Goal: Task Accomplishment & Management: Use online tool/utility

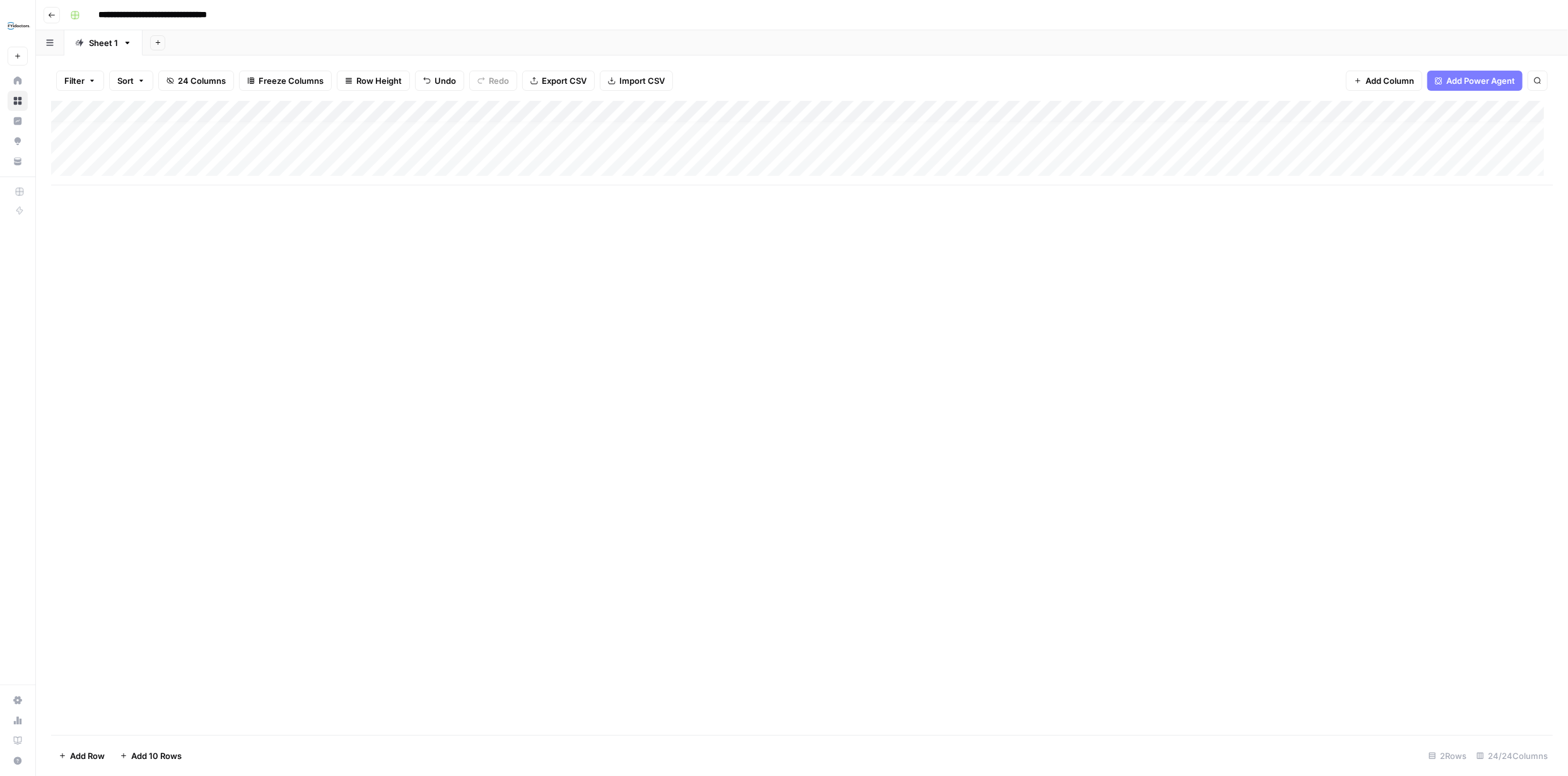
scroll to position [9, 0]
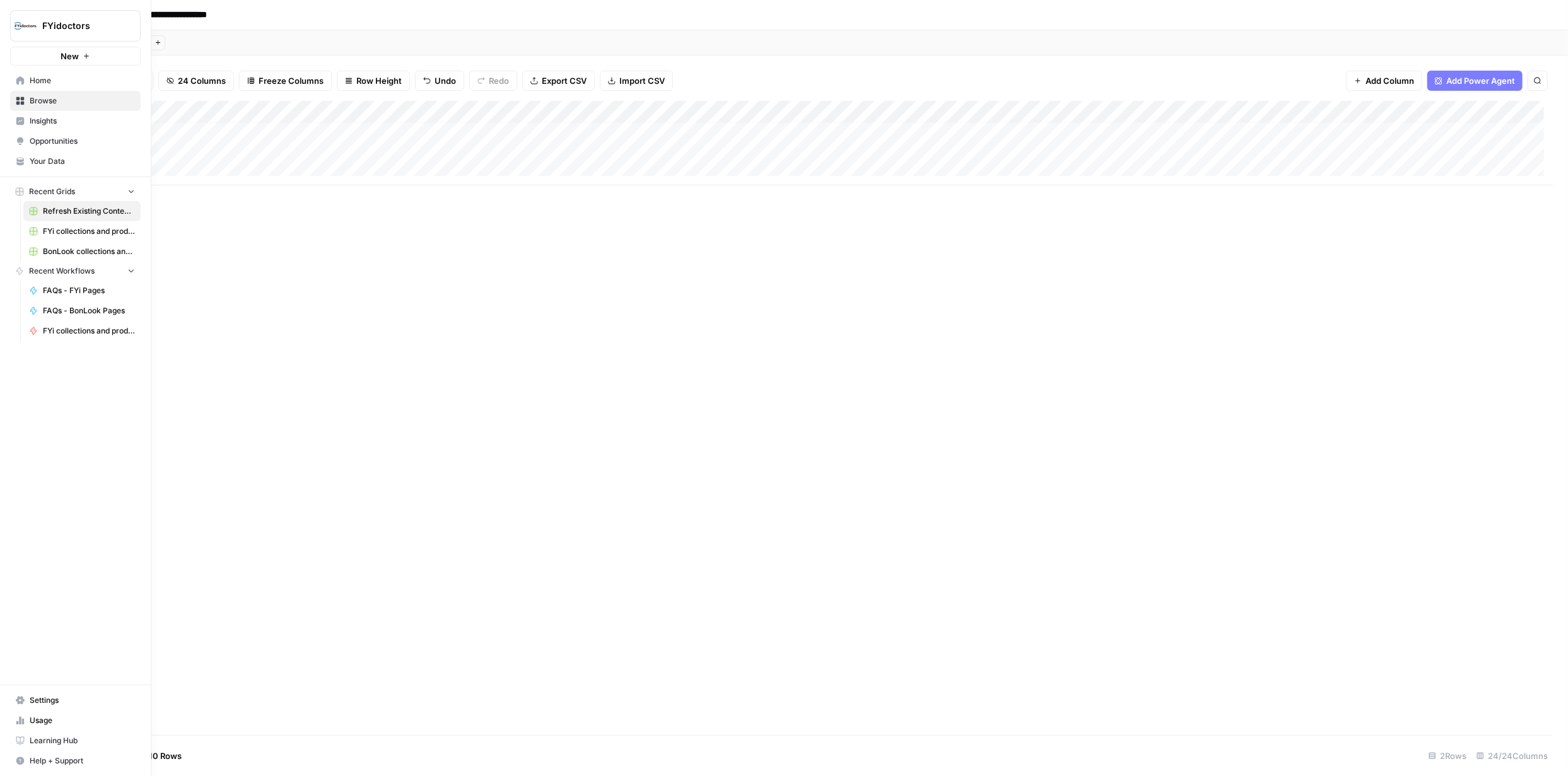
click at [23, 95] on link "Browse" at bounding box center [75, 101] width 131 height 20
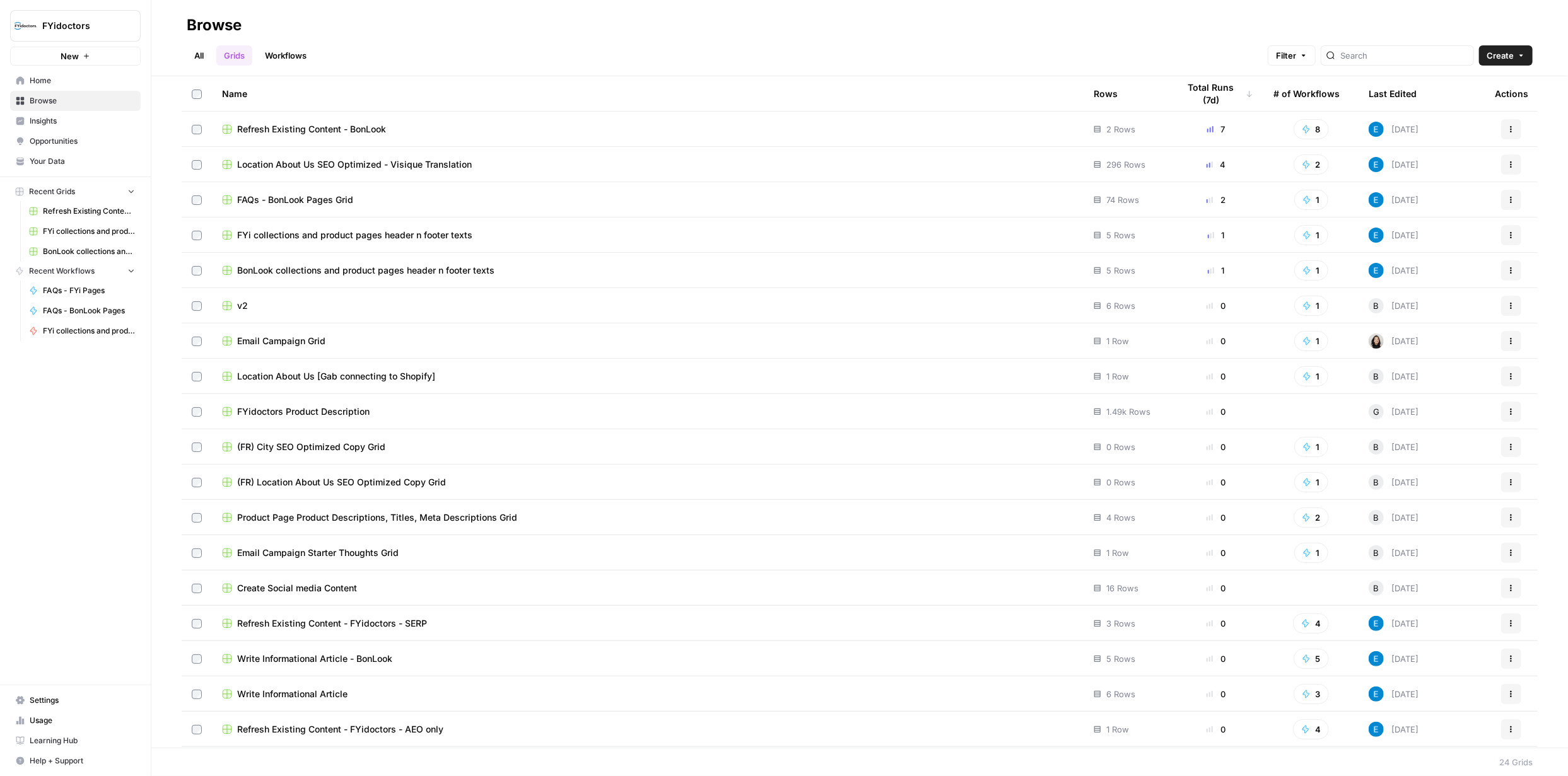
click at [318, 265] on span "BonLook collections and product pages header n footer texts" at bounding box center [366, 270] width 258 height 13
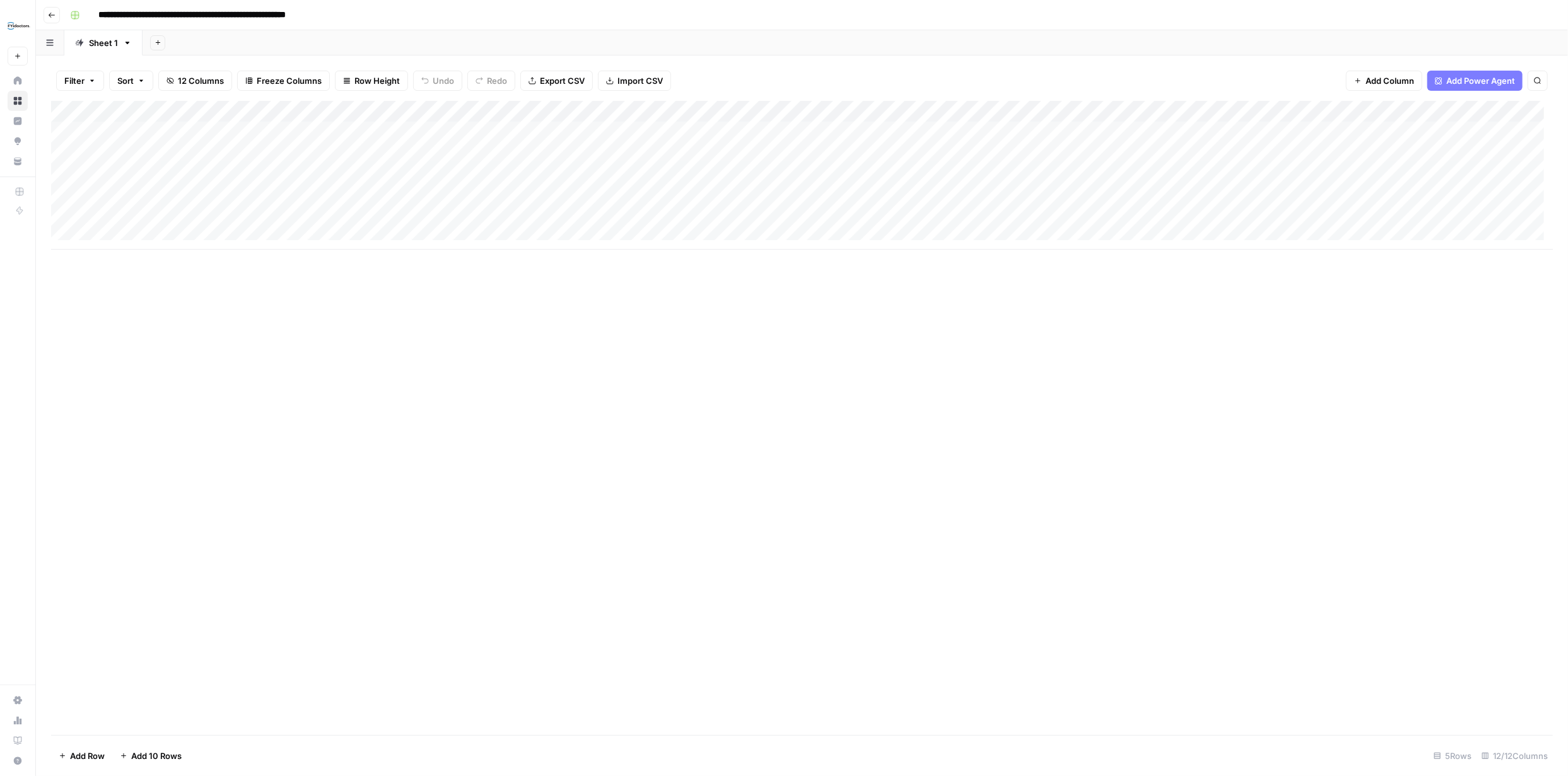
click at [154, 198] on div "Add Column" at bounding box center [802, 175] width 1501 height 149
click at [151, 197] on textarea at bounding box center [195, 198] width 202 height 17
type textarea "**********"
click at [83, 198] on div "Add Column" at bounding box center [802, 175] width 1501 height 149
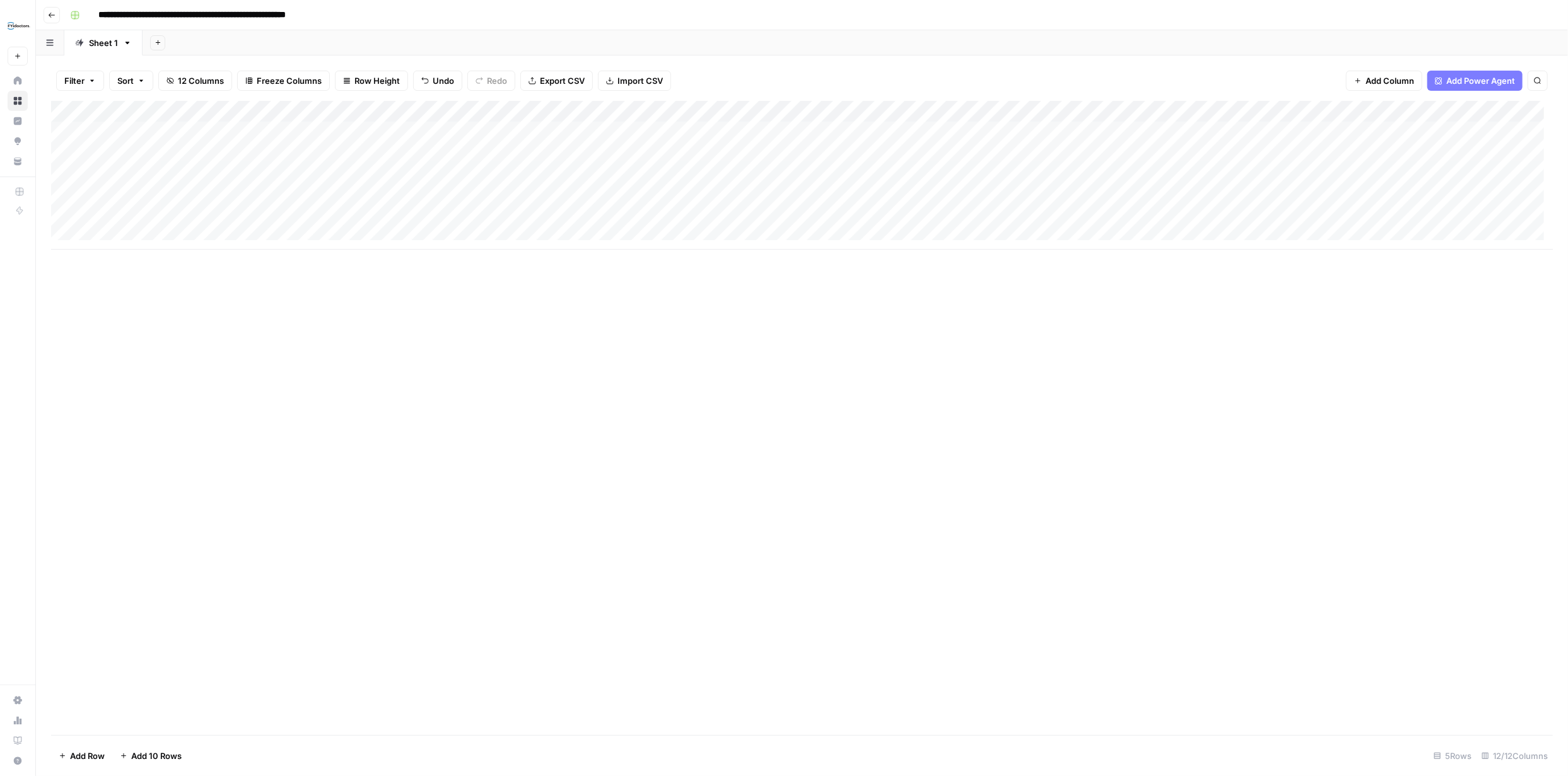
click at [184, 224] on div "Add Column" at bounding box center [802, 175] width 1501 height 149
click at [189, 222] on div "Add Column" at bounding box center [802, 175] width 1501 height 149
type textarea "**********"
click at [79, 213] on div "Add Column" at bounding box center [802, 175] width 1501 height 149
click at [773, 196] on div "Add Column" at bounding box center [802, 175] width 1501 height 149
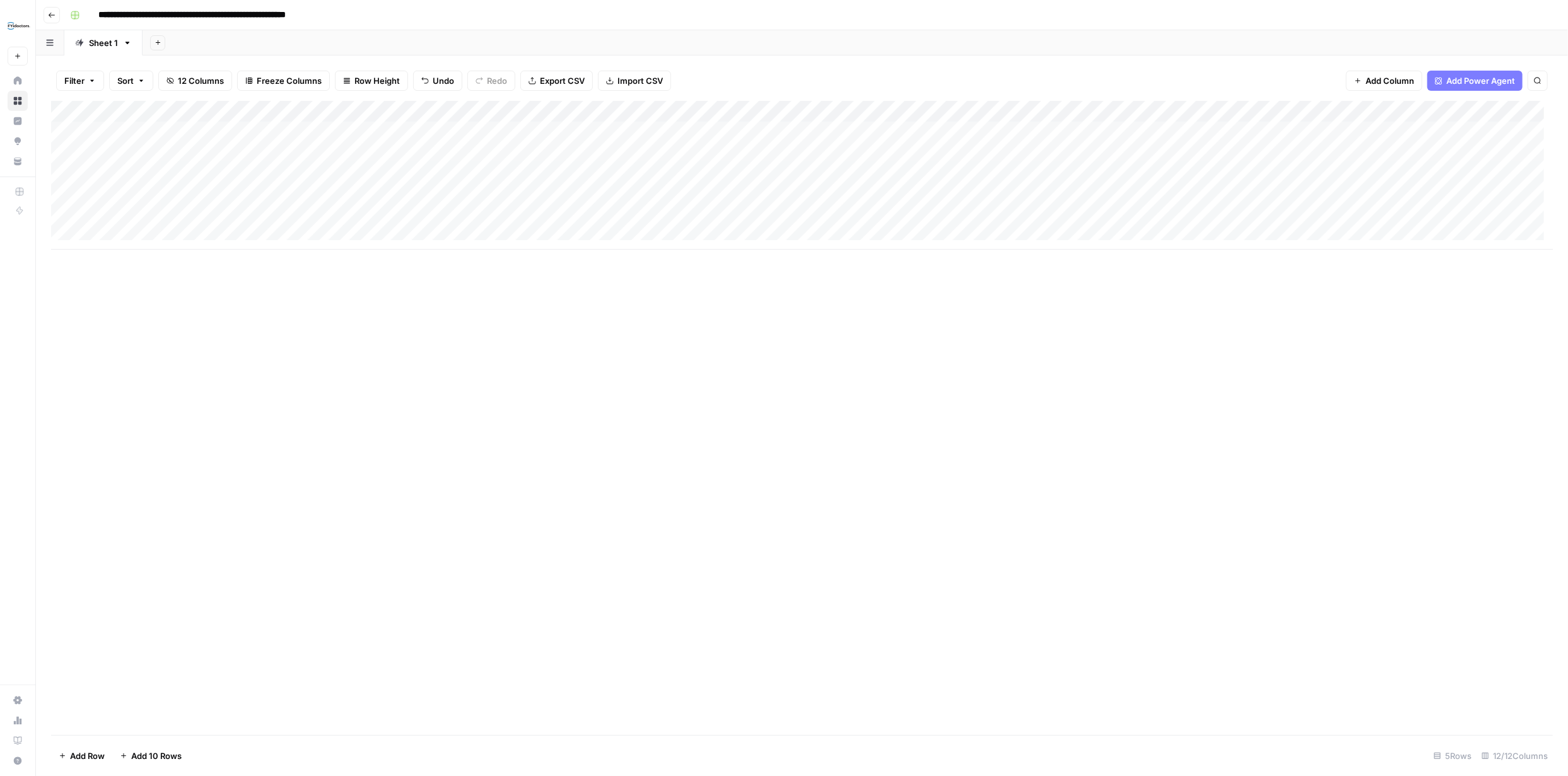
click at [773, 196] on div "Add Column" at bounding box center [802, 175] width 1501 height 149
click at [805, 296] on div "Add Column" at bounding box center [802, 418] width 1501 height 635
click at [881, 199] on div "Add Column" at bounding box center [802, 175] width 1501 height 149
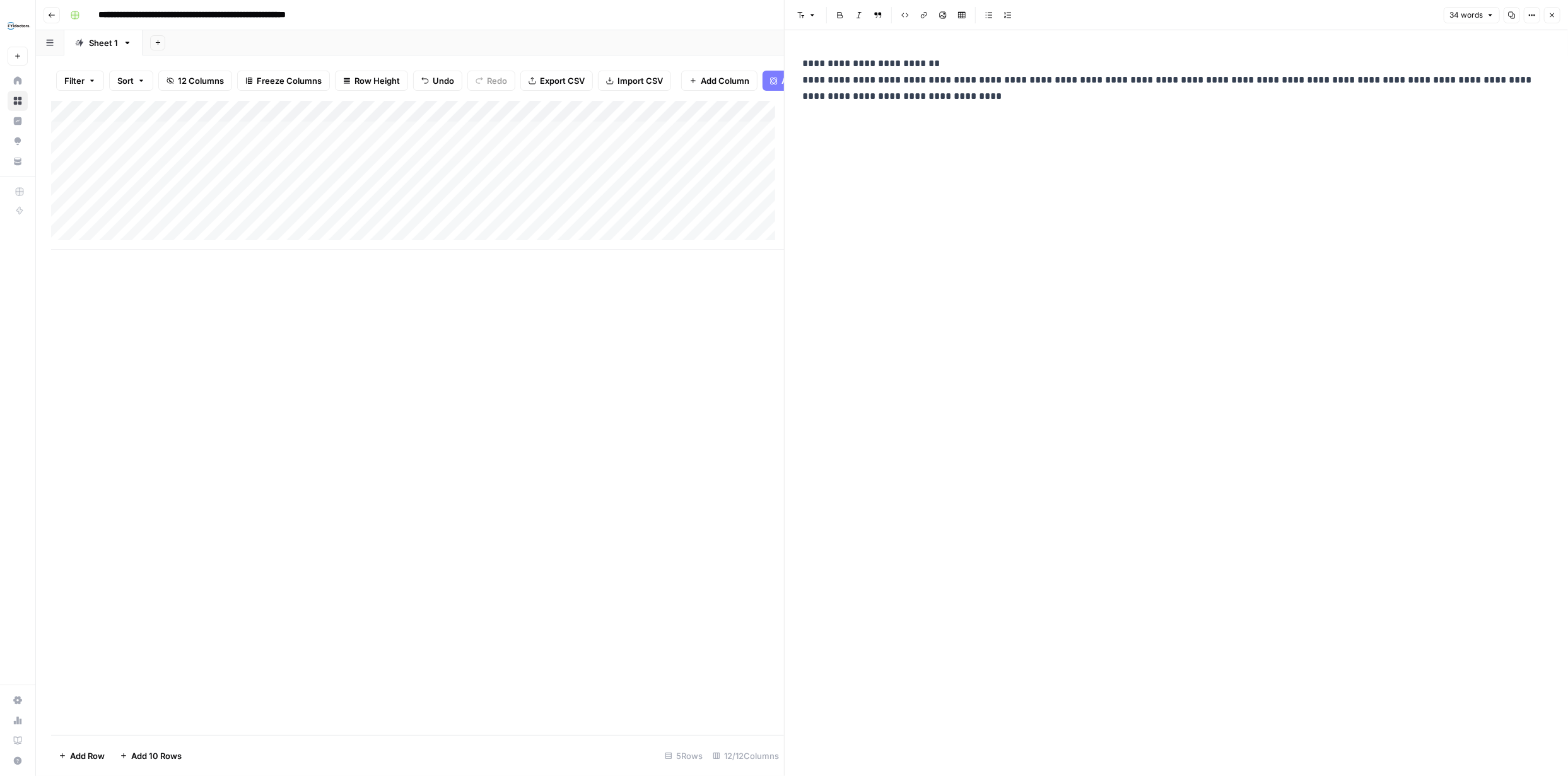
click at [1555, 12] on icon "button" at bounding box center [1551, 15] width 7 height 7
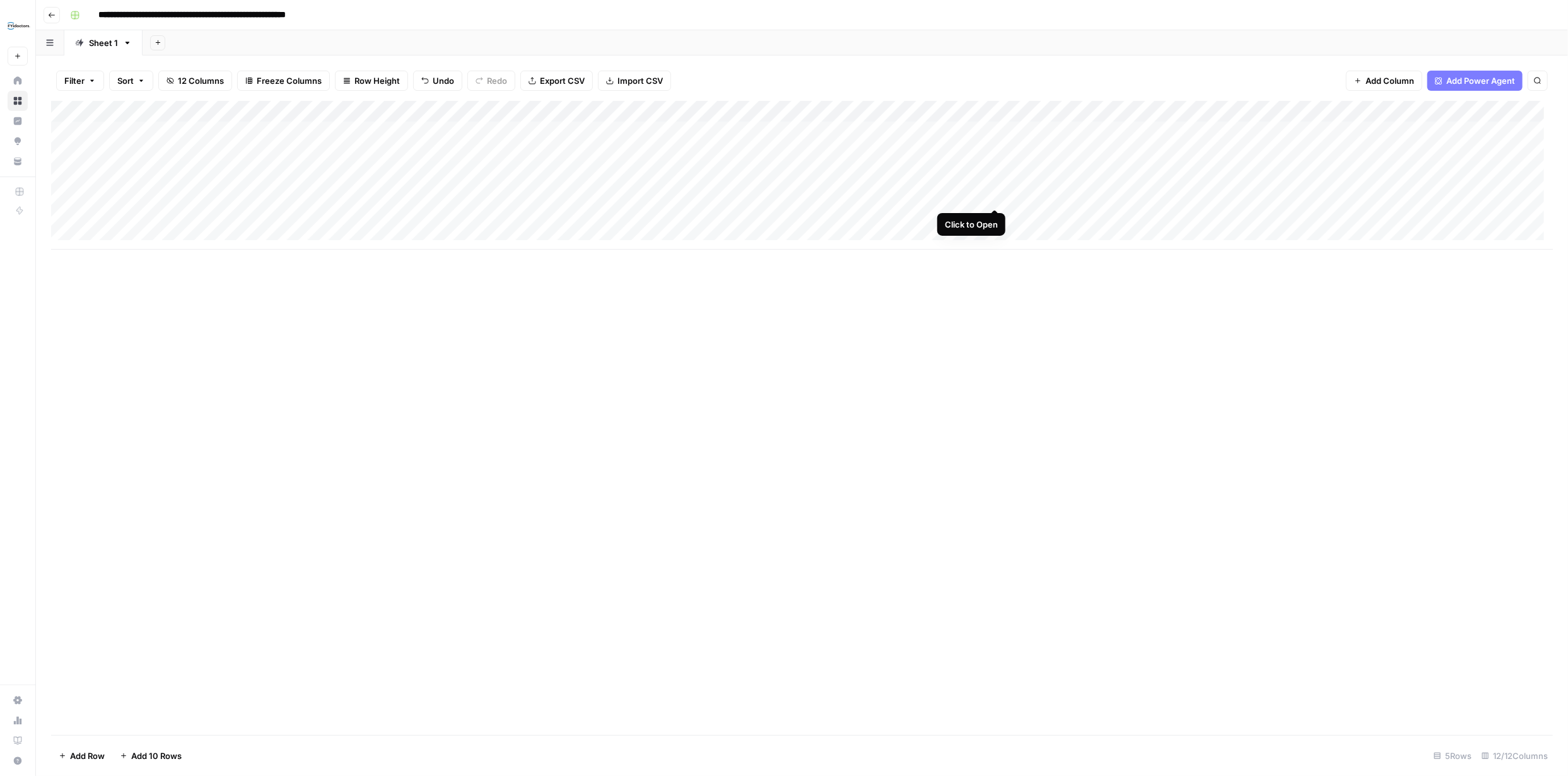
click at [994, 197] on div "Add Column" at bounding box center [802, 175] width 1501 height 149
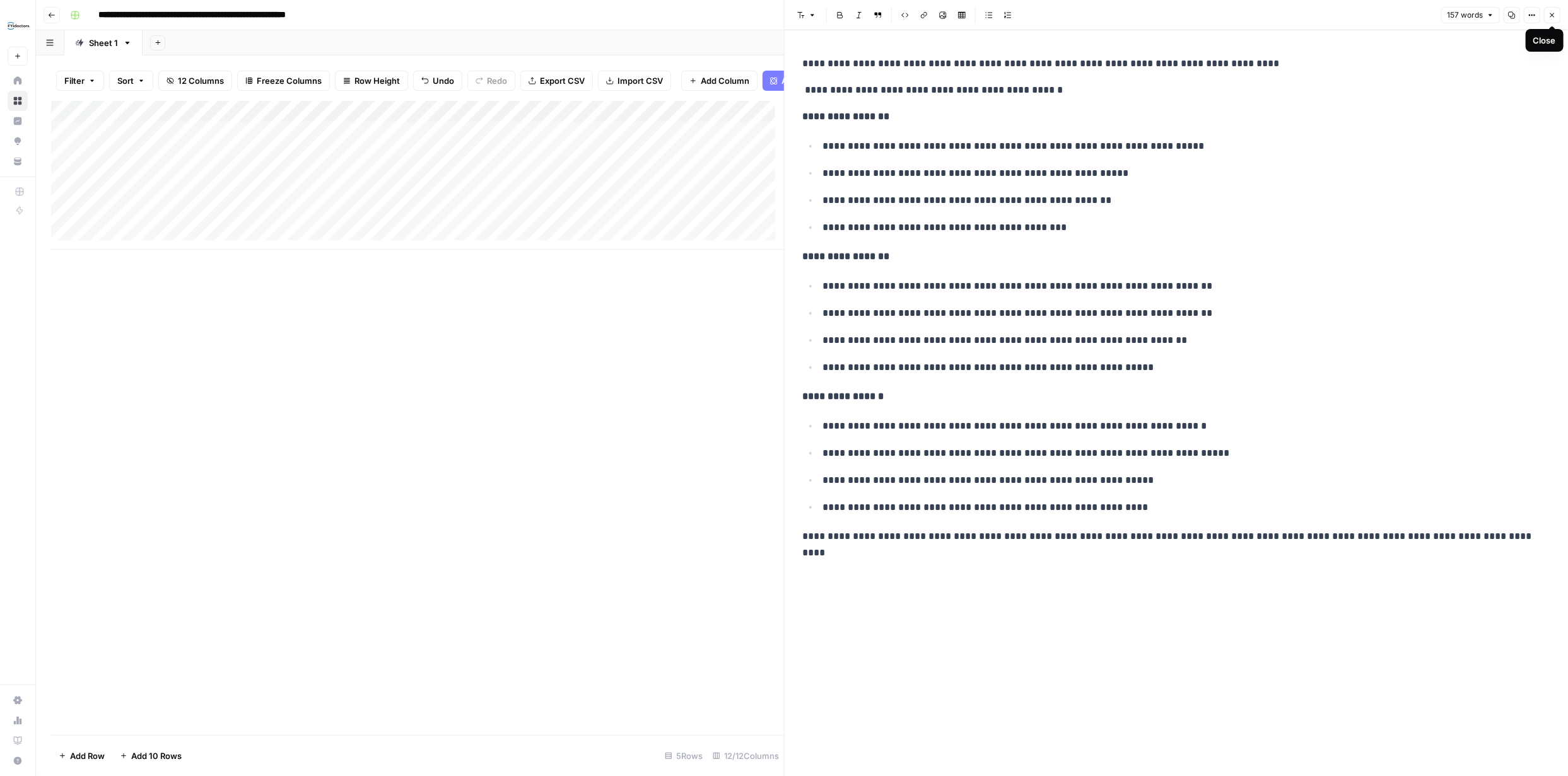
click at [1551, 9] on button "Close" at bounding box center [1552, 15] width 17 height 17
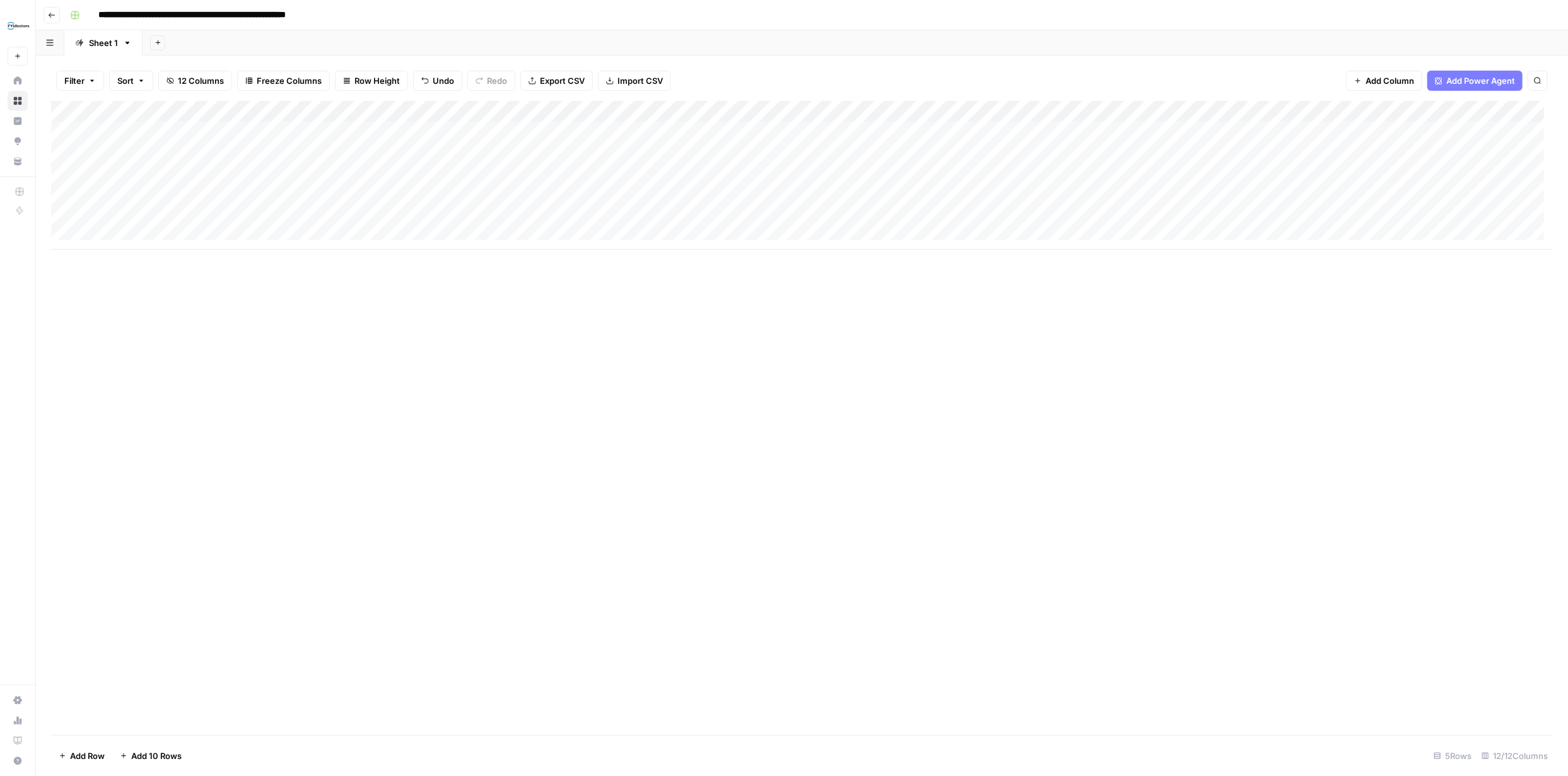
click at [1114, 192] on div "Add Column" at bounding box center [802, 175] width 1501 height 149
click at [1115, 193] on div "Add Column" at bounding box center [802, 175] width 1501 height 149
click at [1289, 323] on div "Add Column" at bounding box center [802, 418] width 1501 height 635
click at [1221, 196] on div "Add Column" at bounding box center [802, 175] width 1501 height 149
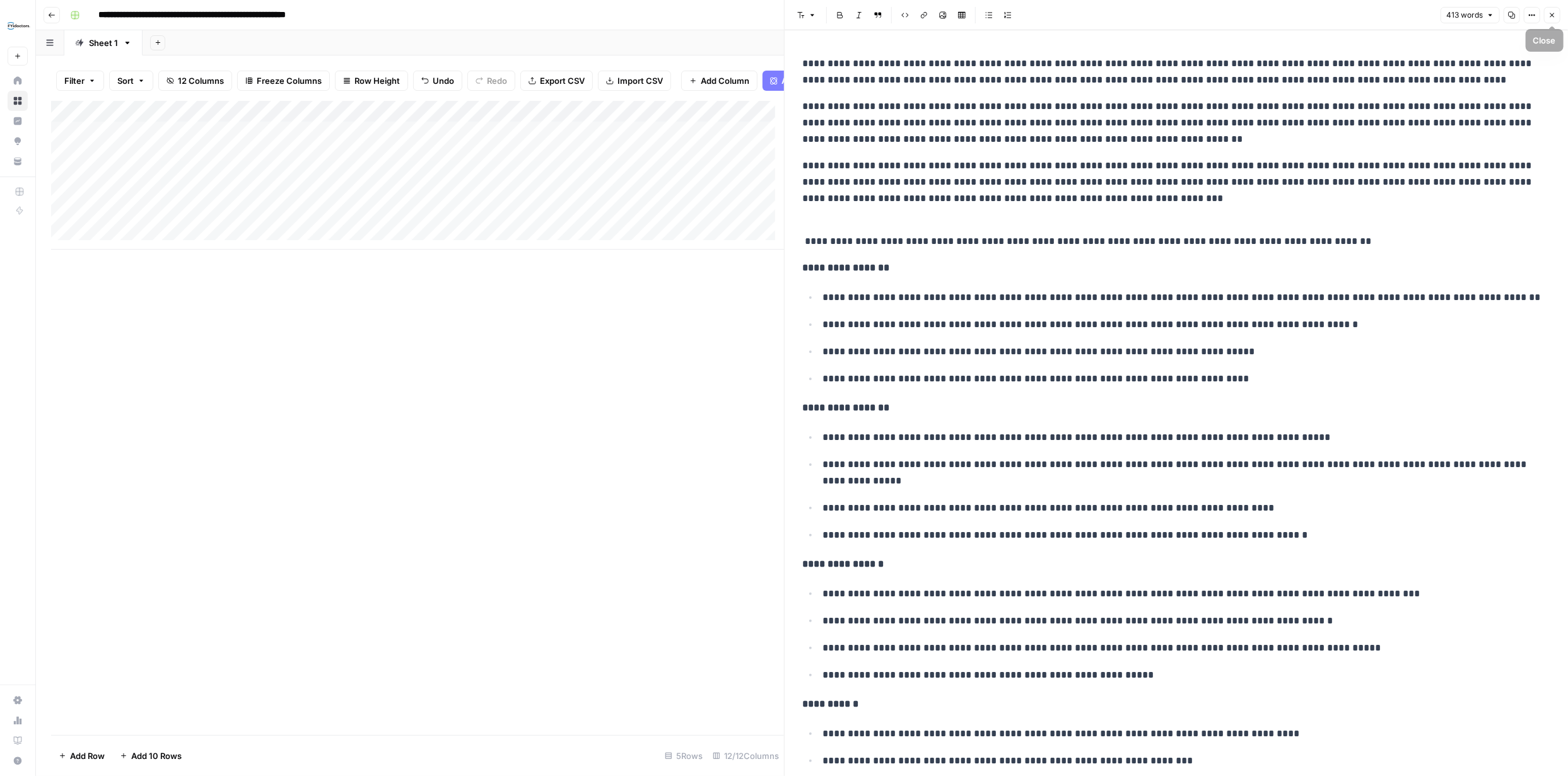
click at [1552, 12] on icon "button" at bounding box center [1551, 15] width 7 height 7
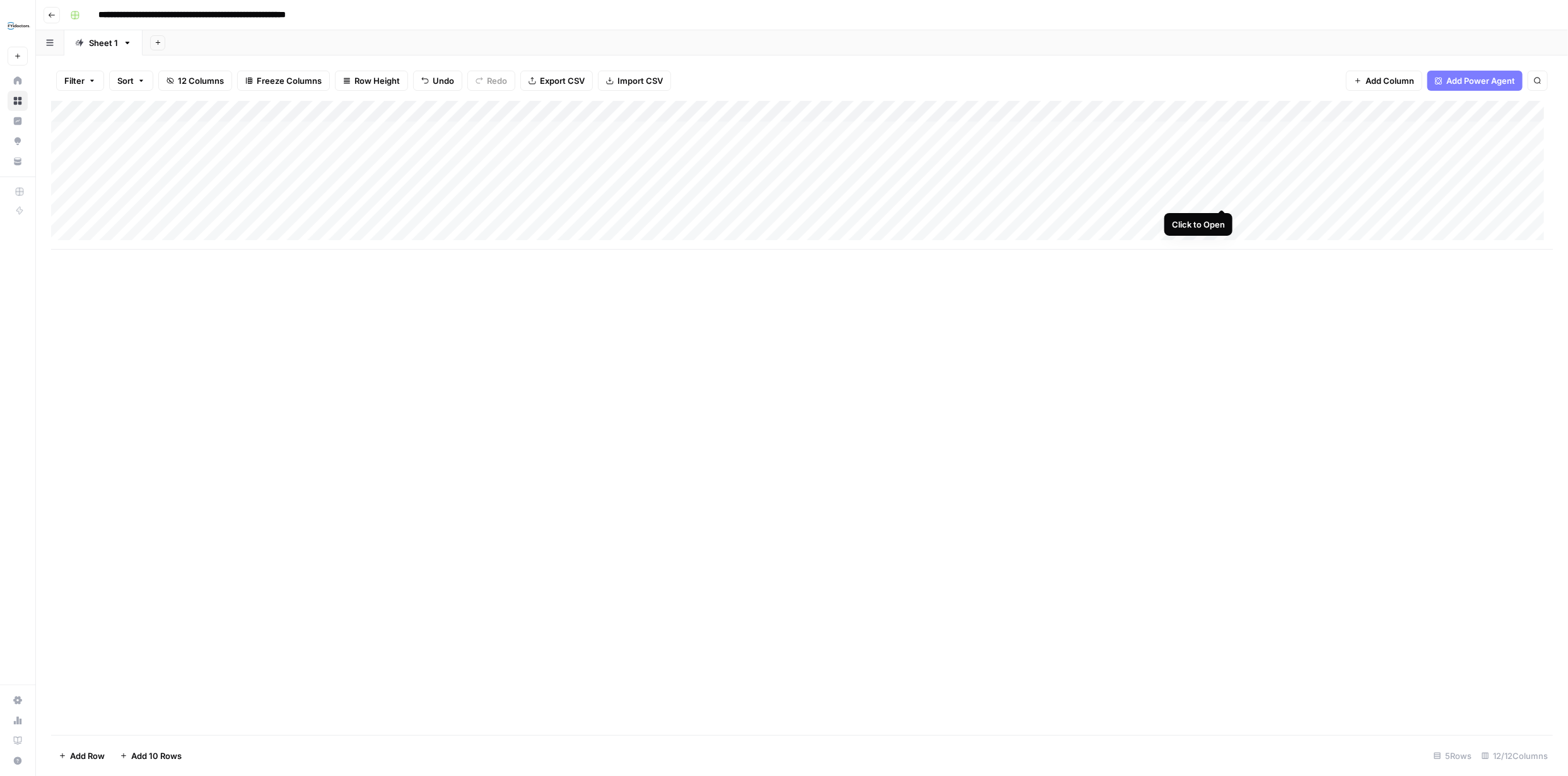
click at [1222, 195] on div "Add Column" at bounding box center [802, 175] width 1501 height 149
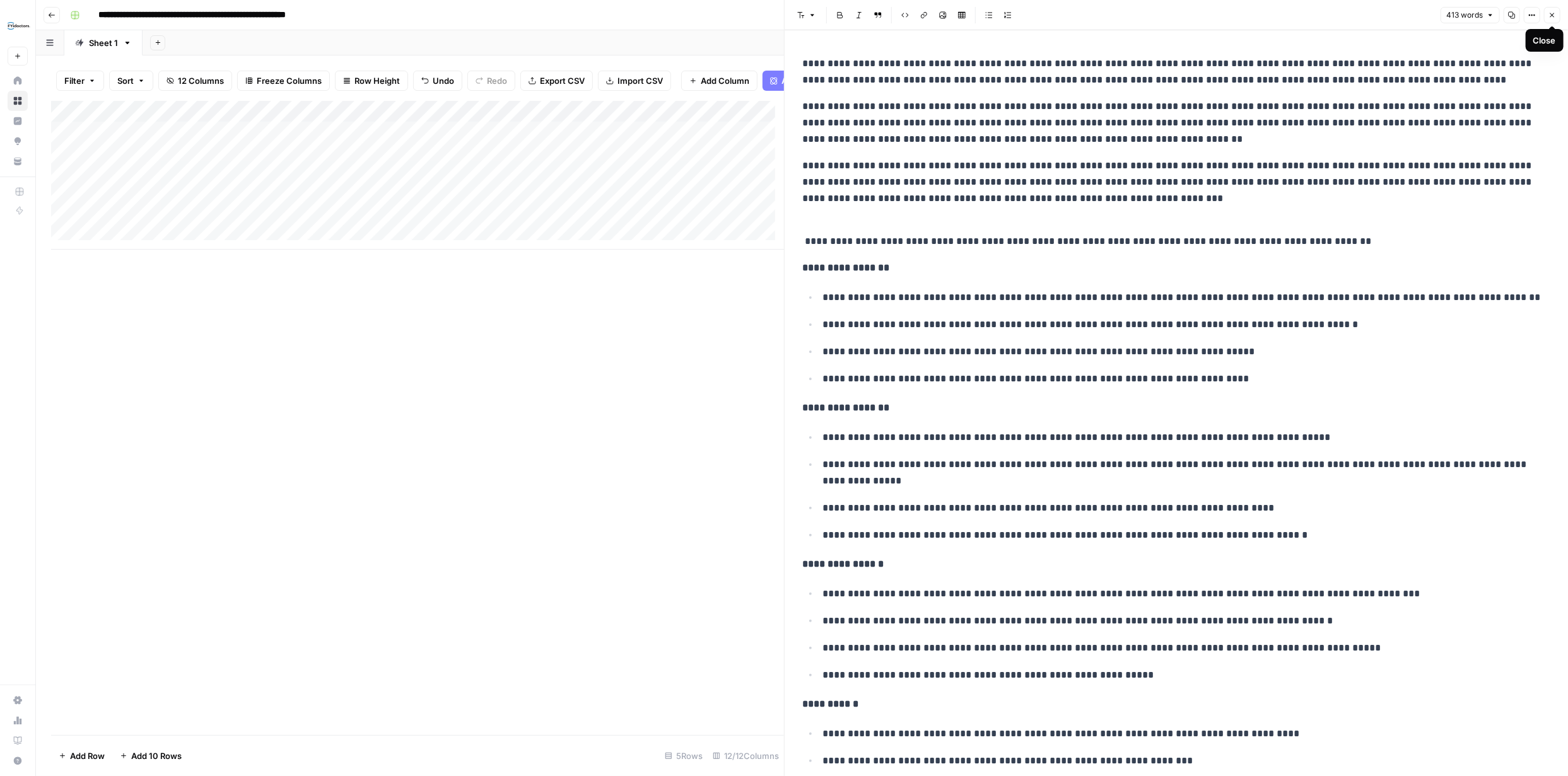
click at [1552, 9] on button "Close" at bounding box center [1552, 15] width 17 height 17
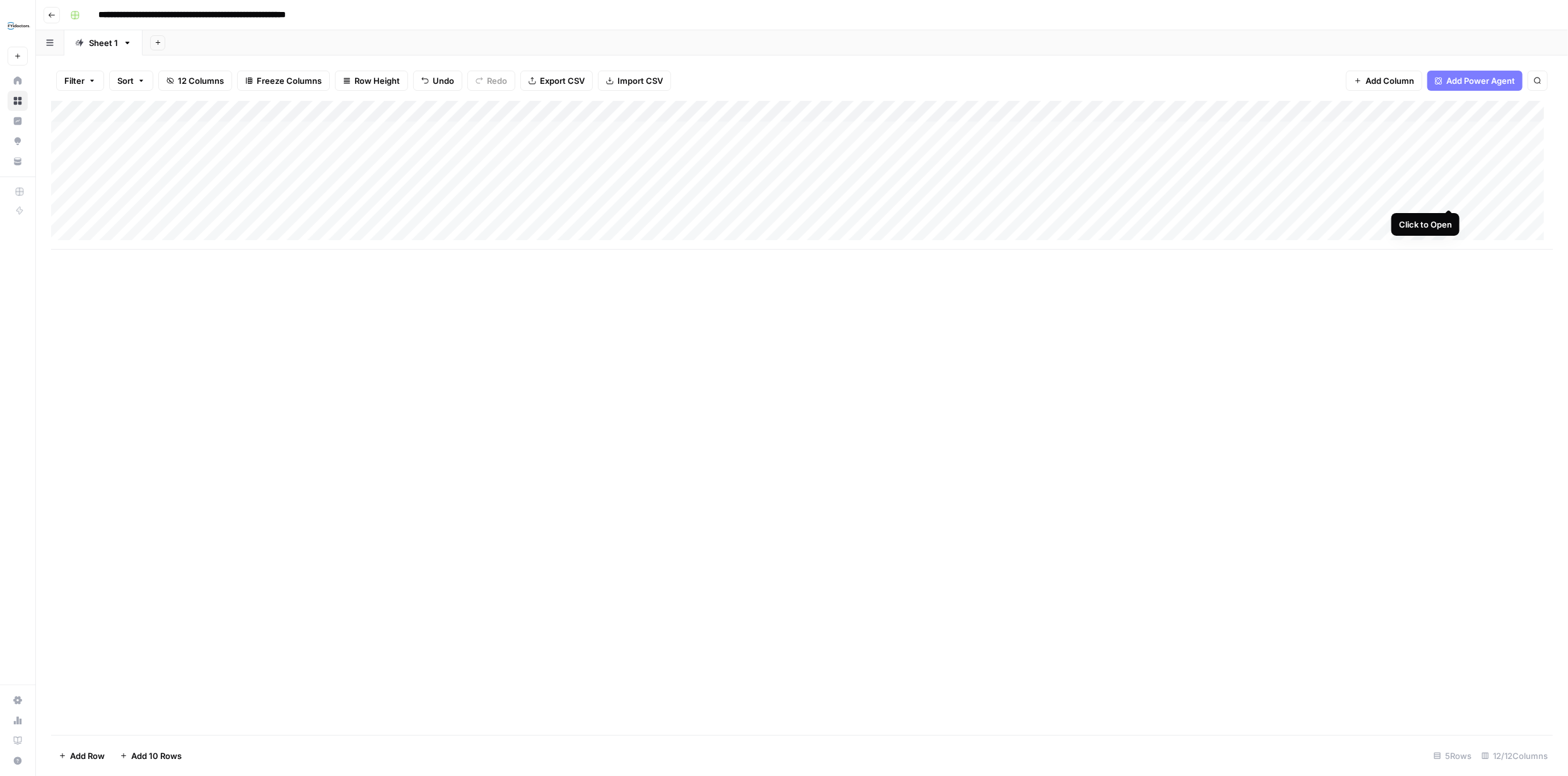
click at [1451, 197] on div "Add Column" at bounding box center [802, 175] width 1501 height 149
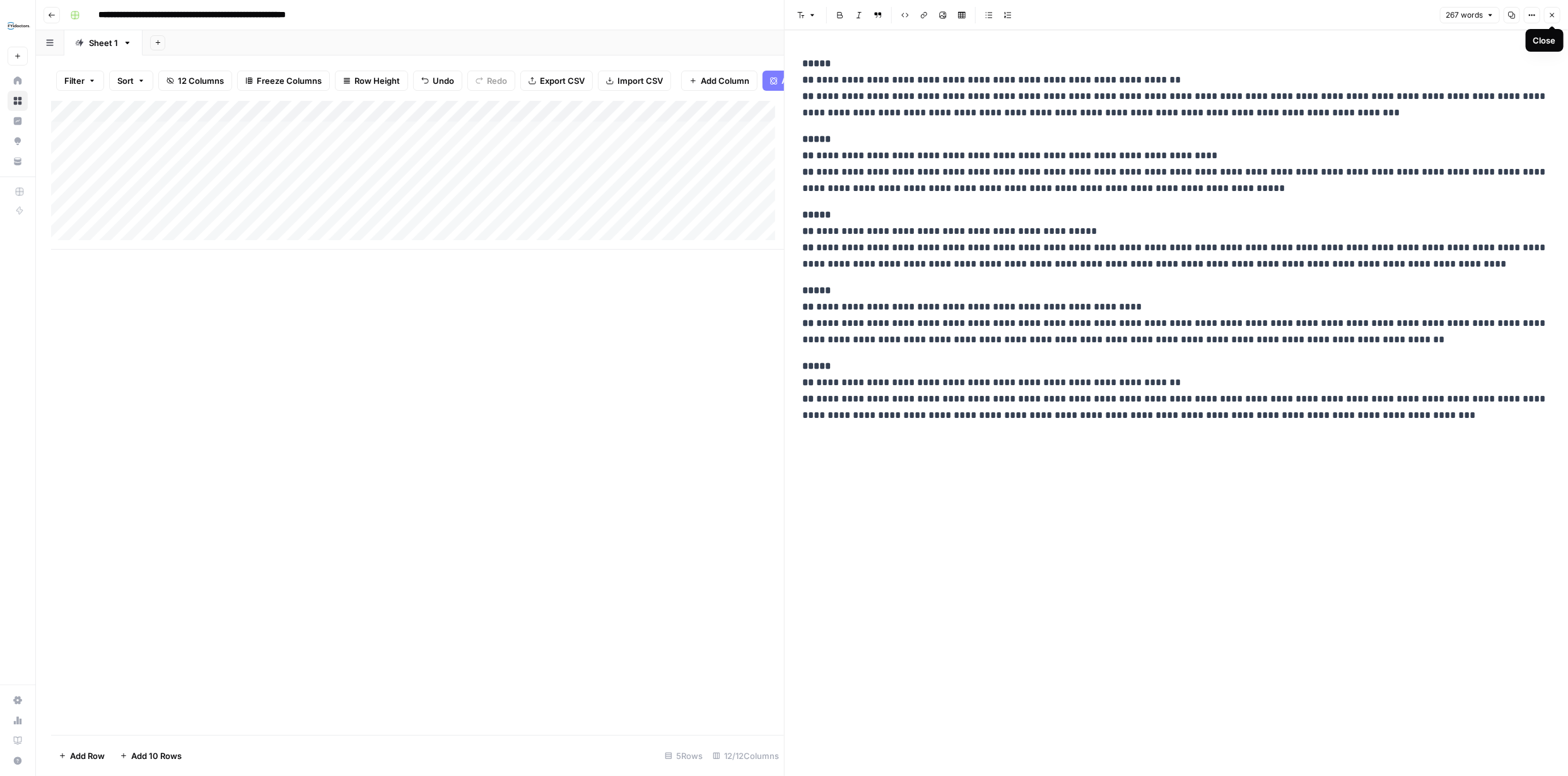
click at [1553, 14] on icon "button" at bounding box center [1552, 15] width 5 height 5
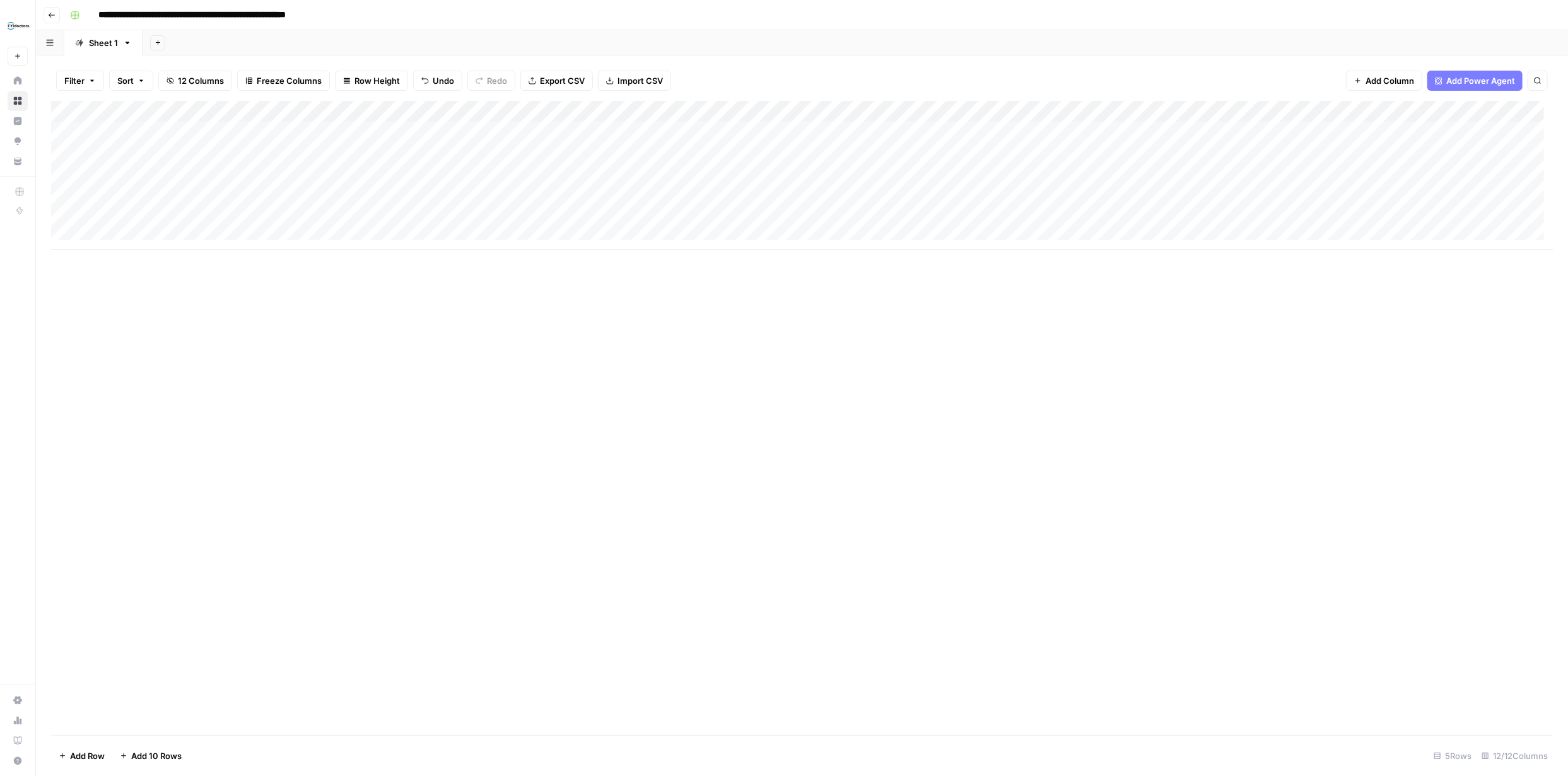
click at [755, 216] on div "Add Column" at bounding box center [802, 175] width 1501 height 149
click at [799, 254] on div "Add Column" at bounding box center [802, 418] width 1501 height 635
click at [876, 216] on div "Add Column" at bounding box center [802, 175] width 1501 height 149
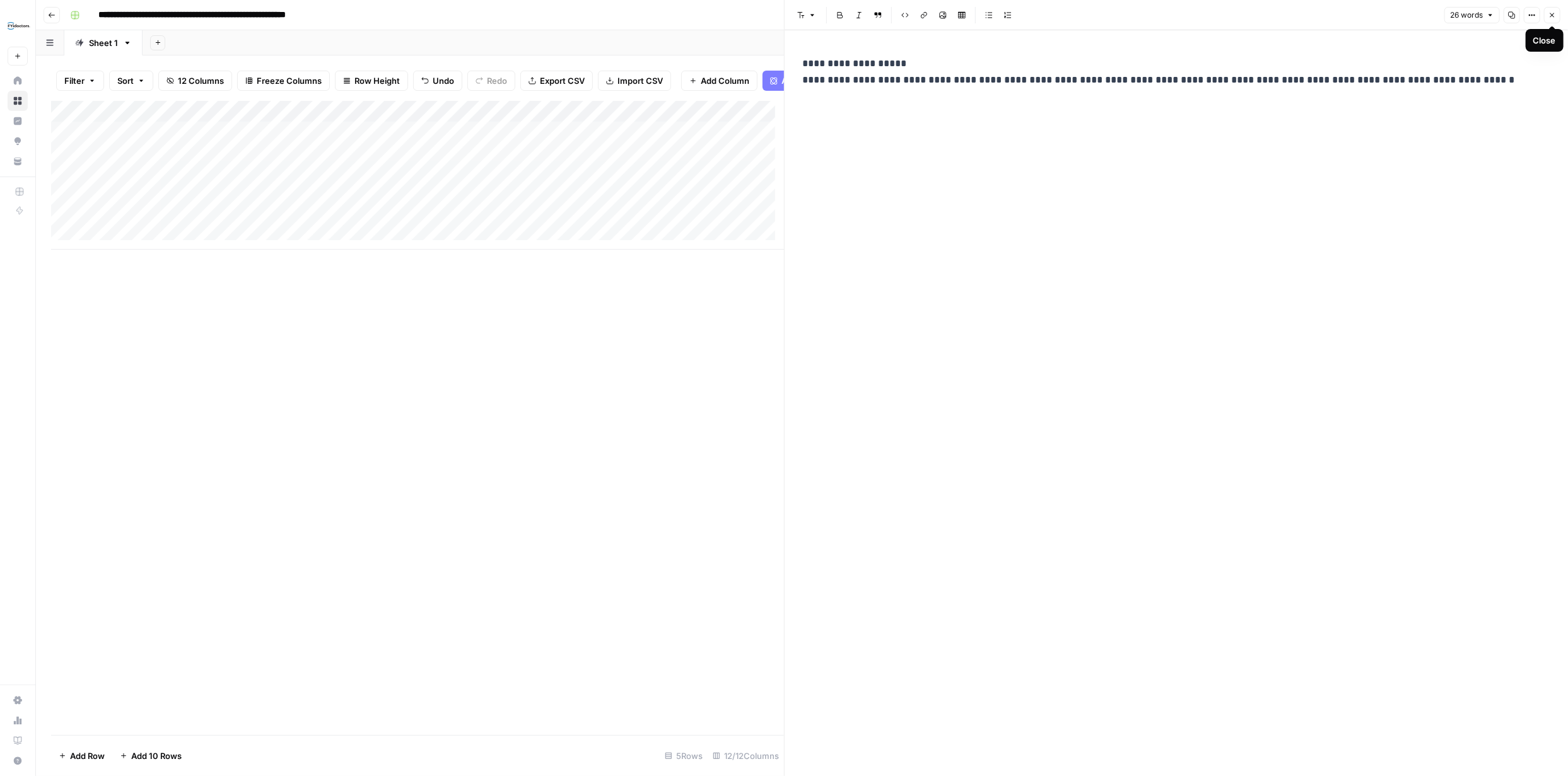
click at [1554, 10] on button "Close" at bounding box center [1552, 15] width 17 height 17
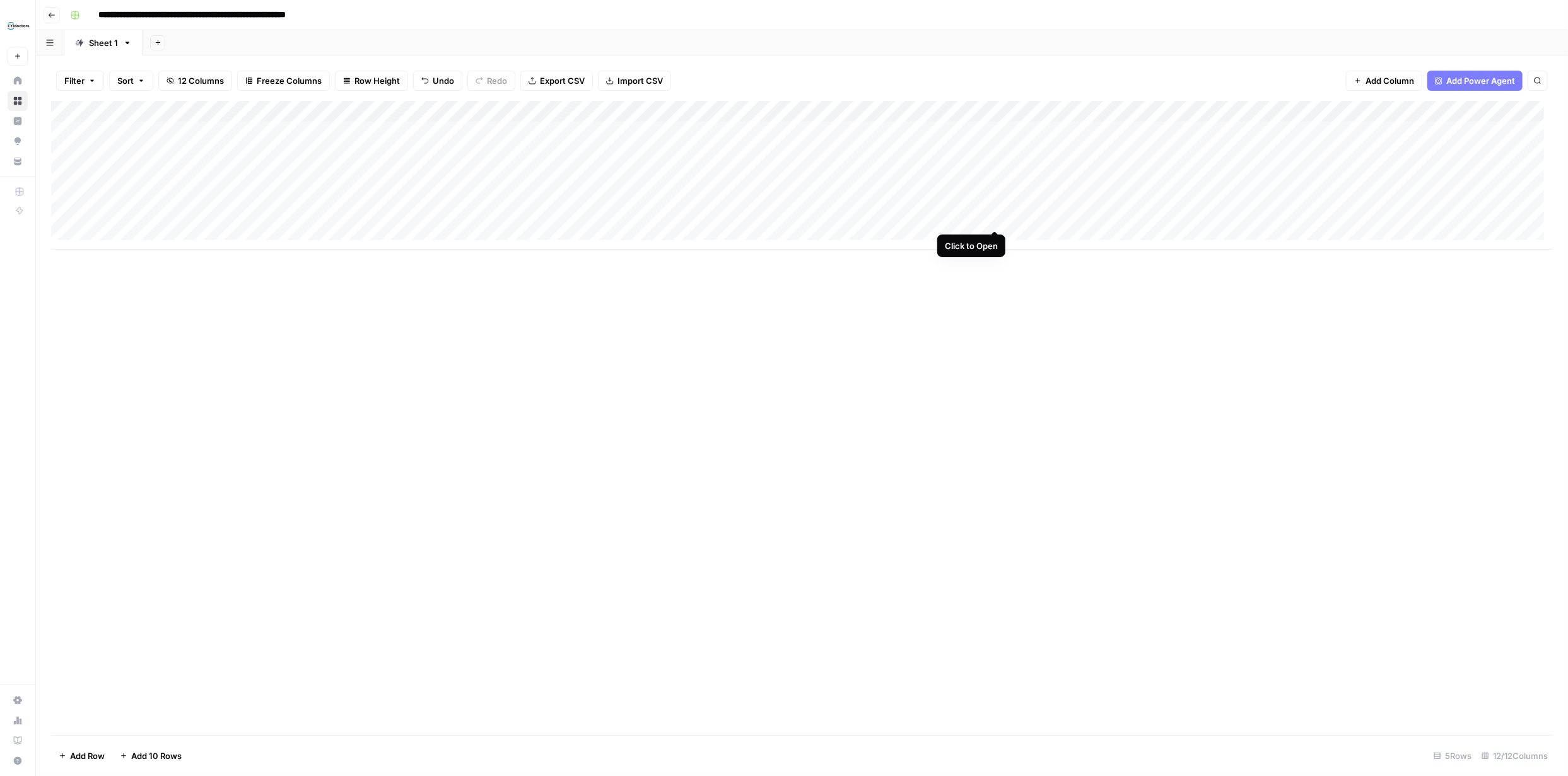
click at [996, 220] on div "Add Column" at bounding box center [802, 175] width 1501 height 149
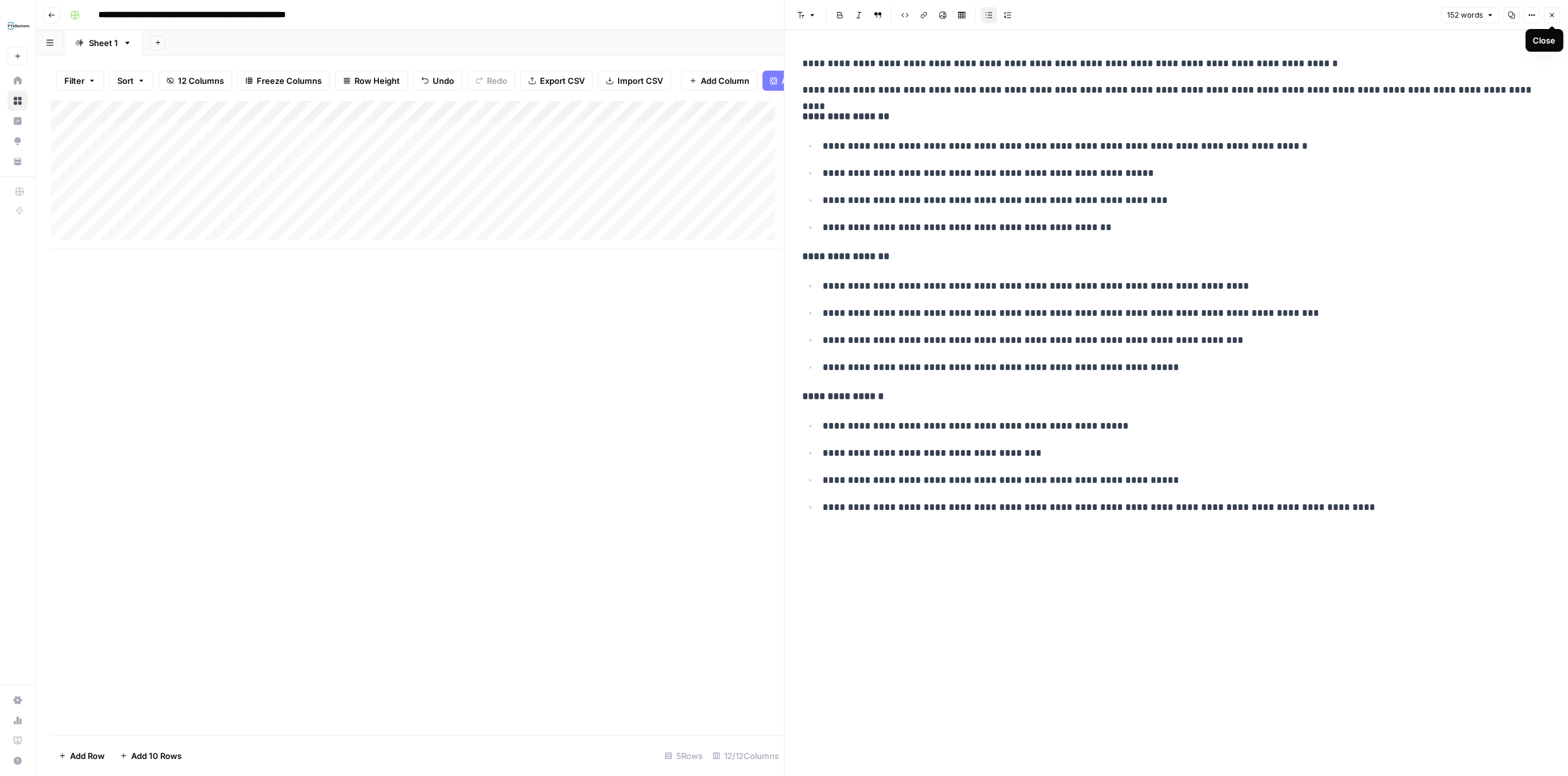
click at [1551, 12] on icon "button" at bounding box center [1551, 15] width 7 height 7
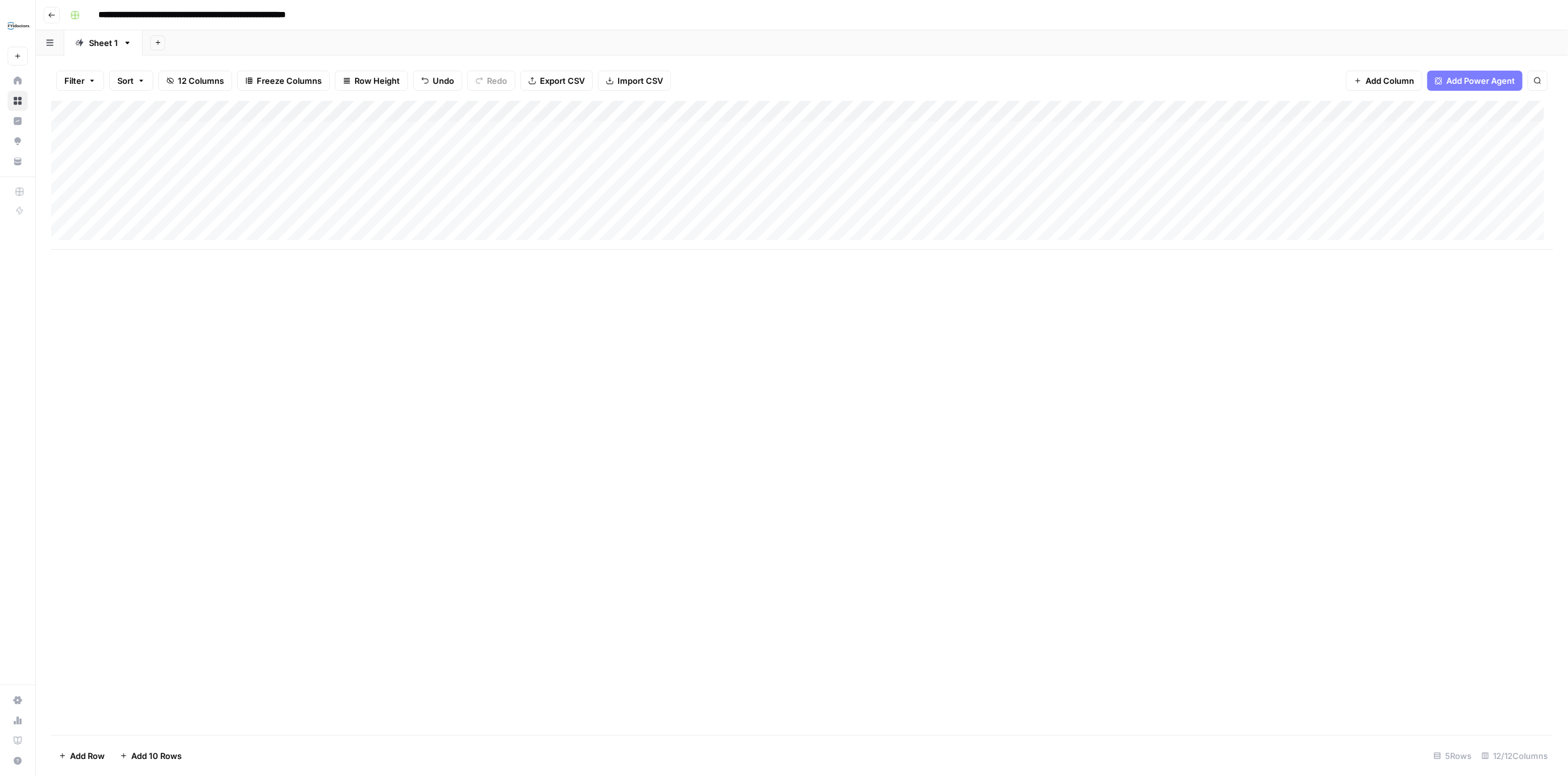
click at [1110, 213] on div "Add Column" at bounding box center [802, 175] width 1501 height 149
click at [1112, 213] on div "Add Column" at bounding box center [802, 175] width 1501 height 149
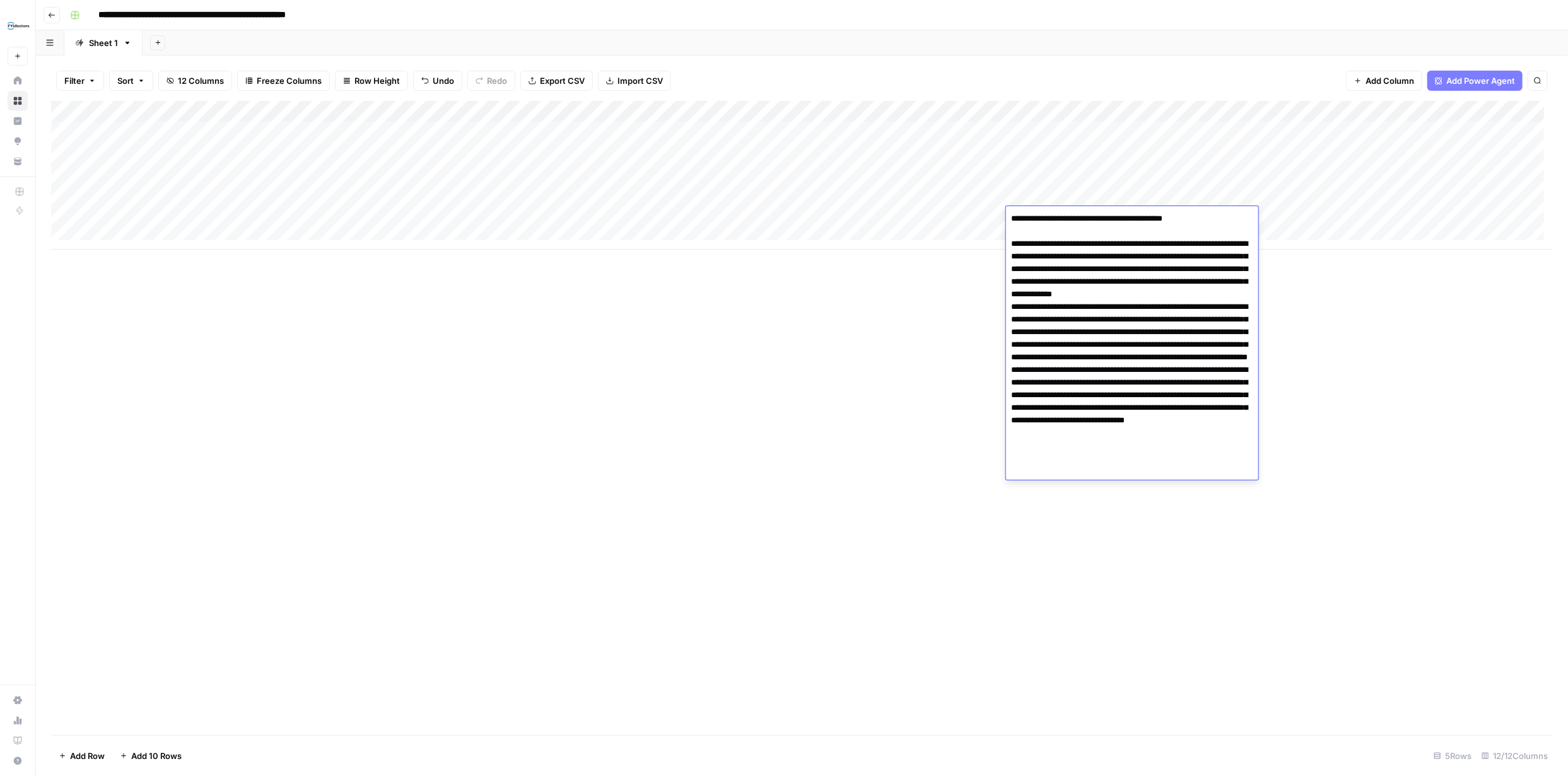
drag, startPoint x: 1438, startPoint y: 358, endPoint x: 1447, endPoint y: 380, distance: 23.8
click at [1443, 354] on div "Add Column" at bounding box center [802, 418] width 1501 height 635
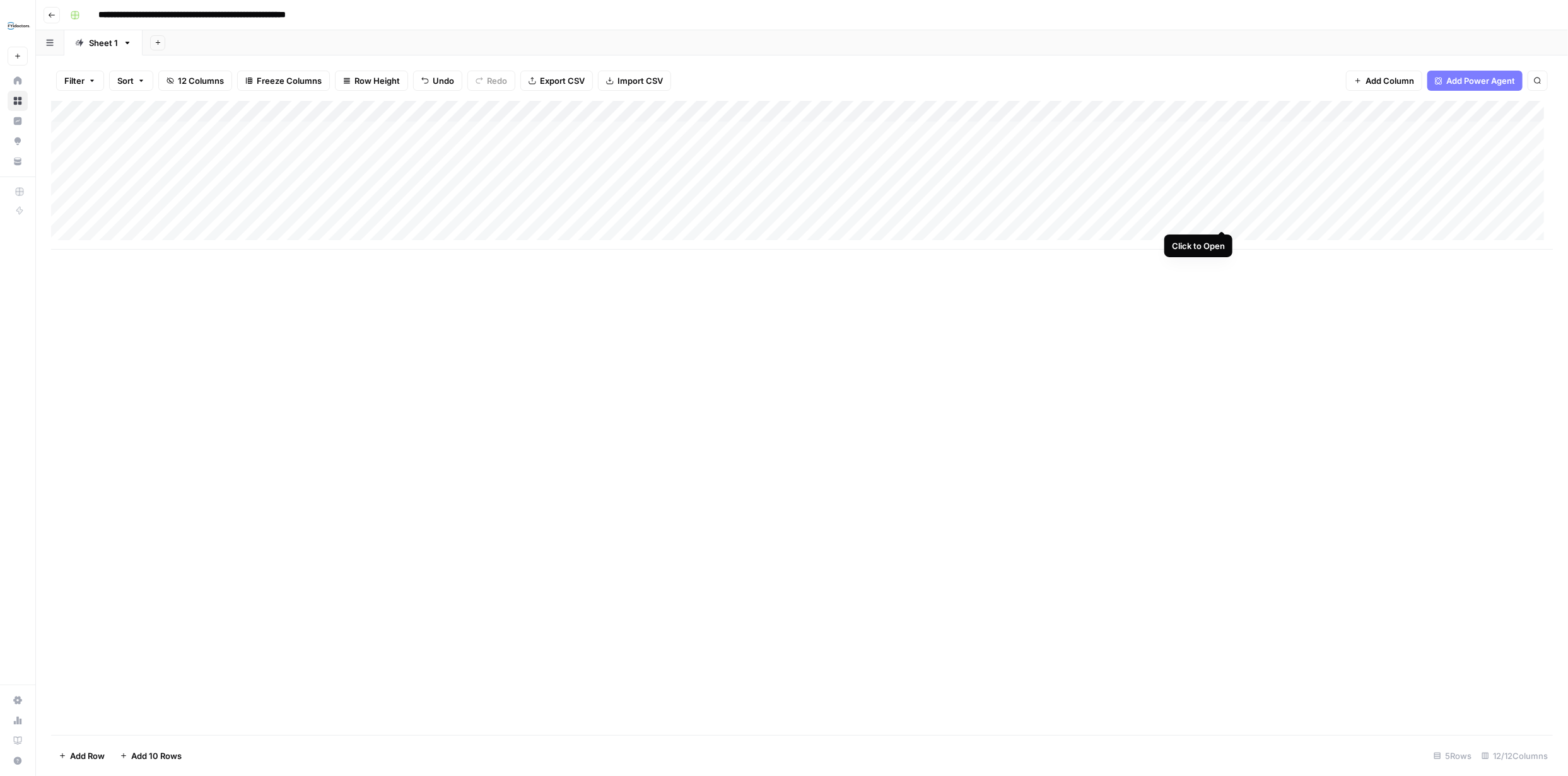
click at [1222, 217] on div "Add Column" at bounding box center [802, 175] width 1501 height 149
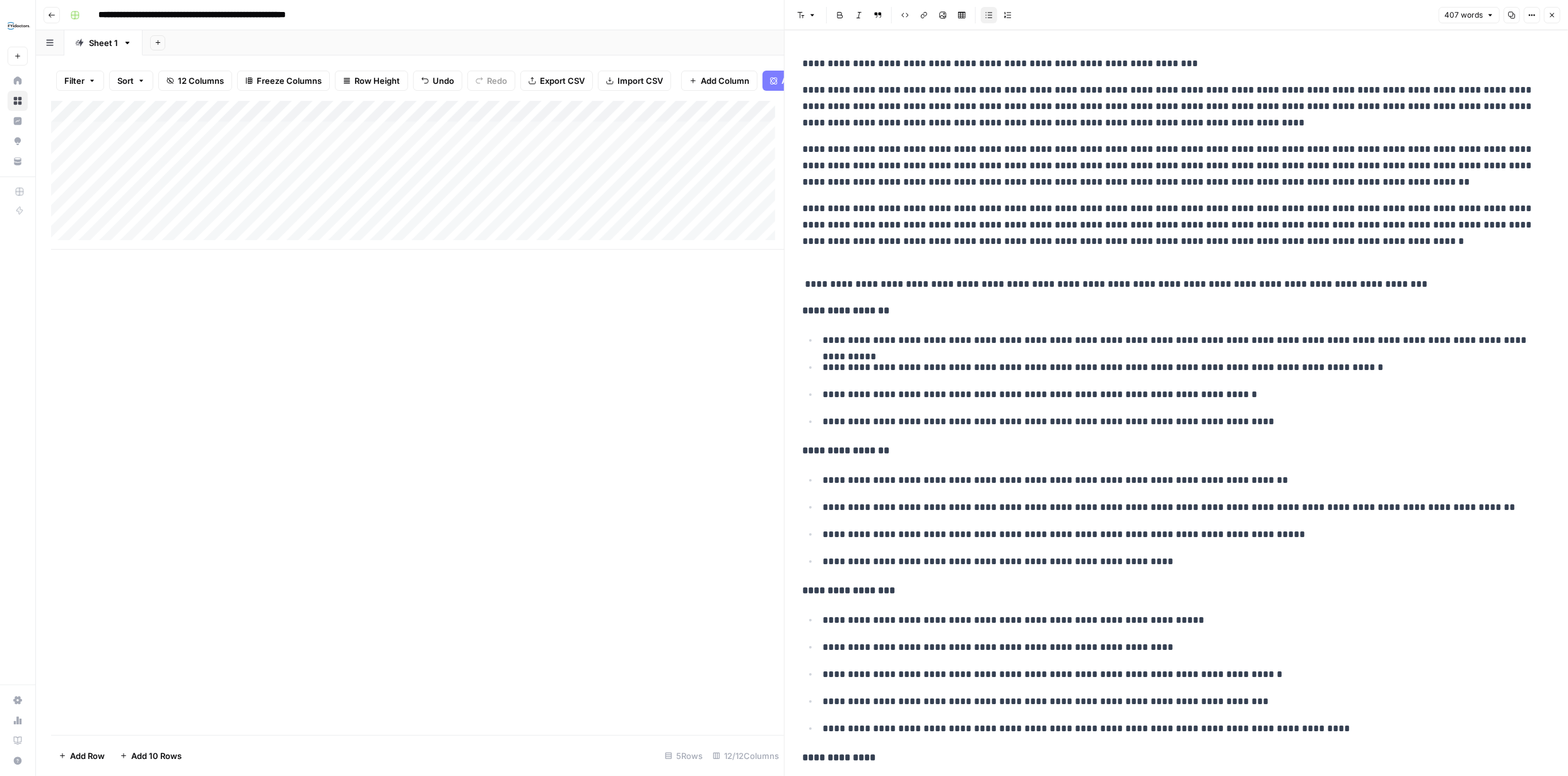
click at [1551, 9] on button "Close" at bounding box center [1552, 15] width 17 height 17
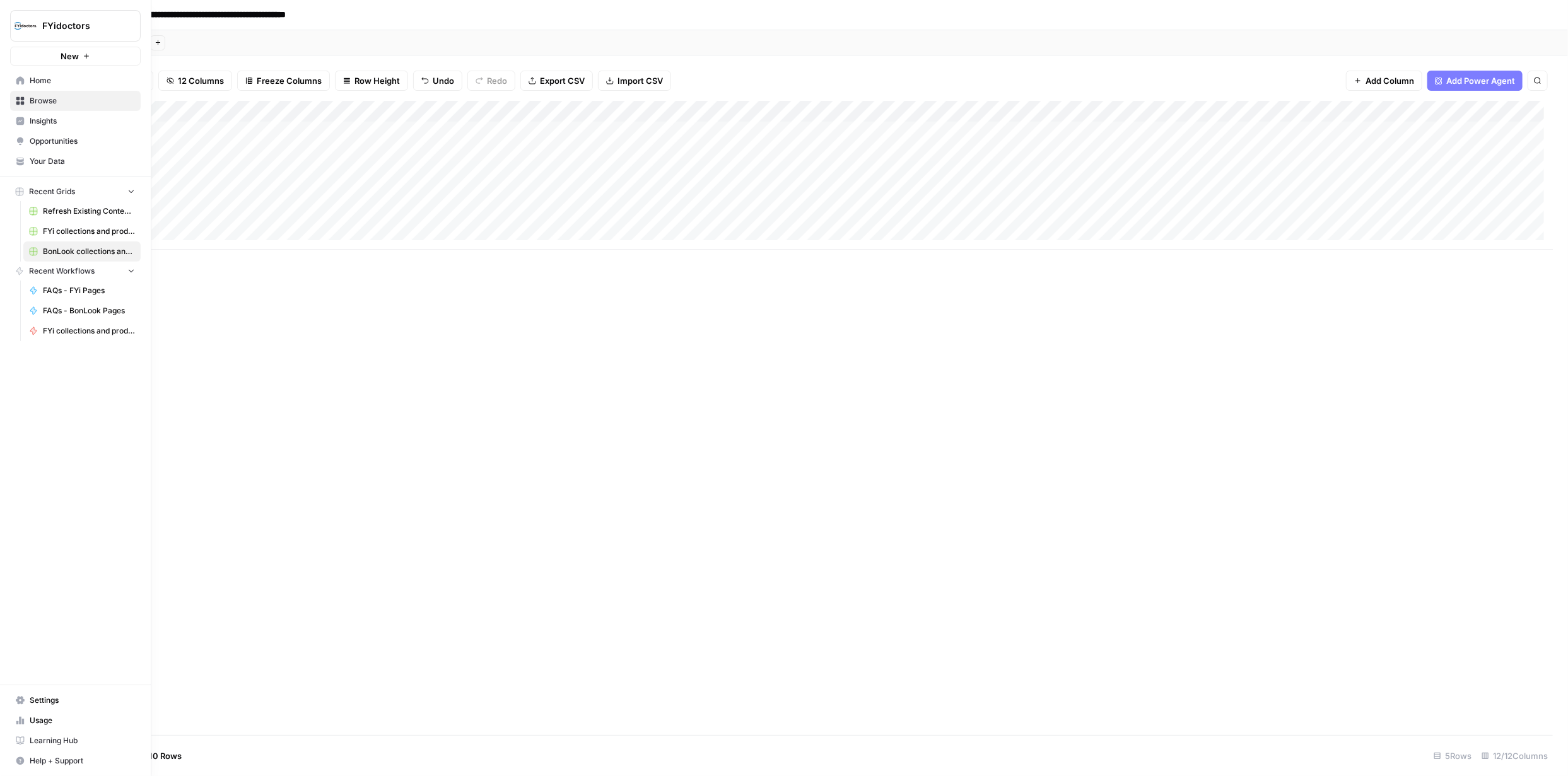
click at [25, 97] on link "Browse" at bounding box center [75, 101] width 131 height 20
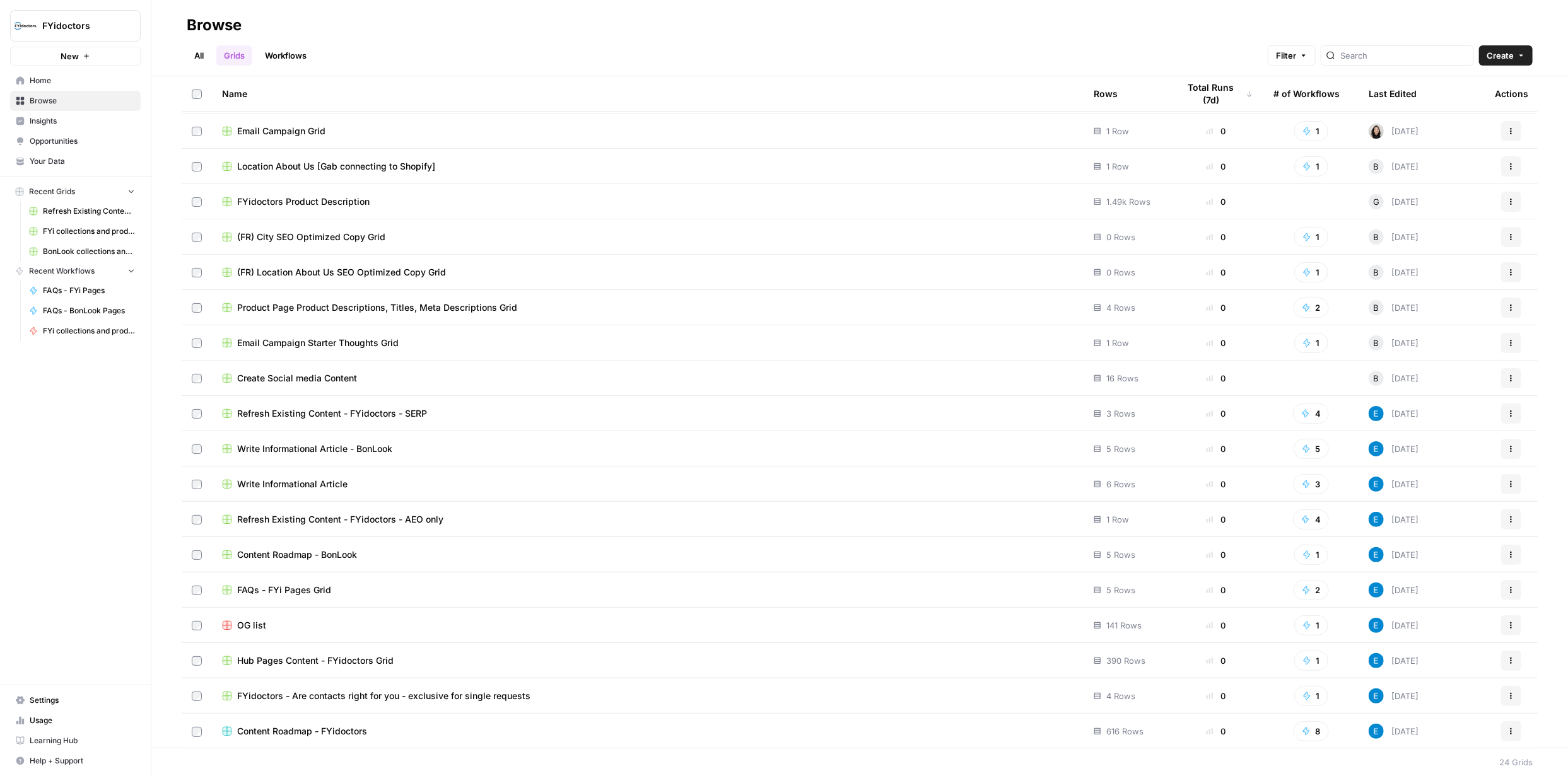
scroll to position [211, 0]
click at [309, 448] on span "Write Informational Article - BonLook" at bounding box center [314, 448] width 155 height 13
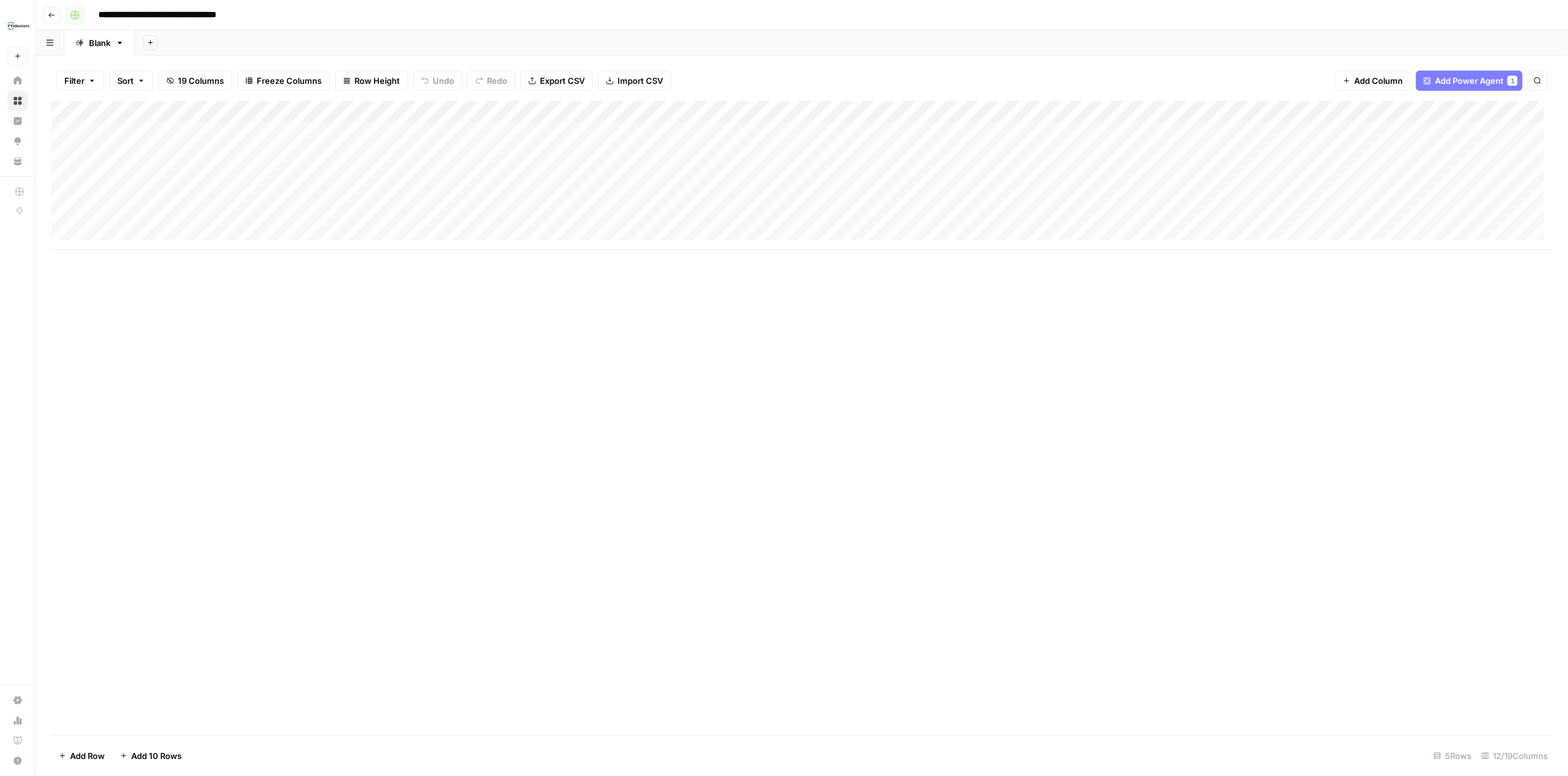
click at [77, 14] on rect "button" at bounding box center [75, 15] width 7 height 7
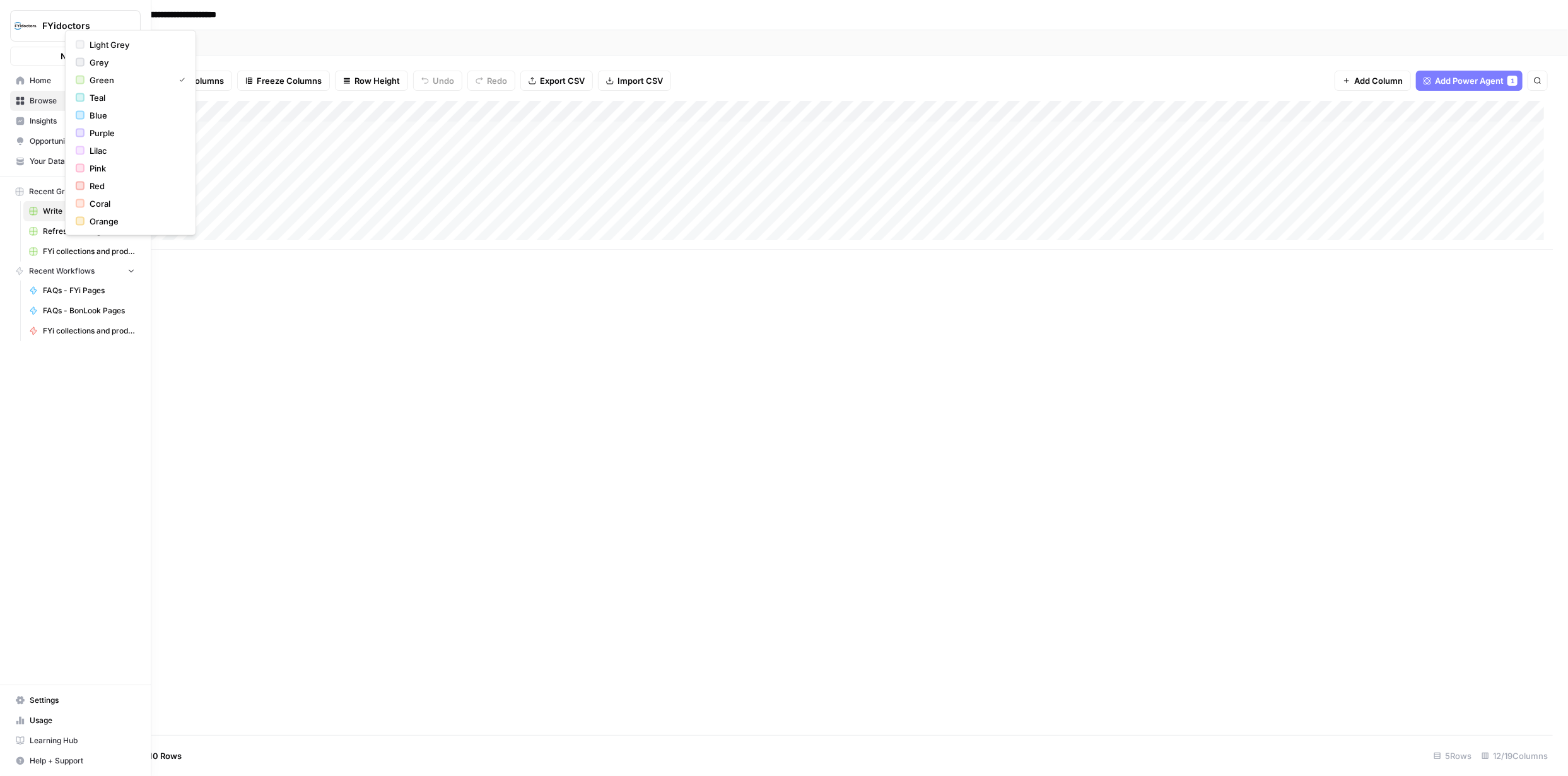
click at [17, 101] on icon at bounding box center [20, 101] width 9 height 9
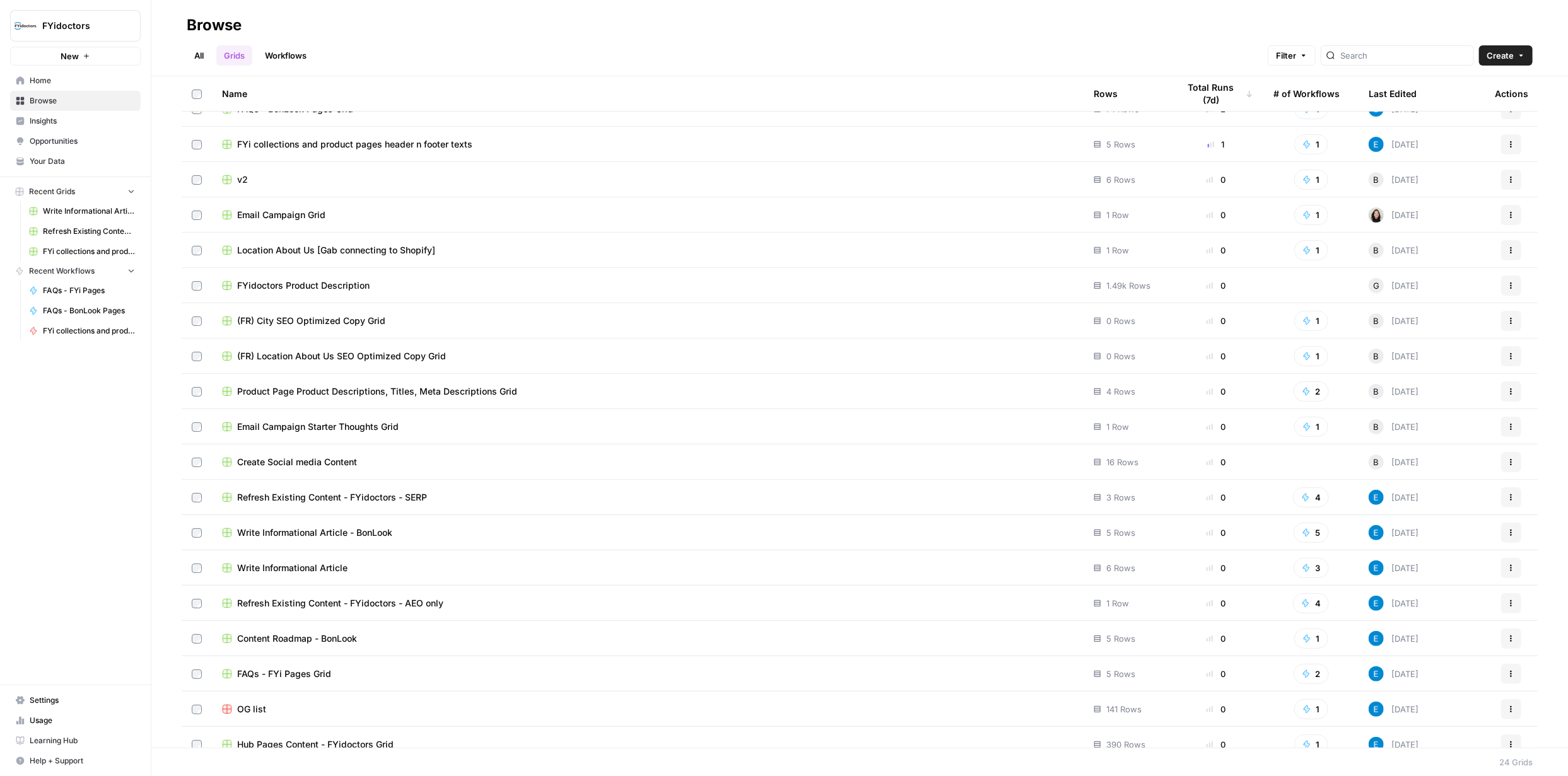
scroll to position [189, 0]
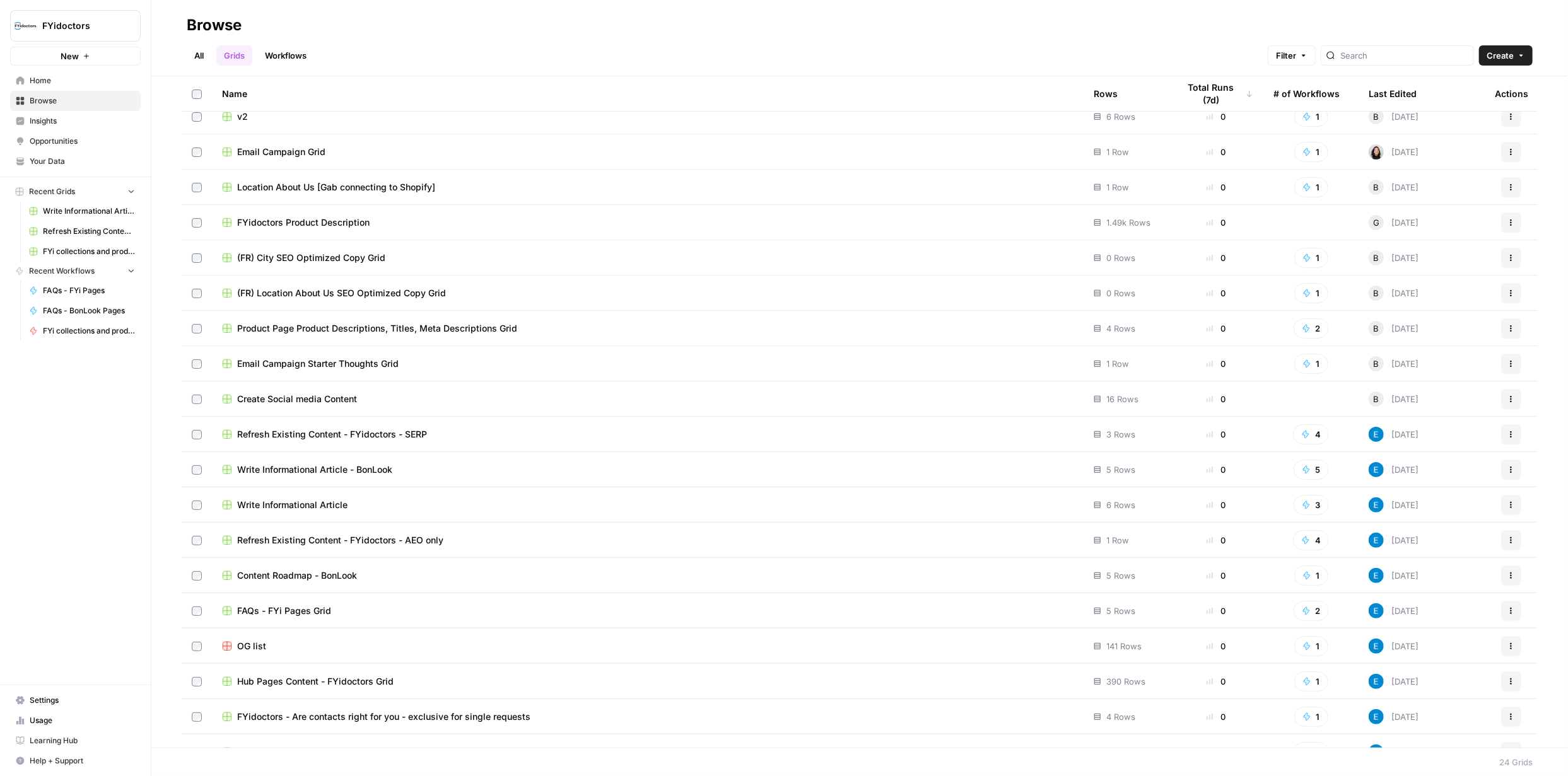
click at [290, 569] on span "Content Roadmap - BonLook" at bounding box center [297, 575] width 120 height 13
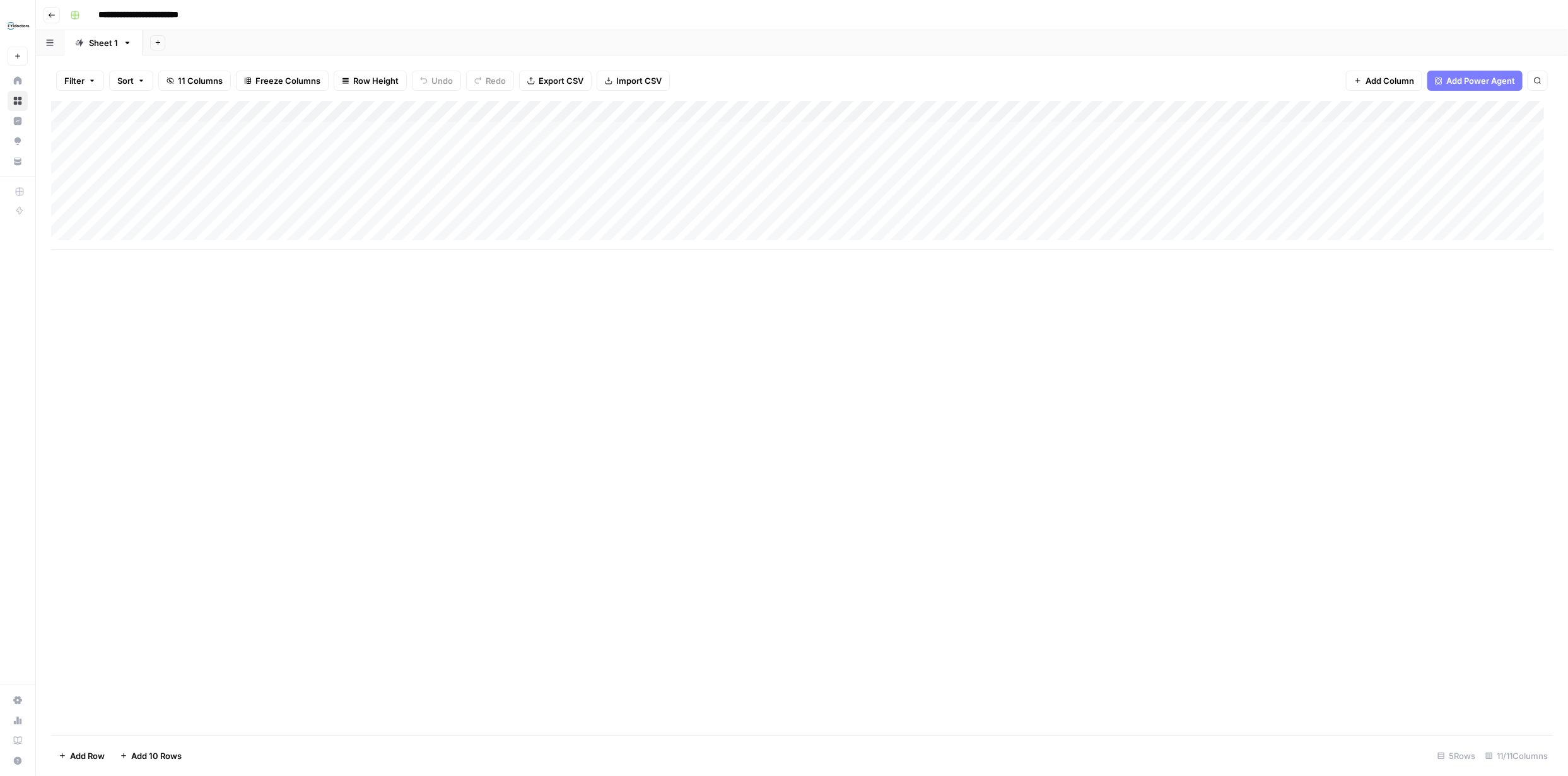
click at [616, 131] on div "Add Column" at bounding box center [802, 175] width 1501 height 149
click at [987, 129] on div "Add Column" at bounding box center [802, 175] width 1501 height 149
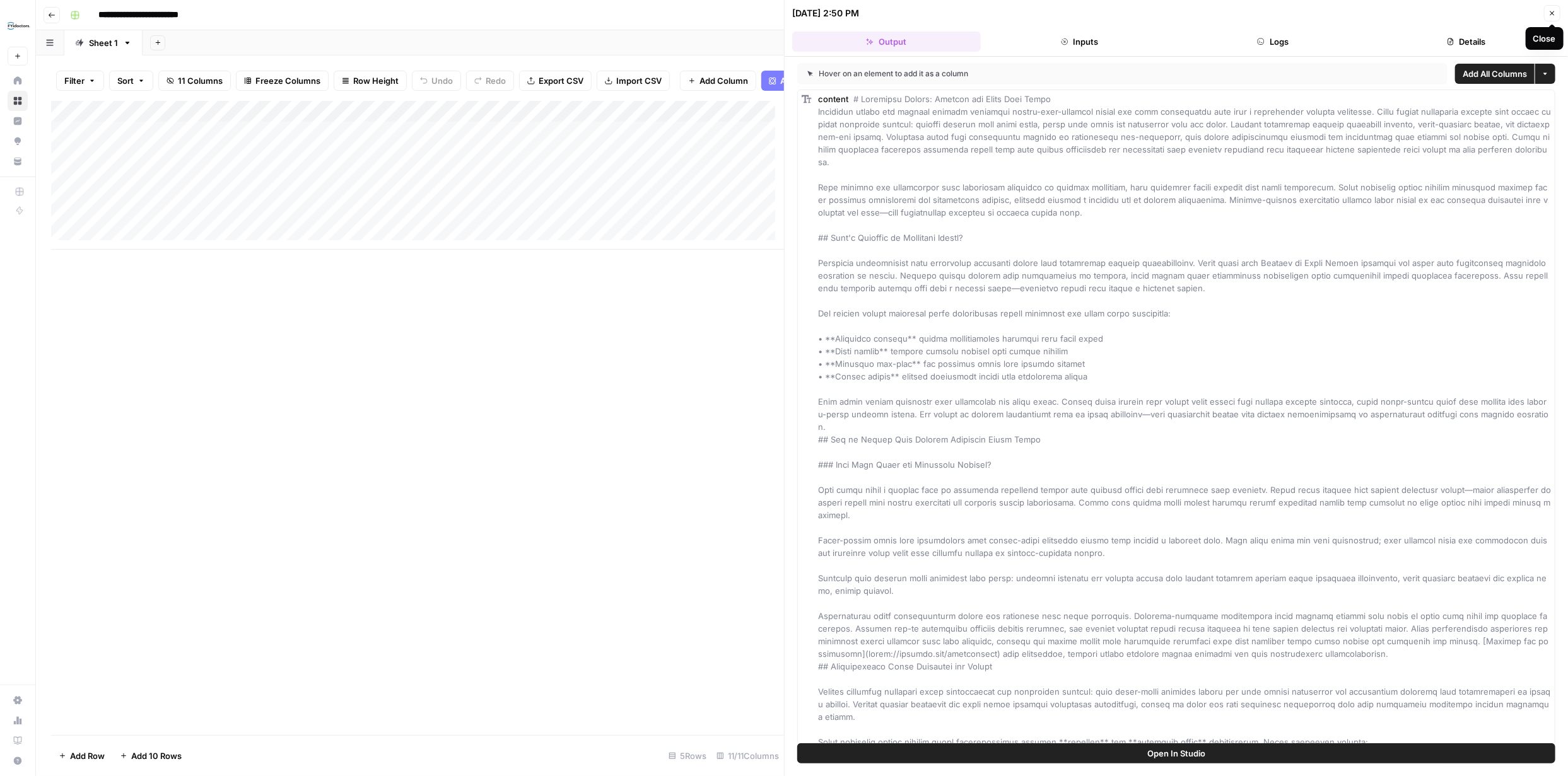
drag, startPoint x: 1555, startPoint y: 11, endPoint x: 1567, endPoint y: 31, distance: 23.3
click at [1555, 11] on icon "button" at bounding box center [1551, 13] width 7 height 7
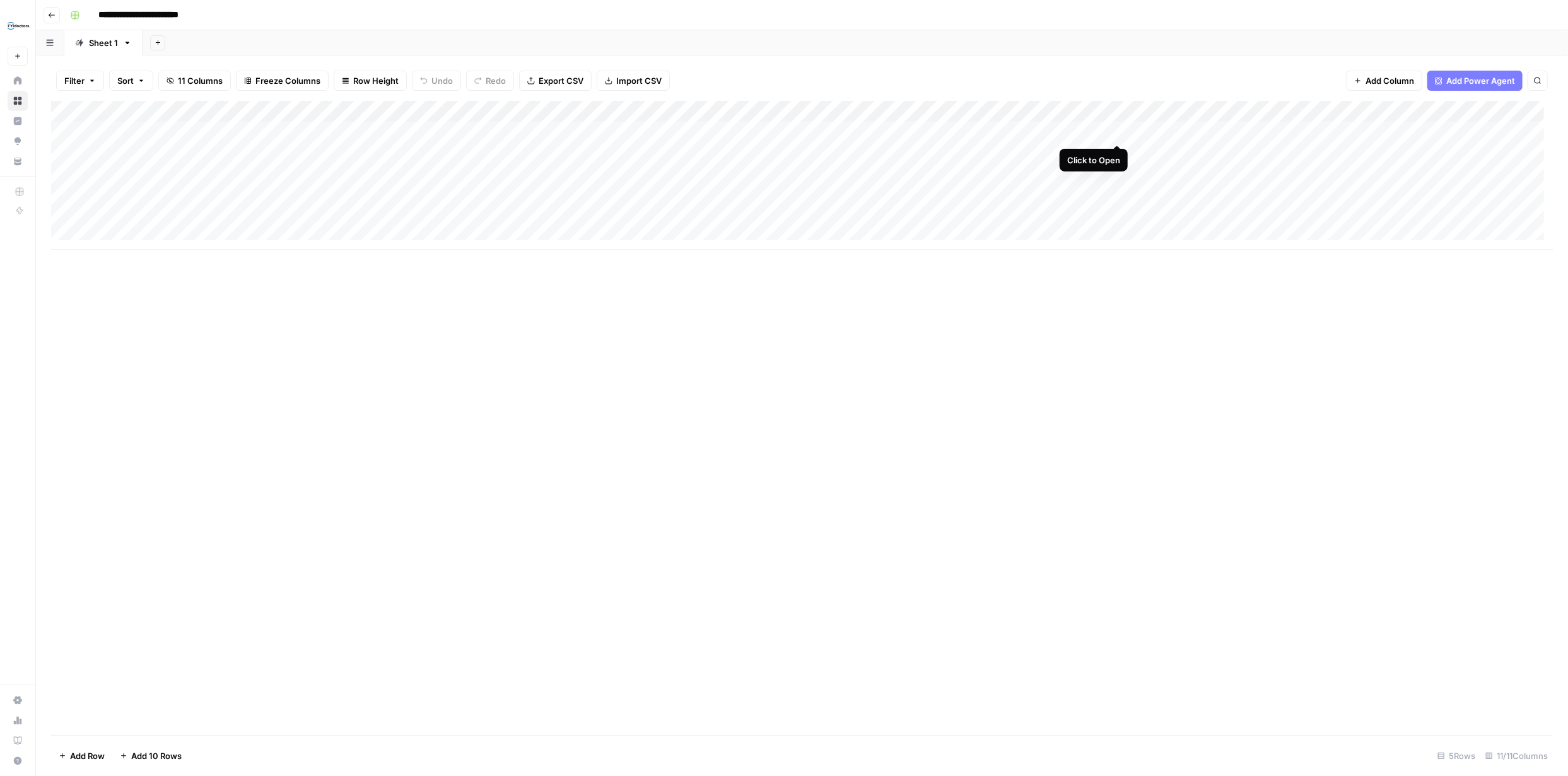
click at [1118, 131] on div "Add Column" at bounding box center [802, 175] width 1501 height 149
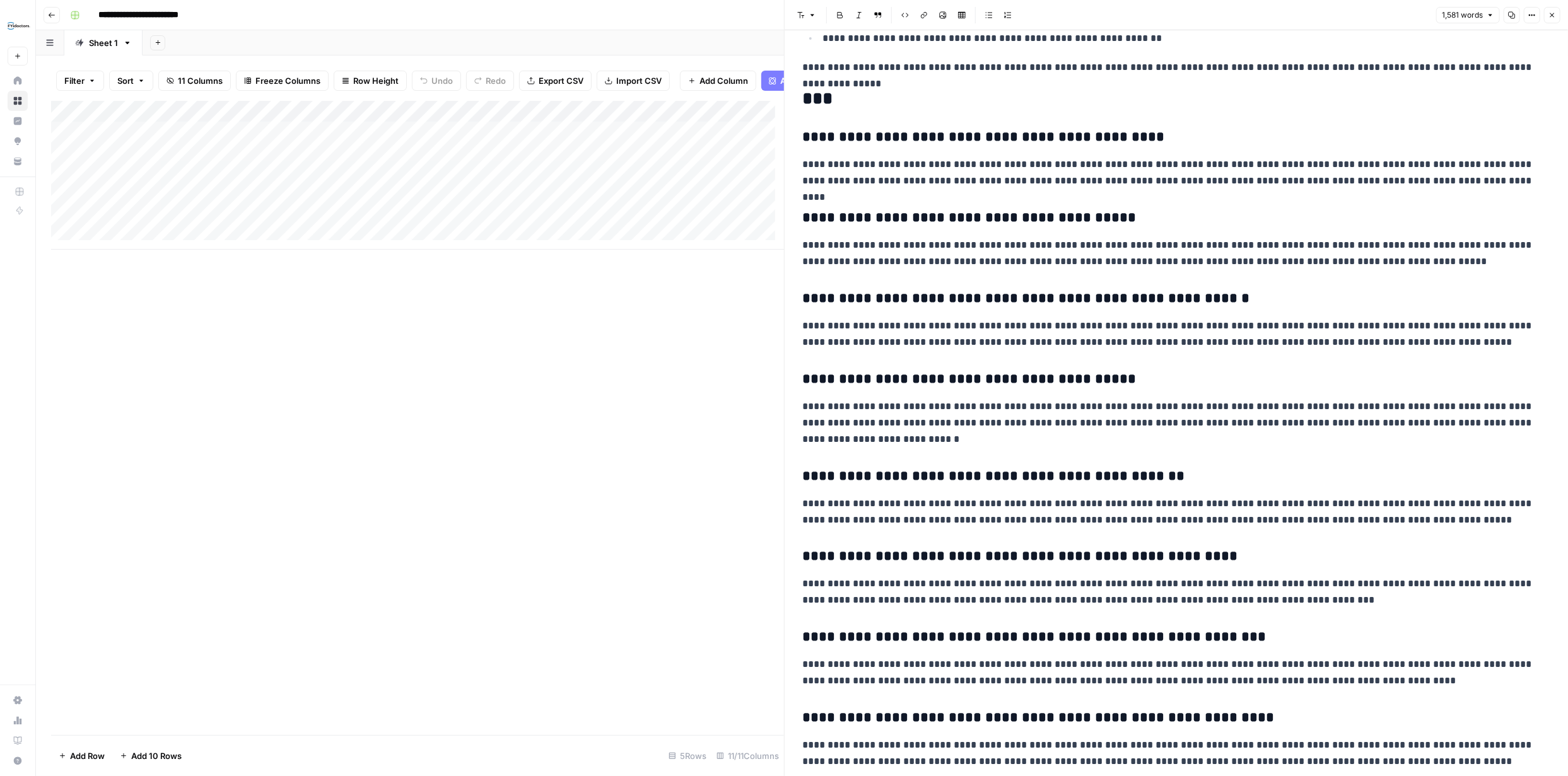
scroll to position [2020, 0]
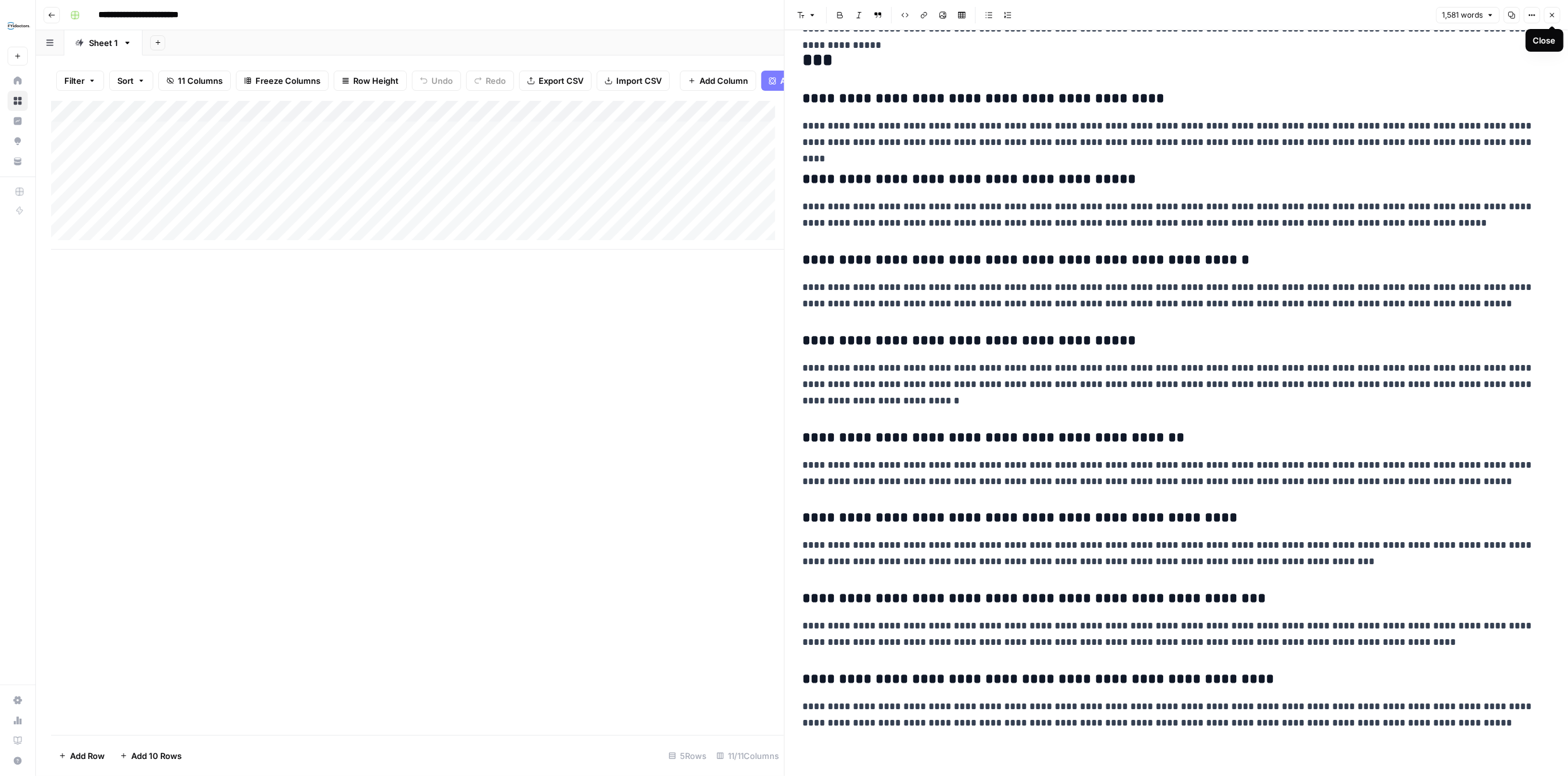
click at [1553, 16] on icon "button" at bounding box center [1552, 15] width 5 height 5
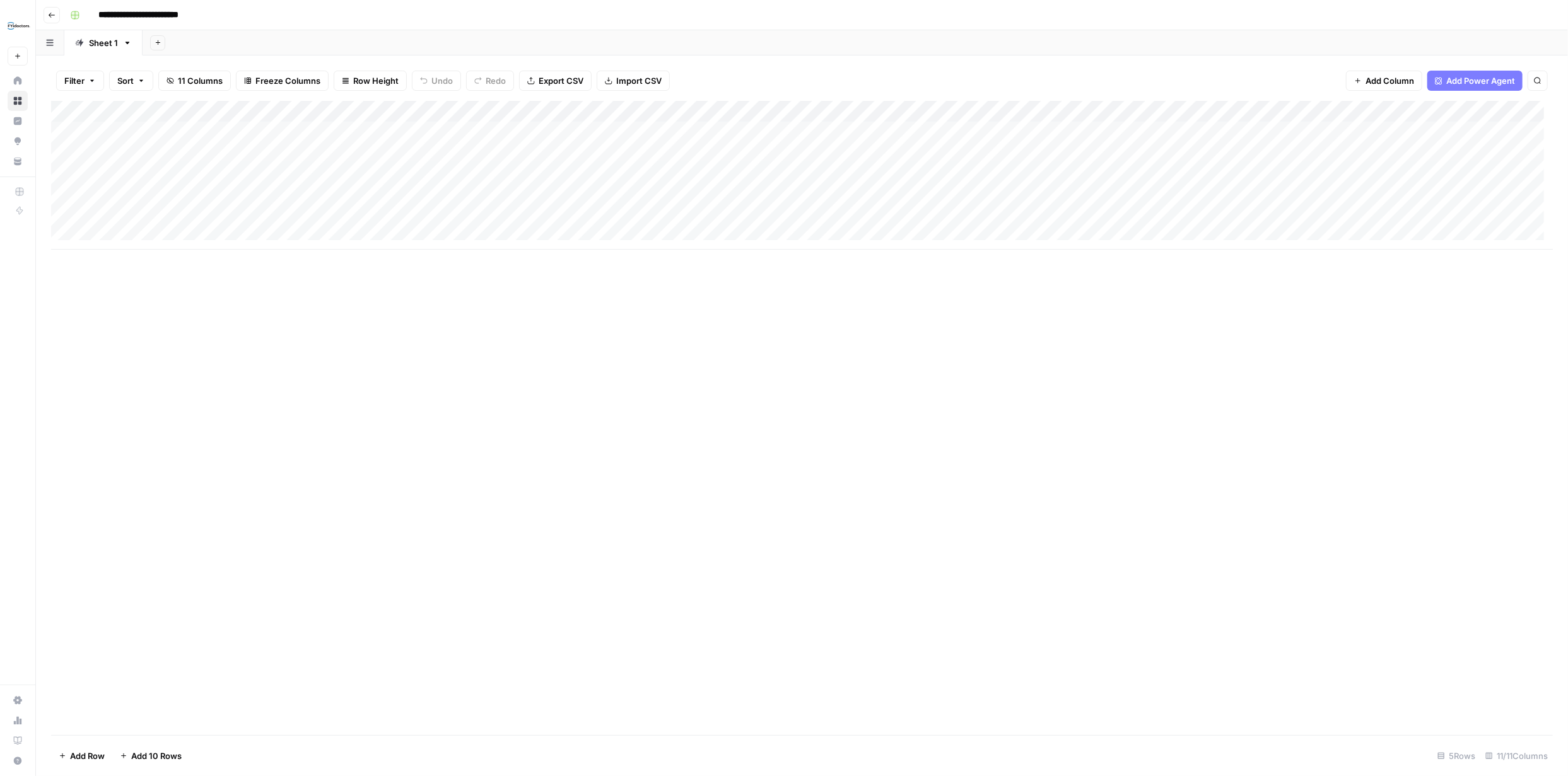
click at [193, 151] on div "Add Column" at bounding box center [802, 175] width 1501 height 149
click at [193, 151] on textarea at bounding box center [195, 154] width 202 height 17
type textarea "**********"
type textarea "*"
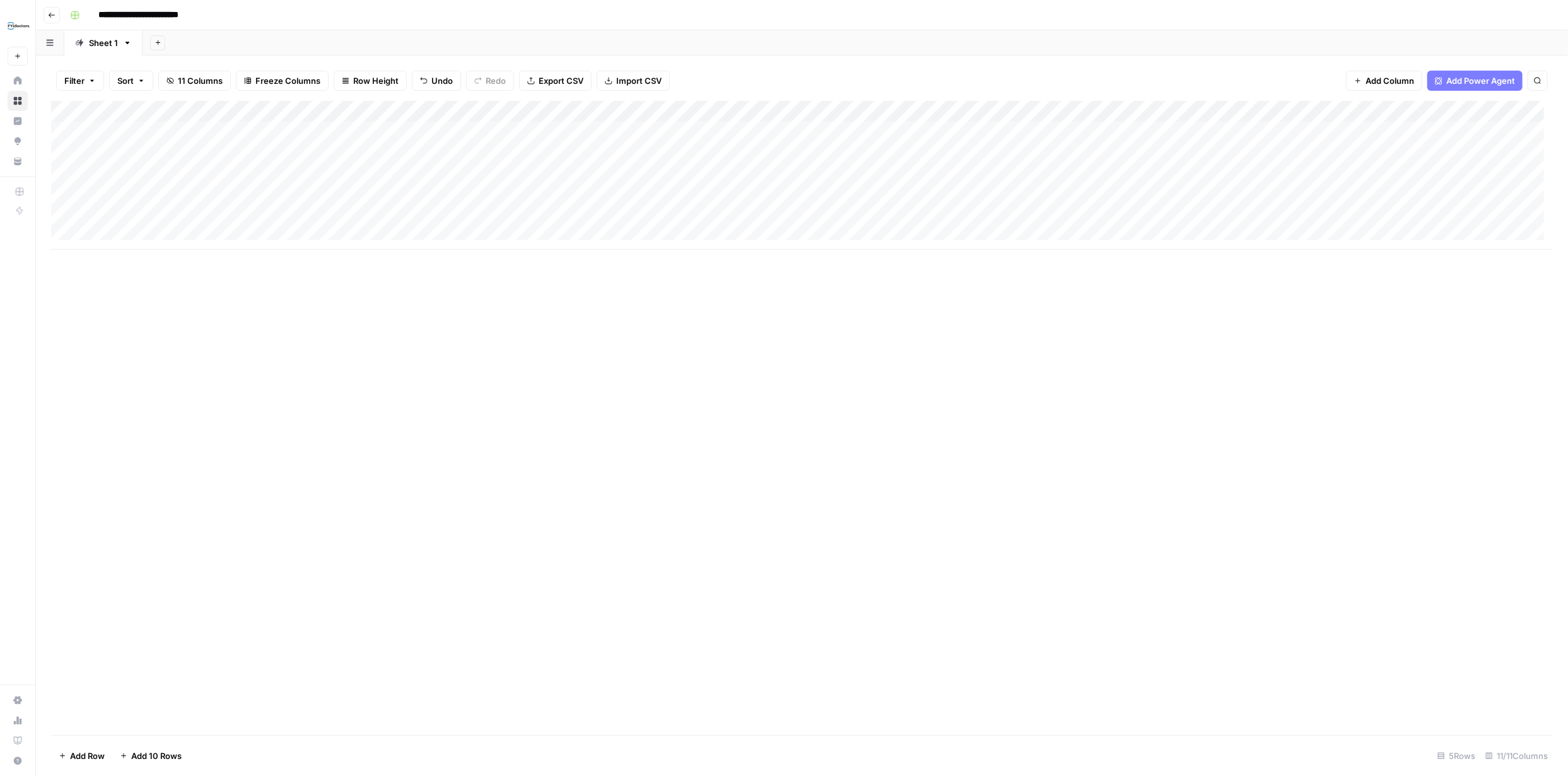
click at [520, 153] on div "Add Column" at bounding box center [802, 175] width 1501 height 149
click at [538, 155] on textarea at bounding box center [558, 154] width 202 height 17
paste textarea "**********"
type textarea "**********"
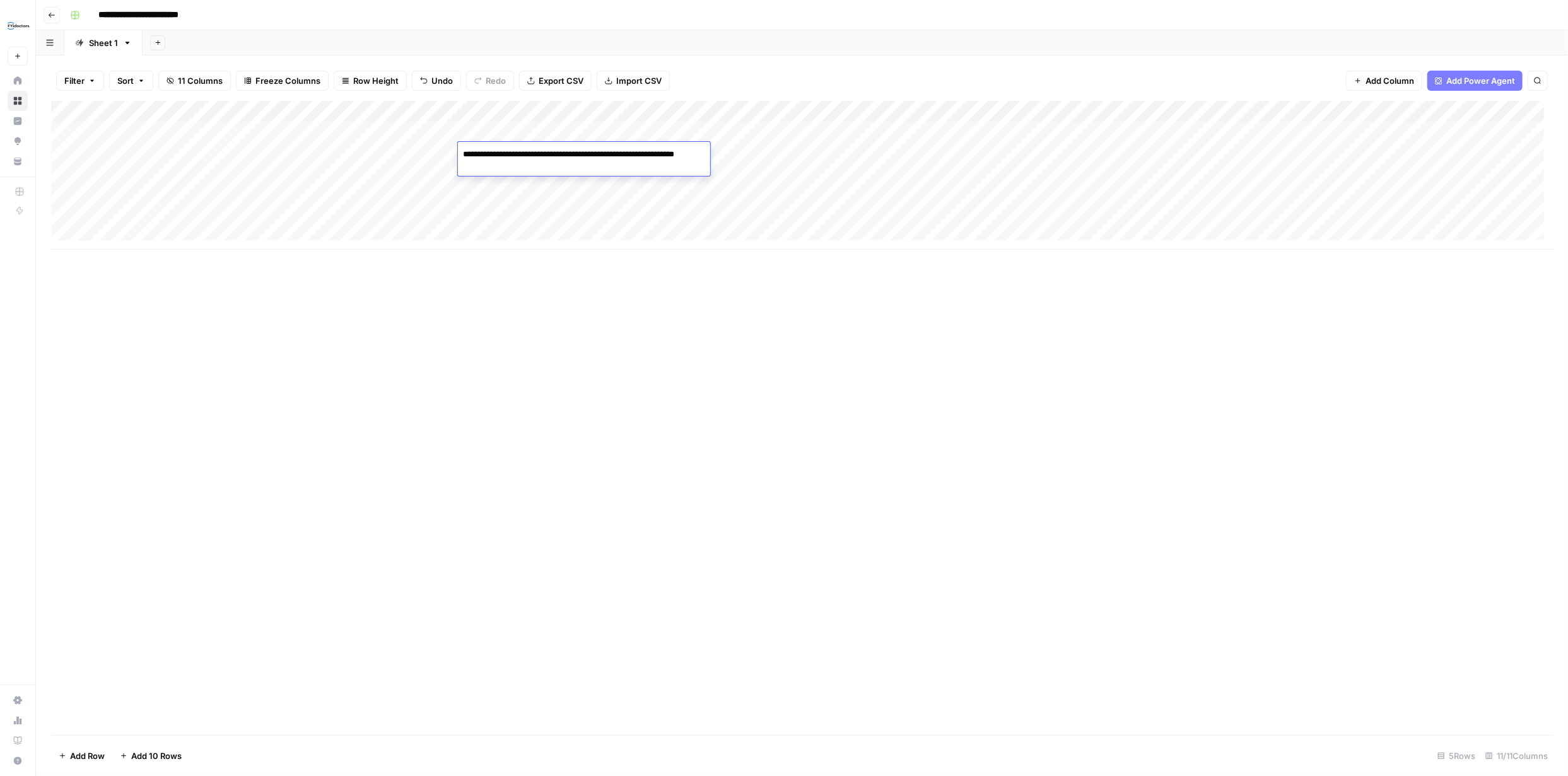
click at [586, 318] on div "Add Column" at bounding box center [802, 418] width 1501 height 635
click at [398, 150] on div "Add Column" at bounding box center [802, 175] width 1501 height 149
click at [399, 150] on div "Add Column" at bounding box center [802, 175] width 1501 height 149
type textarea "**********"
drag, startPoint x: 463, startPoint y: 348, endPoint x: 456, endPoint y: 346, distance: 7.3
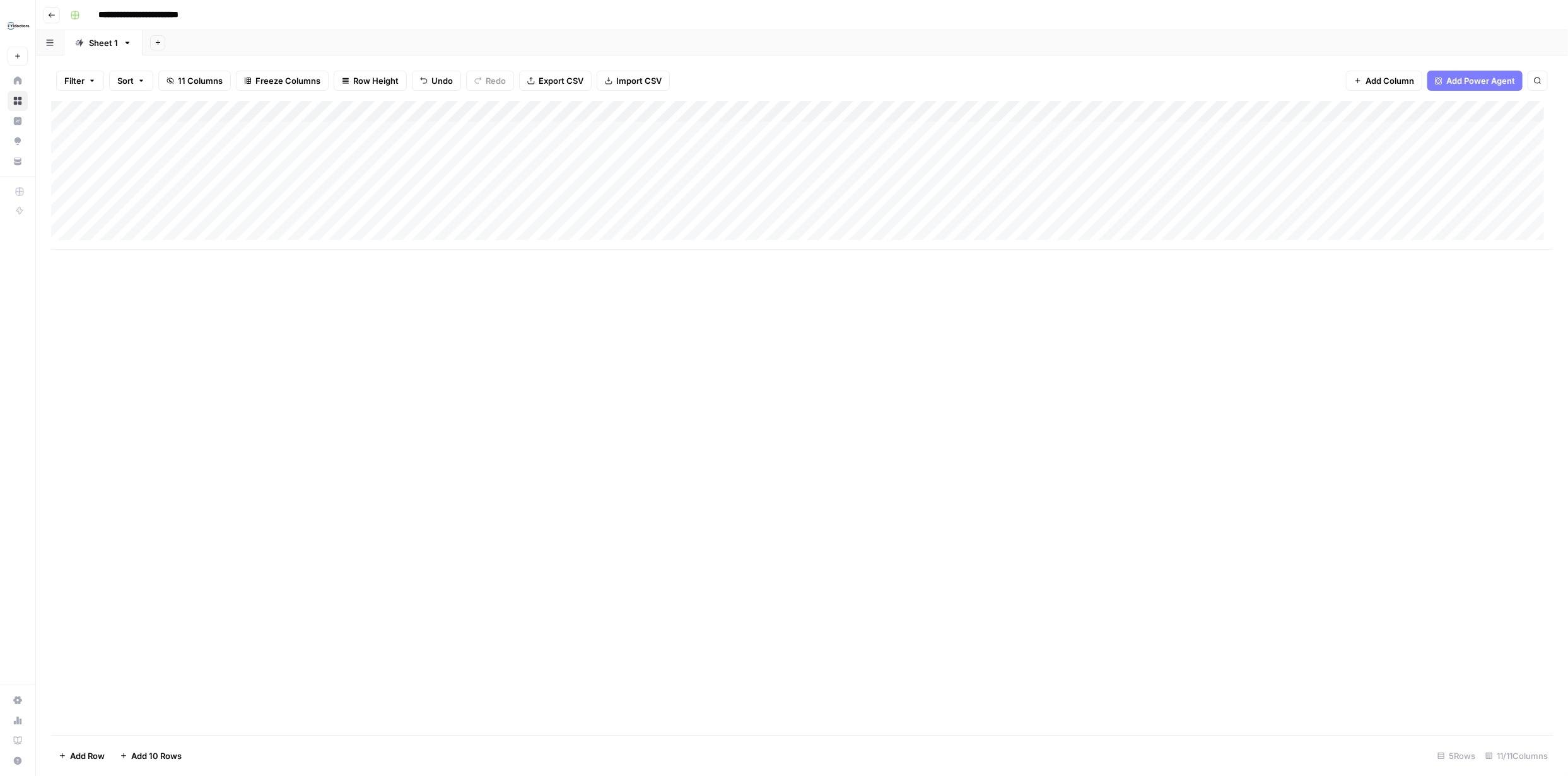
click at [462, 348] on div "Add Column" at bounding box center [802, 418] width 1501 height 635
click at [83, 155] on div "Add Column" at bounding box center [802, 175] width 1501 height 149
click at [196, 172] on div "Add Column" at bounding box center [802, 175] width 1501 height 149
type textarea "**********"
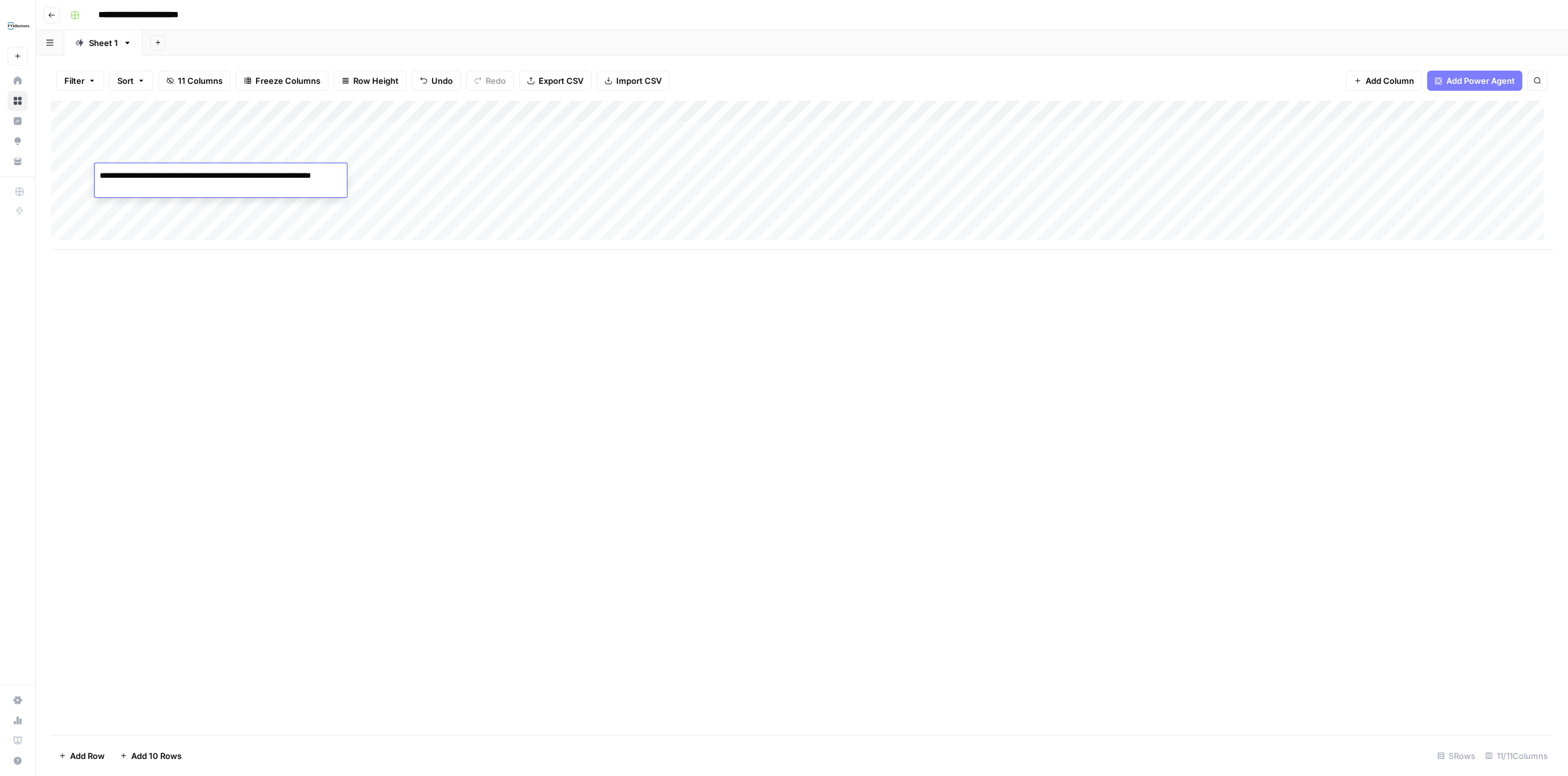
click at [510, 176] on div "Add Column" at bounding box center [802, 175] width 1501 height 149
type textarea "**********"
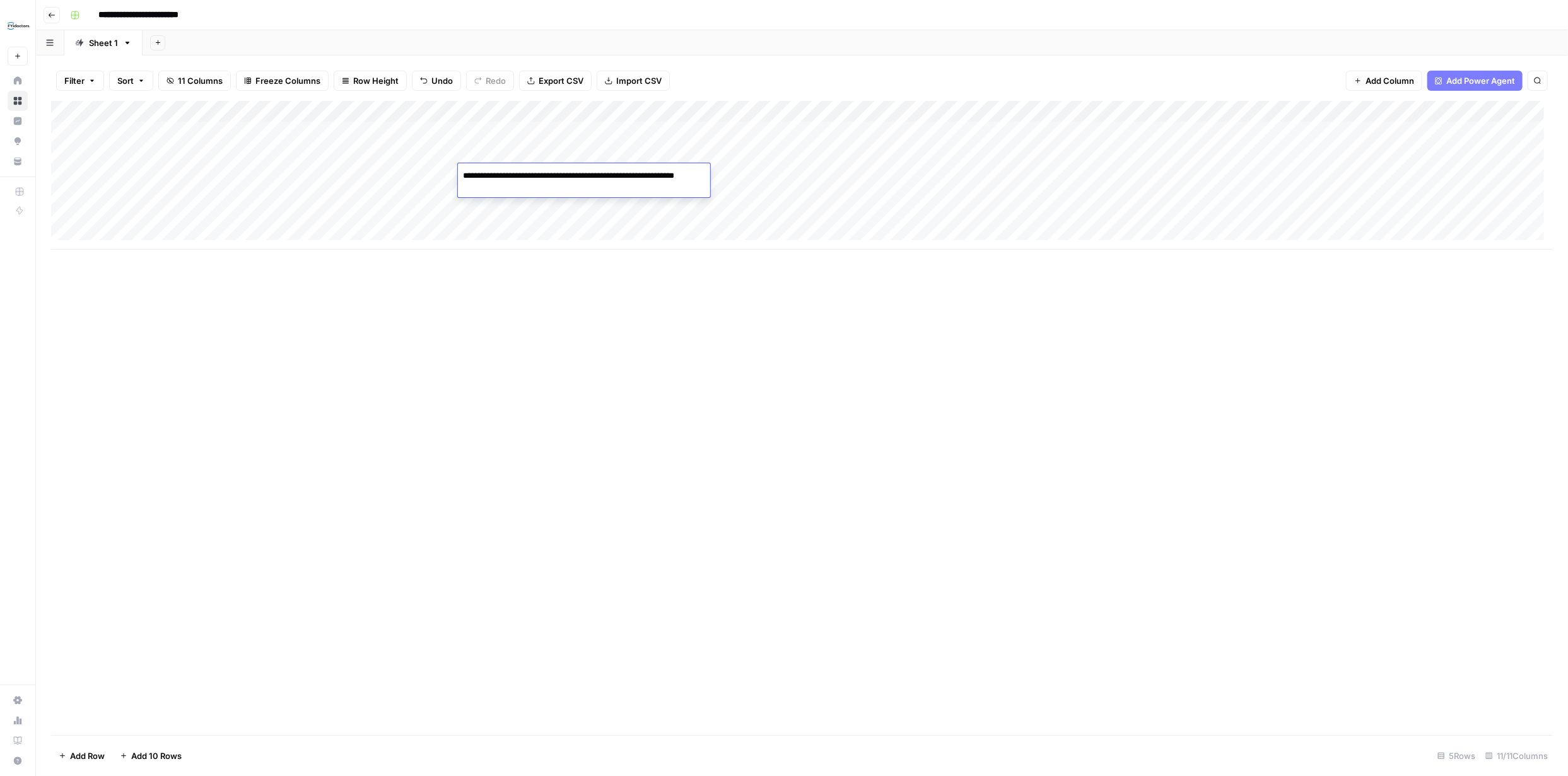
click at [1116, 152] on div "Add Column" at bounding box center [802, 175] width 1501 height 149
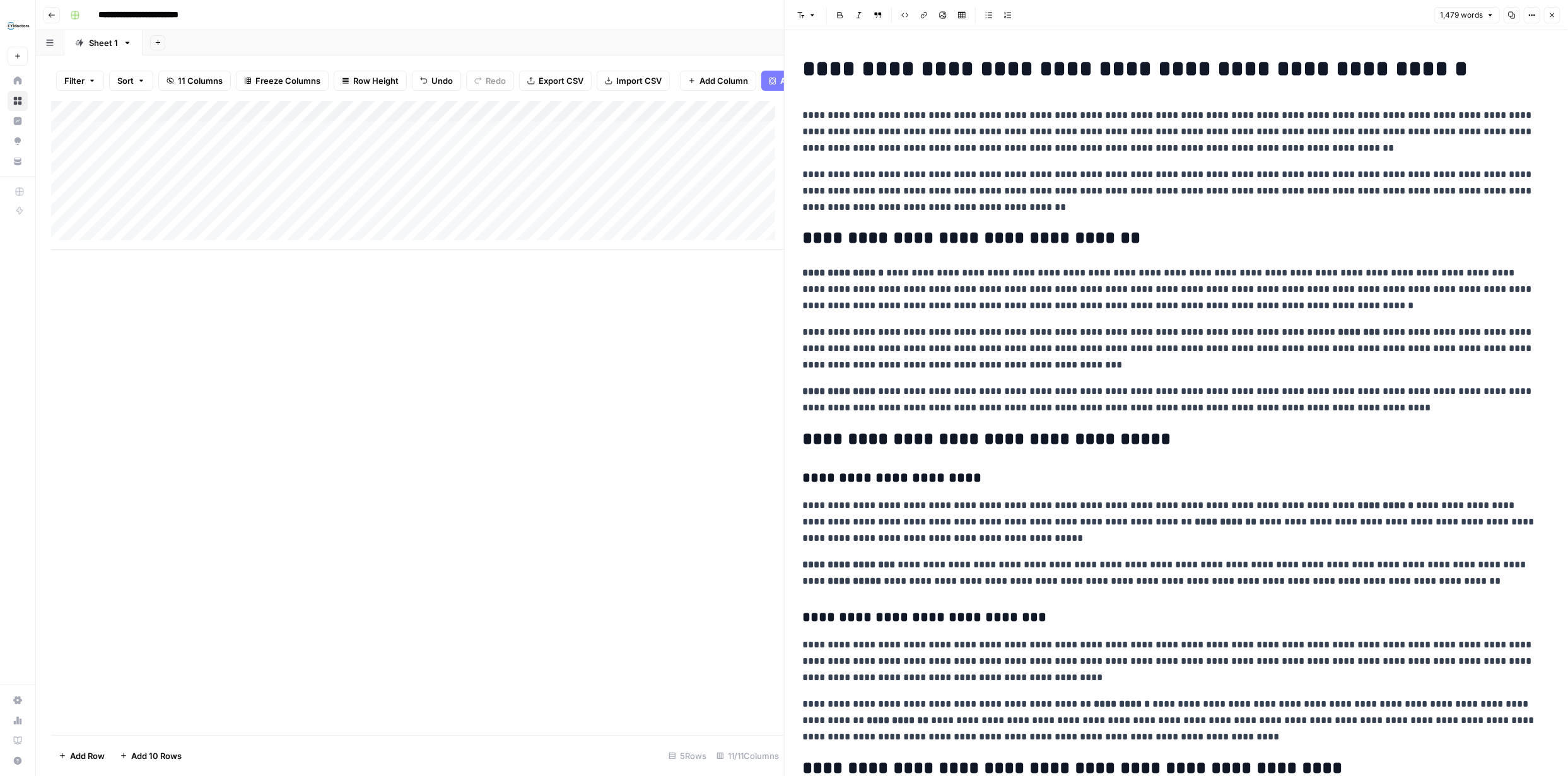
click at [1549, 12] on icon "button" at bounding box center [1551, 15] width 7 height 7
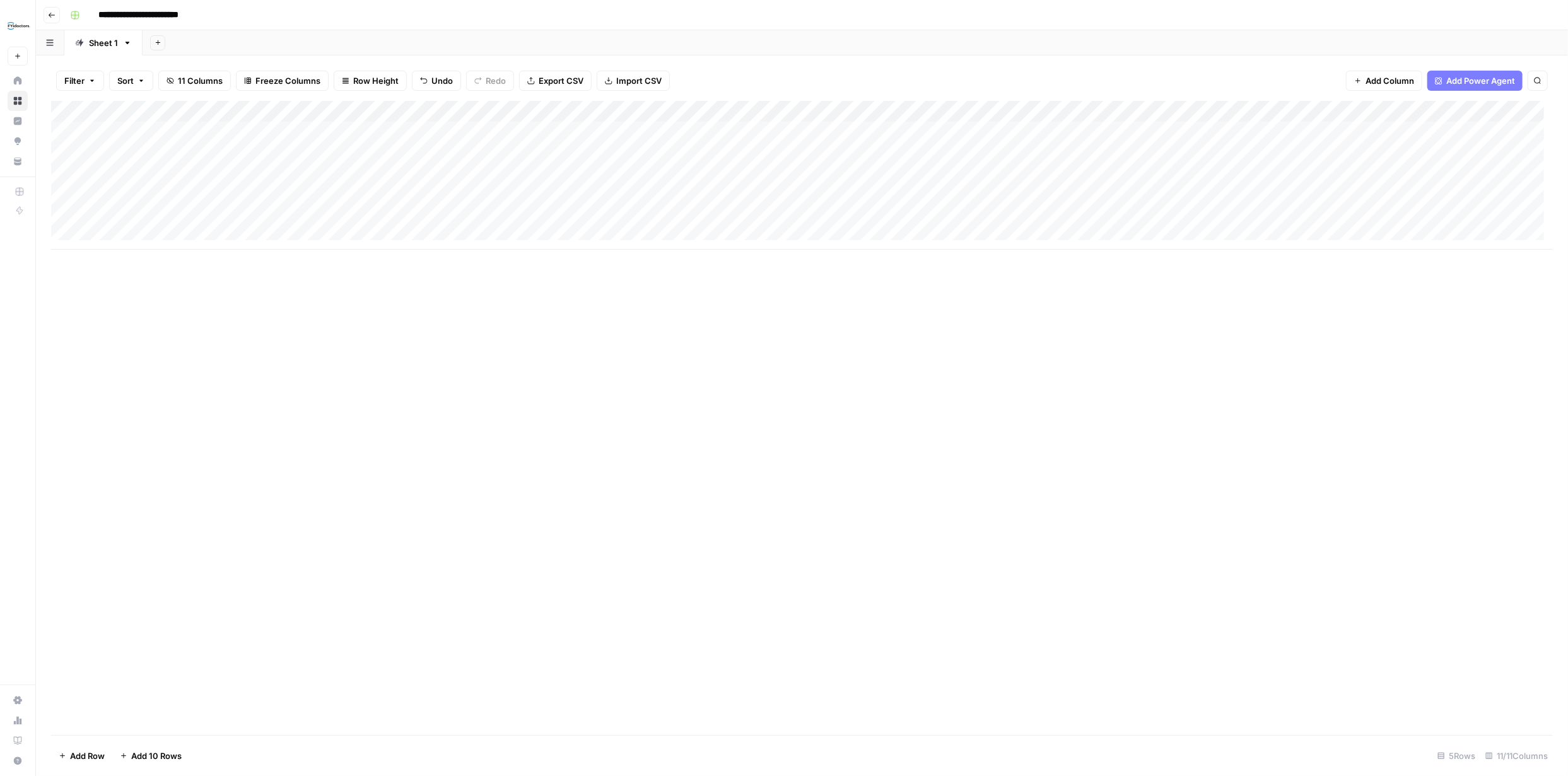
click at [210, 193] on div "Add Column" at bounding box center [802, 175] width 1501 height 149
click at [177, 199] on textarea at bounding box center [195, 198] width 202 height 17
paste textarea "**********"
type textarea "**********"
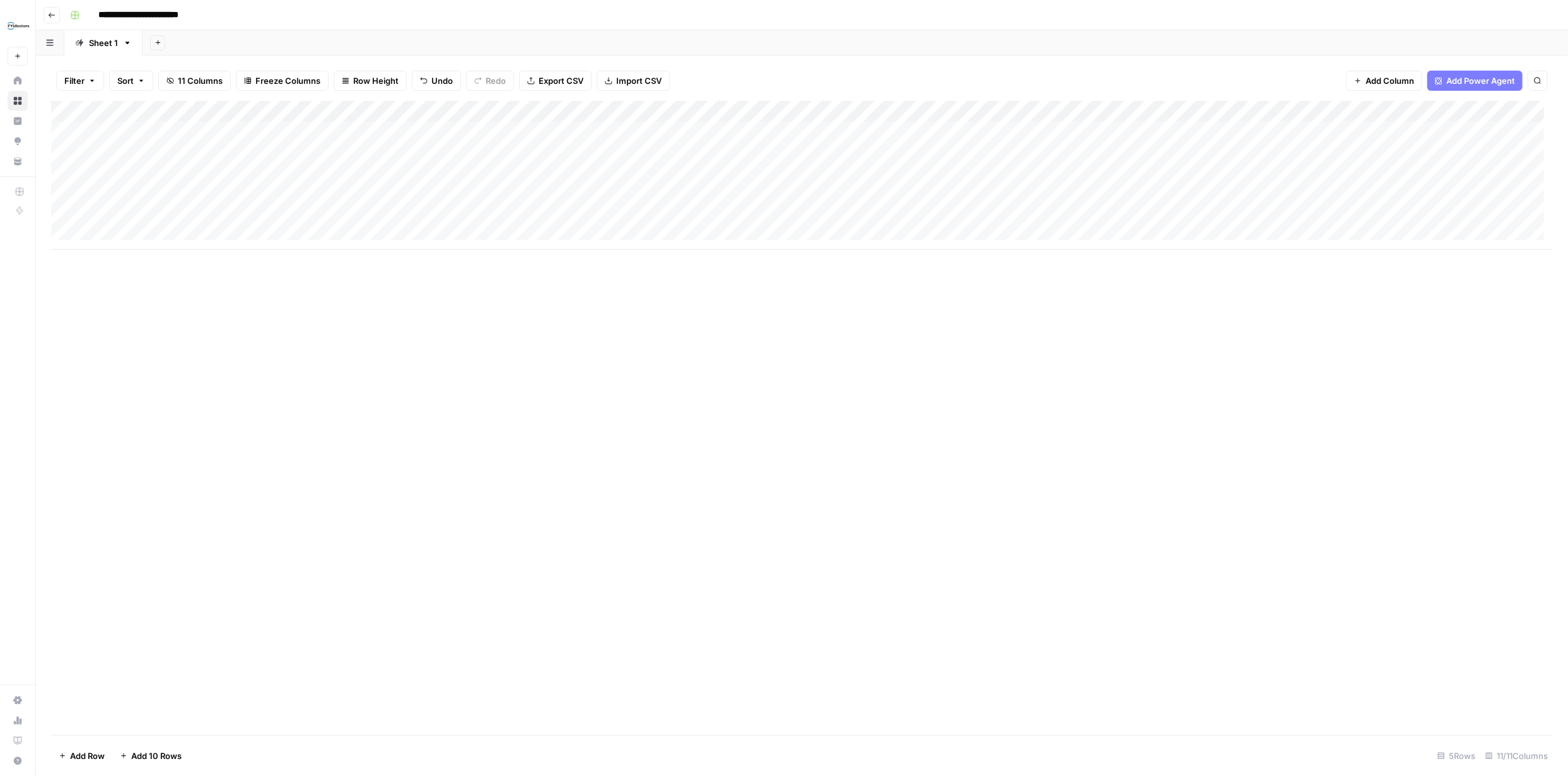
click at [309, 284] on div "Add Column" at bounding box center [802, 418] width 1501 height 635
click at [987, 109] on div "Add Column" at bounding box center [802, 175] width 1501 height 149
click at [819, 232] on html "**********" at bounding box center [784, 388] width 1568 height 776
click at [987, 111] on div "Add Column" at bounding box center [802, 175] width 1501 height 149
click at [807, 232] on span "Edit Workflow" at bounding box center [833, 235] width 110 height 13
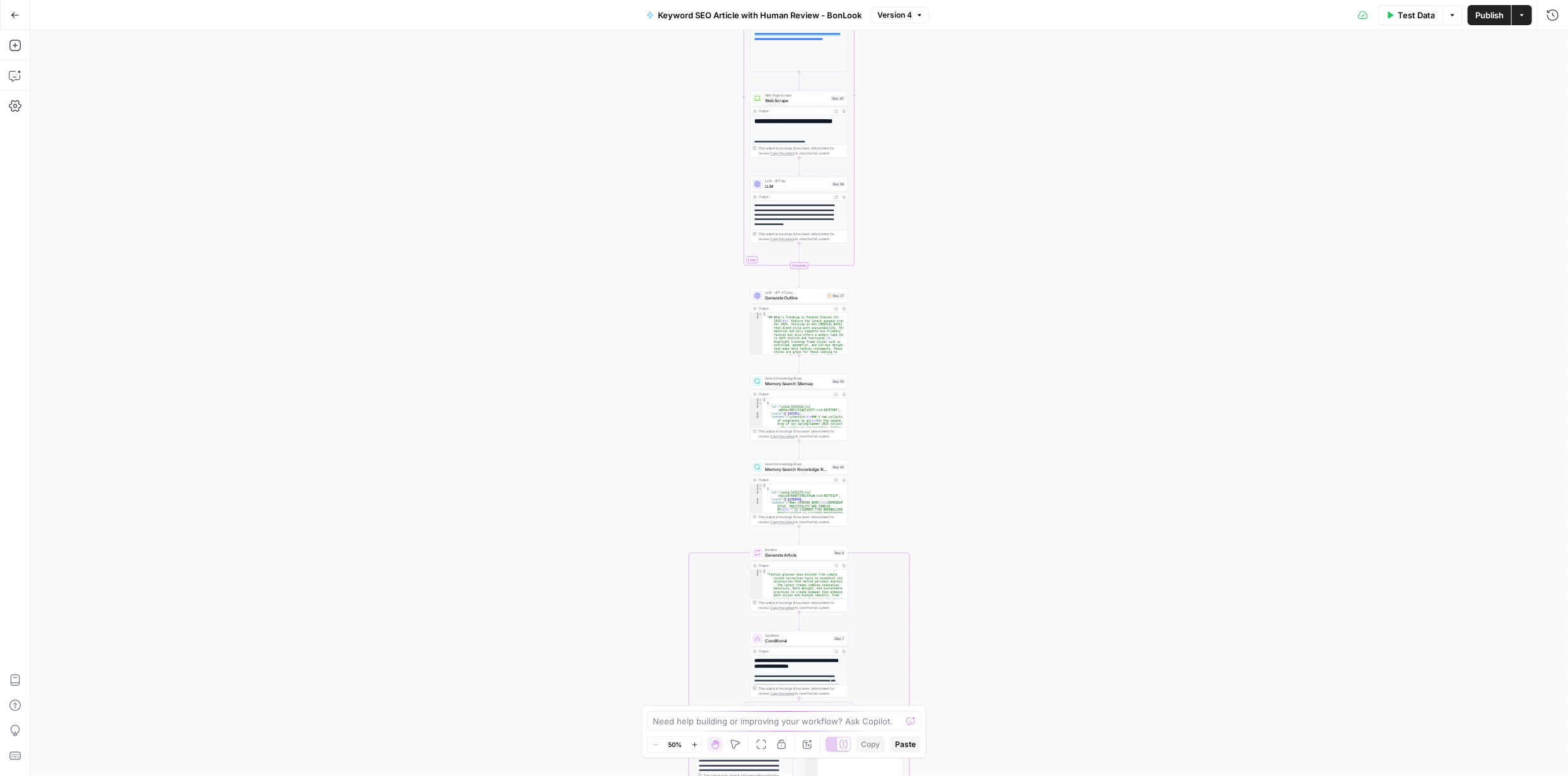
click at [695, 743] on icon "button" at bounding box center [695, 745] width 7 height 7
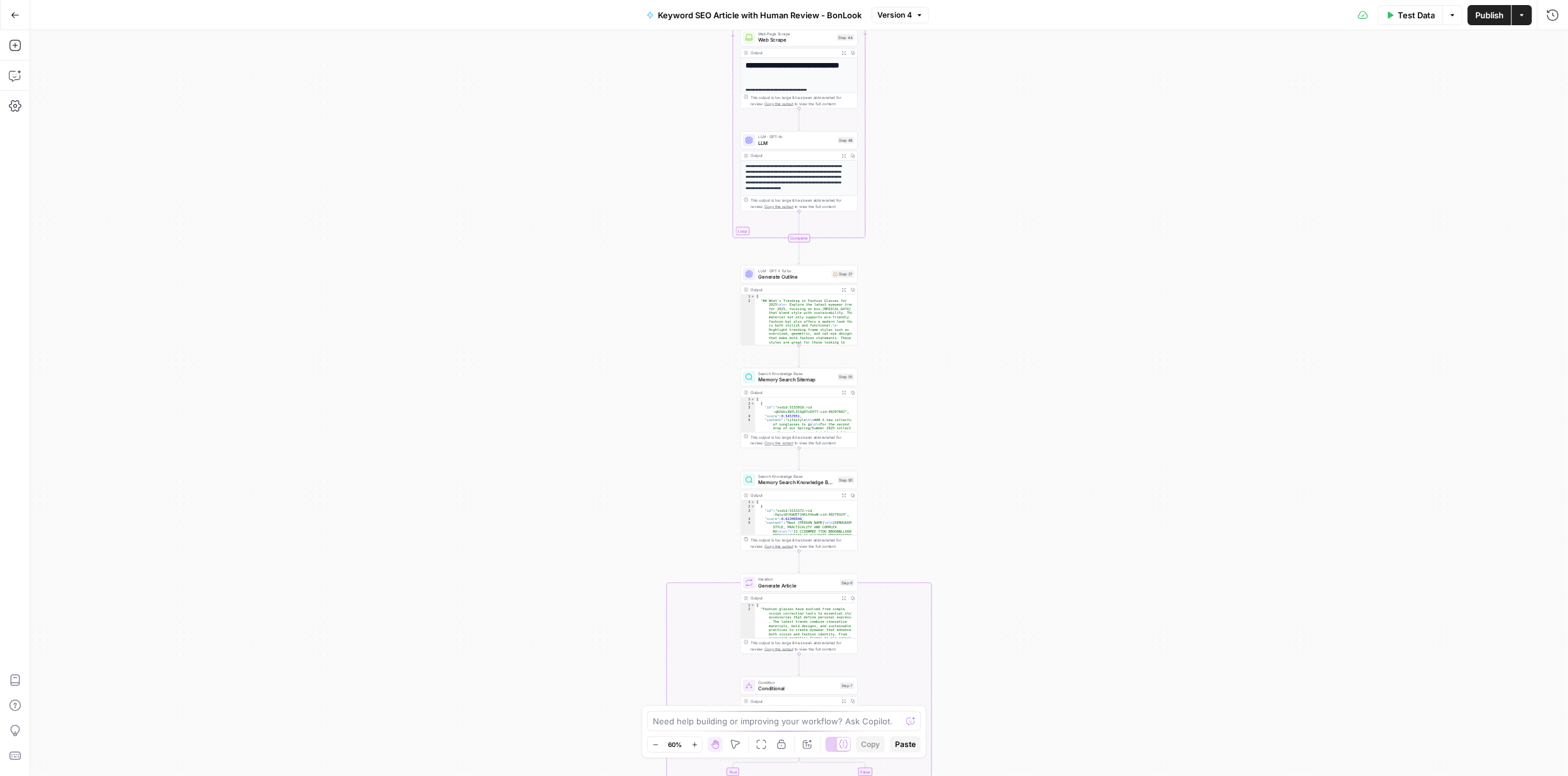
click at [695, 743] on icon "button" at bounding box center [695, 745] width 7 height 7
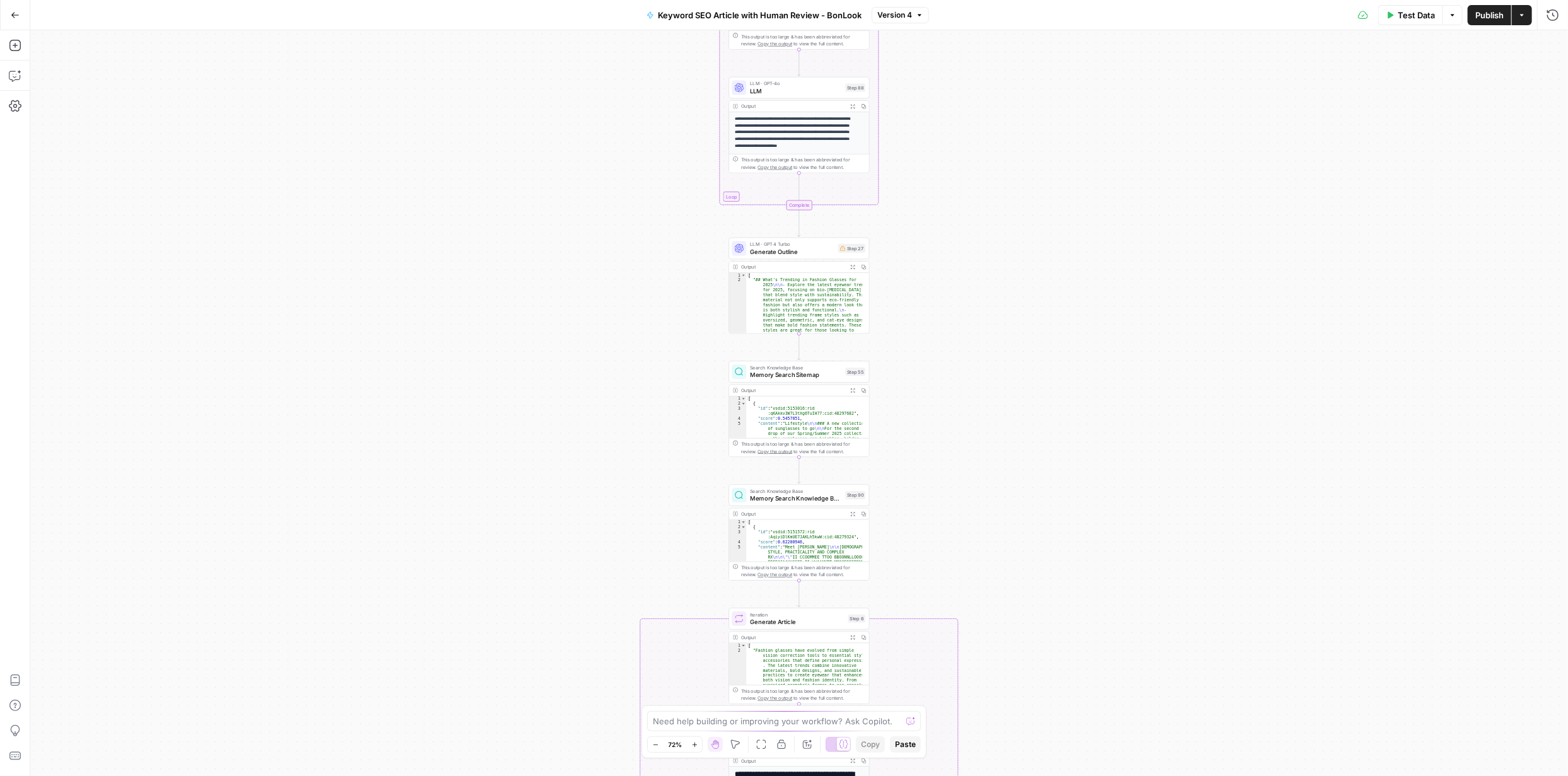
click at [695, 743] on icon "button" at bounding box center [695, 745] width 7 height 7
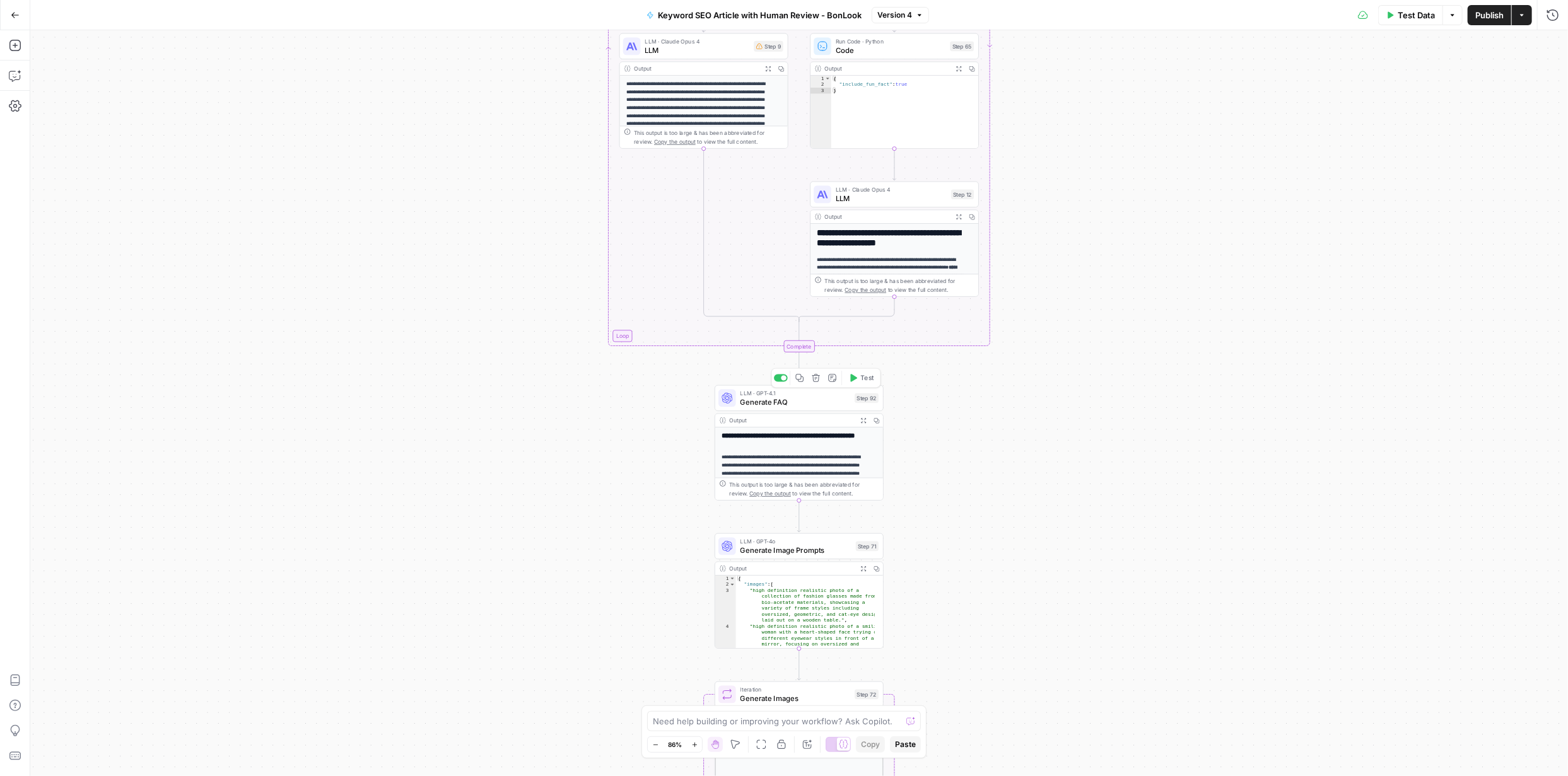
click at [797, 400] on span "Generate FAQ" at bounding box center [795, 402] width 110 height 11
click at [799, 400] on span "Generate FAQ" at bounding box center [795, 402] width 110 height 11
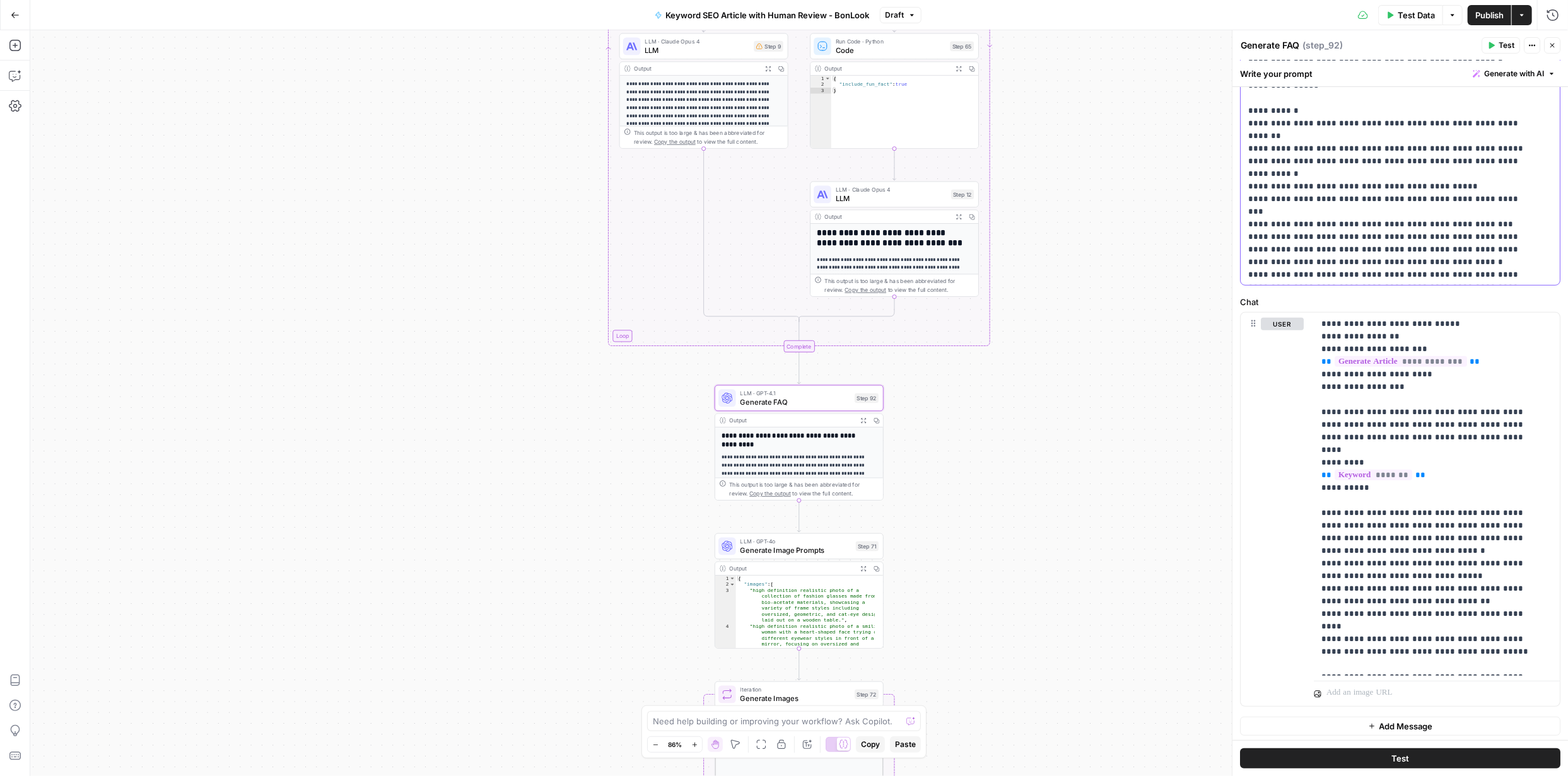
scroll to position [376, 0]
click at [1396, 408] on p "**********" at bounding box center [1432, 492] width 222 height 353
click at [1419, 408] on p "**********" at bounding box center [1432, 492] width 222 height 353
click at [1531, 244] on p "**********" at bounding box center [1391, 14] width 286 height 530
click at [1364, 272] on p "**********" at bounding box center [1391, 14] width 286 height 530
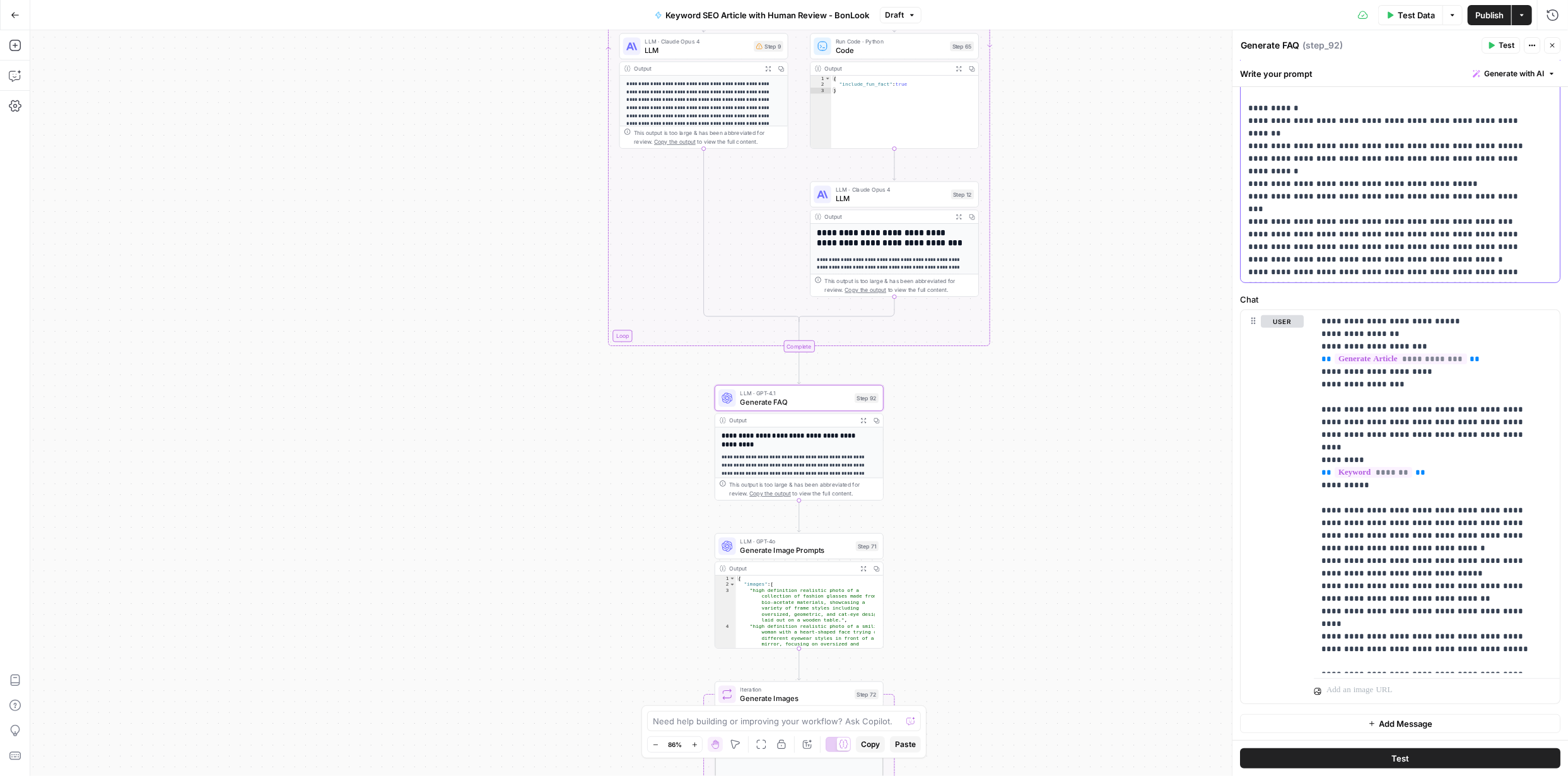
scroll to position [35, 0]
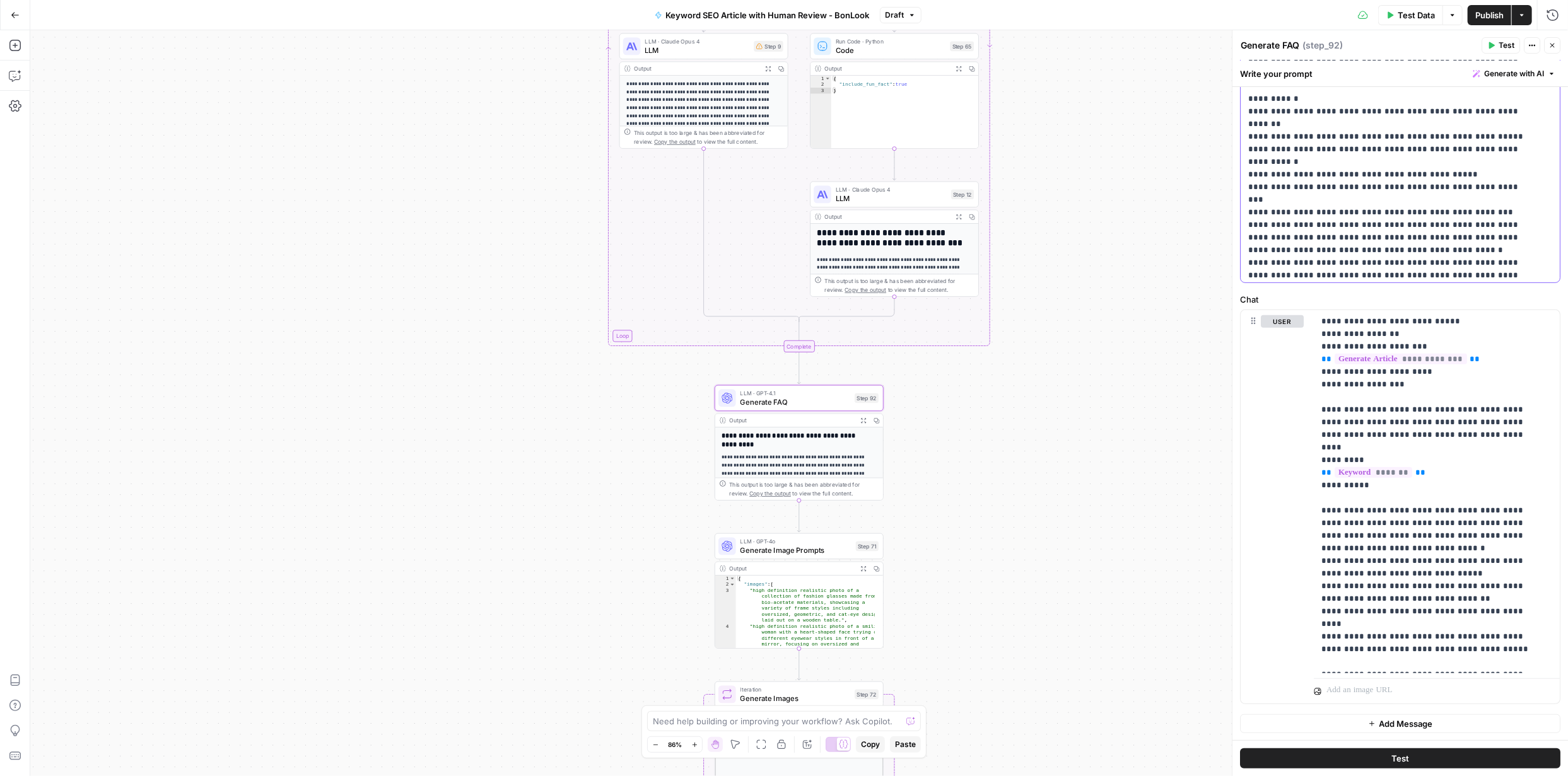
click at [1405, 274] on p "**********" at bounding box center [1391, 11] width 286 height 542
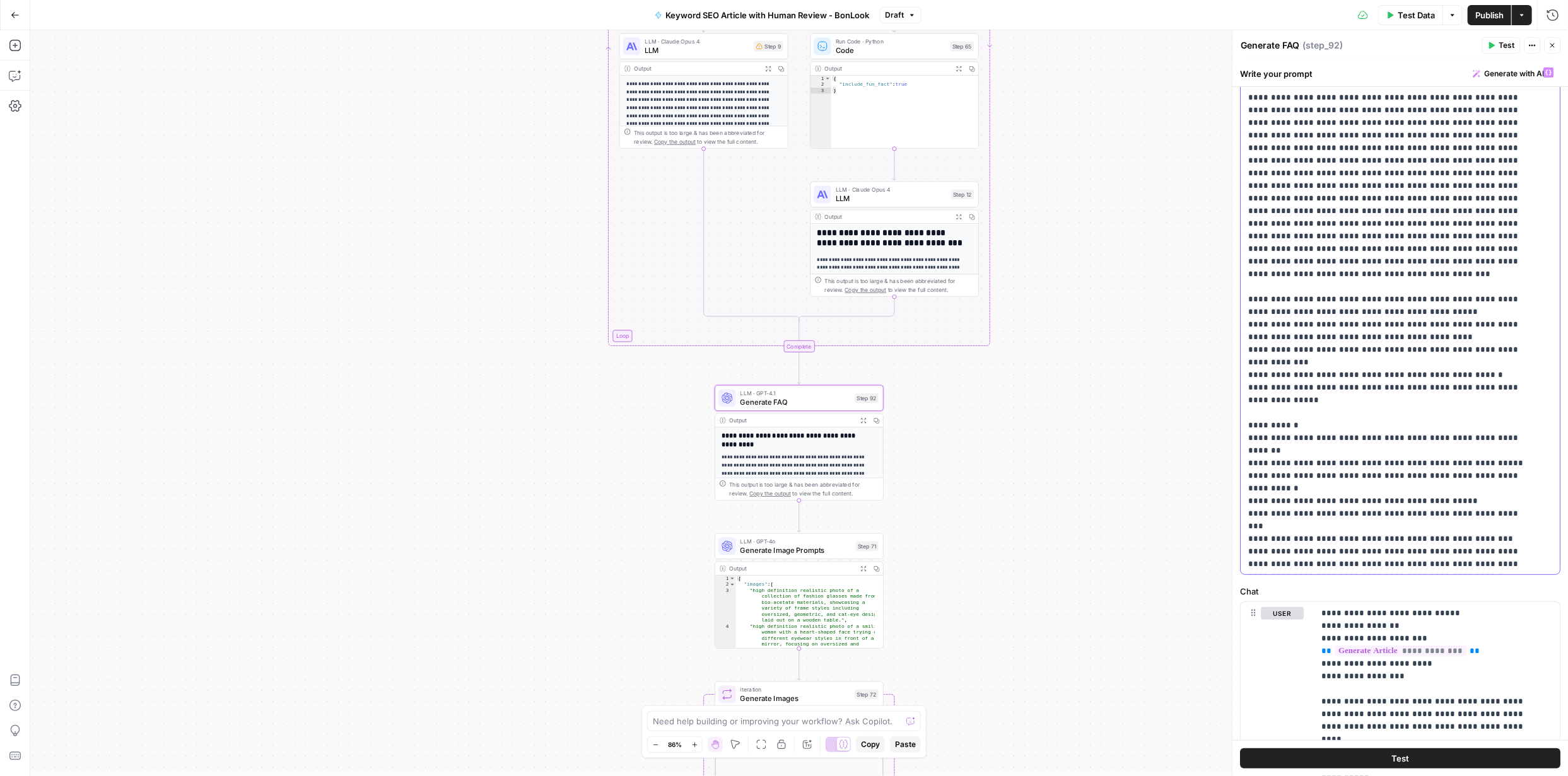
scroll to position [0, 0]
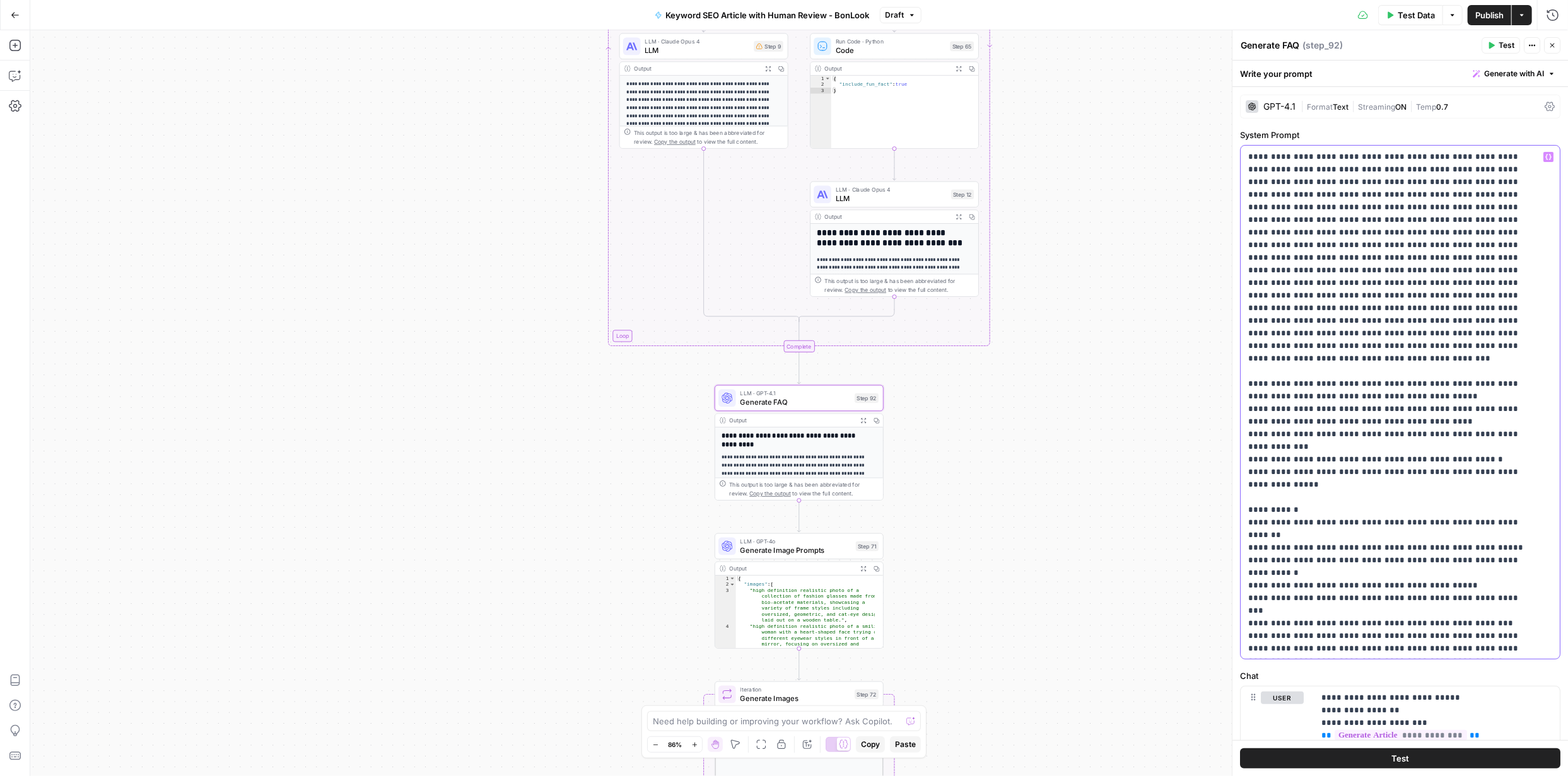
drag, startPoint x: 1411, startPoint y: 276, endPoint x: 1279, endPoint y: 41, distance: 269.5
click at [1279, 41] on div "**********" at bounding box center [1400, 403] width 336 height 746
click at [1328, 212] on p "**********" at bounding box center [1391, 460] width 286 height 618
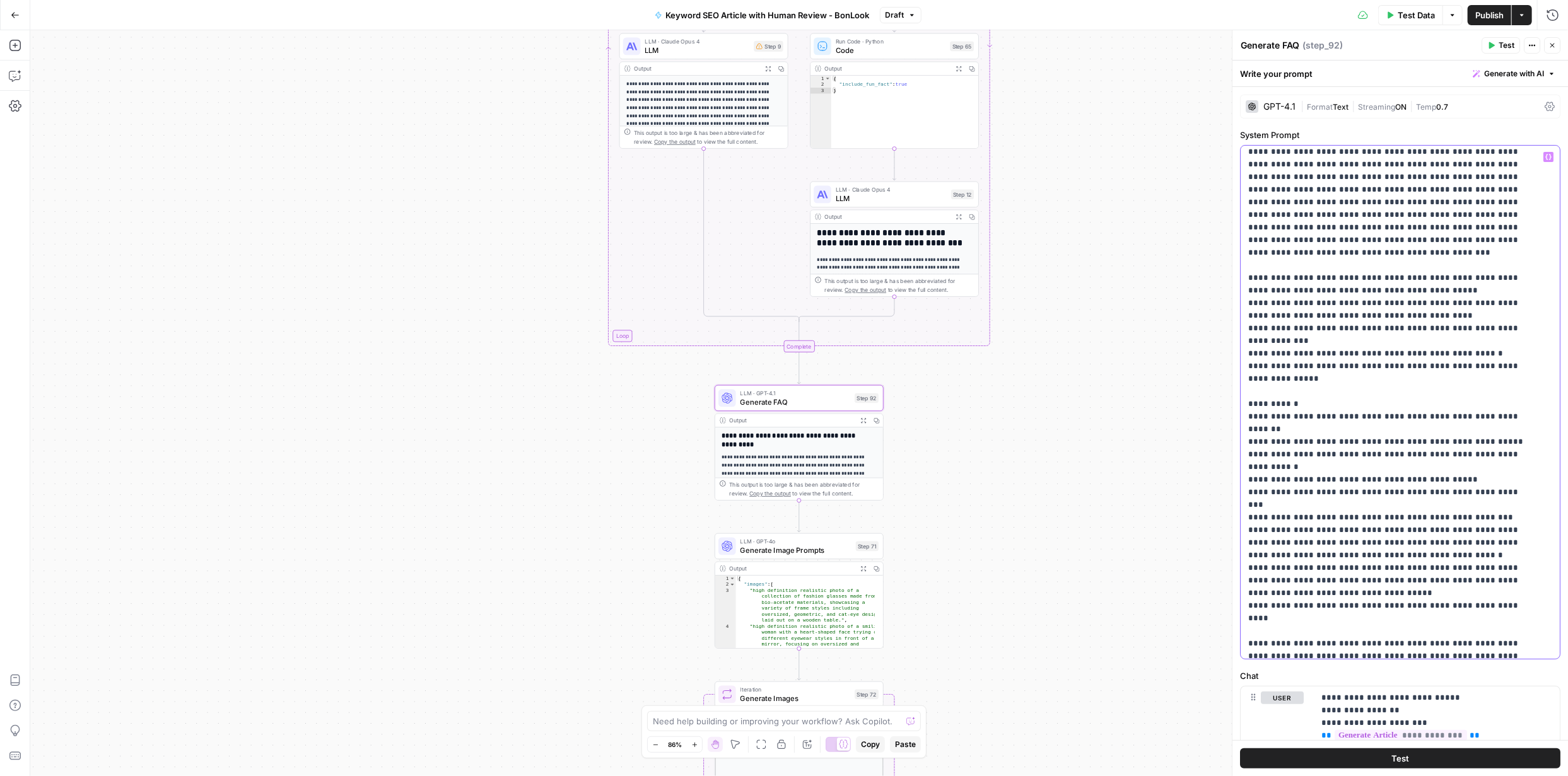
scroll to position [114, 0]
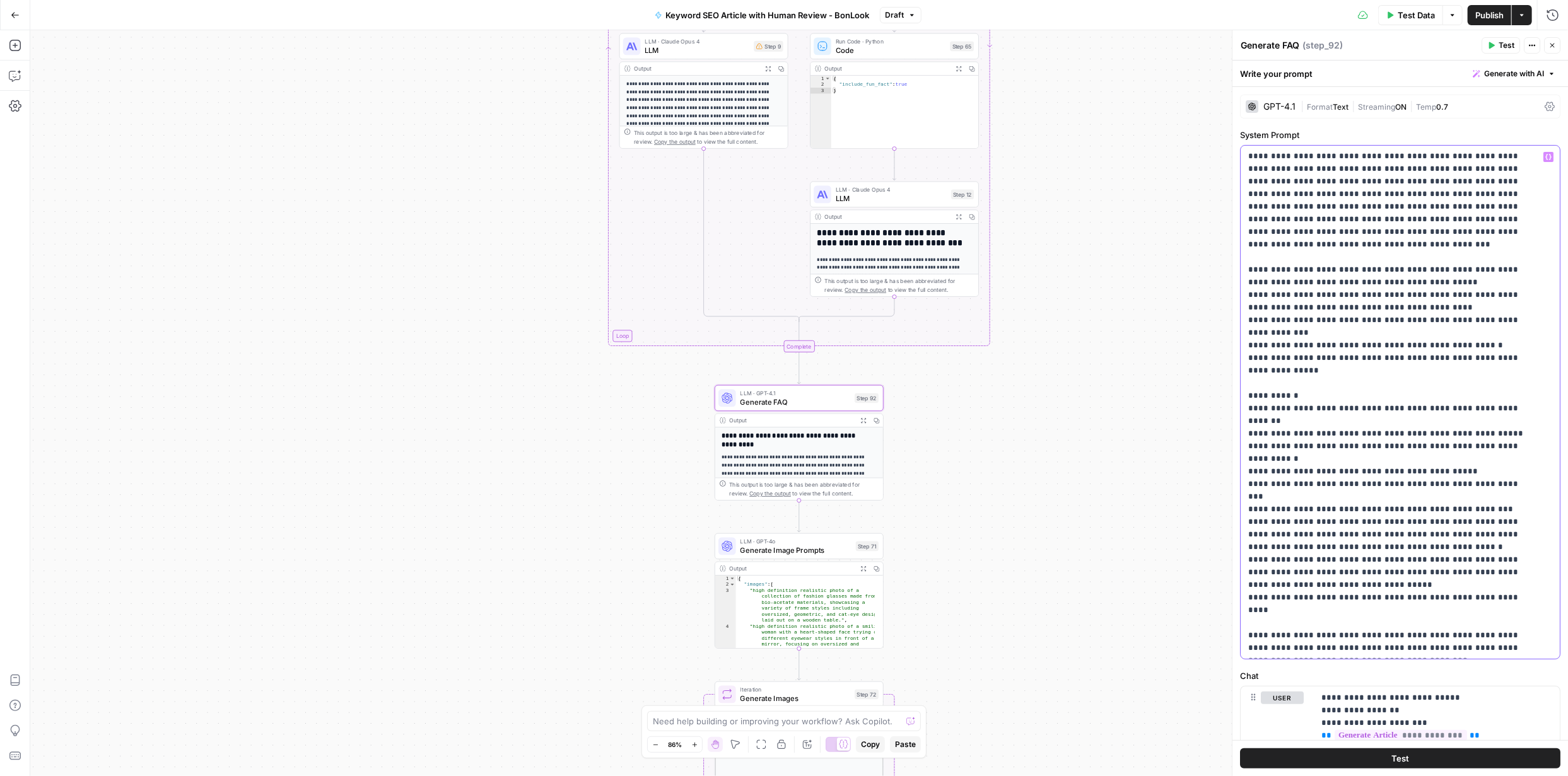
drag, startPoint x: 1248, startPoint y: 154, endPoint x: 1417, endPoint y: 641, distance: 515.5
click at [1413, 641] on p "**********" at bounding box center [1391, 346] width 286 height 618
copy p "**********"
click at [1536, 73] on button "Generate with AI" at bounding box center [1513, 73] width 93 height 17
click at [1471, 130] on span "Refine" at bounding box center [1485, 130] width 100 height 13
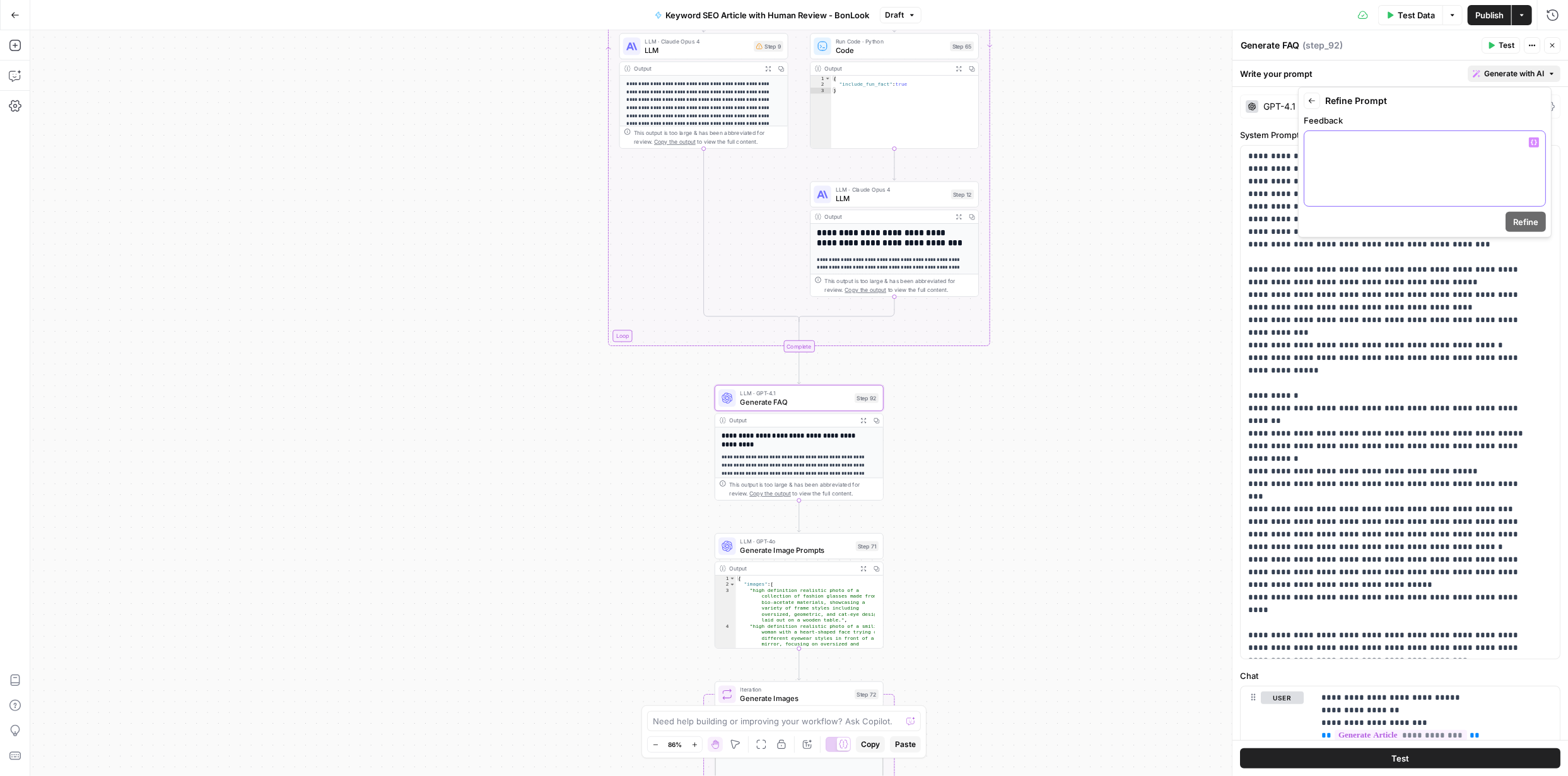
click at [1338, 157] on div at bounding box center [1425, 169] width 241 height 75
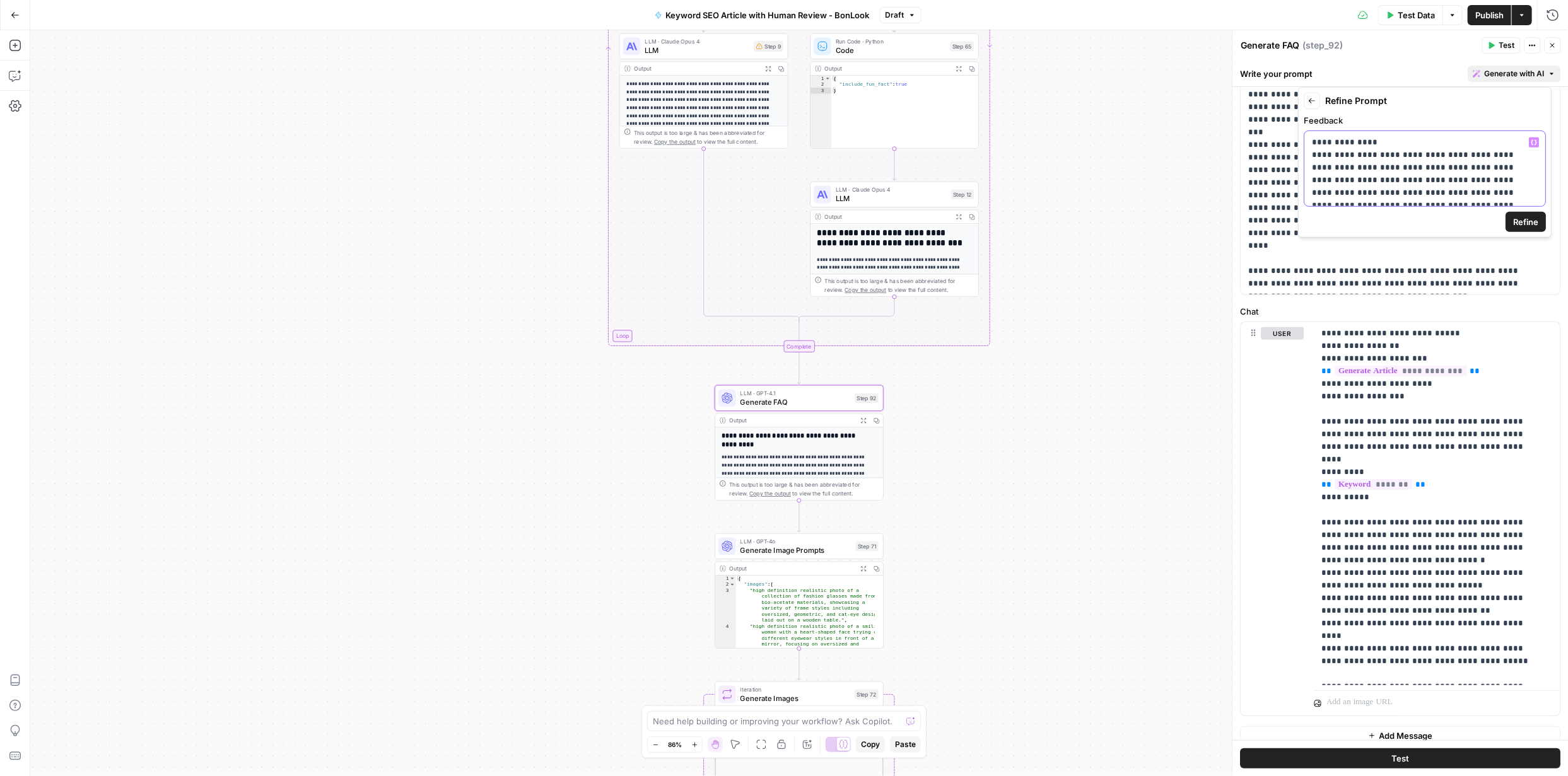
scroll to position [376, 0]
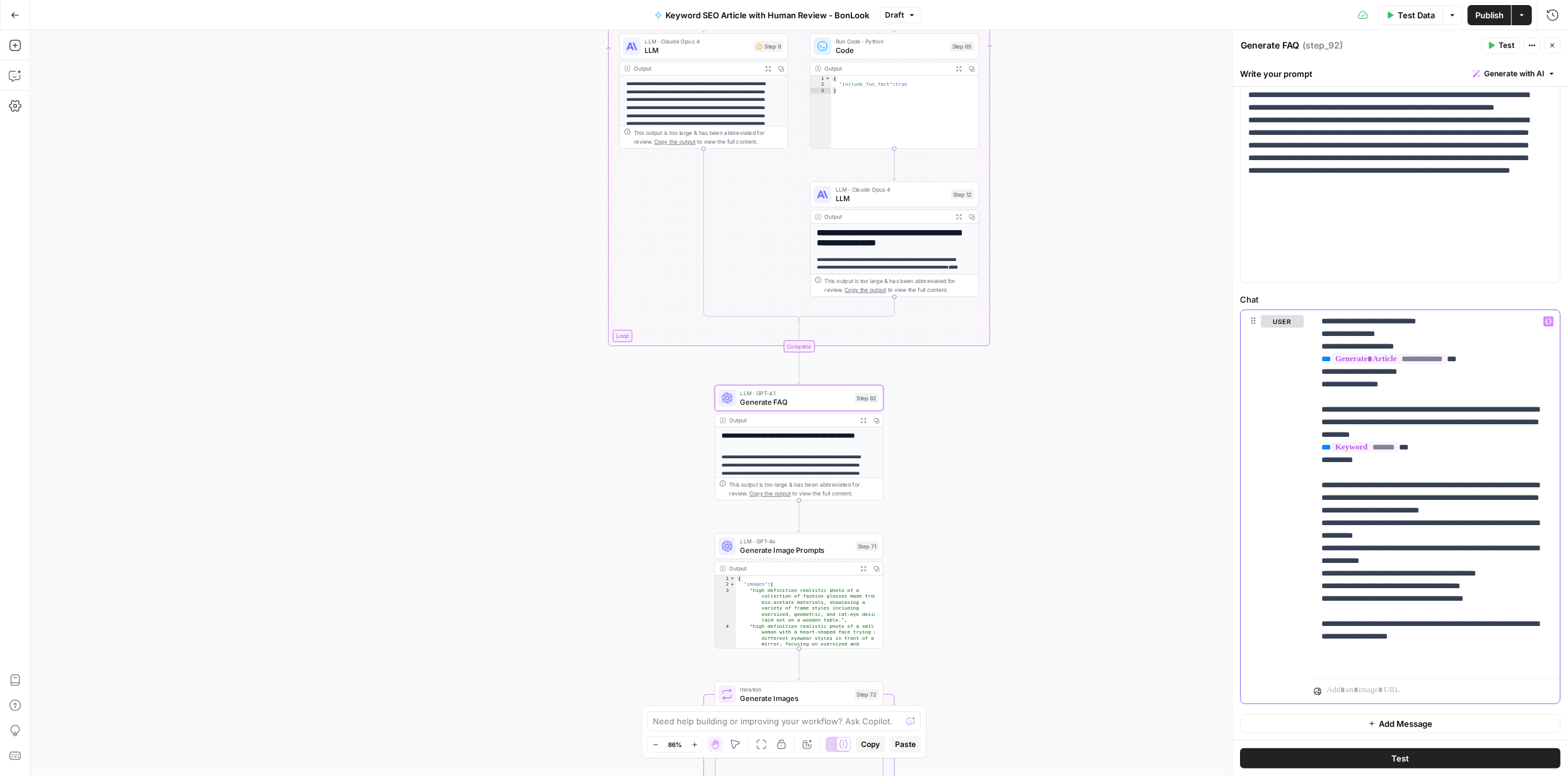
drag, startPoint x: 1321, startPoint y: 320, endPoint x: 1553, endPoint y: 695, distance: 441.0
click at [1553, 695] on div "**********" at bounding box center [1400, 226] width 336 height 1030
click at [1295, 554] on div "user Delete" at bounding box center [1282, 507] width 43 height 384
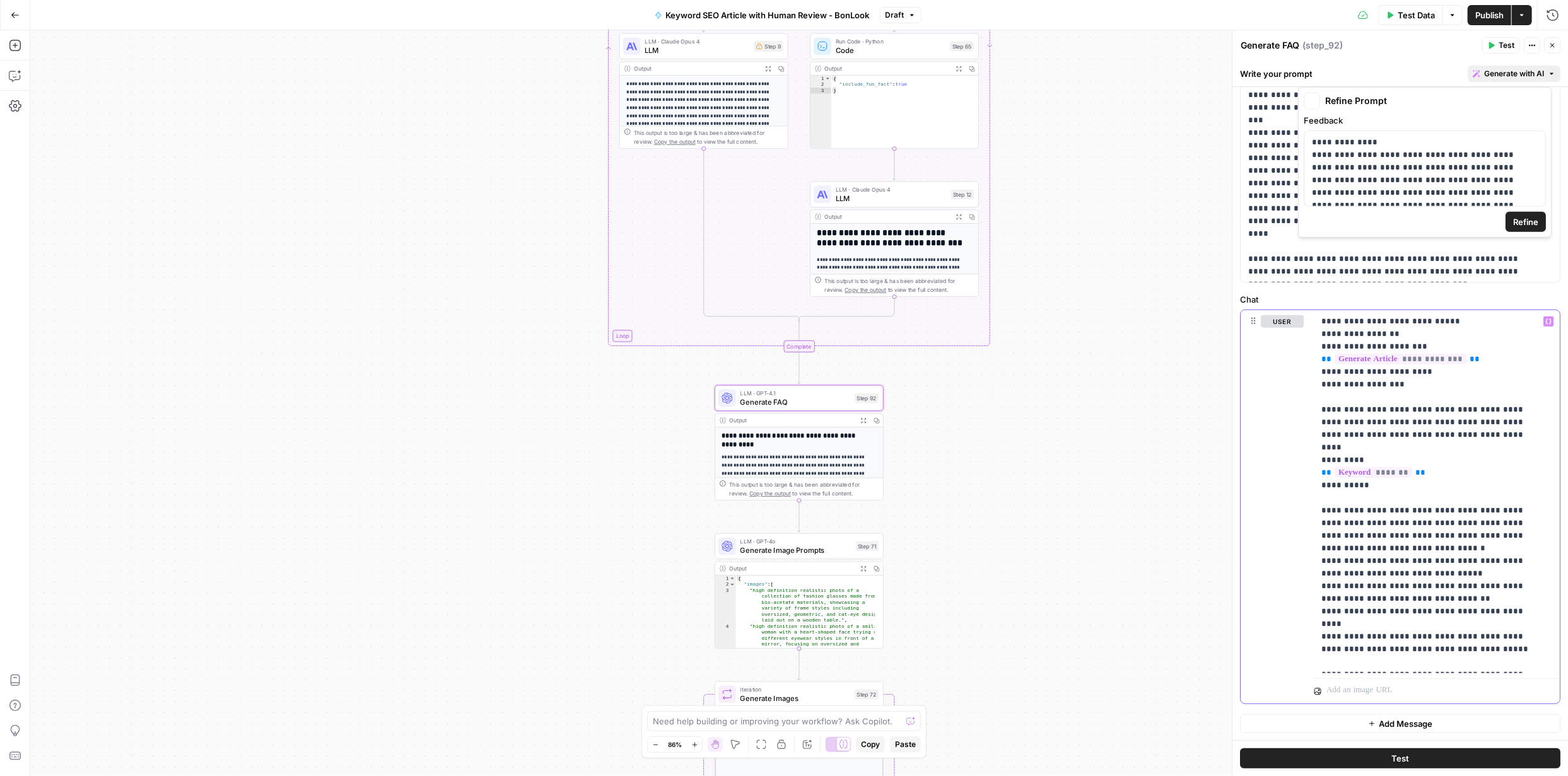
click at [1547, 71] on icon "button" at bounding box center [1551, 73] width 7 height 7
click at [1526, 219] on span "Refine" at bounding box center [1525, 222] width 25 height 13
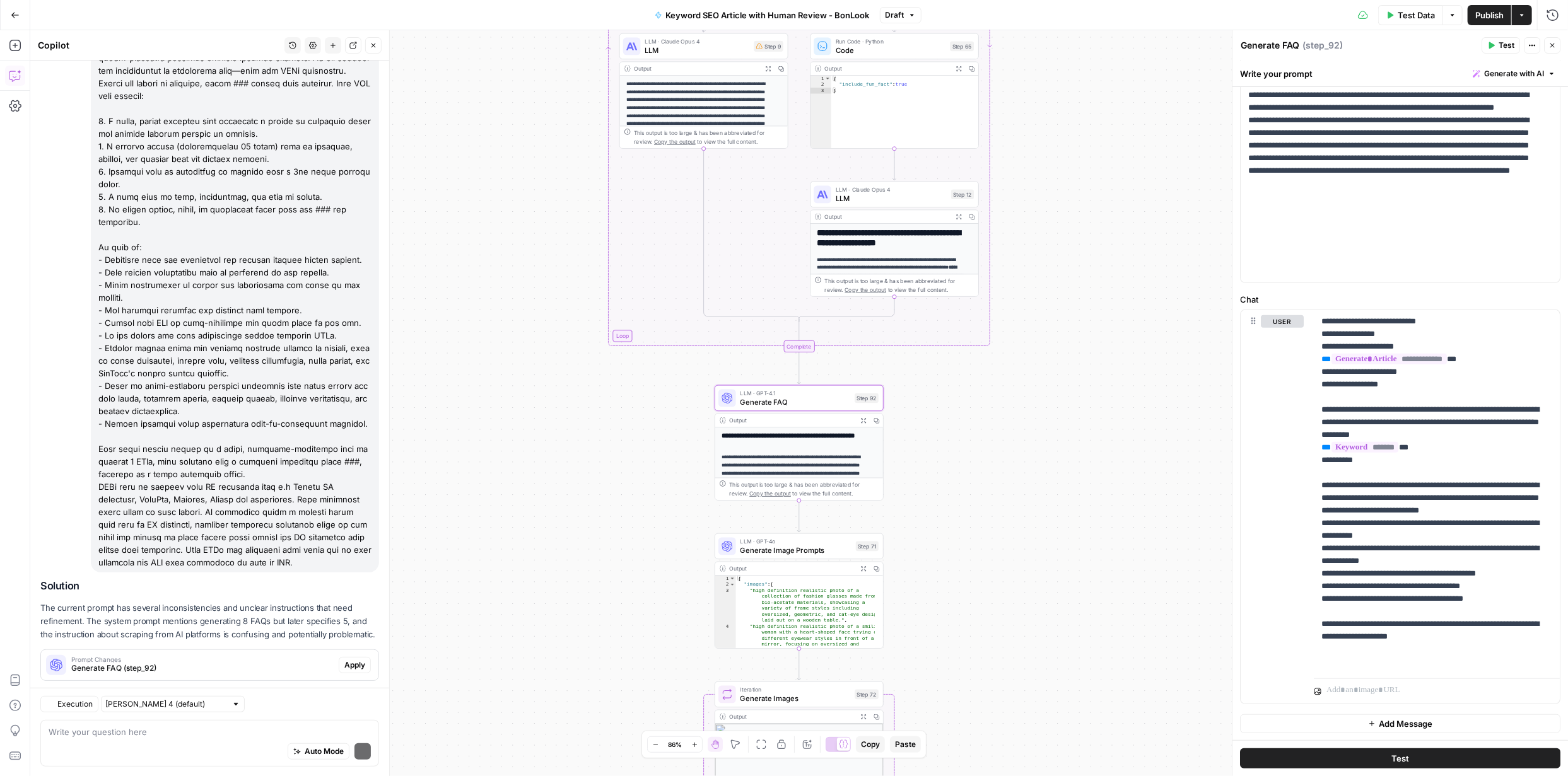
scroll to position [324, 0]
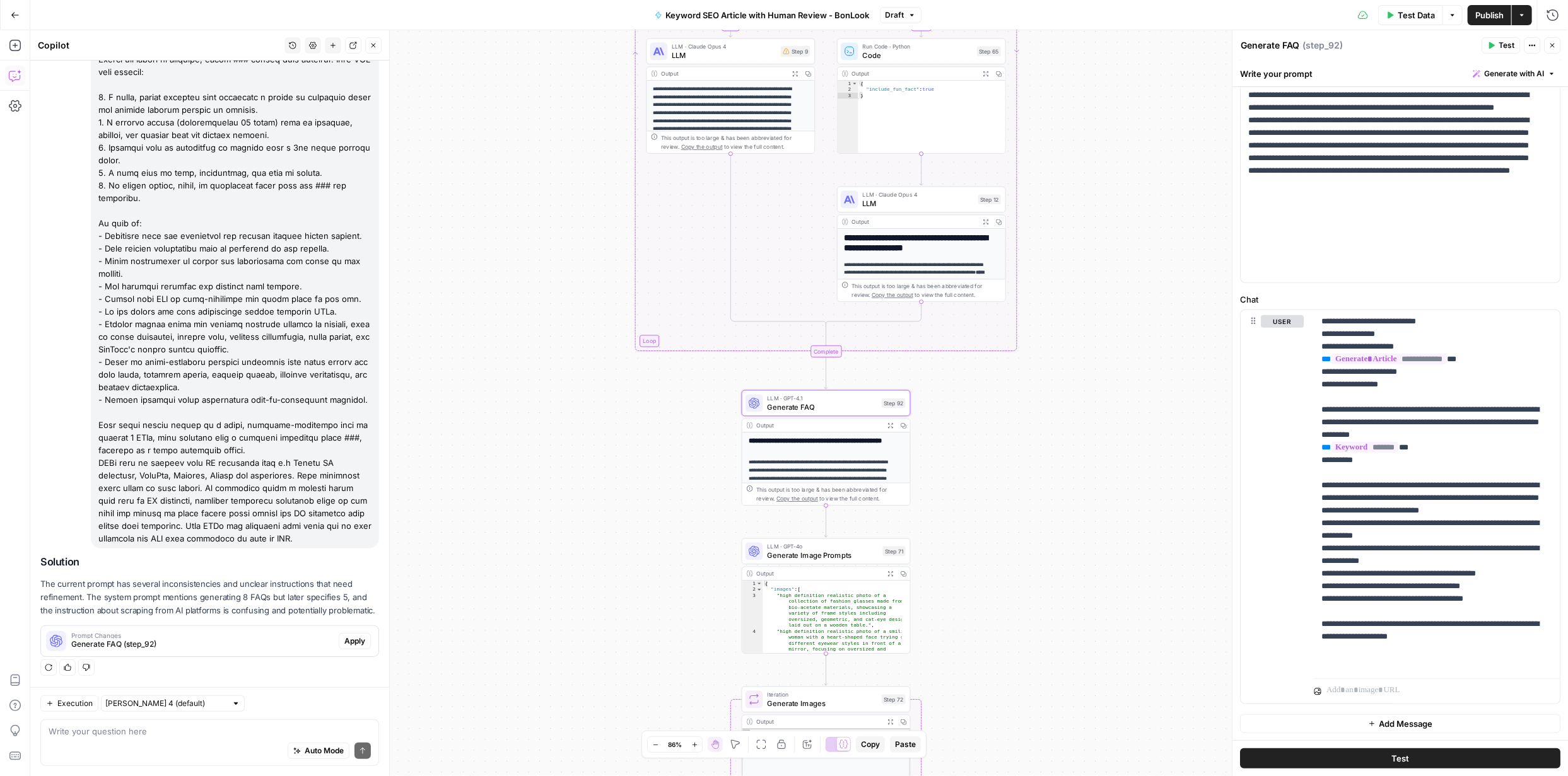
click at [350, 643] on span "Apply" at bounding box center [354, 641] width 21 height 11
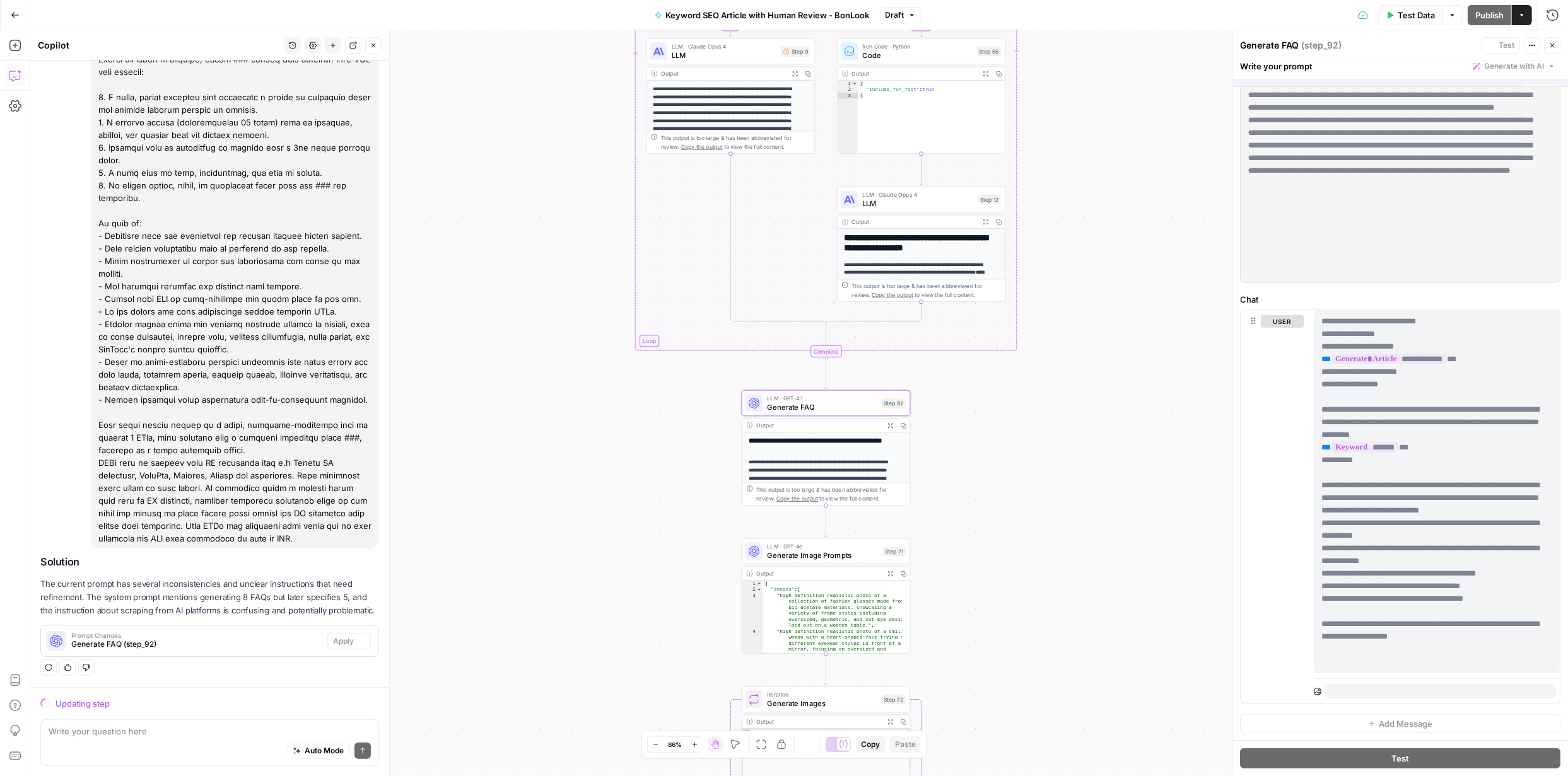
scroll to position [0, 0]
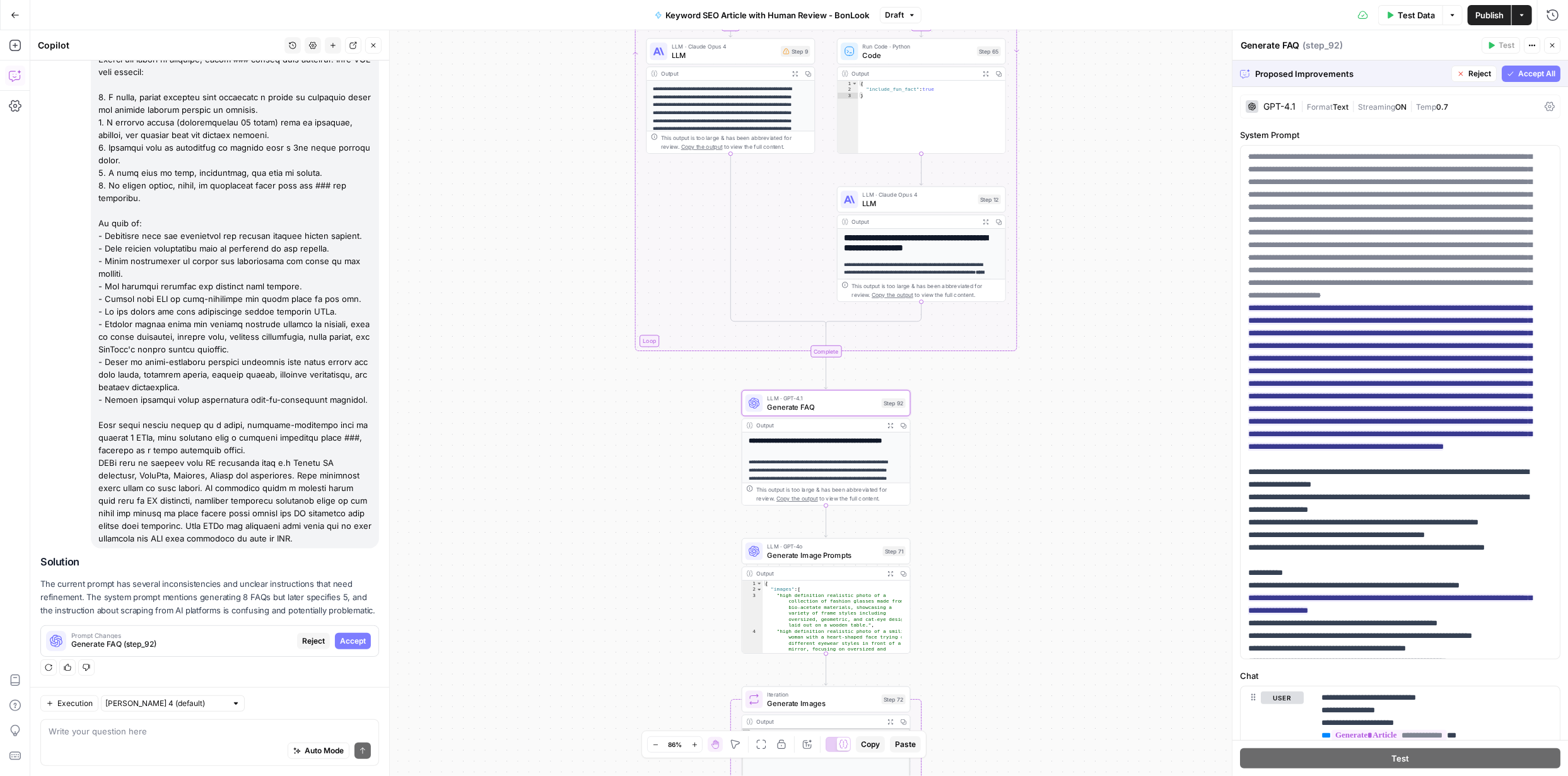
click at [346, 641] on span "Accept" at bounding box center [352, 641] width 26 height 11
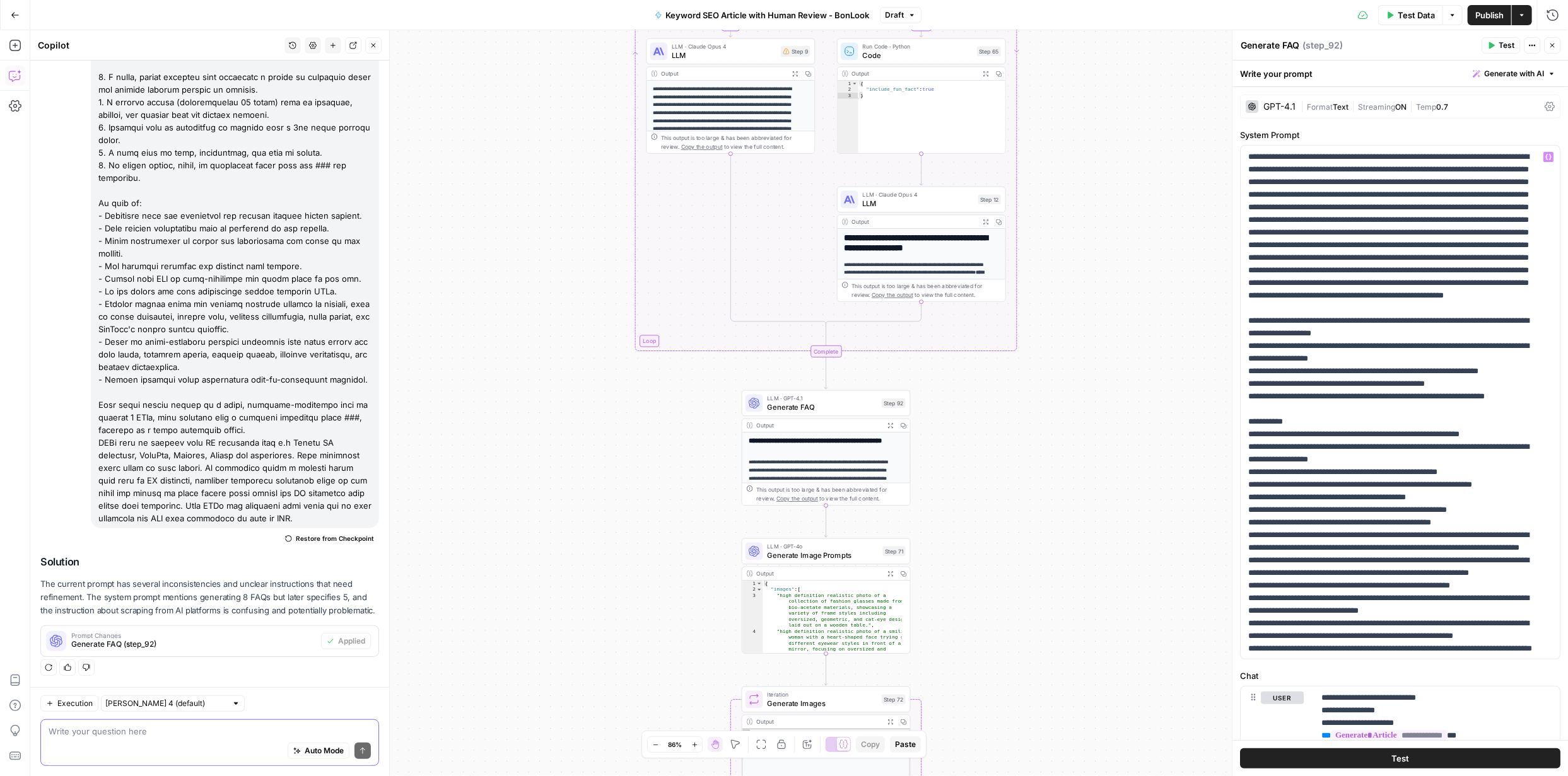
drag, startPoint x: 212, startPoint y: 731, endPoint x: 204, endPoint y: 732, distance: 8.1
click at [210, 731] on textarea at bounding box center [210, 731] width 322 height 13
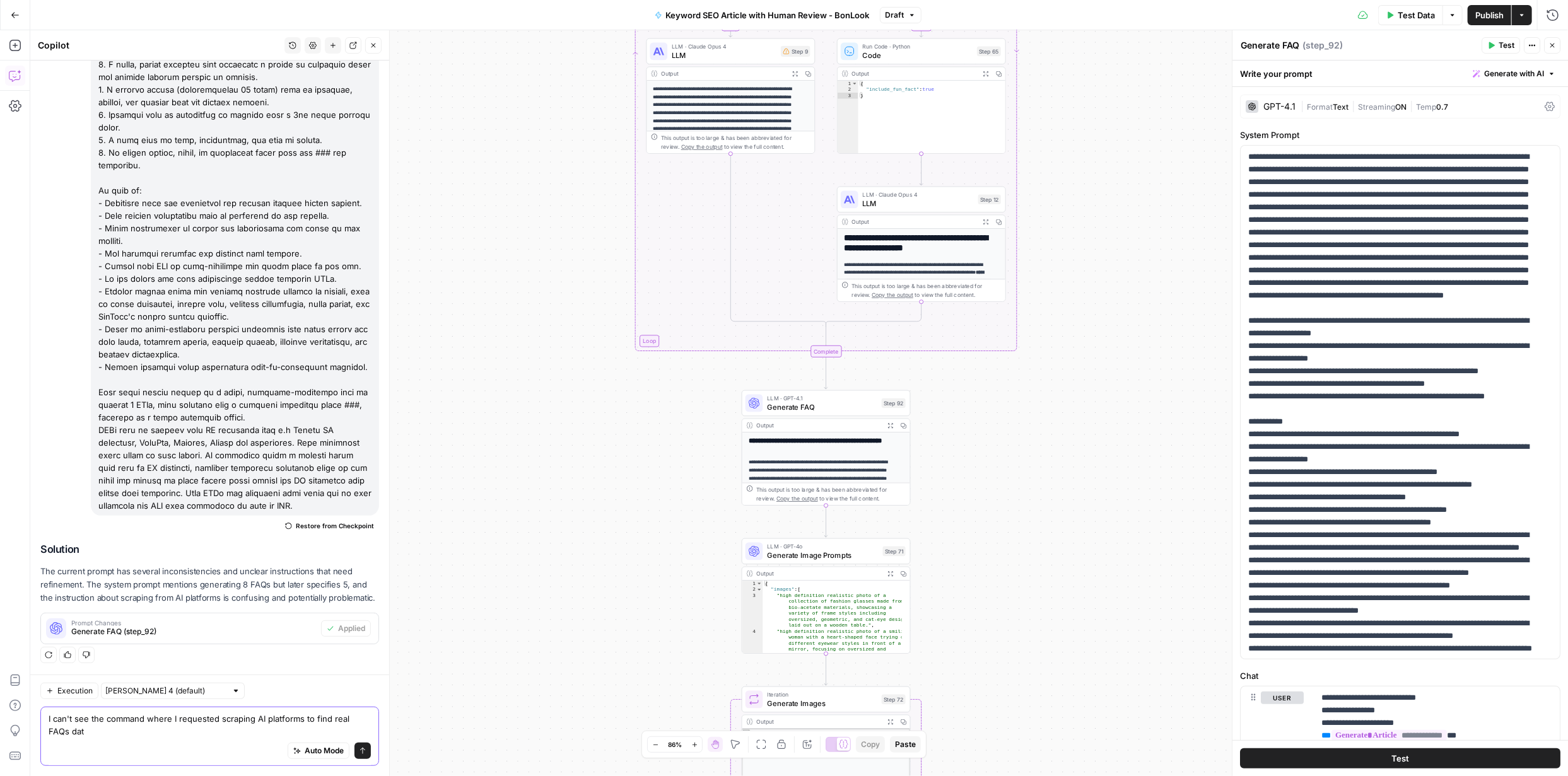
type textarea "I can't see the command where I requested scraping AI platforms to find real FA…"
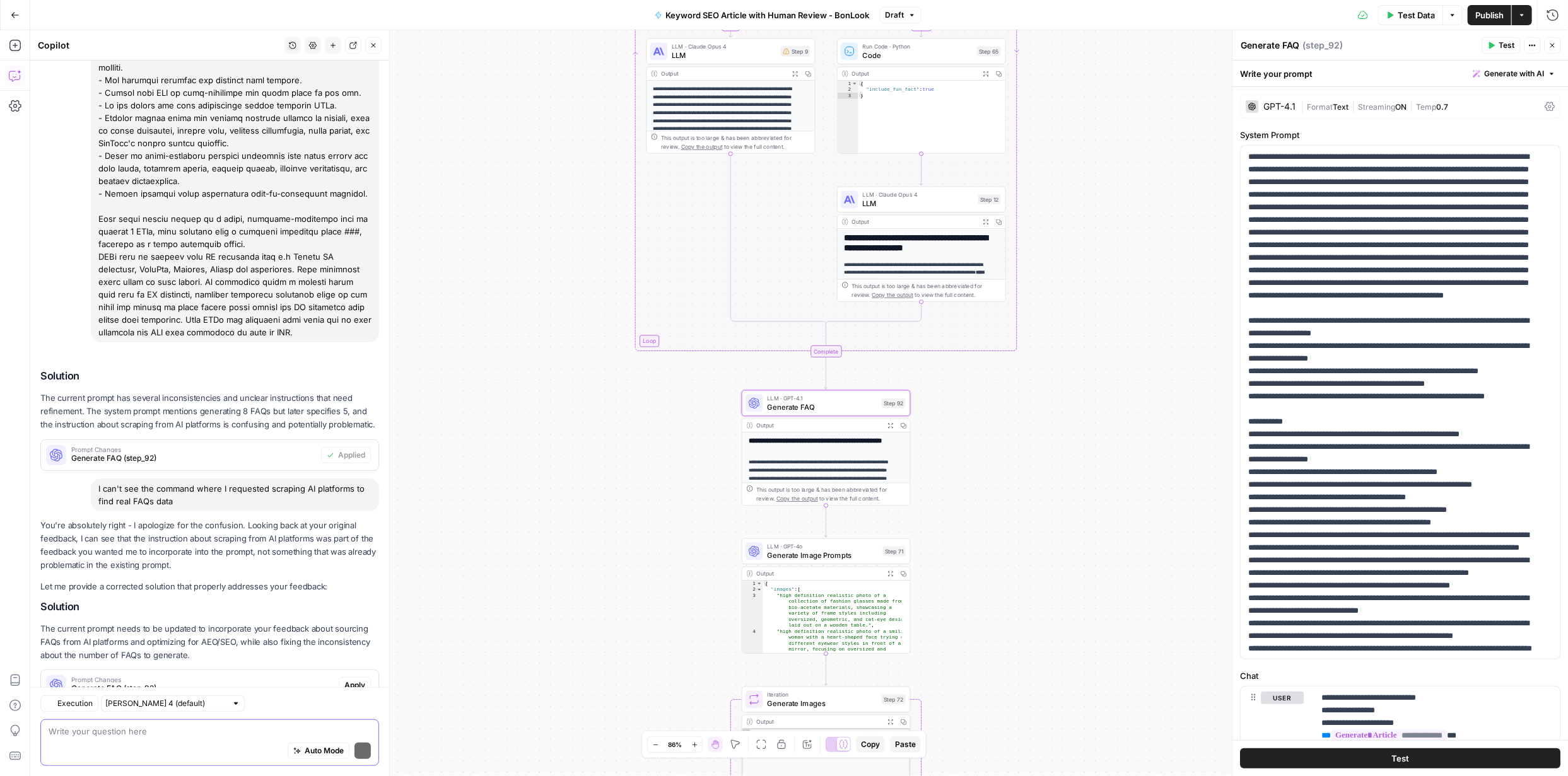
scroll to position [575, 0]
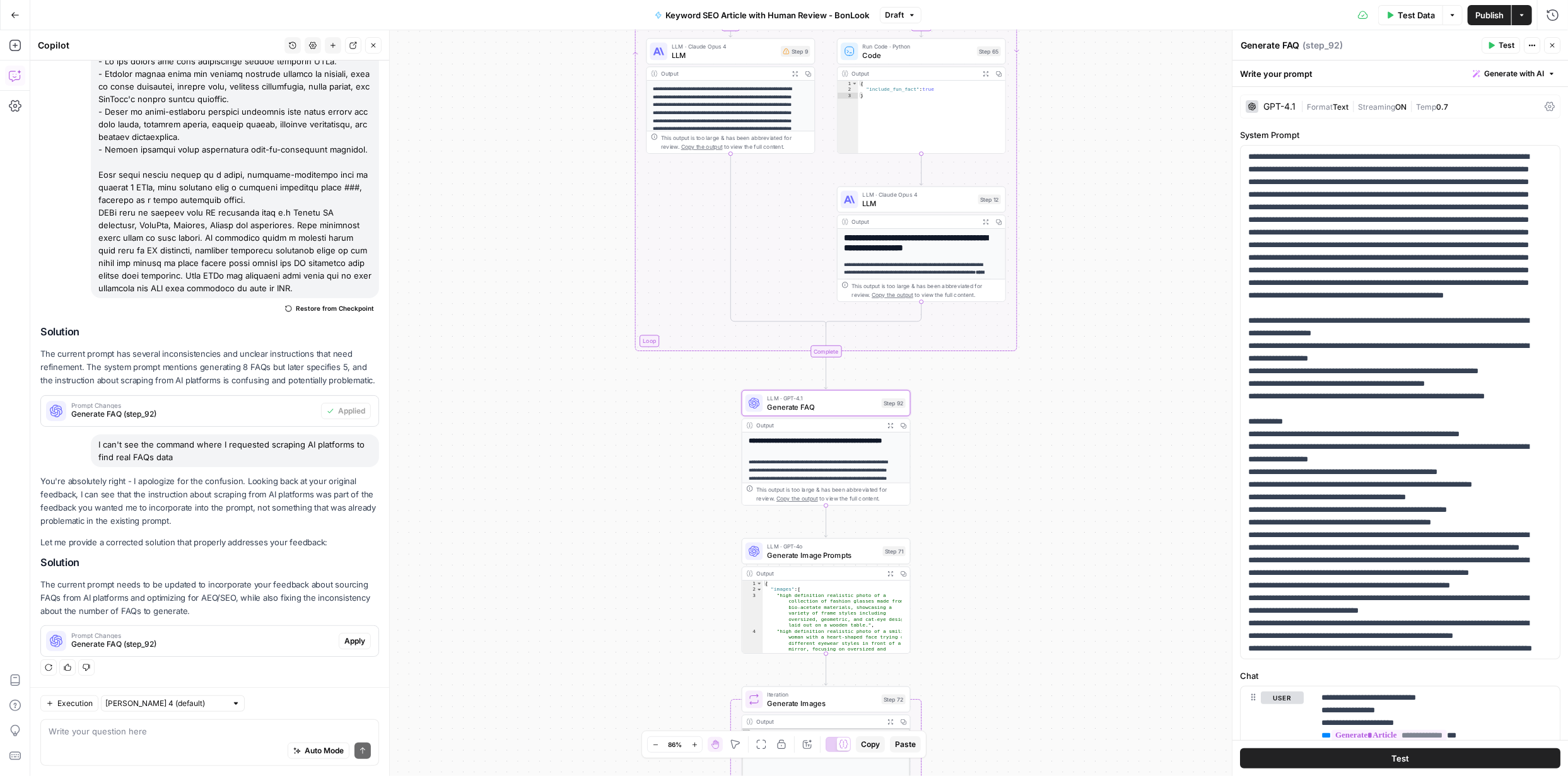
click at [356, 643] on span "Apply" at bounding box center [354, 641] width 21 height 11
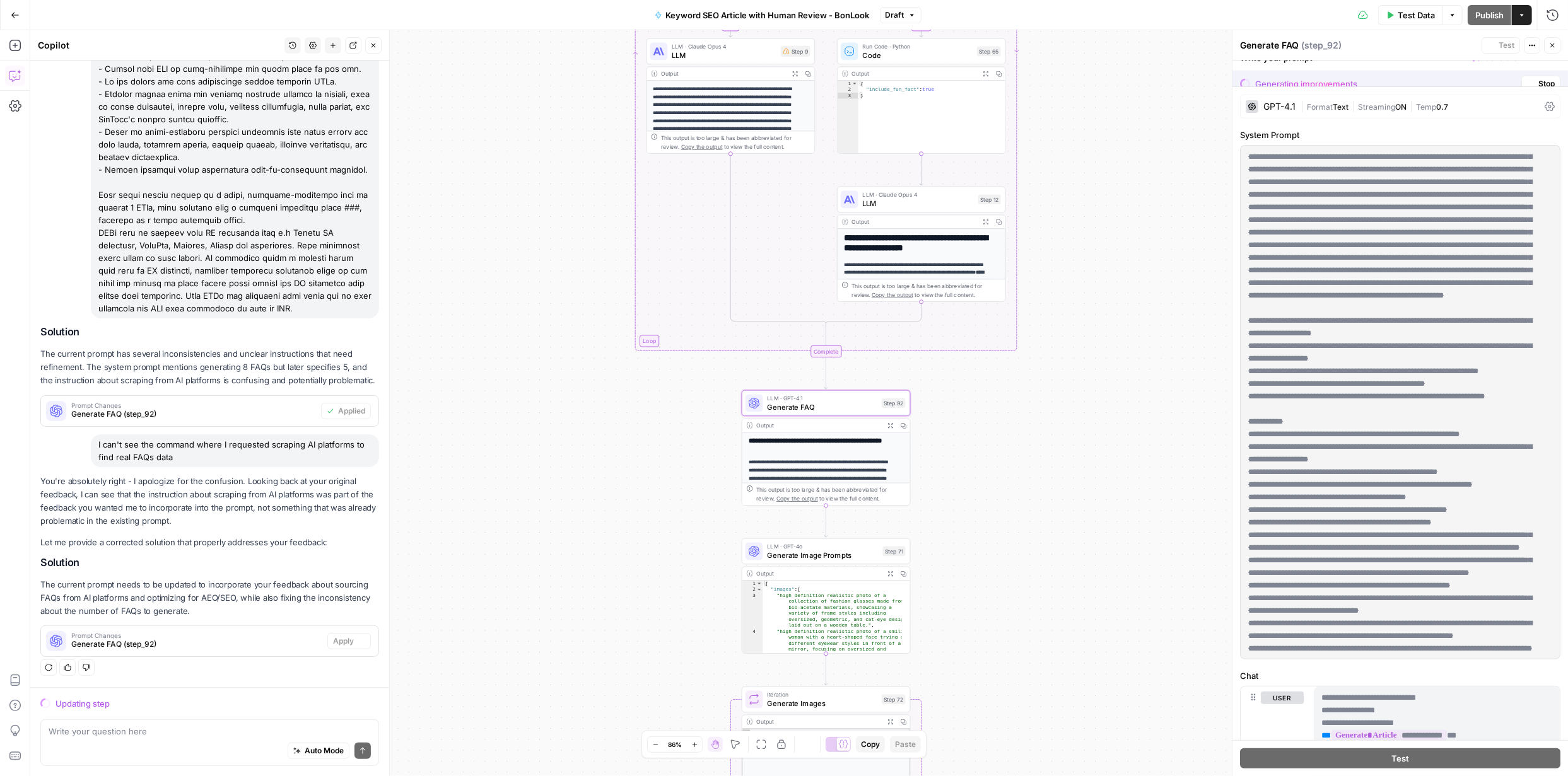
scroll to position [555, 0]
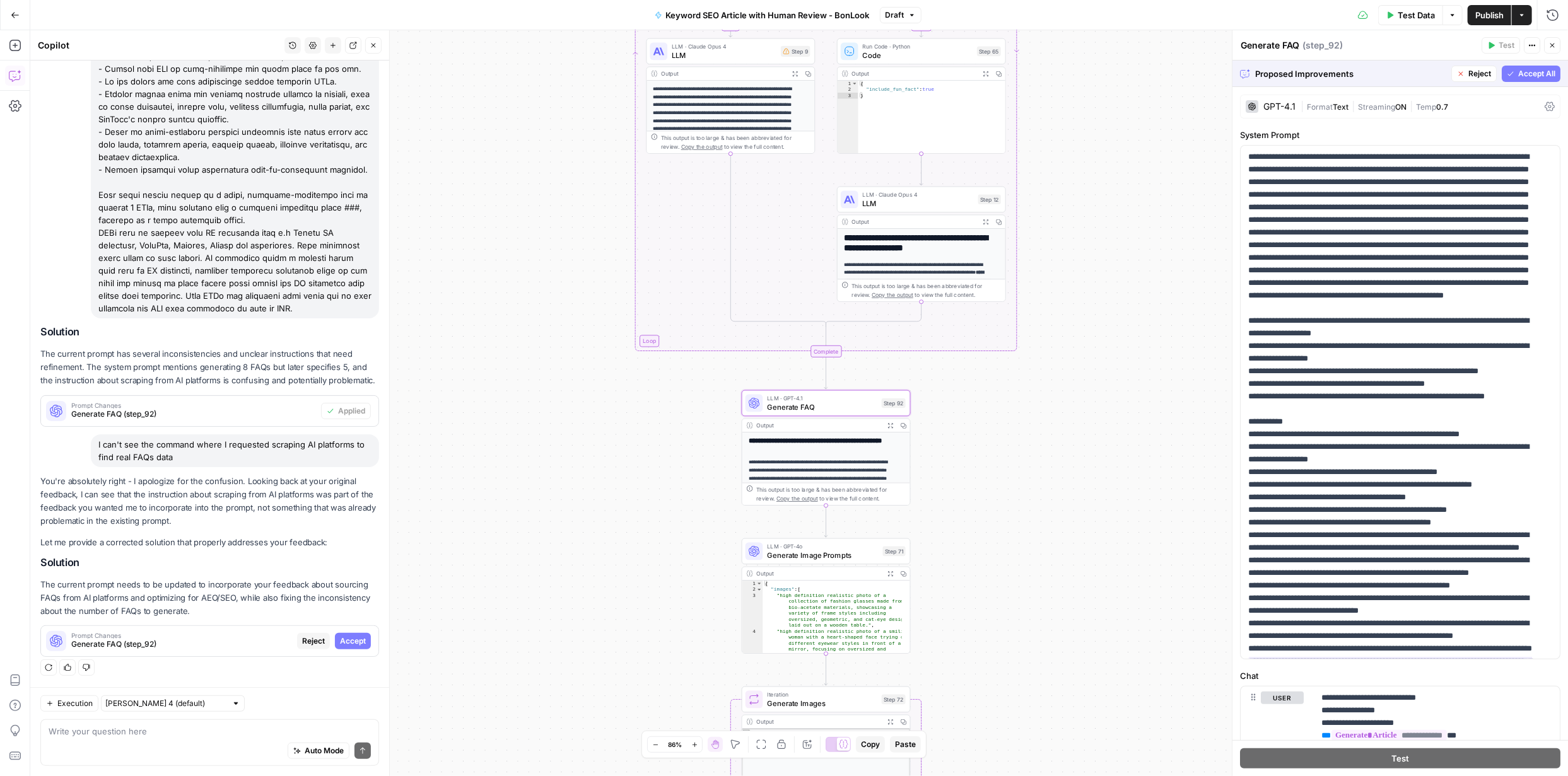
click at [352, 643] on span "Accept" at bounding box center [352, 641] width 26 height 11
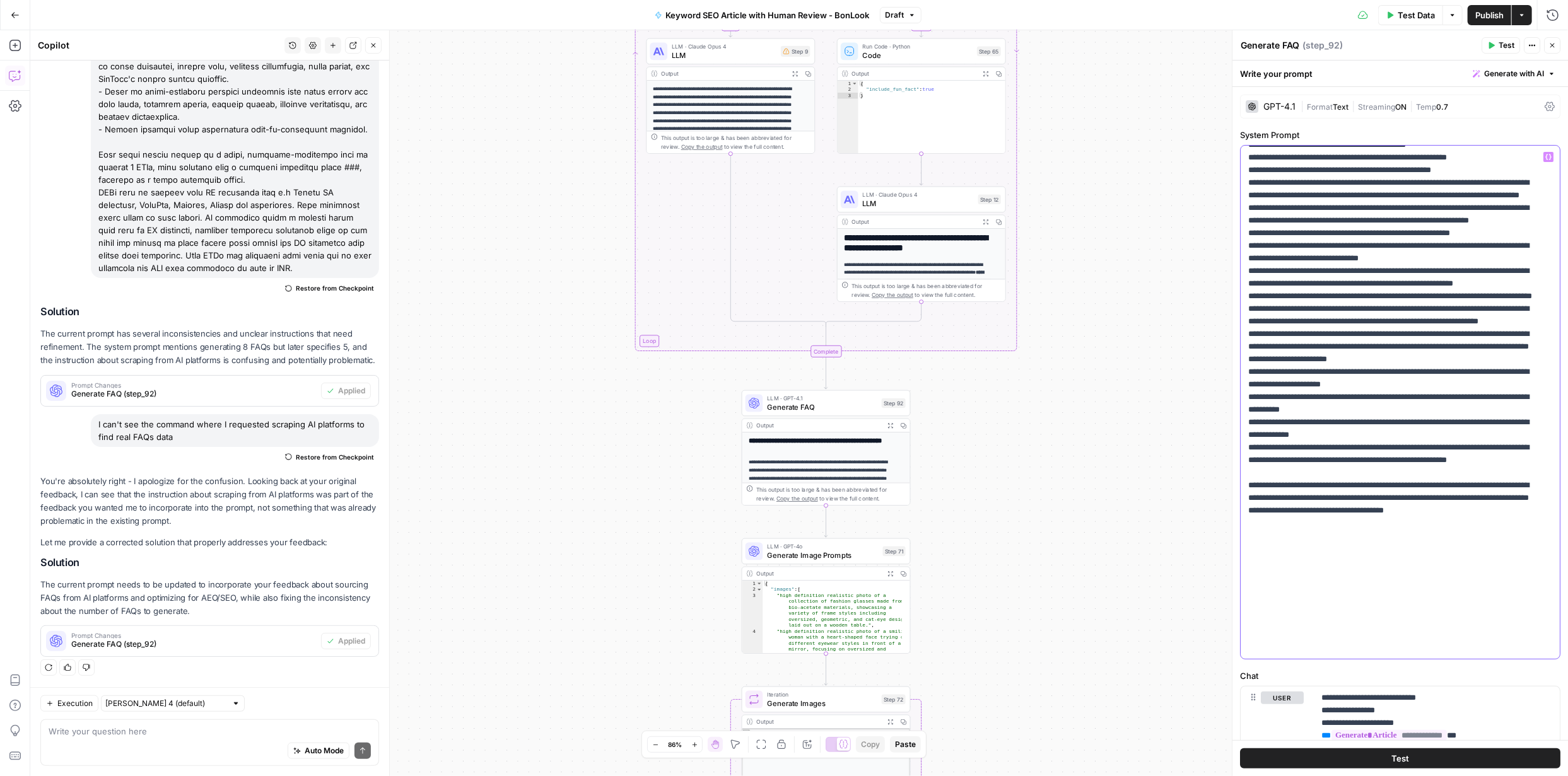
scroll to position [354, 0]
drag, startPoint x: 1246, startPoint y: 410, endPoint x: 1465, endPoint y: 544, distance: 256.7
click at [1465, 544] on div "**********" at bounding box center [1395, 402] width 310 height 513
copy p "**********"
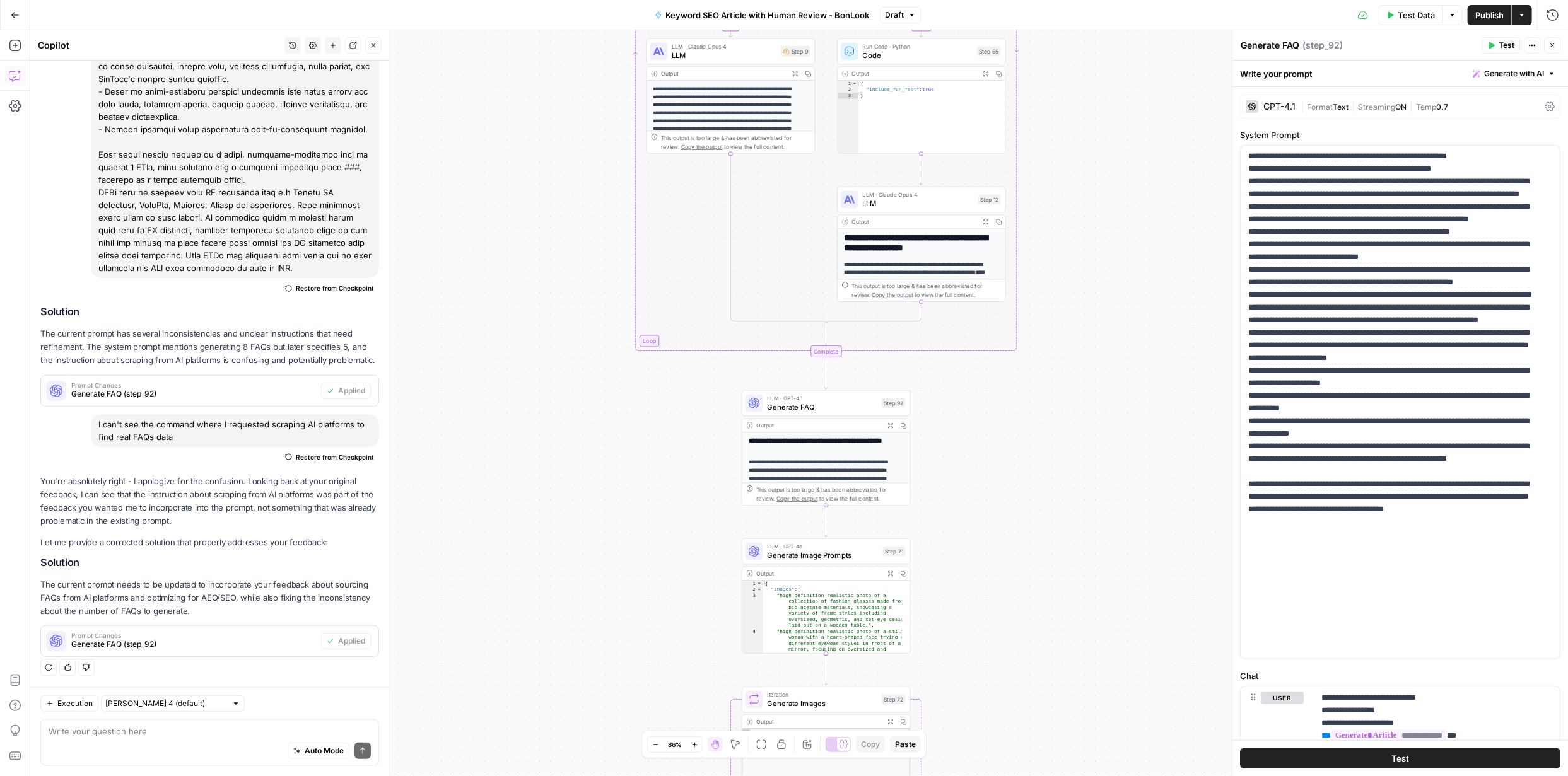
click at [1484, 15] on span "Publish" at bounding box center [1489, 15] width 29 height 13
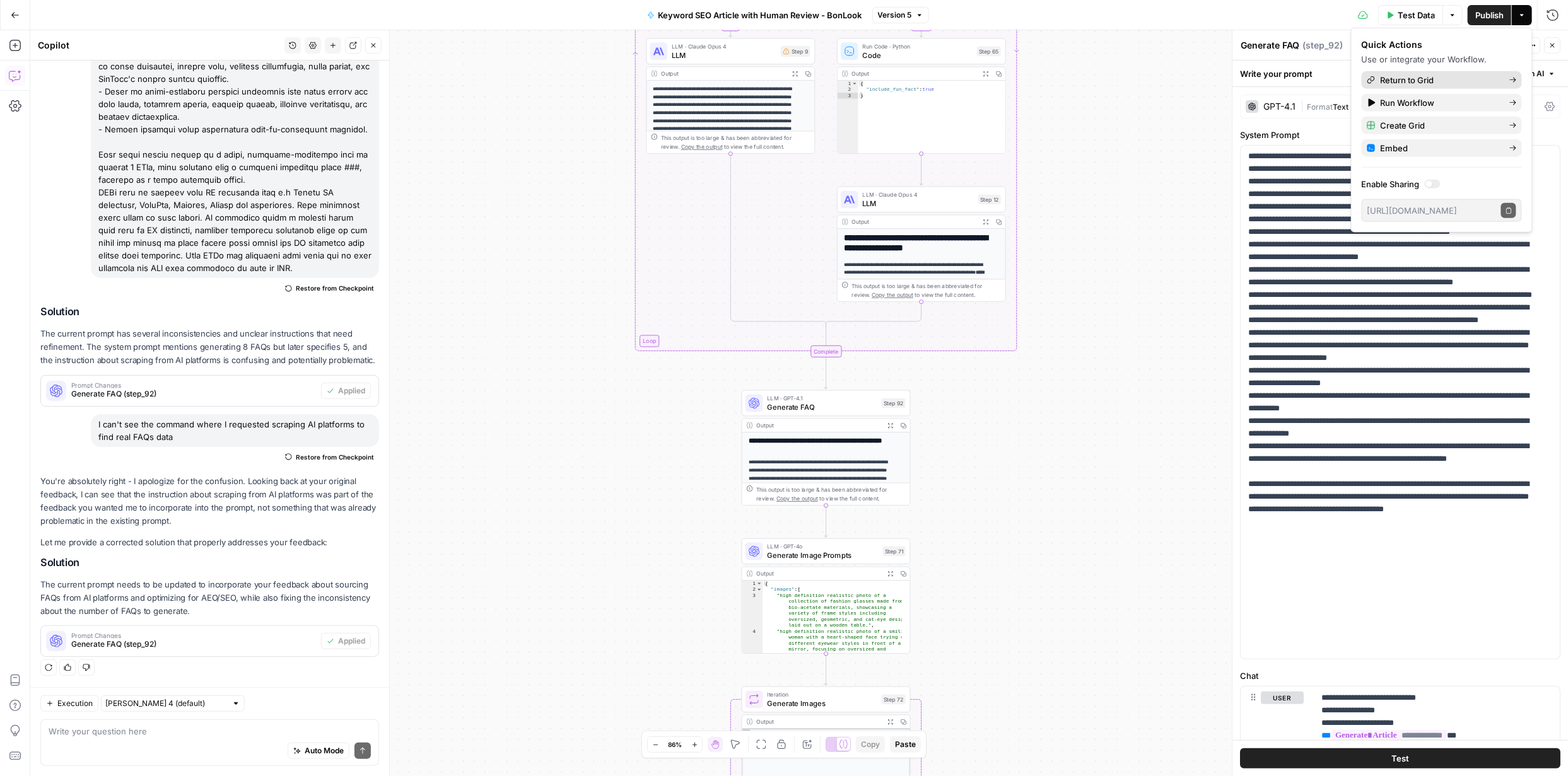
click at [1409, 76] on span "Return to Grid" at bounding box center [1440, 80] width 119 height 13
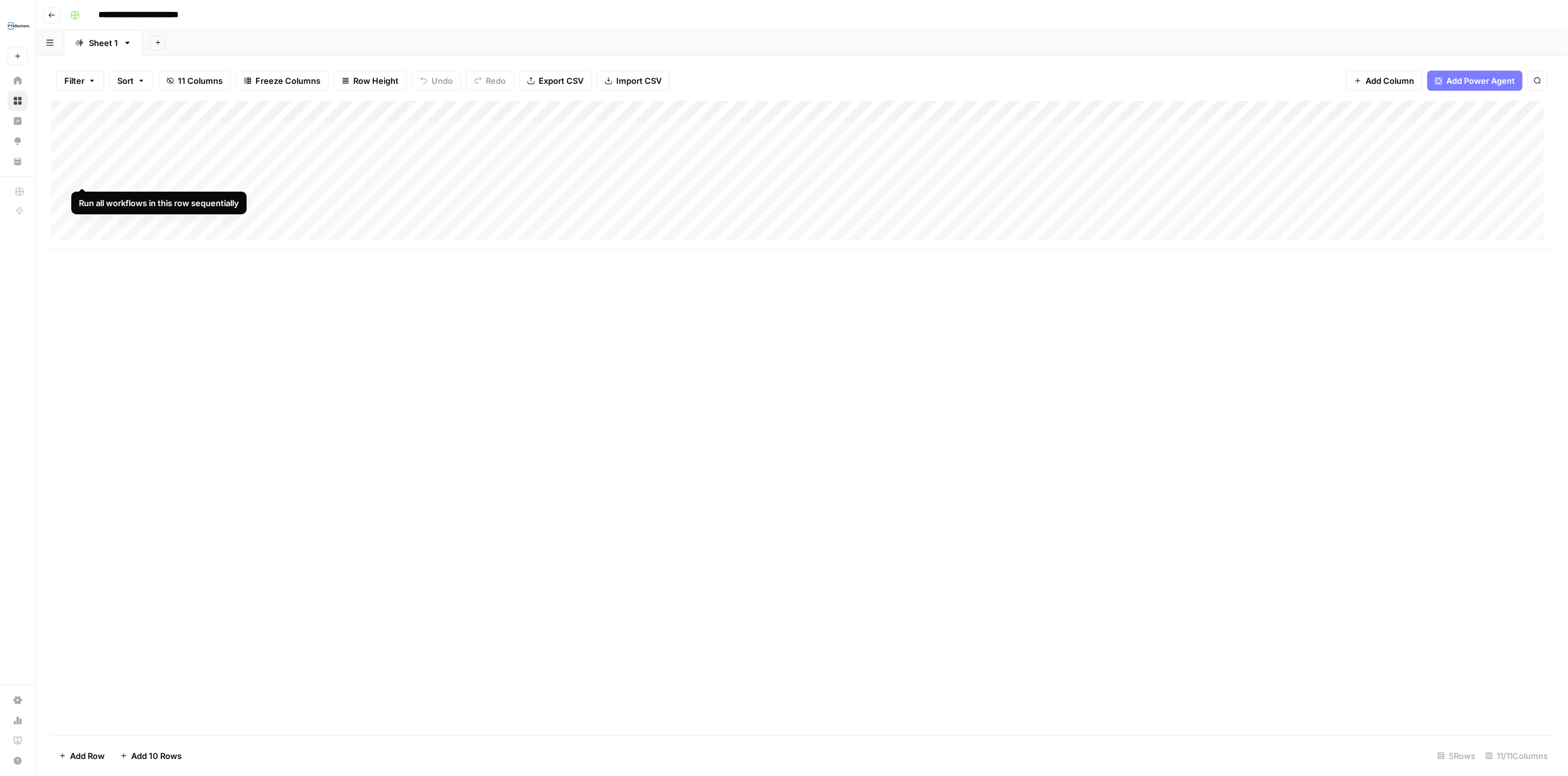
click at [81, 177] on div "Add Column" at bounding box center [802, 175] width 1501 height 149
click at [82, 195] on div "Add Column" at bounding box center [802, 175] width 1501 height 149
click at [83, 152] on div "Add Column" at bounding box center [802, 175] width 1501 height 149
click at [79, 132] on div "Add Column" at bounding box center [802, 175] width 1501 height 149
click at [334, 171] on div "Add Column" at bounding box center [802, 175] width 1501 height 149
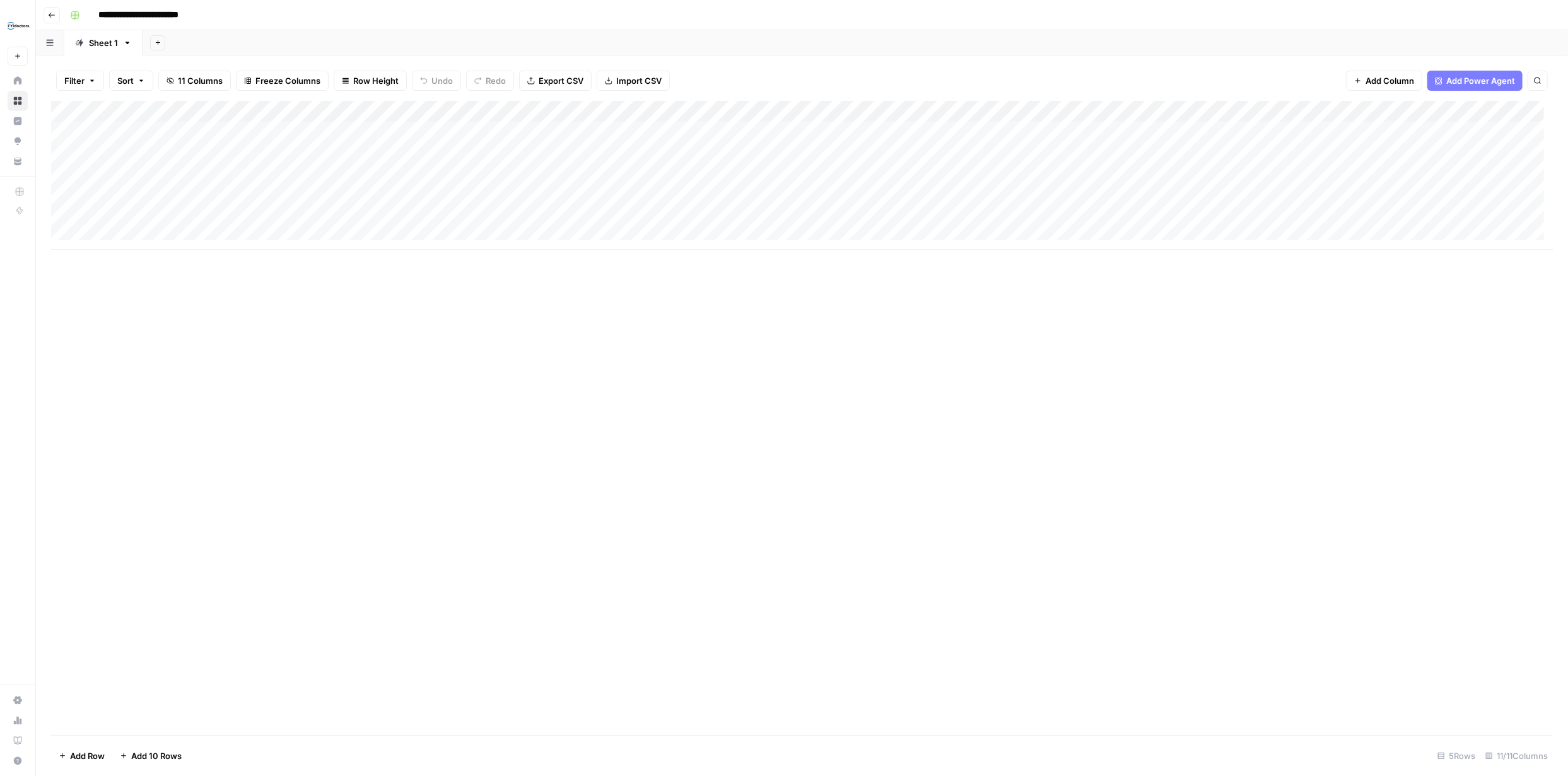
click at [334, 171] on div "Add Column" at bounding box center [802, 175] width 1501 height 149
type textarea "**********"
click at [354, 200] on div "Add Column" at bounding box center [802, 175] width 1501 height 149
type textarea "**********"
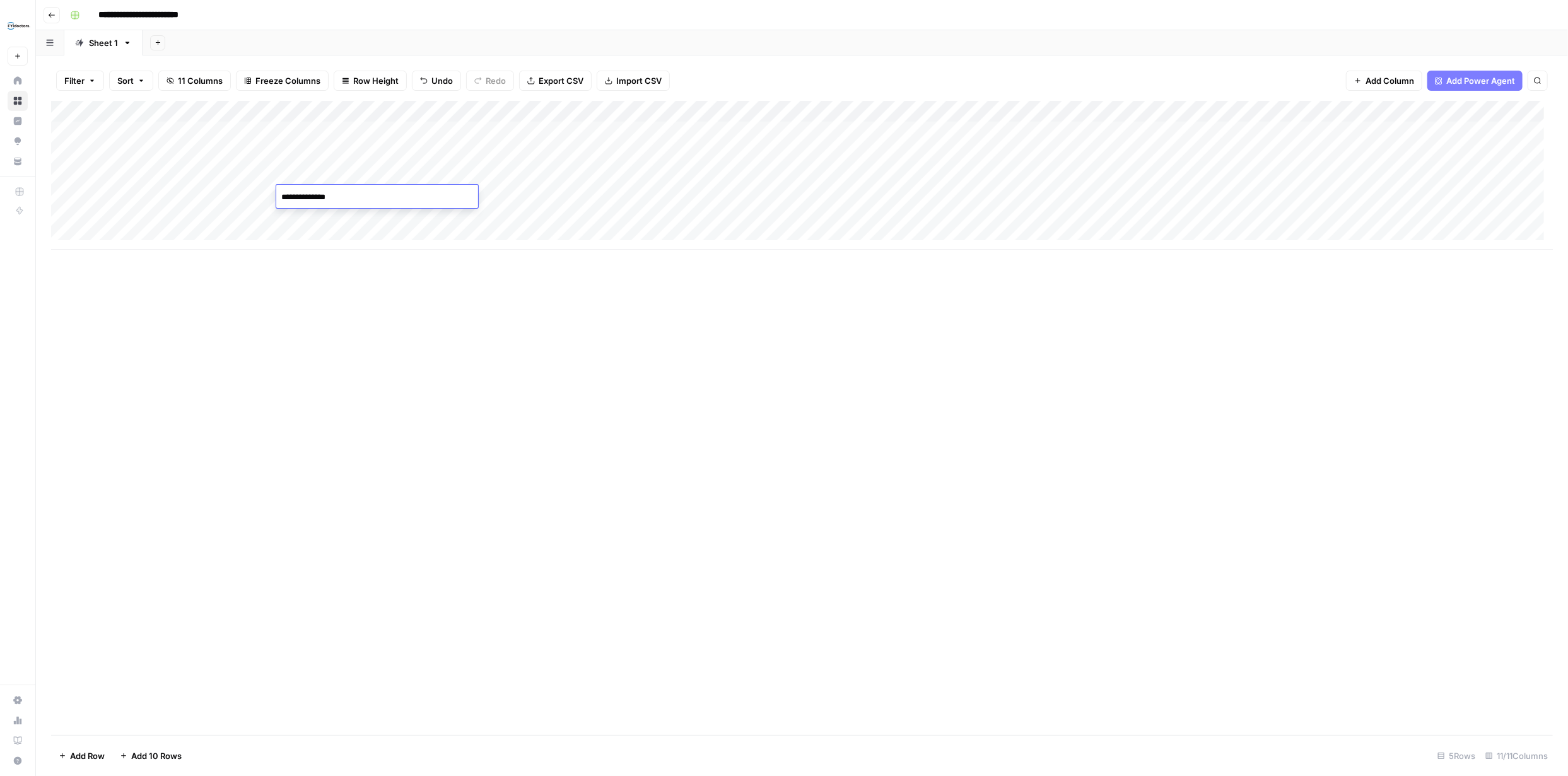
click at [203, 194] on div "Add Column" at bounding box center [802, 175] width 1501 height 149
click at [203, 195] on div "Add Column" at bounding box center [802, 175] width 1501 height 149
click at [203, 195] on textarea "**********" at bounding box center [221, 204] width 252 height 30
click at [496, 201] on div "Add Column" at bounding box center [802, 175] width 1501 height 149
click at [513, 200] on div "Add Column" at bounding box center [802, 175] width 1501 height 149
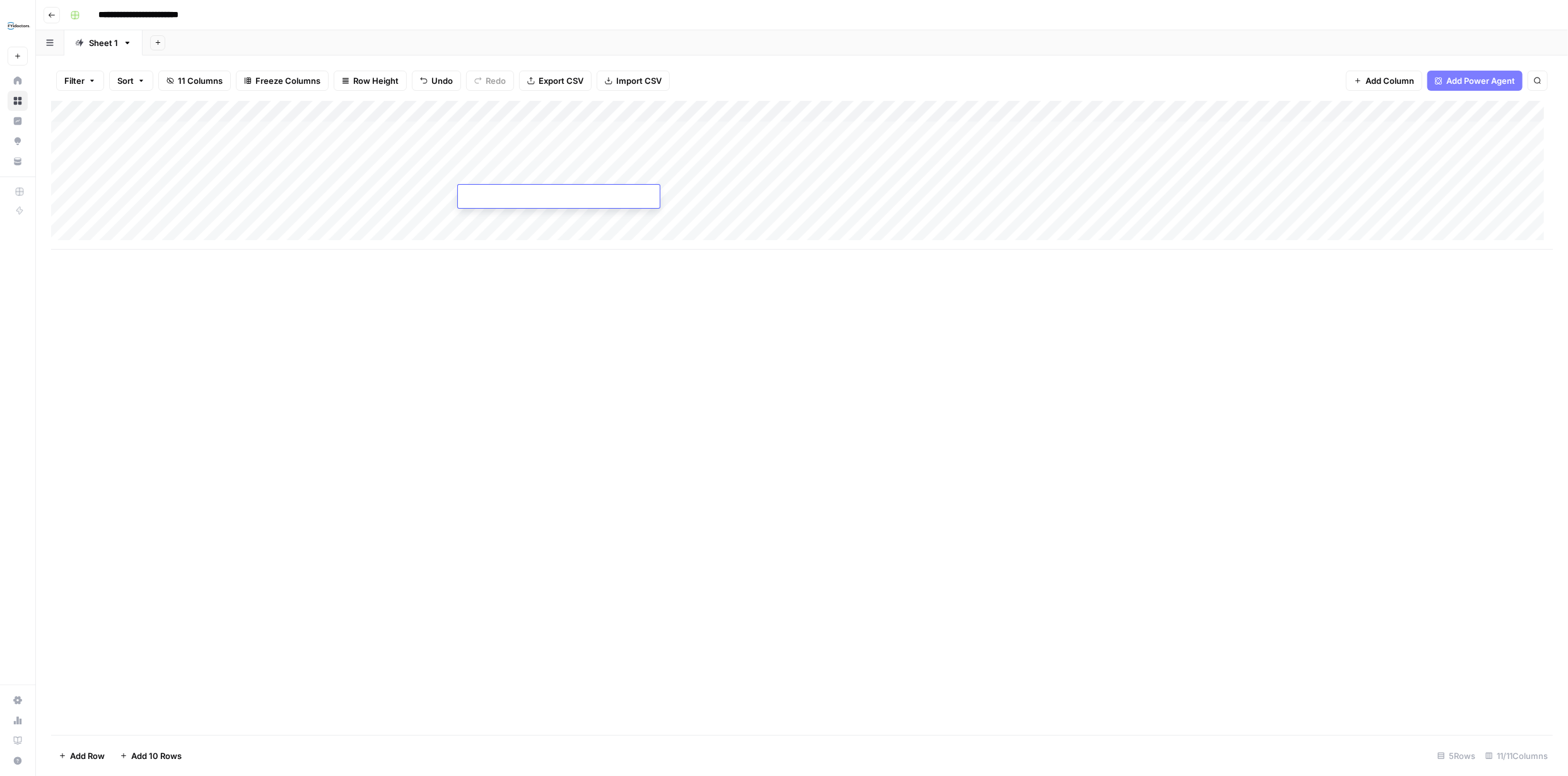
click at [508, 200] on textarea at bounding box center [558, 198] width 202 height 17
type textarea "**********"
click at [438, 275] on div "Add Column" at bounding box center [802, 418] width 1501 height 635
click at [63, 173] on div "Add Column" at bounding box center [802, 175] width 1501 height 149
click at [63, 195] on div "Add Column" at bounding box center [802, 175] width 1501 height 149
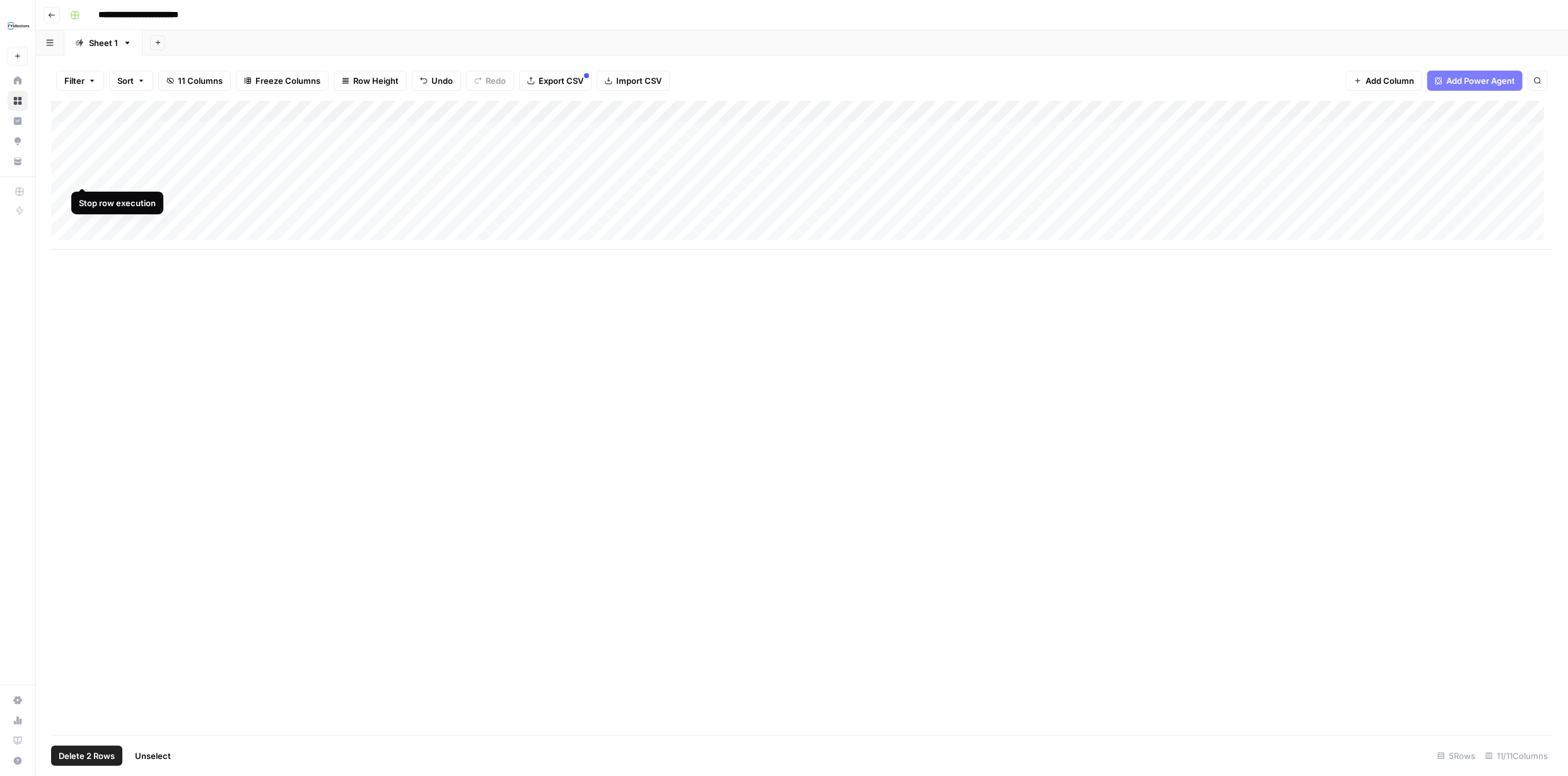
click at [81, 176] on div "Add Column" at bounding box center [802, 175] width 1501 height 149
click at [66, 176] on div "Add Column" at bounding box center [802, 175] width 1501 height 149
click at [66, 198] on div "Add Column" at bounding box center [802, 175] width 1501 height 149
click at [78, 175] on div "Add Column" at bounding box center [802, 175] width 1501 height 149
click at [82, 191] on div "Add Column" at bounding box center [802, 175] width 1501 height 149
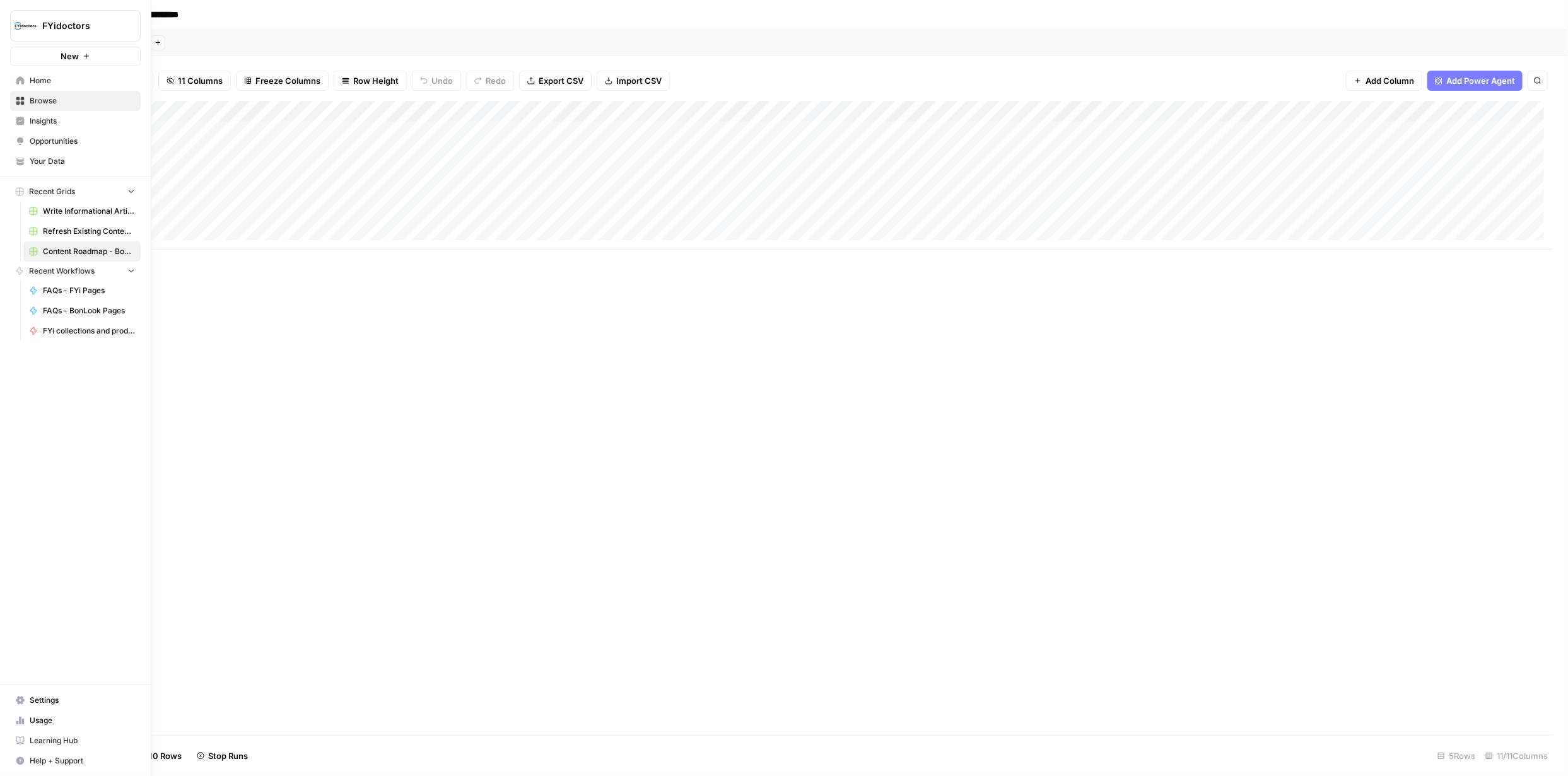
click at [19, 99] on icon at bounding box center [21, 101] width 8 height 8
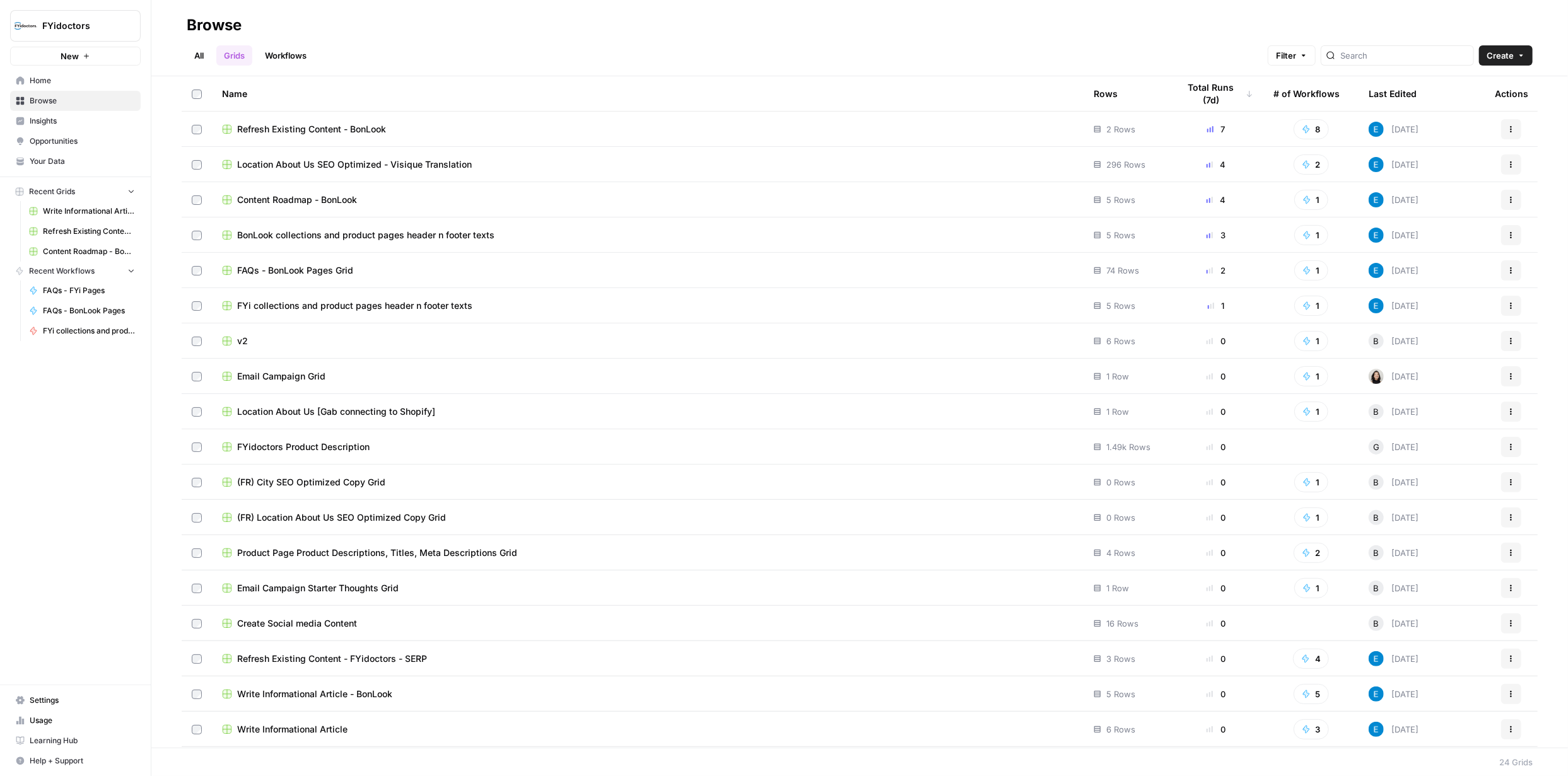
click at [478, 234] on span "BonLook collections and product pages header n footer texts" at bounding box center [366, 235] width 258 height 13
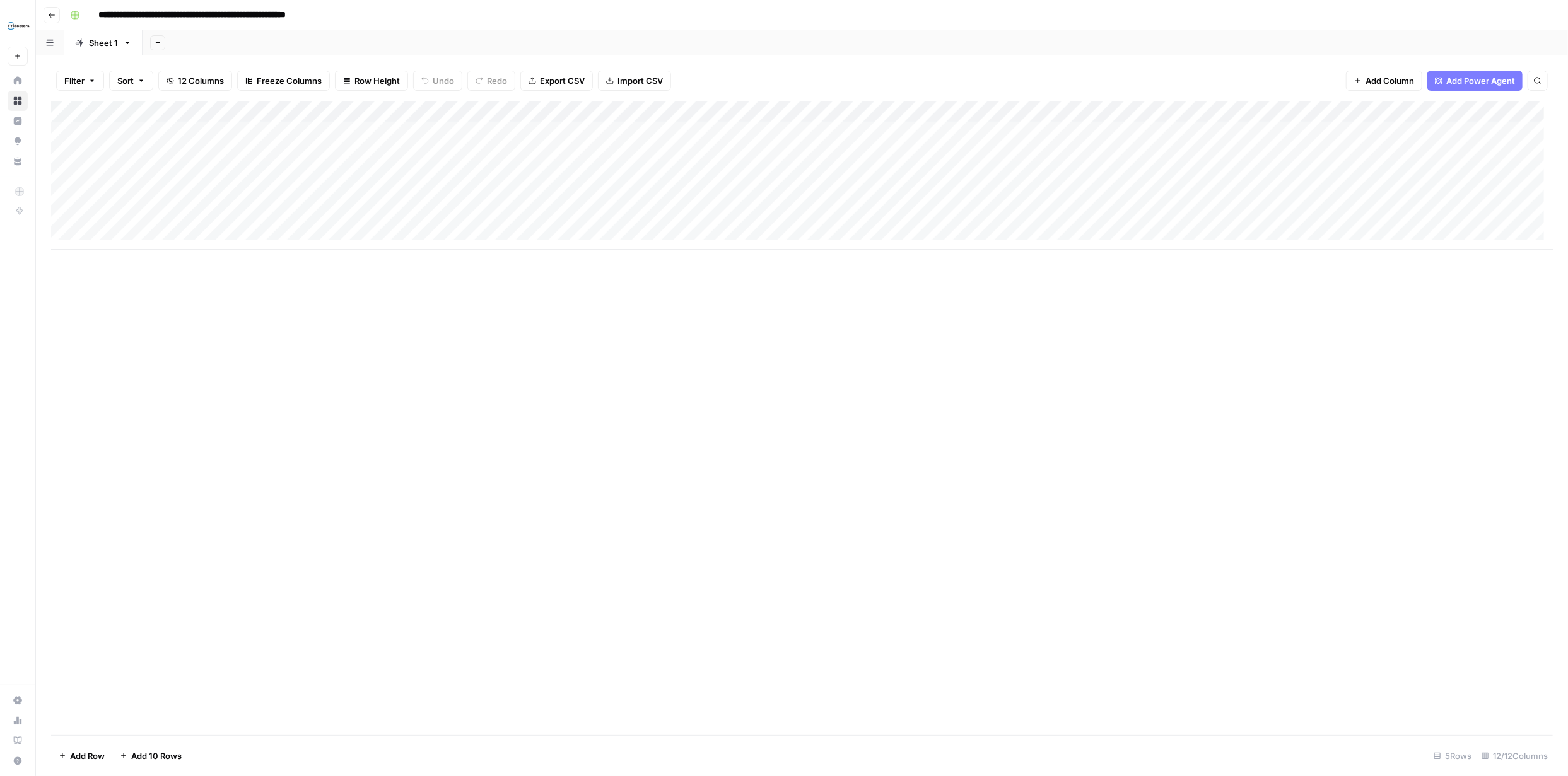
click at [524, 113] on div "Add Column" at bounding box center [802, 175] width 1501 height 149
click at [350, 236] on span "Edit Workflow" at bounding box center [356, 235] width 110 height 13
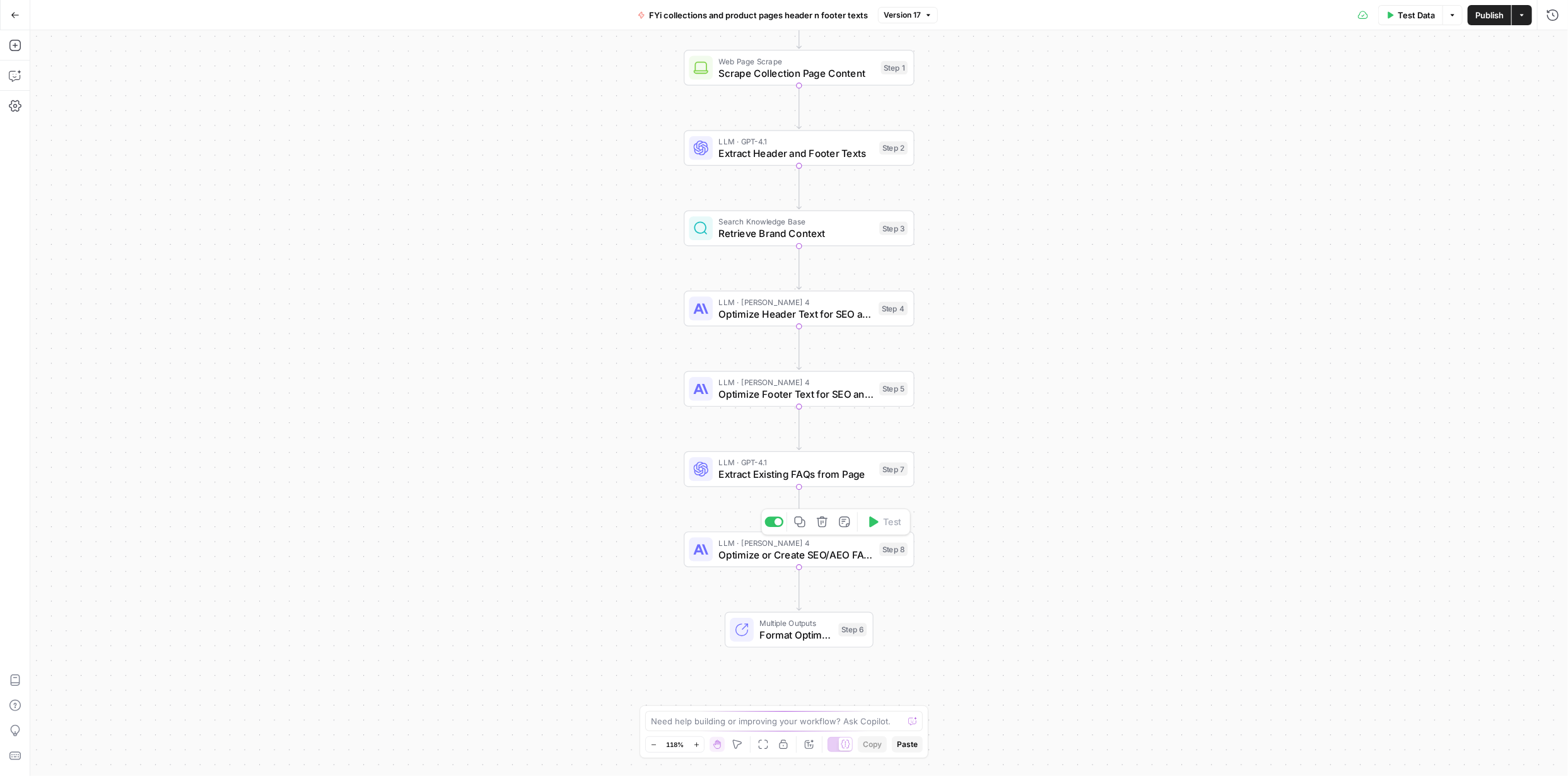
click at [847, 554] on span "Optimize or Create SEO/AEO FAQs" at bounding box center [796, 554] width 155 height 15
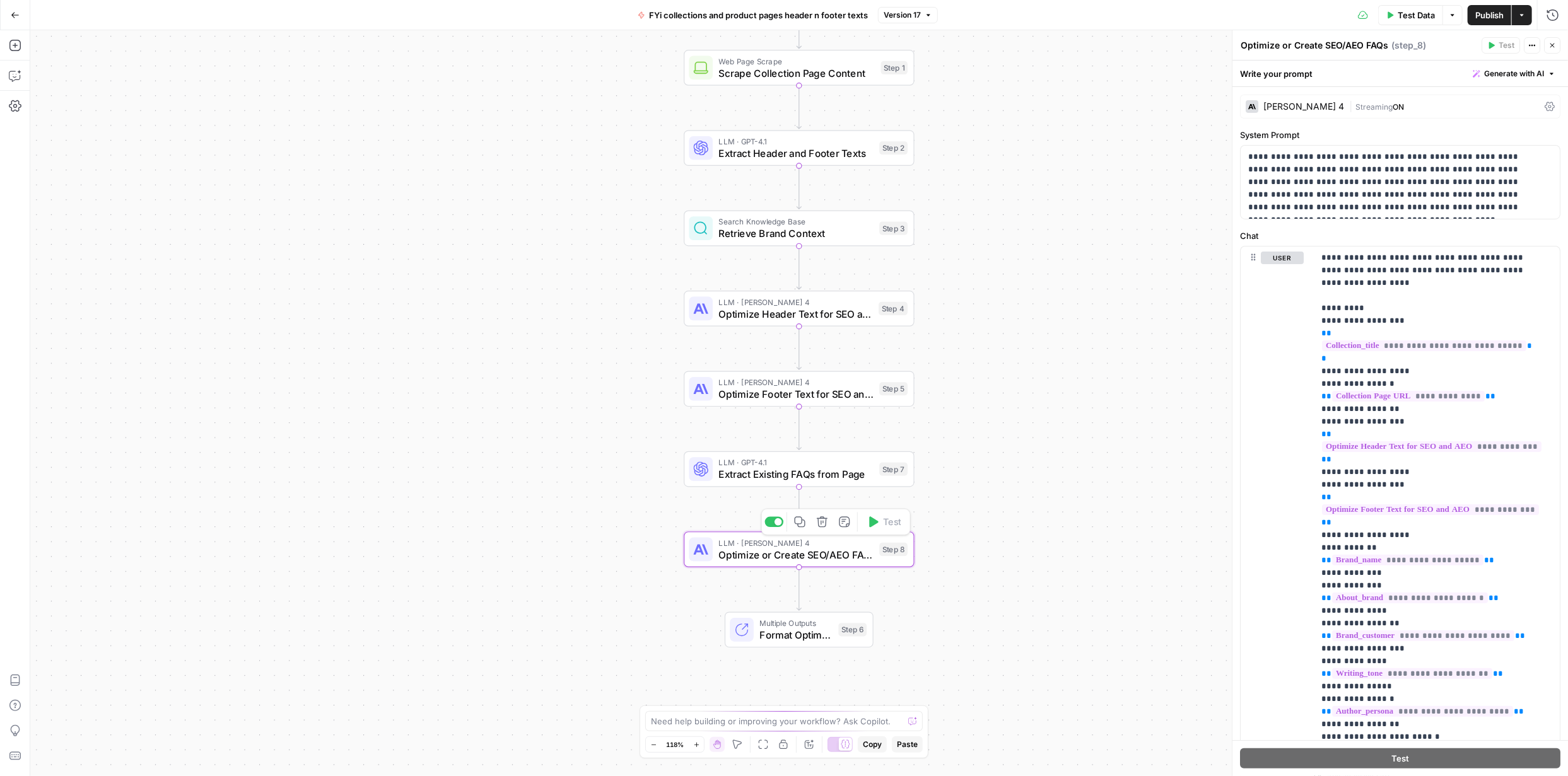
click at [848, 555] on span "Optimize or Create SEO/AEO FAQs" at bounding box center [796, 554] width 155 height 15
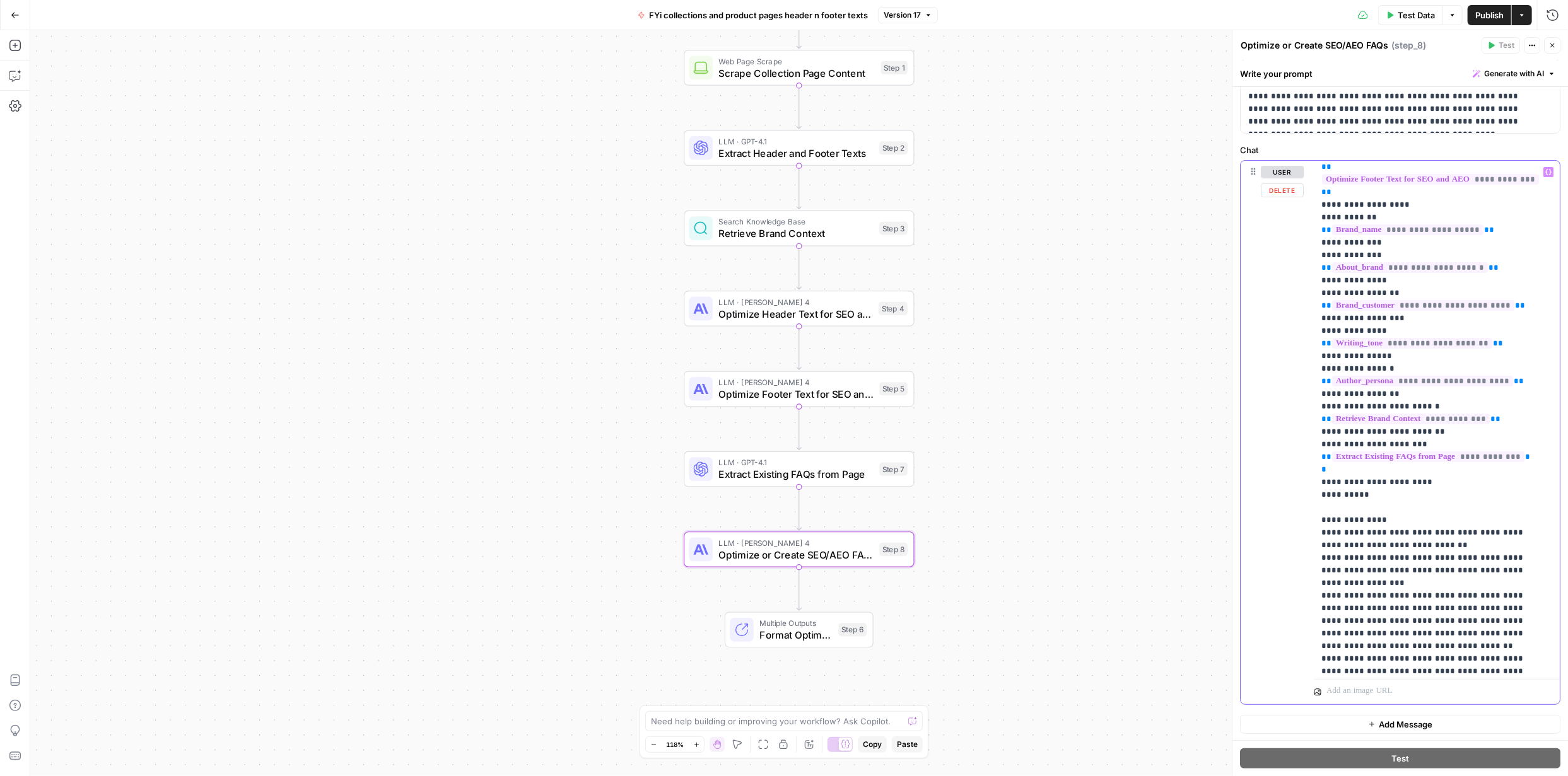
scroll to position [153, 0]
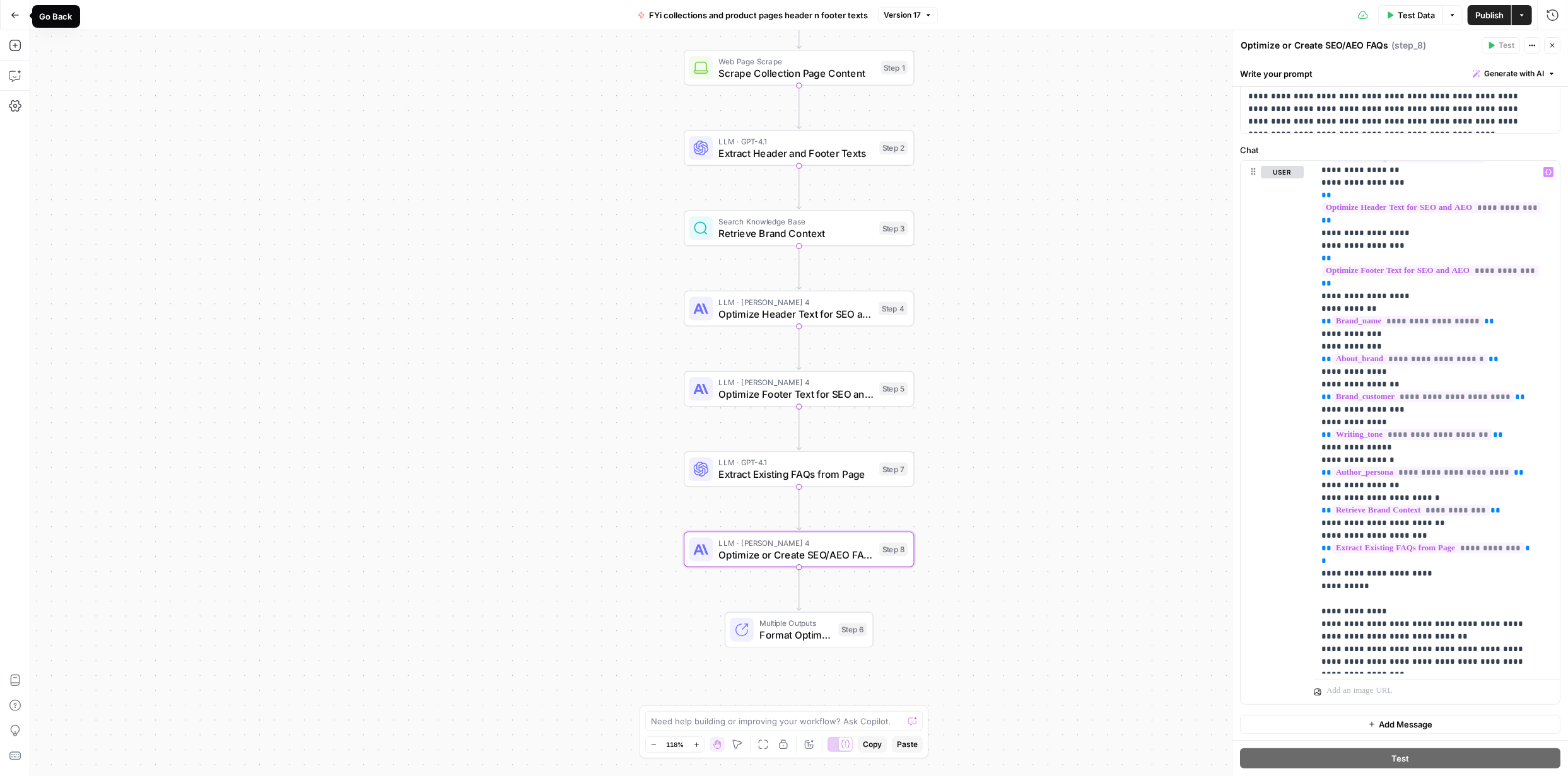
click at [23, 15] on button "Go Back" at bounding box center [15, 15] width 23 height 23
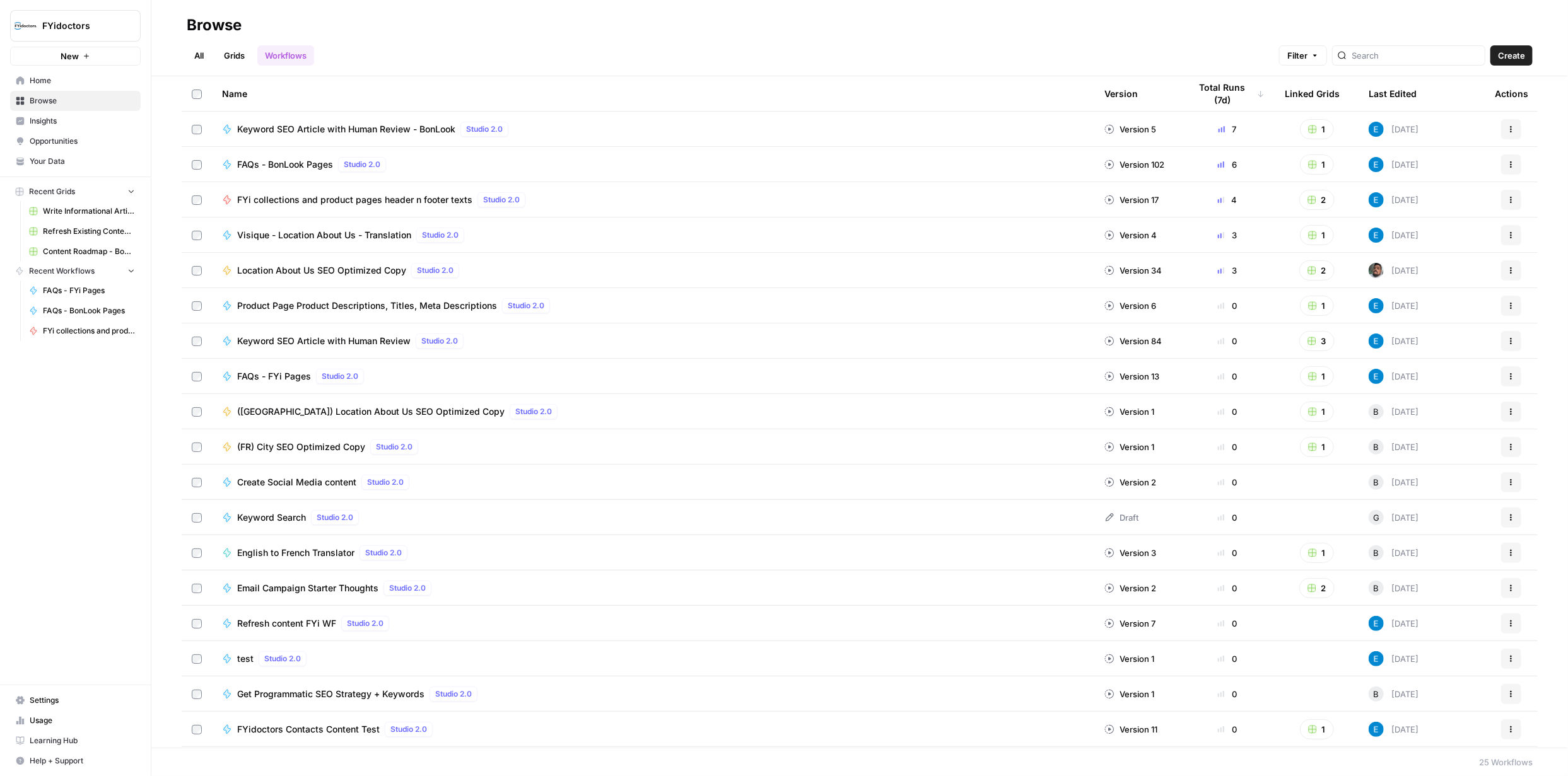
click at [49, 99] on span "Browse" at bounding box center [82, 101] width 105 height 11
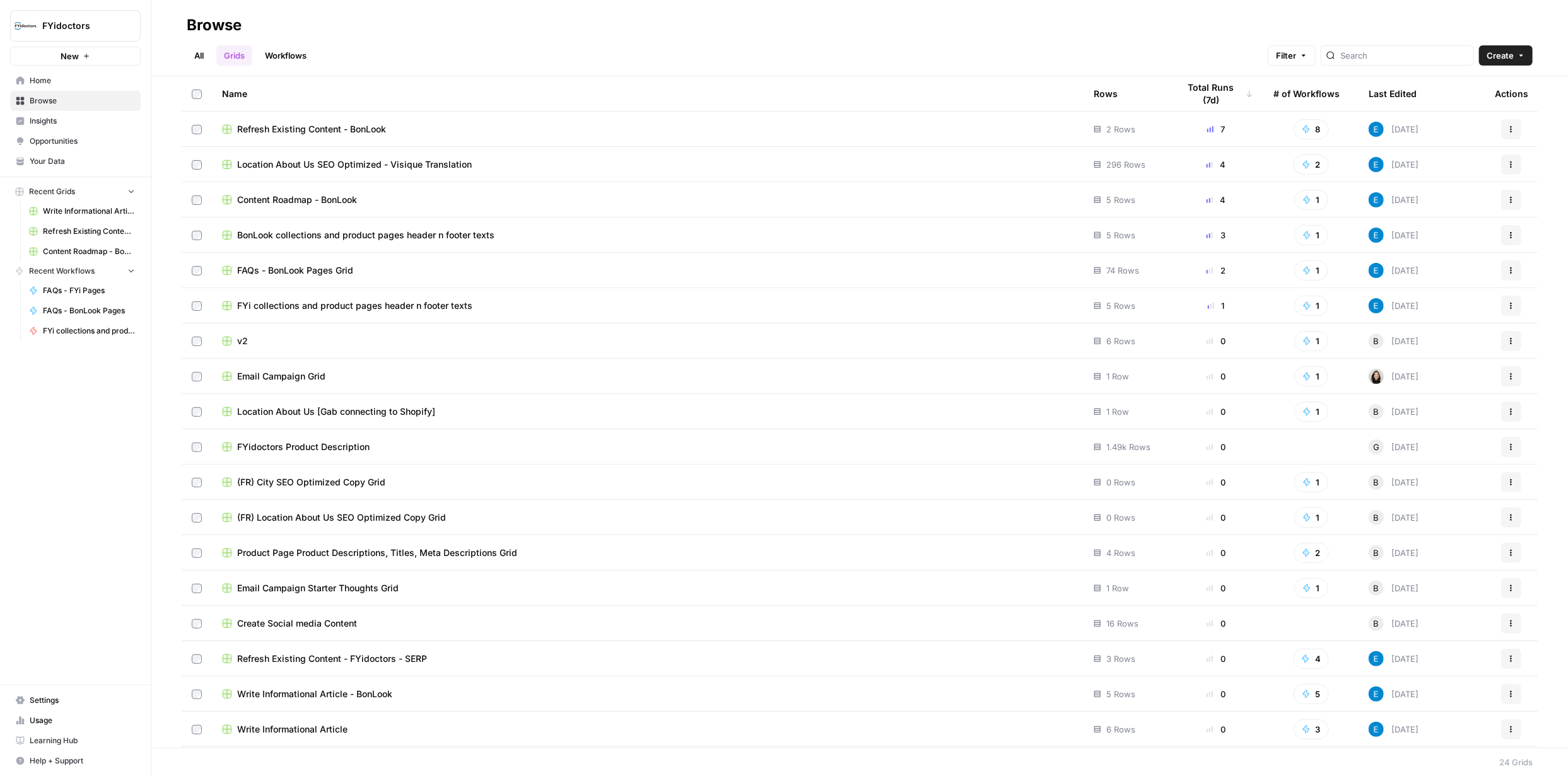
click at [387, 234] on span "BonLook collections and product pages header n footer texts" at bounding box center [366, 235] width 258 height 13
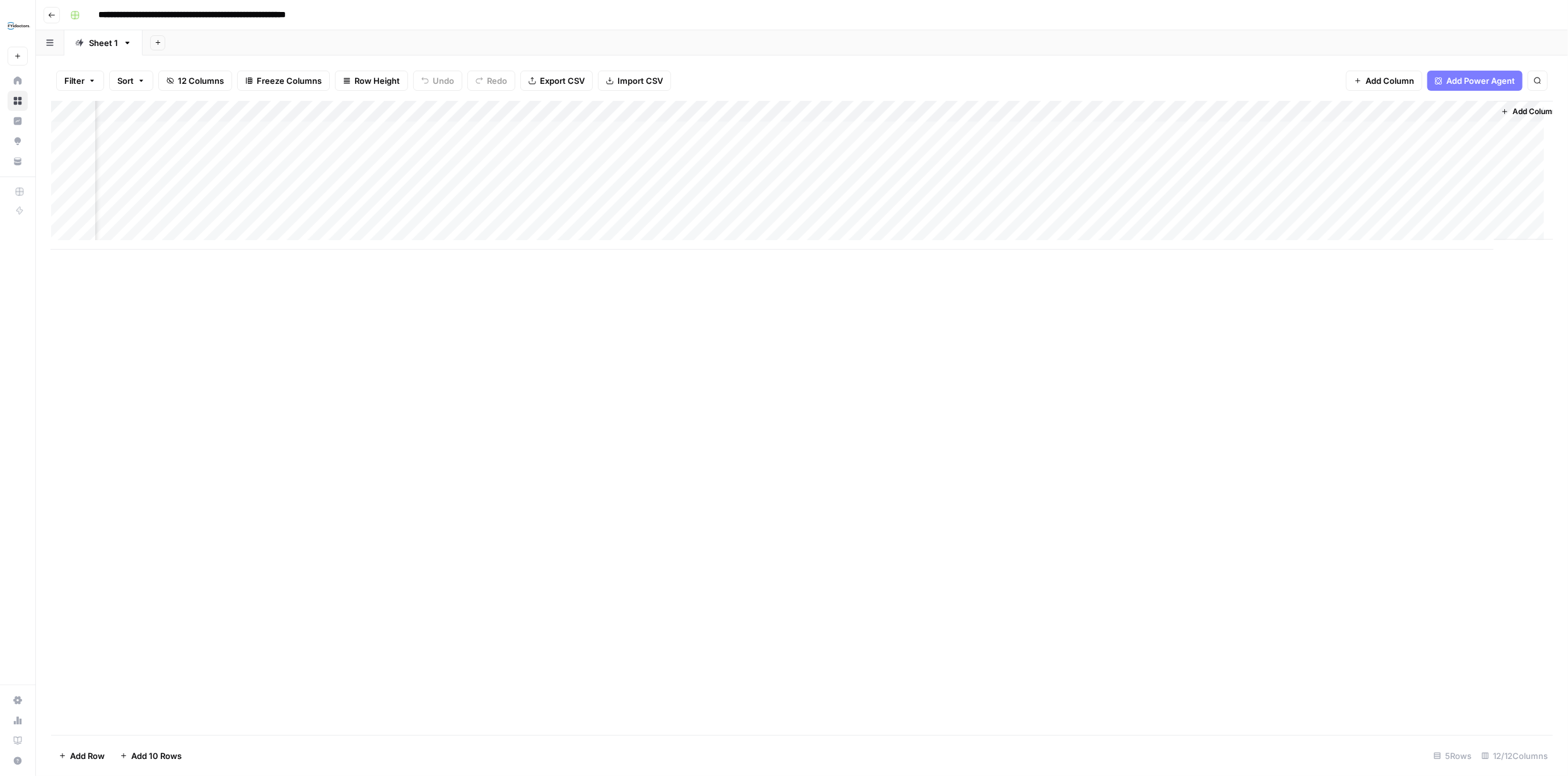
scroll to position [0, 214]
click at [1236, 217] on div "Add Column" at bounding box center [802, 175] width 1501 height 149
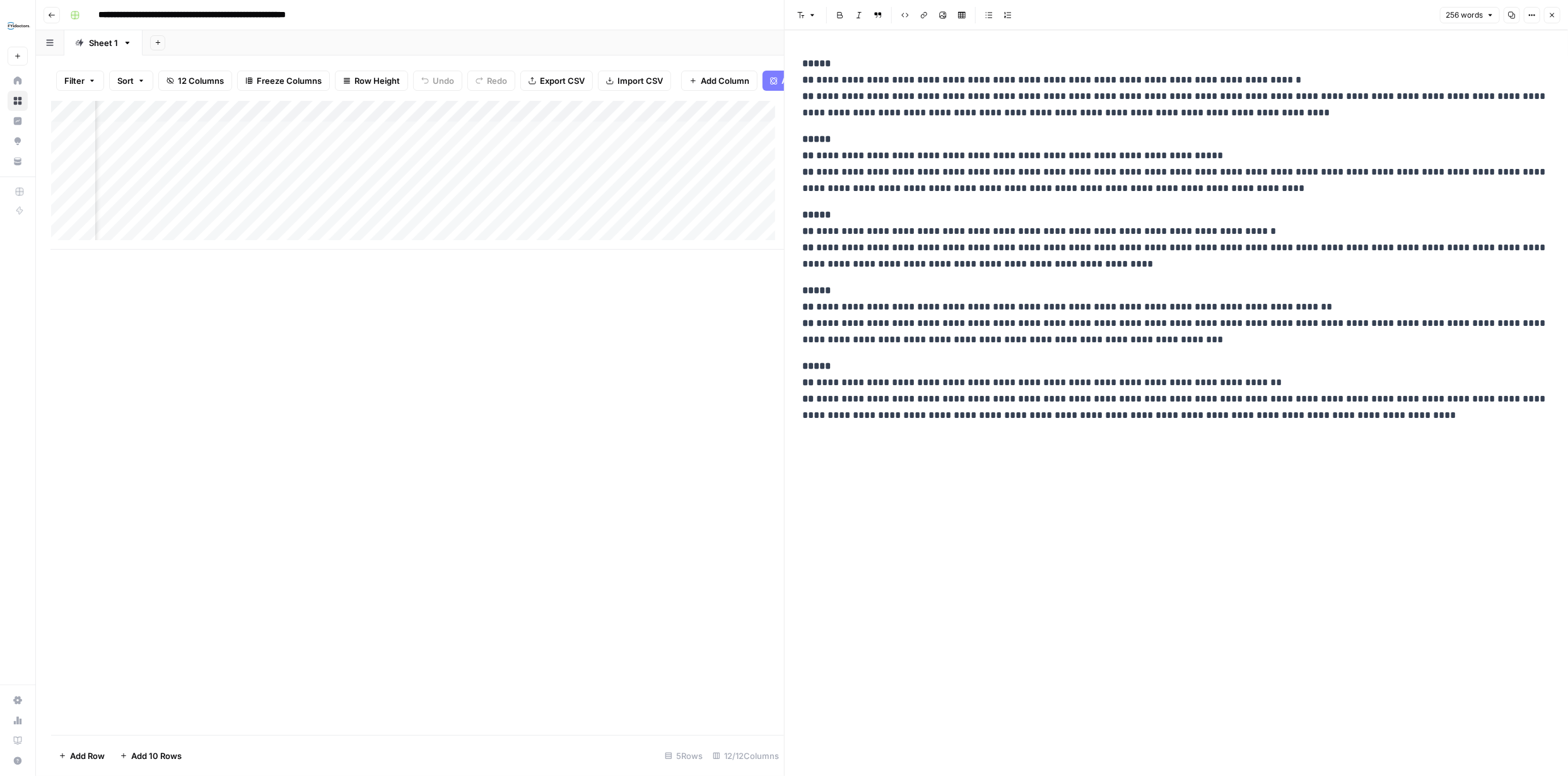
click at [1548, 19] on button "Close" at bounding box center [1552, 15] width 17 height 17
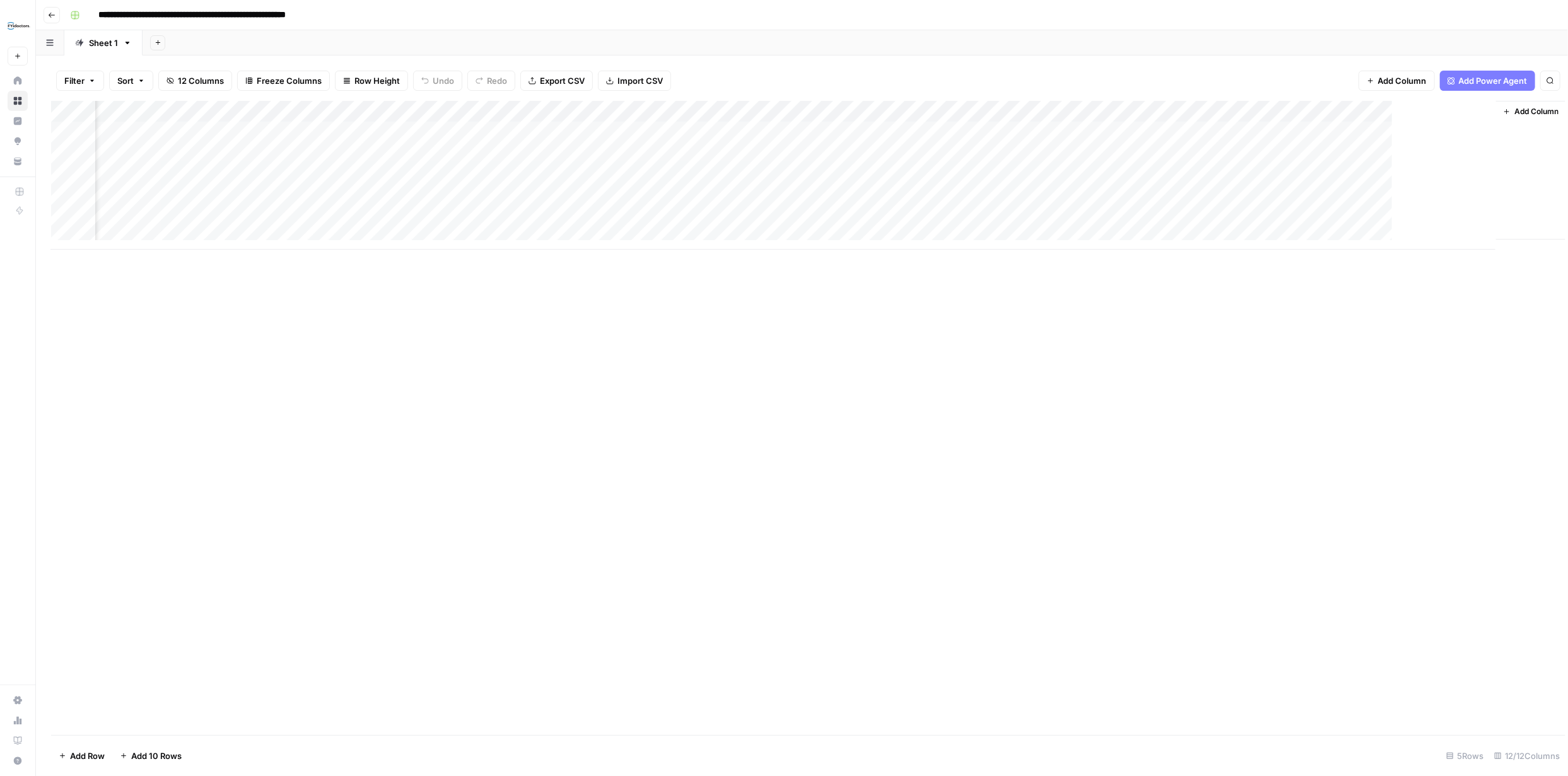
scroll to position [0, 199]
click at [1442, 216] on div "Add Column" at bounding box center [802, 175] width 1501 height 149
click at [1023, 218] on div "Add Column" at bounding box center [802, 175] width 1501 height 149
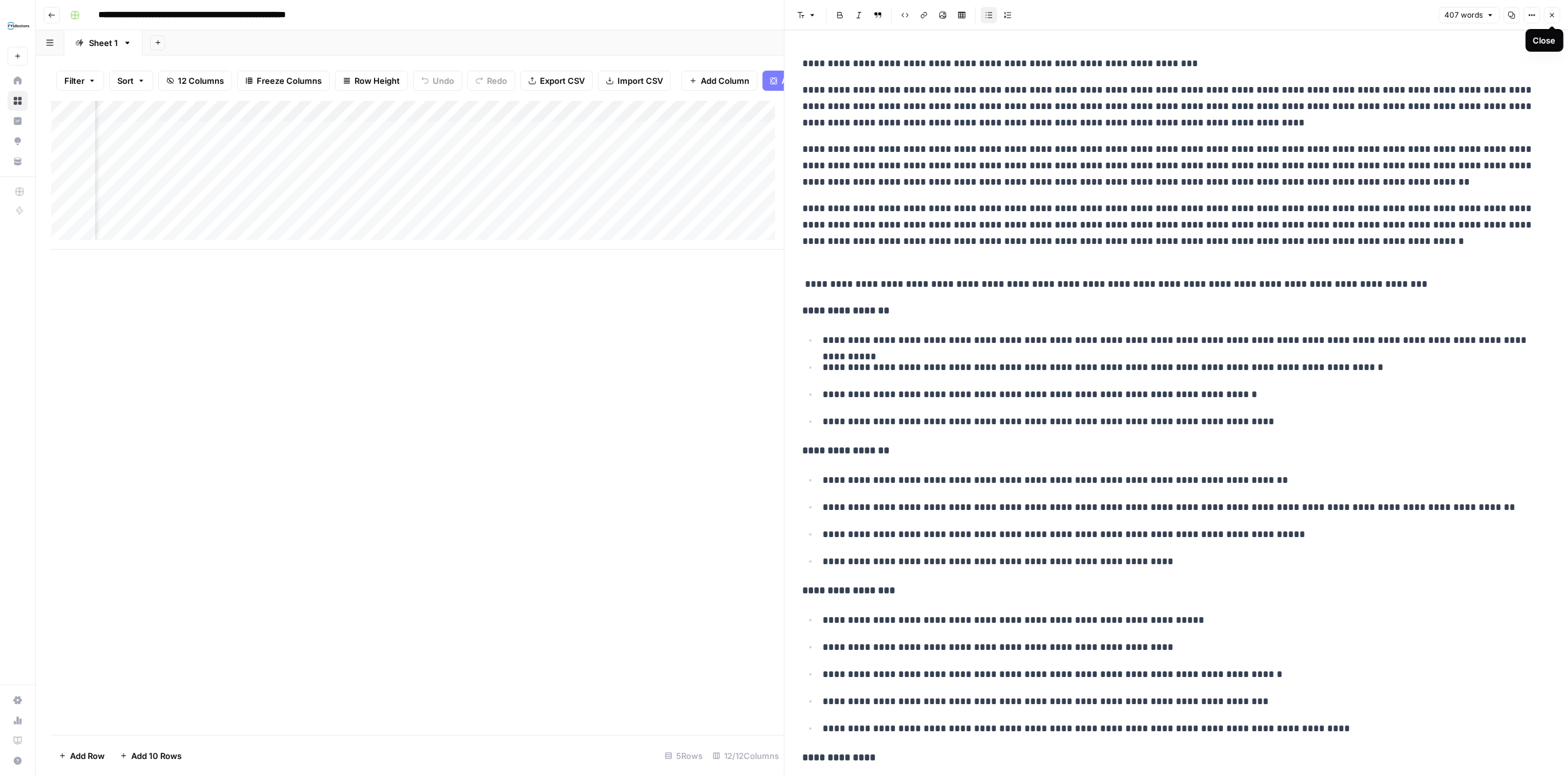
click at [1553, 12] on icon "button" at bounding box center [1551, 15] width 7 height 7
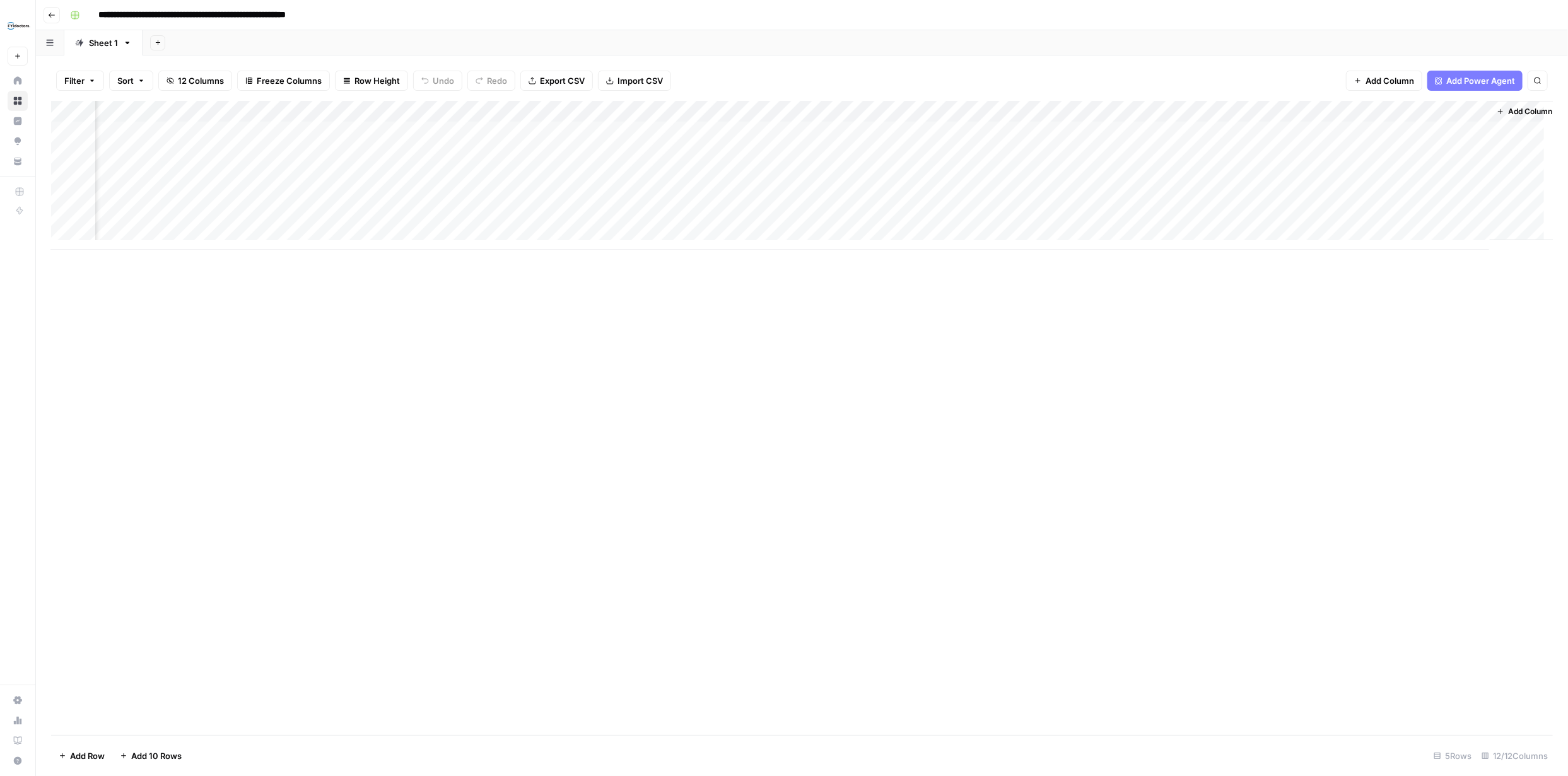
click at [901, 212] on div "Add Column" at bounding box center [802, 175] width 1501 height 149
click at [903, 212] on div "Add Column" at bounding box center [802, 175] width 1501 height 149
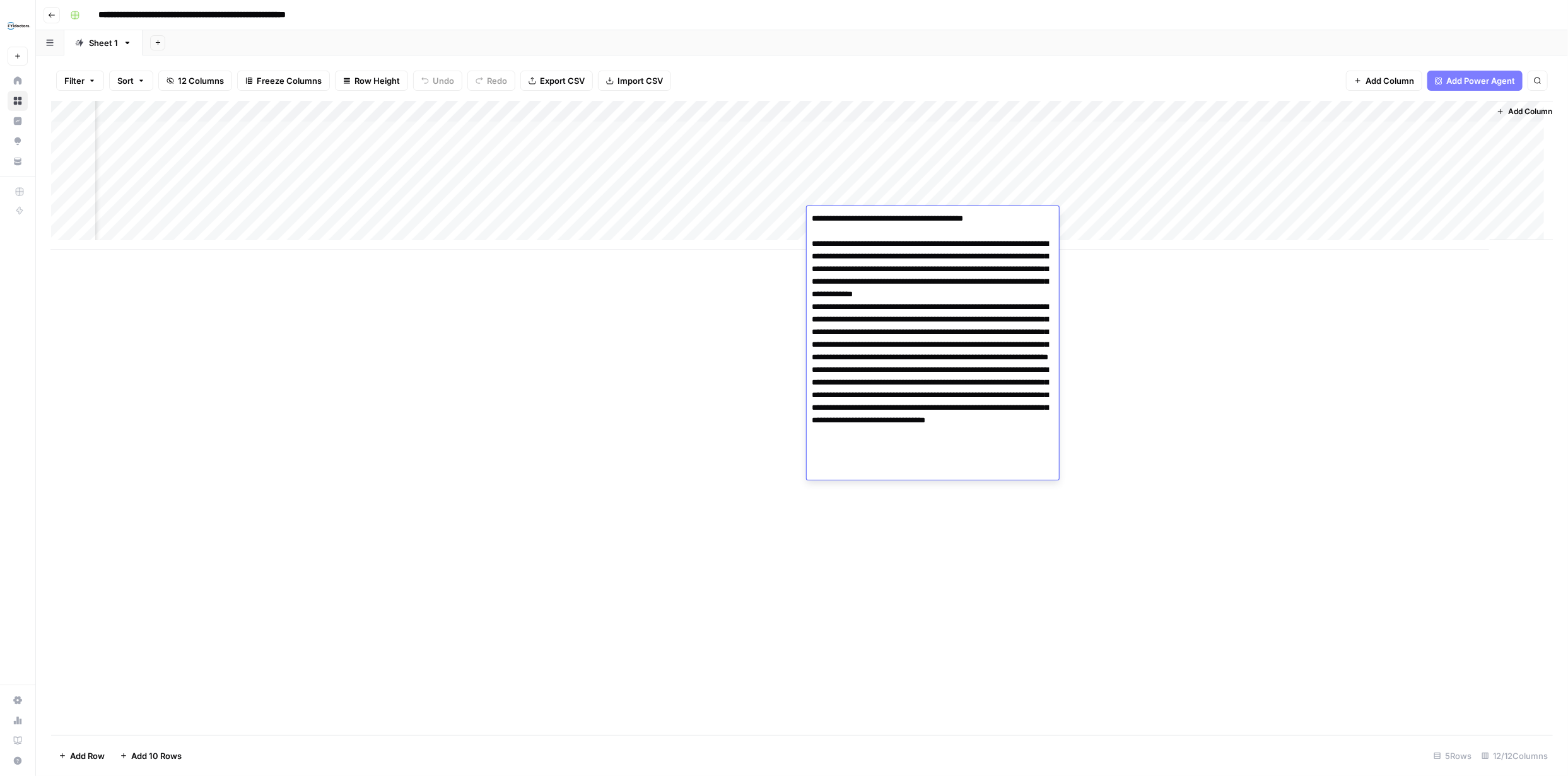
click at [1119, 328] on div "Add Column" at bounding box center [802, 418] width 1501 height 635
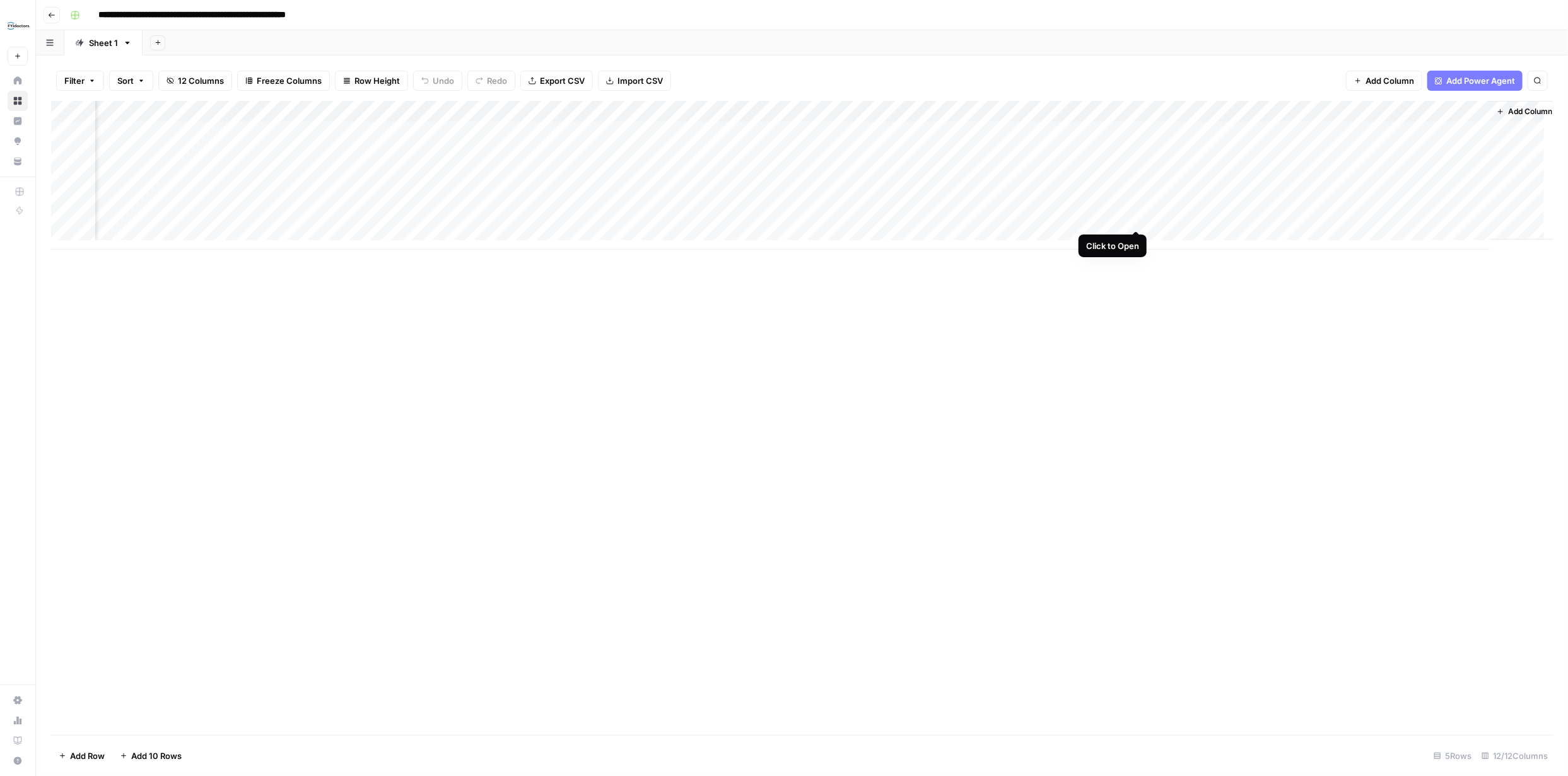
click at [1134, 215] on div "Add Column" at bounding box center [802, 175] width 1501 height 149
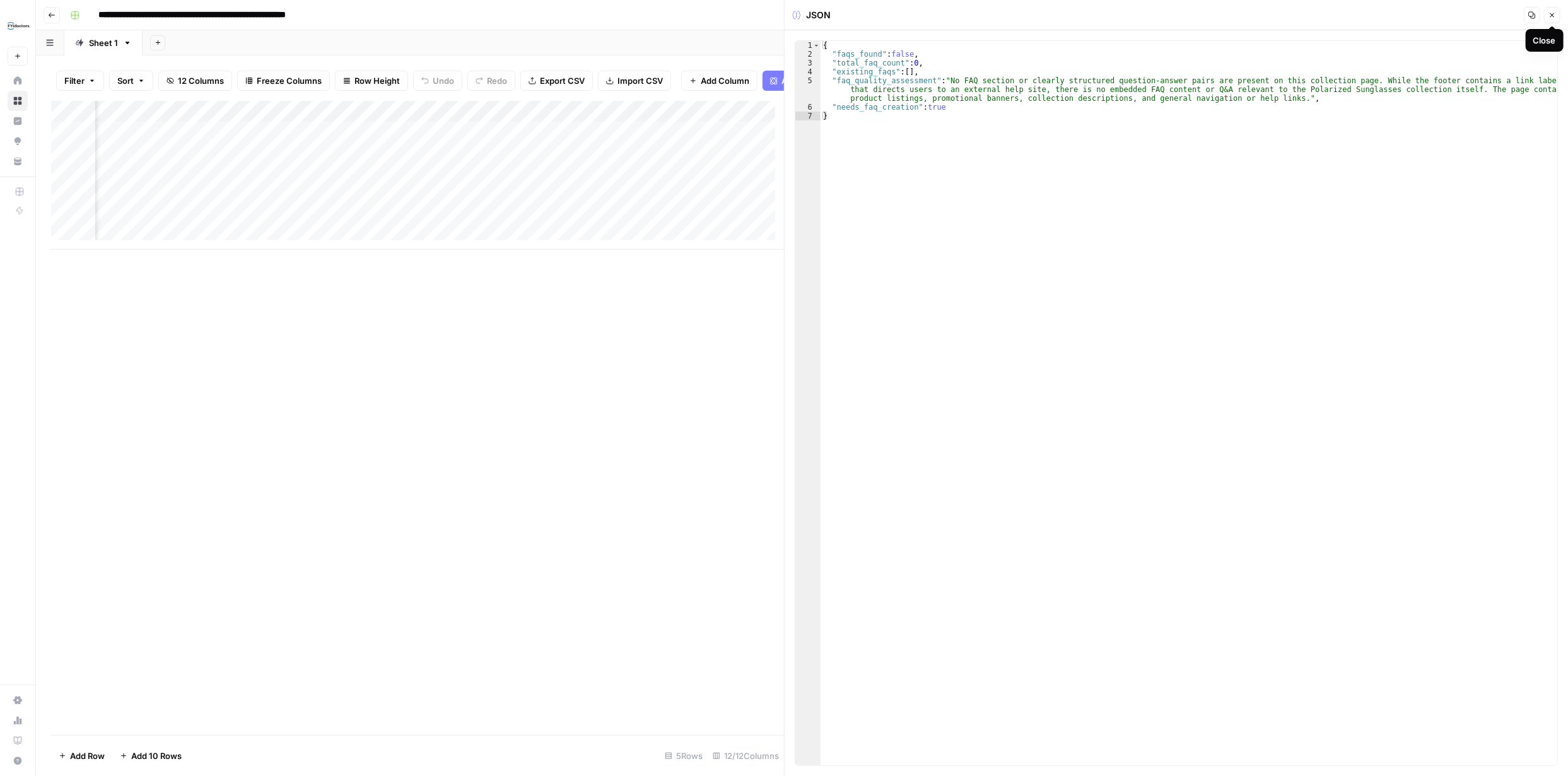
click at [1547, 10] on button "Close" at bounding box center [1552, 15] width 17 height 17
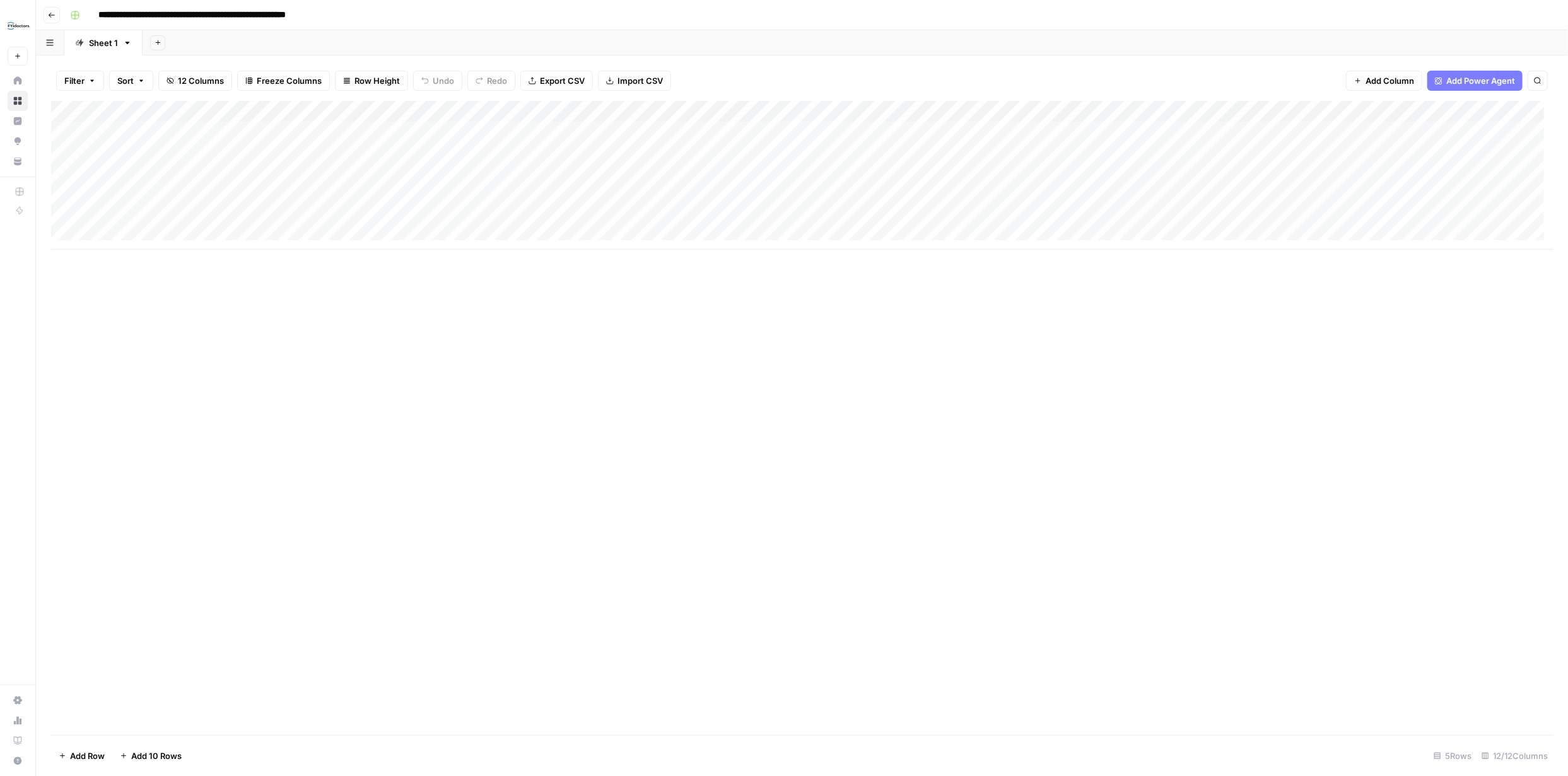
click at [222, 235] on div "Add Column" at bounding box center [802, 175] width 1501 height 149
type textarea "**********"
click at [226, 302] on div "Add Column" at bounding box center [802, 418] width 1501 height 635
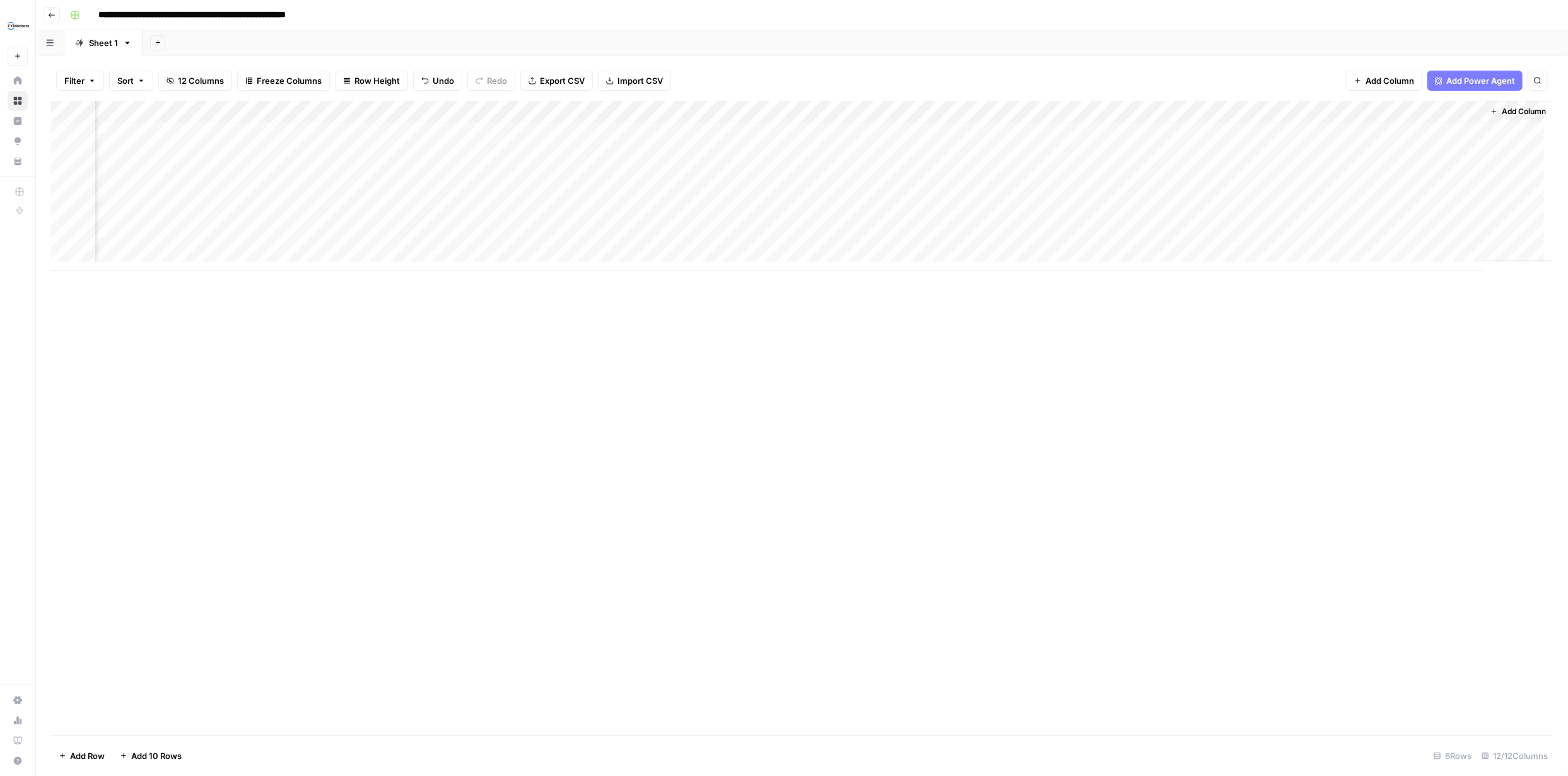
click at [1521, 109] on span "Add Column" at bounding box center [1523, 111] width 44 height 11
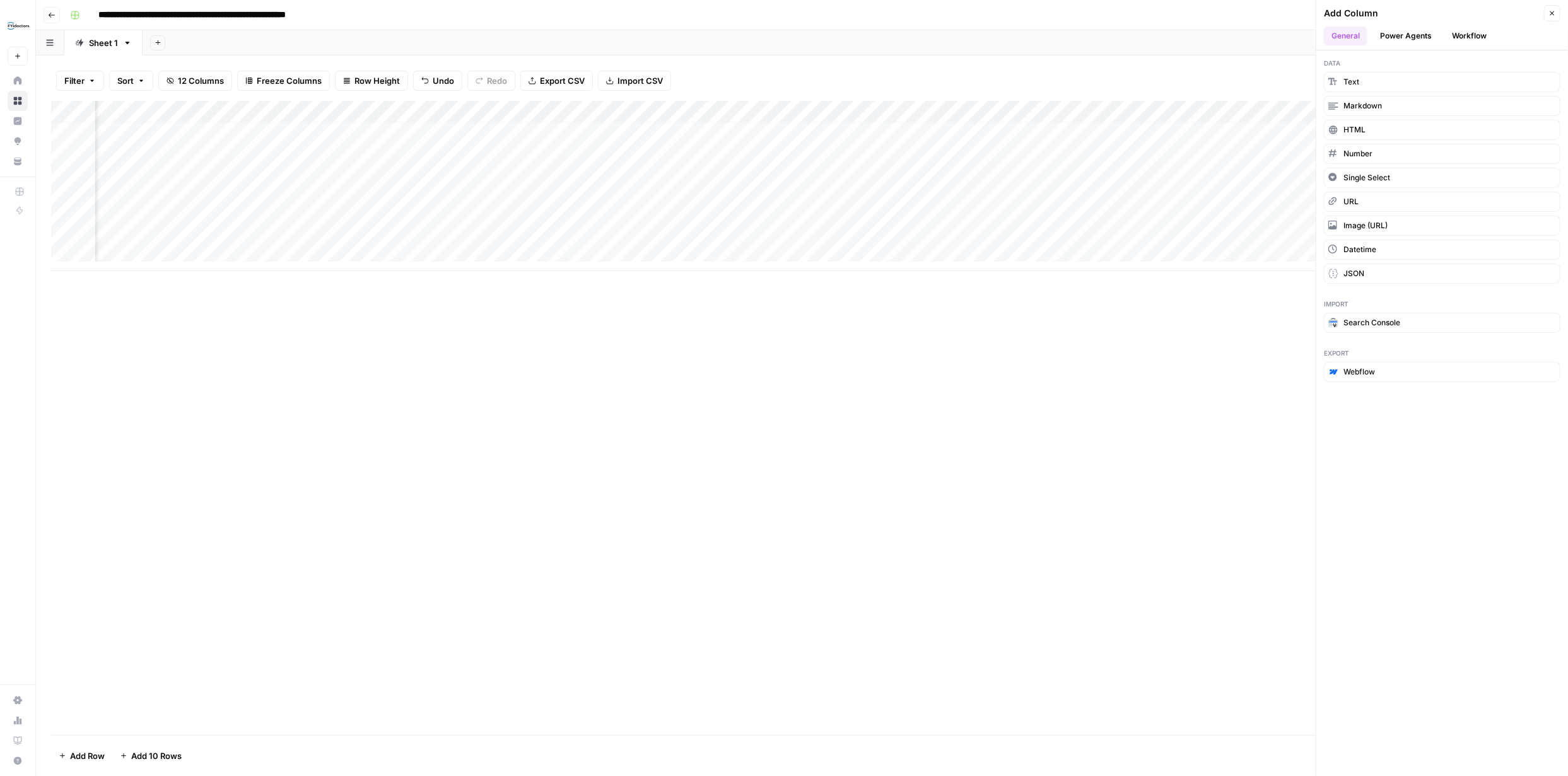
click at [1424, 33] on button "Power Agents" at bounding box center [1406, 36] width 67 height 19
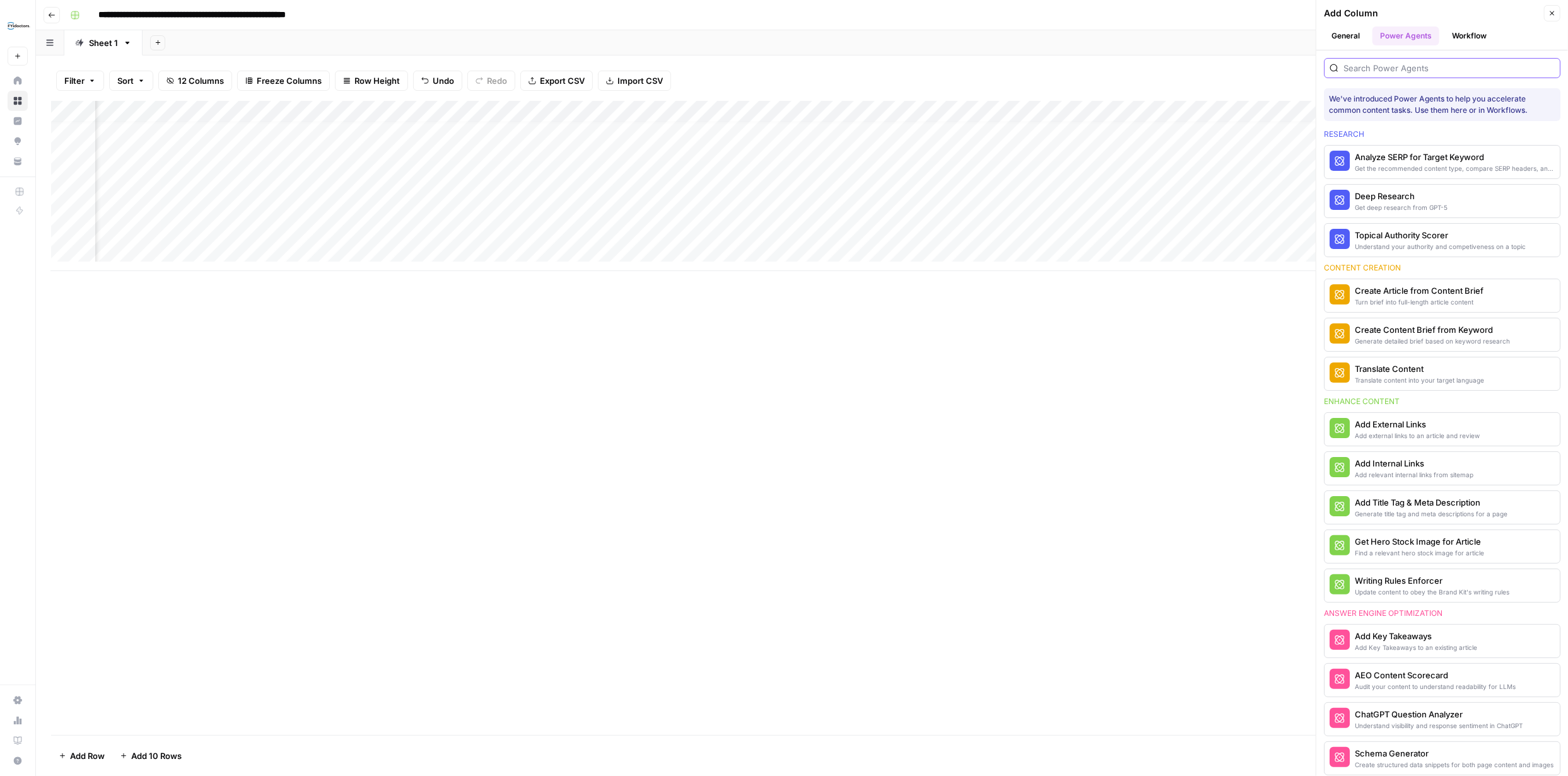
click at [1427, 63] on input "search" at bounding box center [1449, 68] width 212 height 13
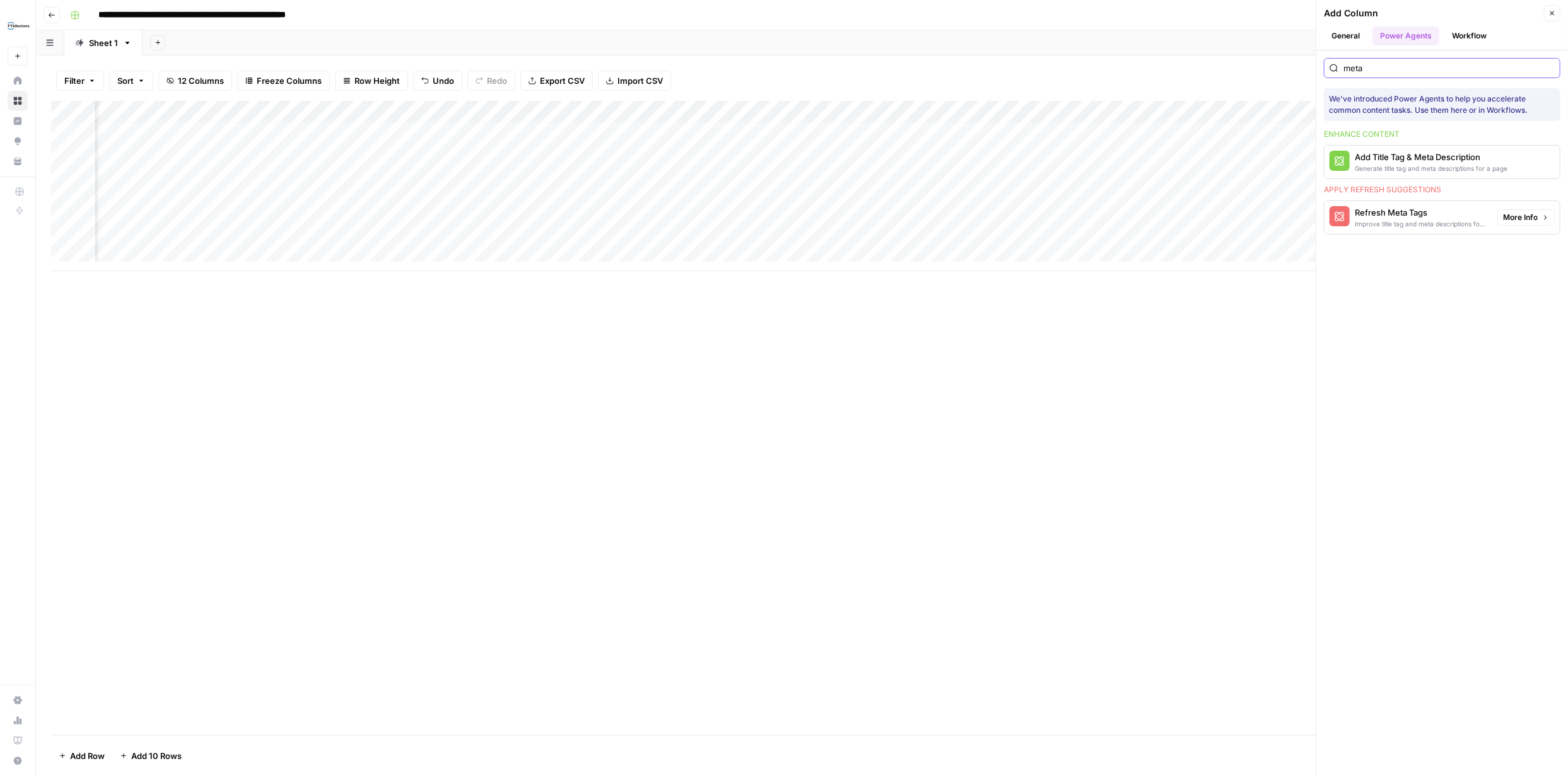
type input "meta"
click at [1516, 214] on span "More Info" at bounding box center [1520, 218] width 35 height 11
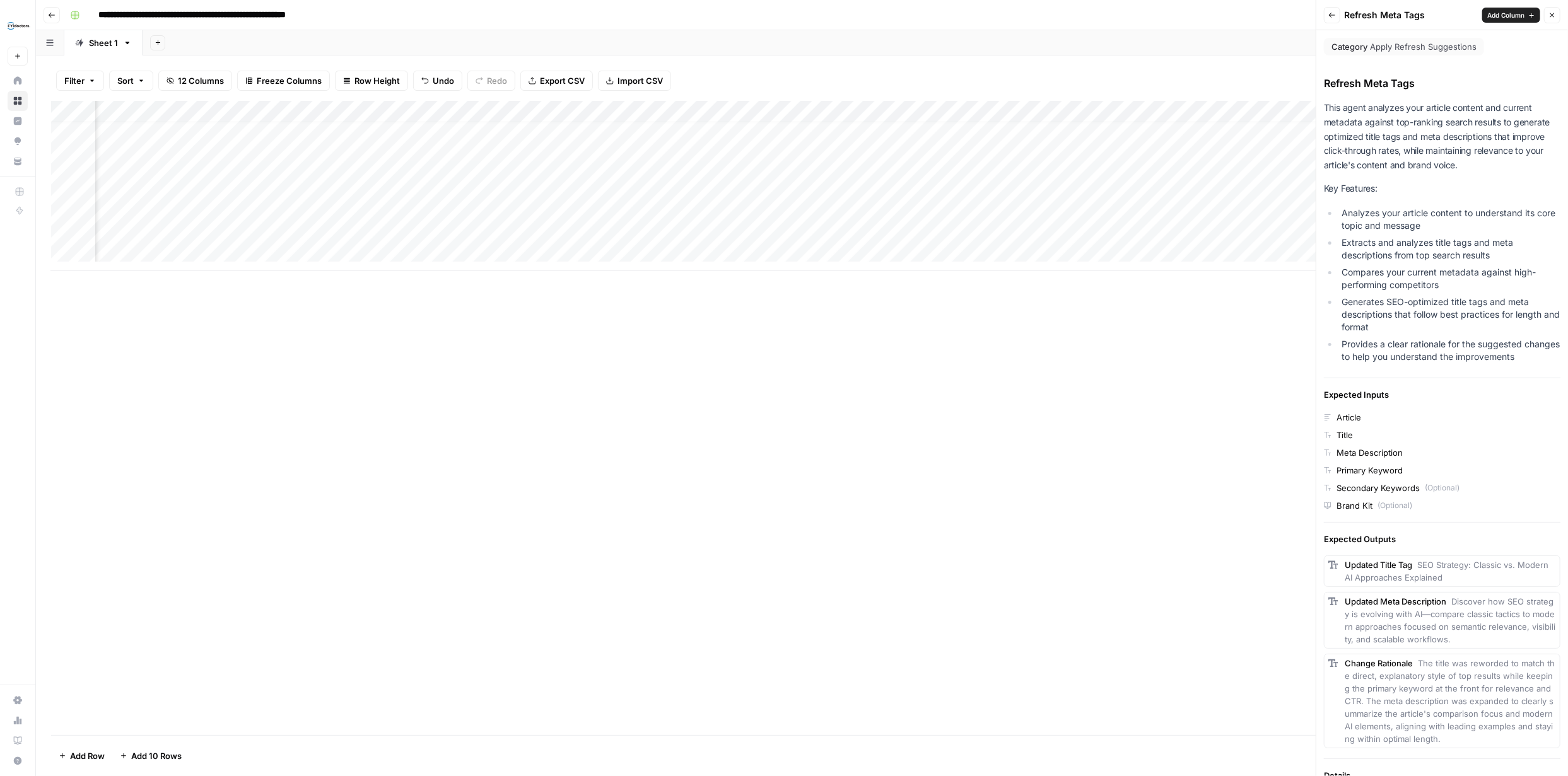
click at [1338, 13] on button "Back" at bounding box center [1332, 15] width 17 height 17
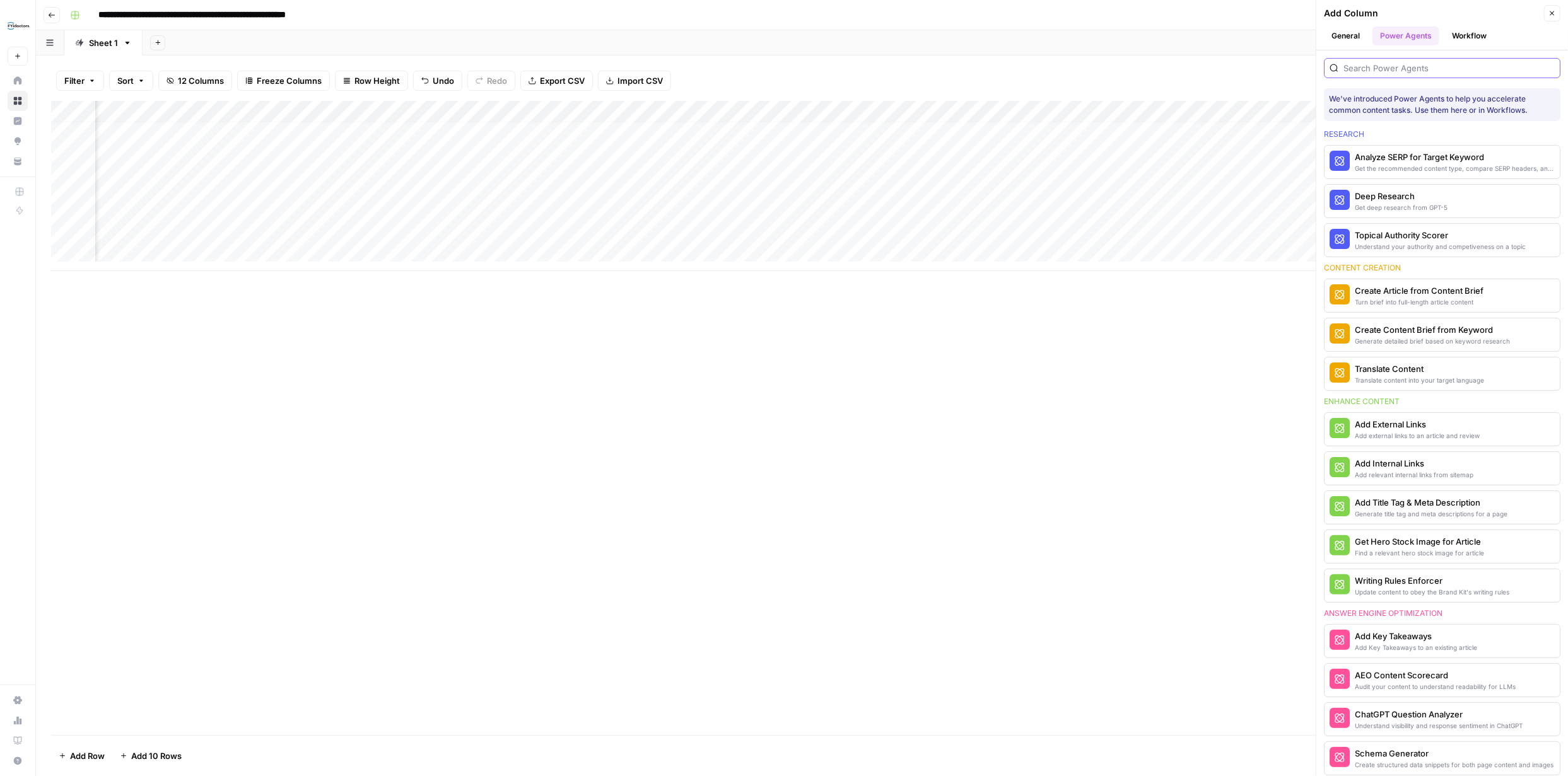
click at [1414, 67] on input "search" at bounding box center [1449, 68] width 212 height 13
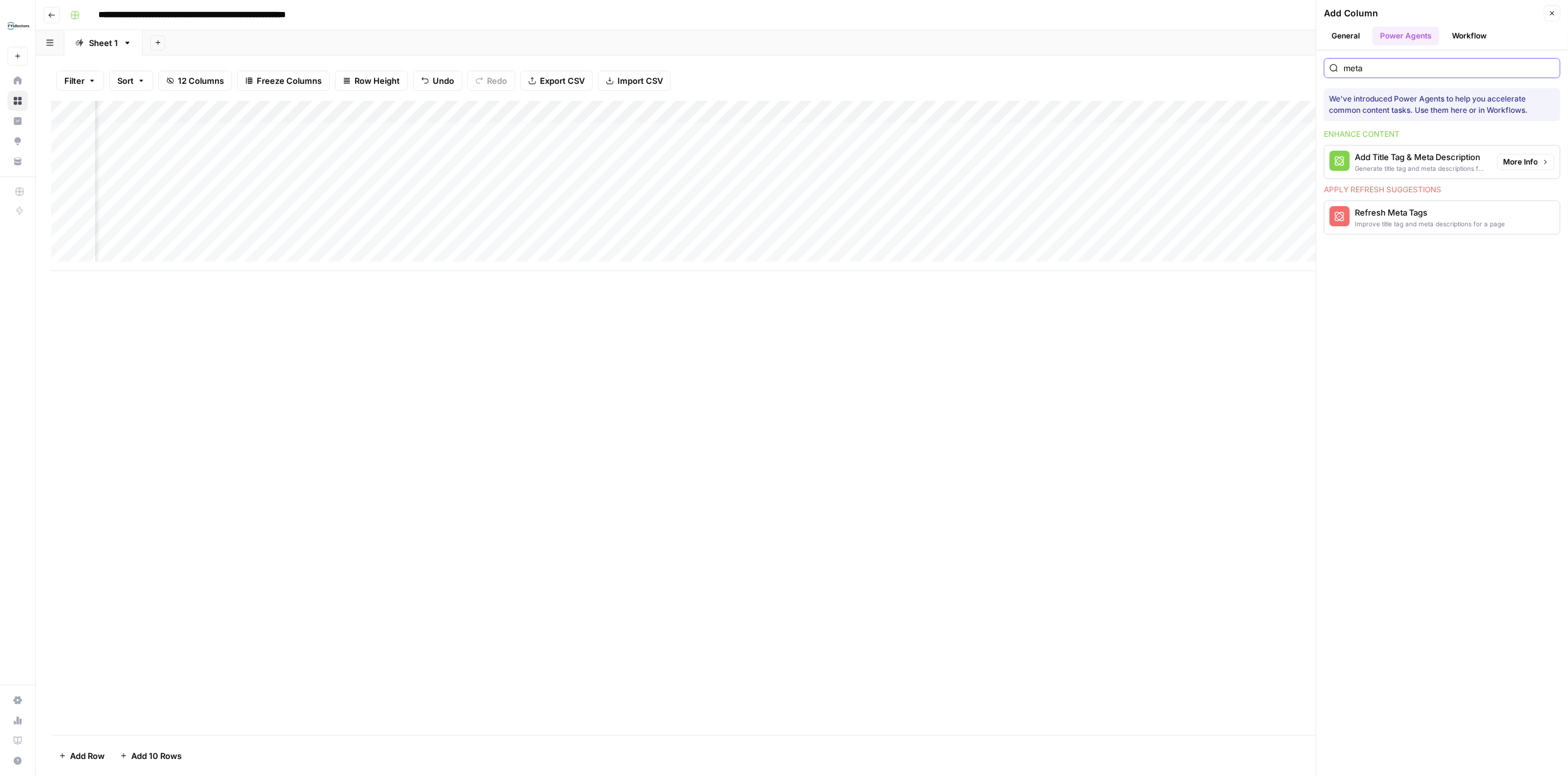
type input "meta"
click at [1515, 162] on span "More Info" at bounding box center [1520, 161] width 35 height 11
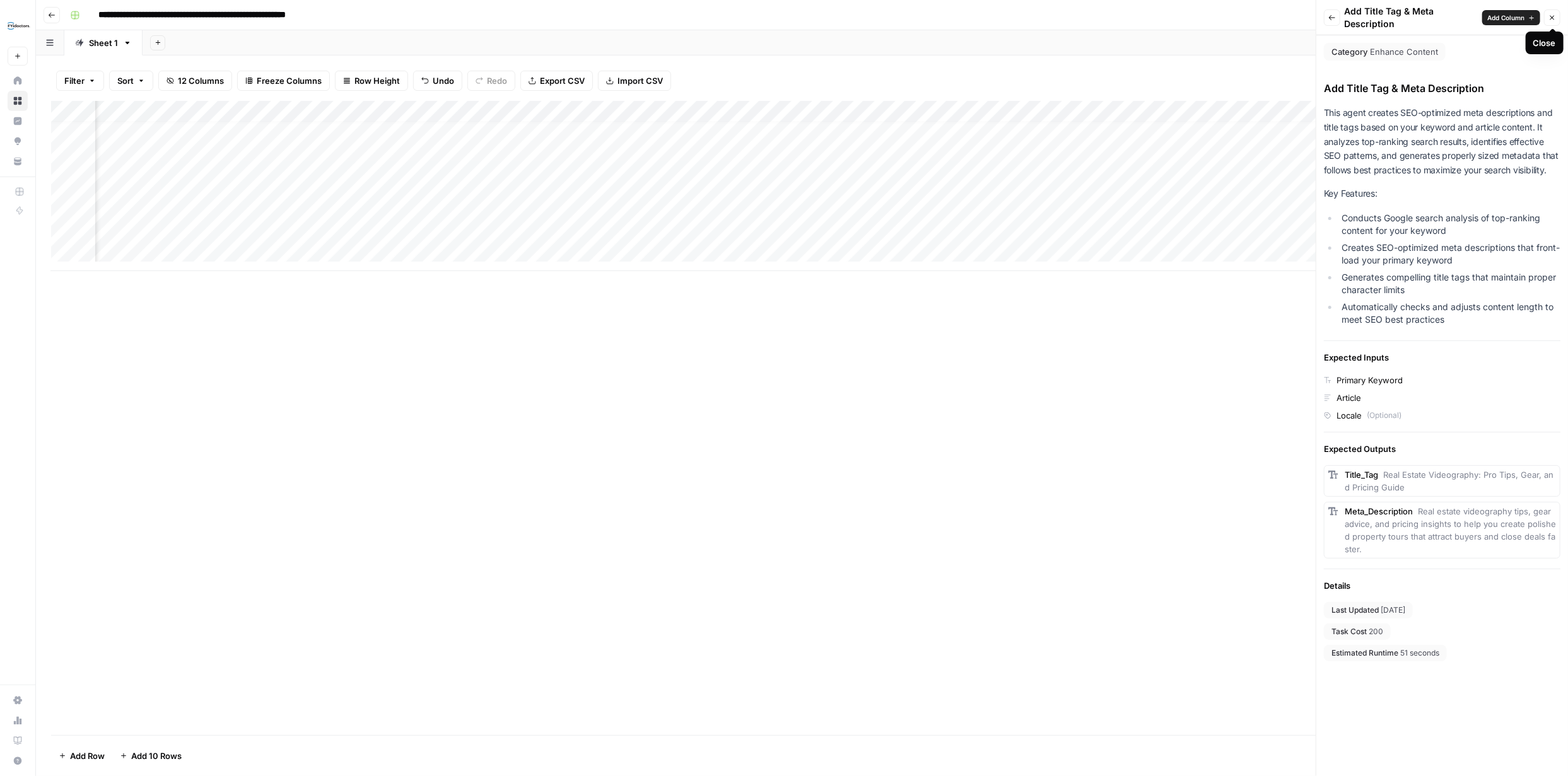
click at [1551, 14] on icon "button" at bounding box center [1551, 17] width 7 height 7
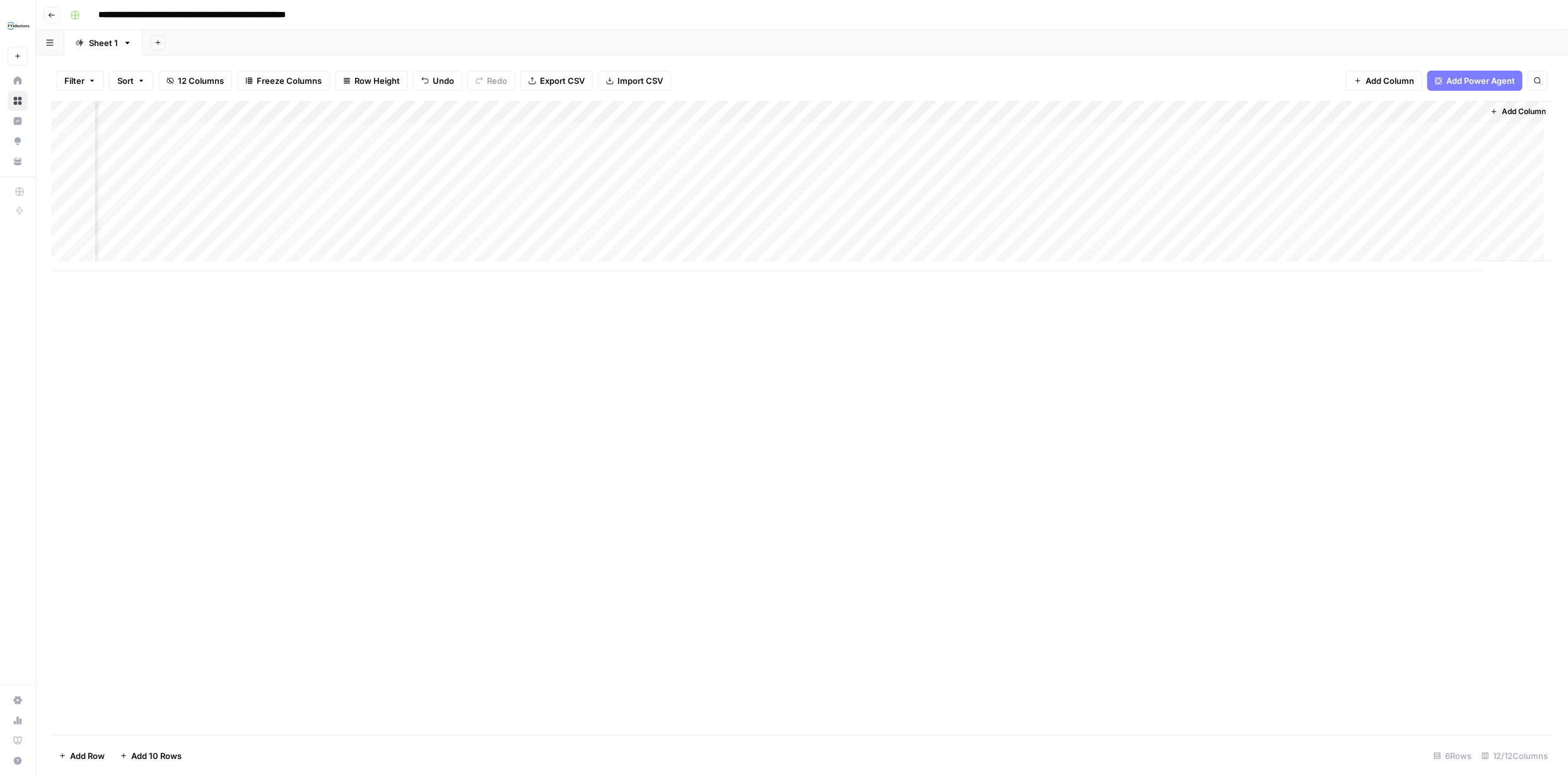
click at [1509, 109] on span "Add Column" at bounding box center [1523, 111] width 44 height 11
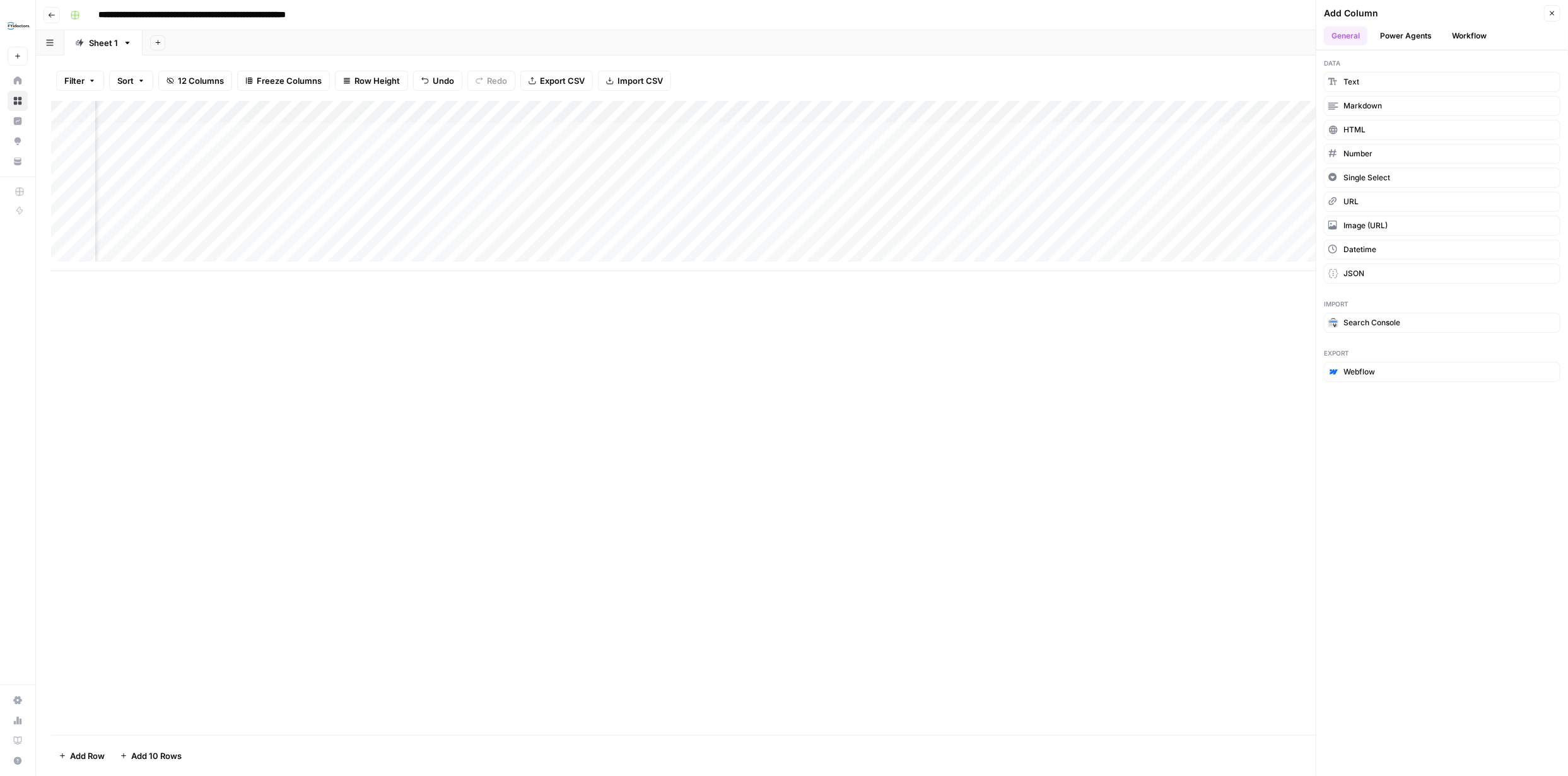
click at [1426, 38] on button "Power Agents" at bounding box center [1406, 36] width 67 height 19
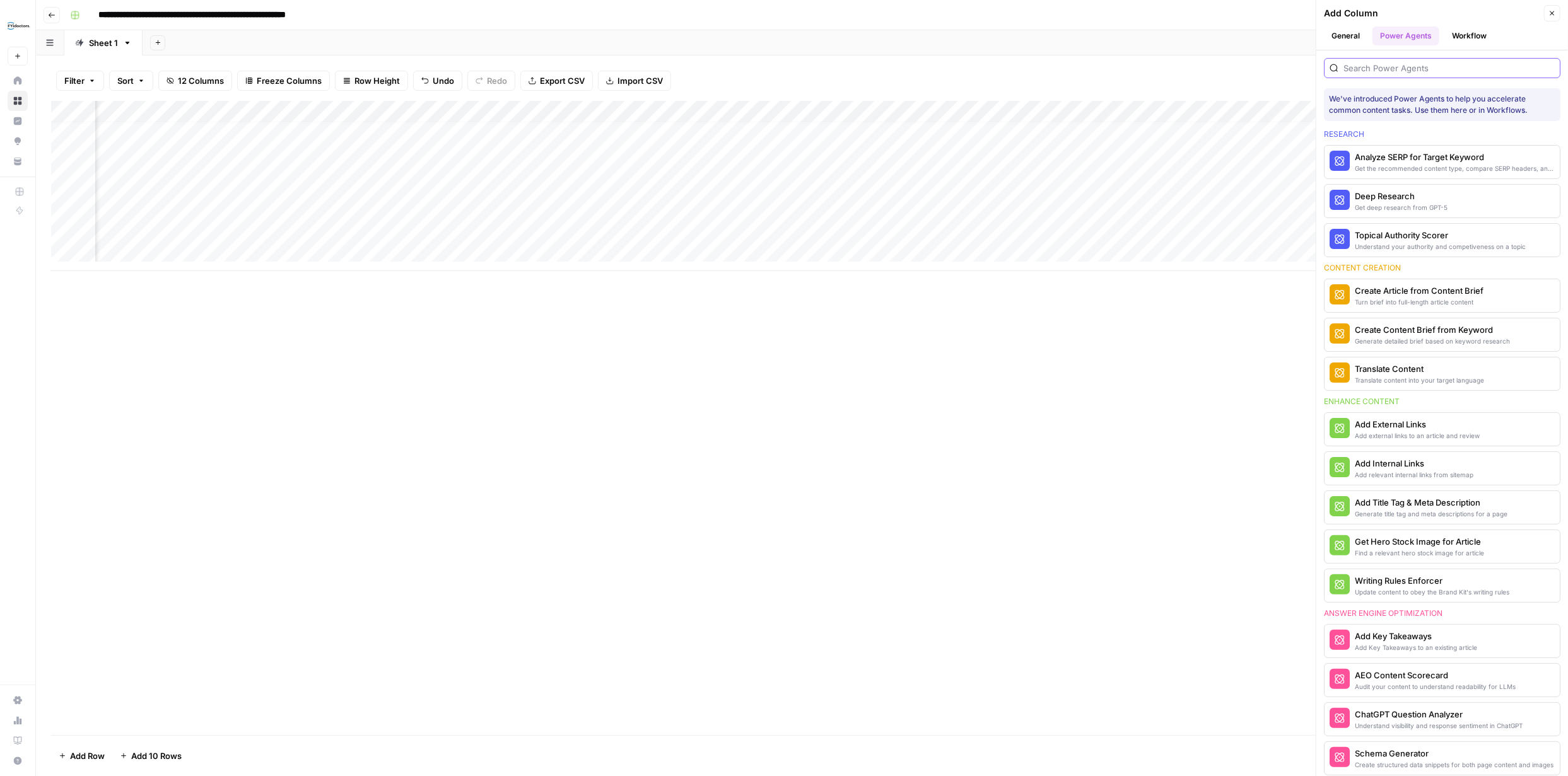
drag, startPoint x: 1435, startPoint y: 74, endPoint x: 1429, endPoint y: 76, distance: 6.3
click at [1435, 73] on div at bounding box center [1442, 68] width 236 height 20
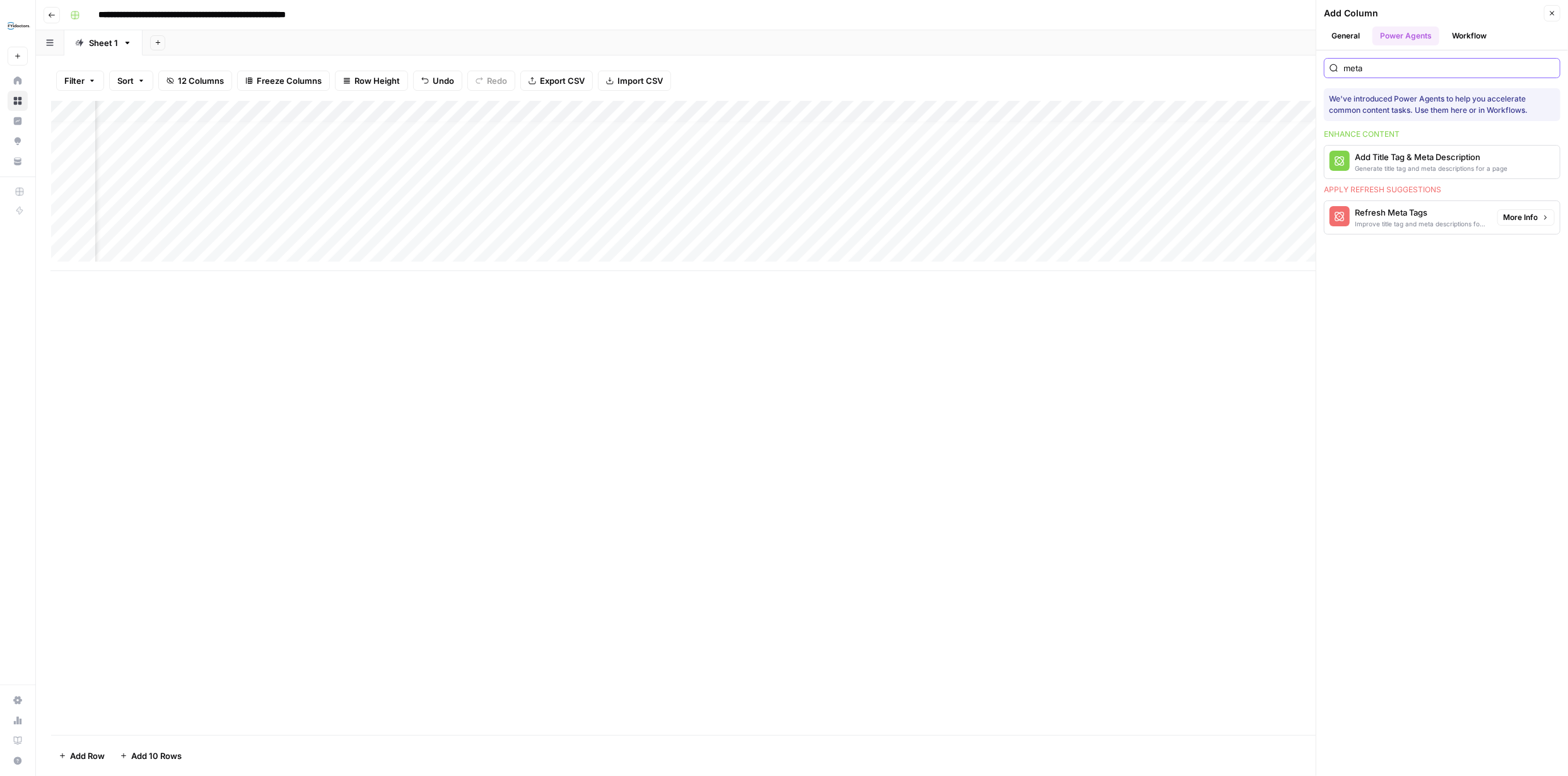
type input "meta"
click at [1459, 212] on div "Refresh Meta Tags" at bounding box center [1421, 212] width 132 height 13
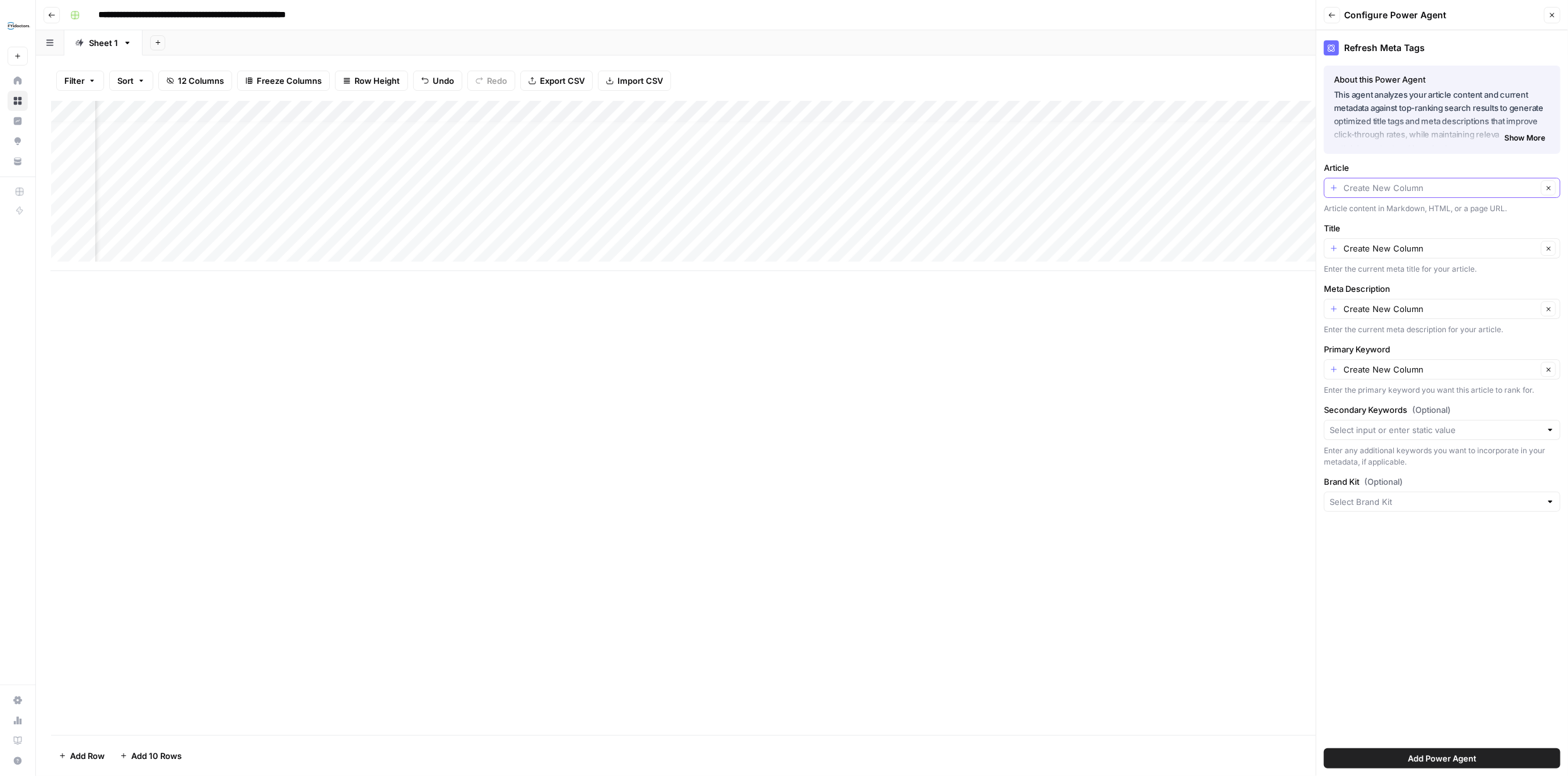
click at [1511, 185] on input "Article" at bounding box center [1440, 187] width 193 height 13
click at [1381, 255] on span "Collection Page URL" at bounding box center [1439, 256] width 210 height 13
type input "Collection Page URL"
click at [1545, 185] on icon "button" at bounding box center [1549, 188] width 7 height 7
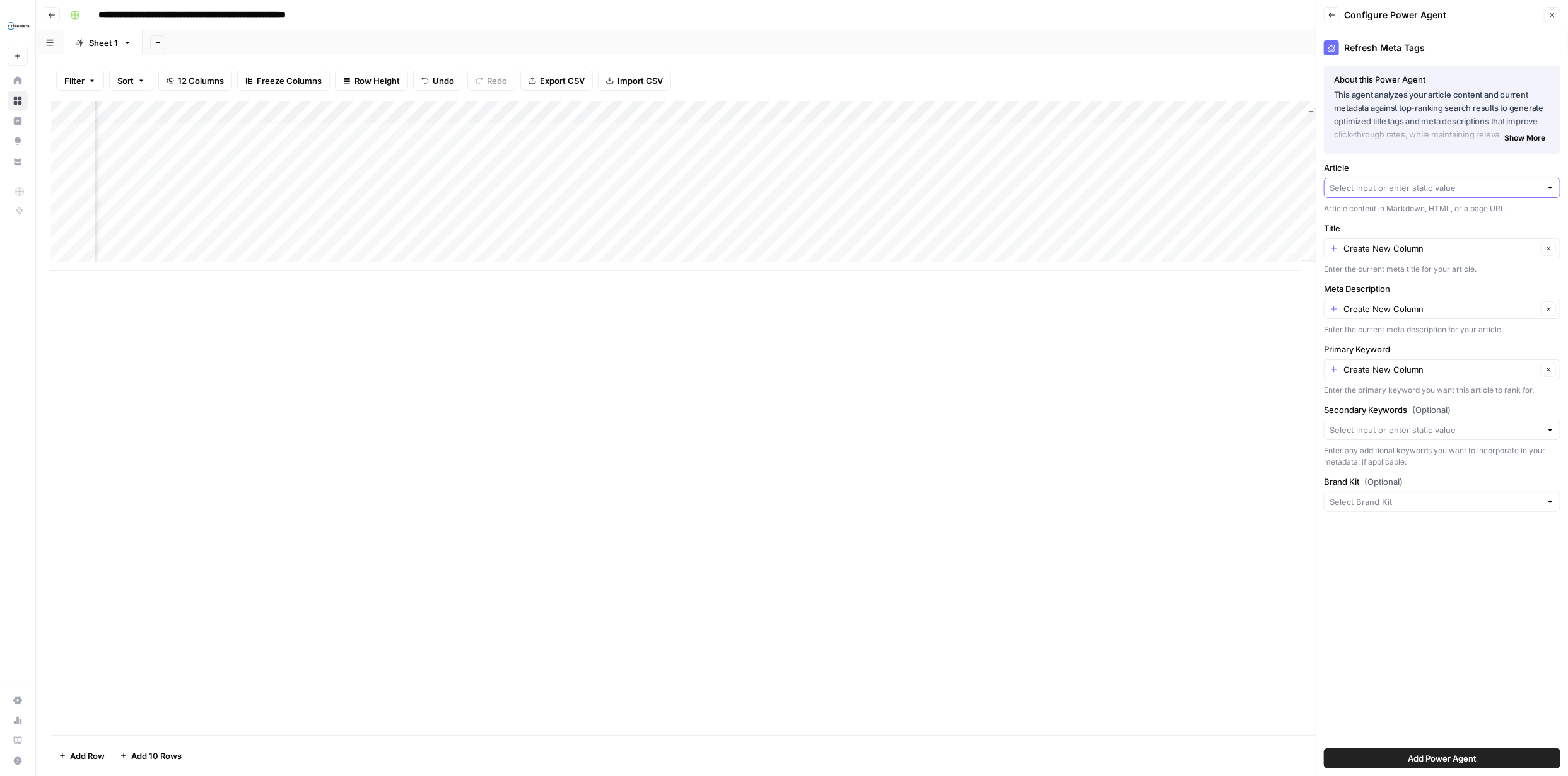
click at [1516, 189] on input "Article" at bounding box center [1435, 187] width 212 height 13
drag, startPoint x: 1155, startPoint y: 436, endPoint x: 1170, endPoint y: 459, distance: 27.5
click at [1155, 438] on div "Add Column" at bounding box center [802, 418] width 1501 height 635
click at [1531, 505] on input "Brand Kit (Optional)" at bounding box center [1435, 502] width 212 height 13
click at [1459, 546] on span "BonLook" at bounding box center [1439, 548] width 210 height 13
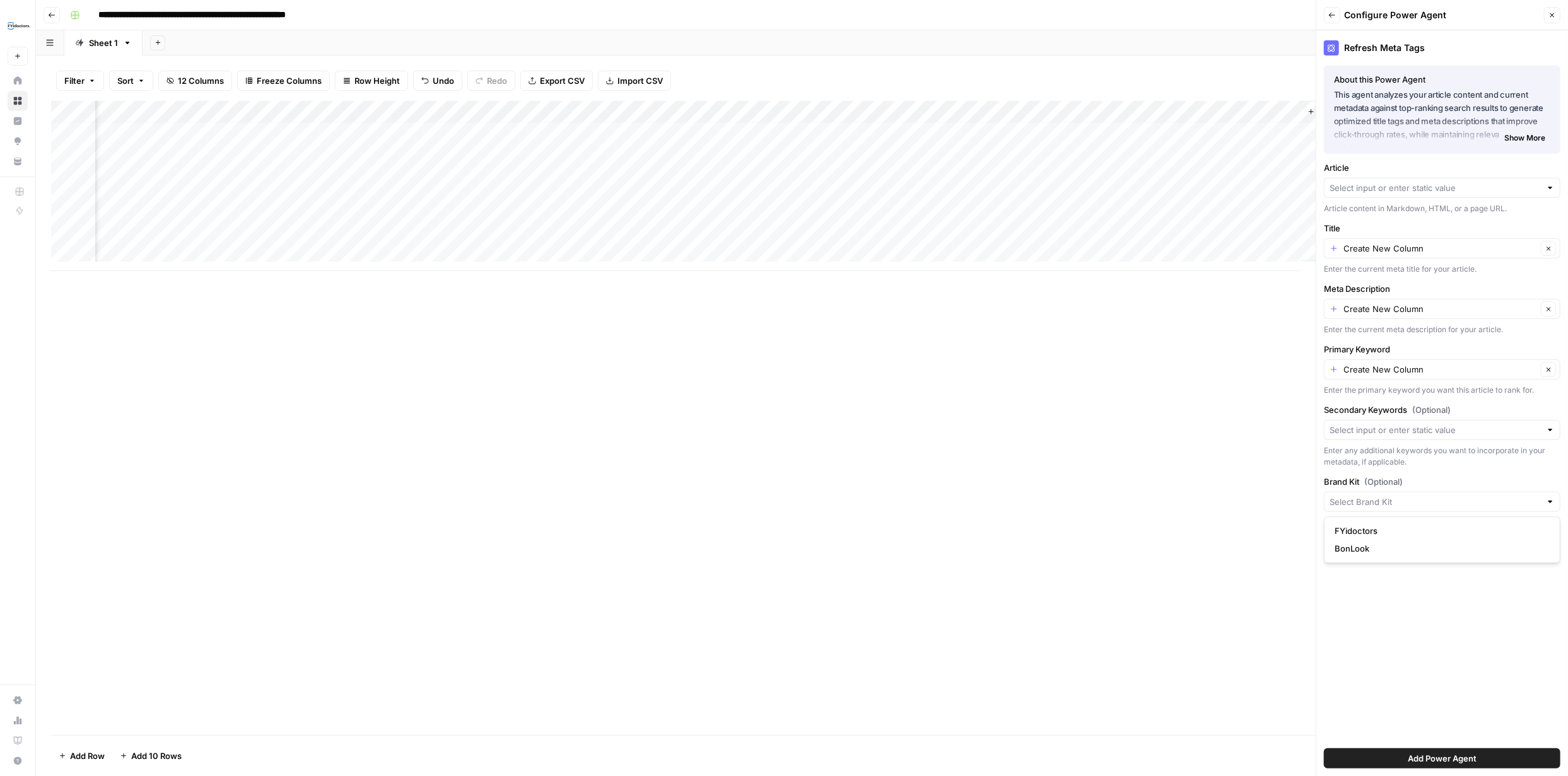
type input "BonLook"
click at [1489, 758] on button "Add Power Agent" at bounding box center [1442, 759] width 236 height 20
click at [1521, 185] on input "Article" at bounding box center [1435, 187] width 212 height 13
click at [1430, 326] on span "Optimized Header" at bounding box center [1439, 327] width 210 height 13
type input "Optimized Header"
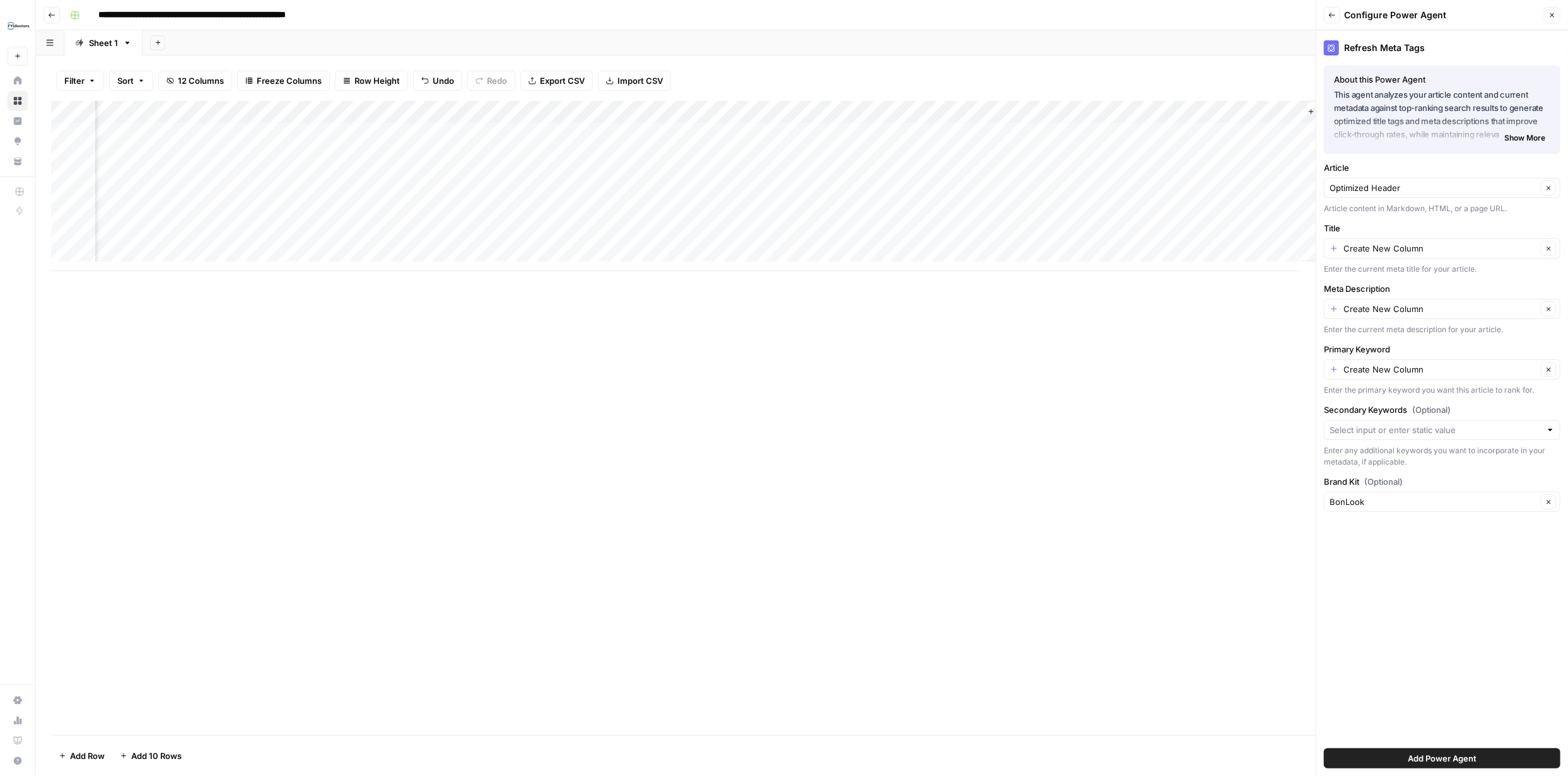
click at [1465, 755] on span "Add Power Agent" at bounding box center [1442, 759] width 69 height 13
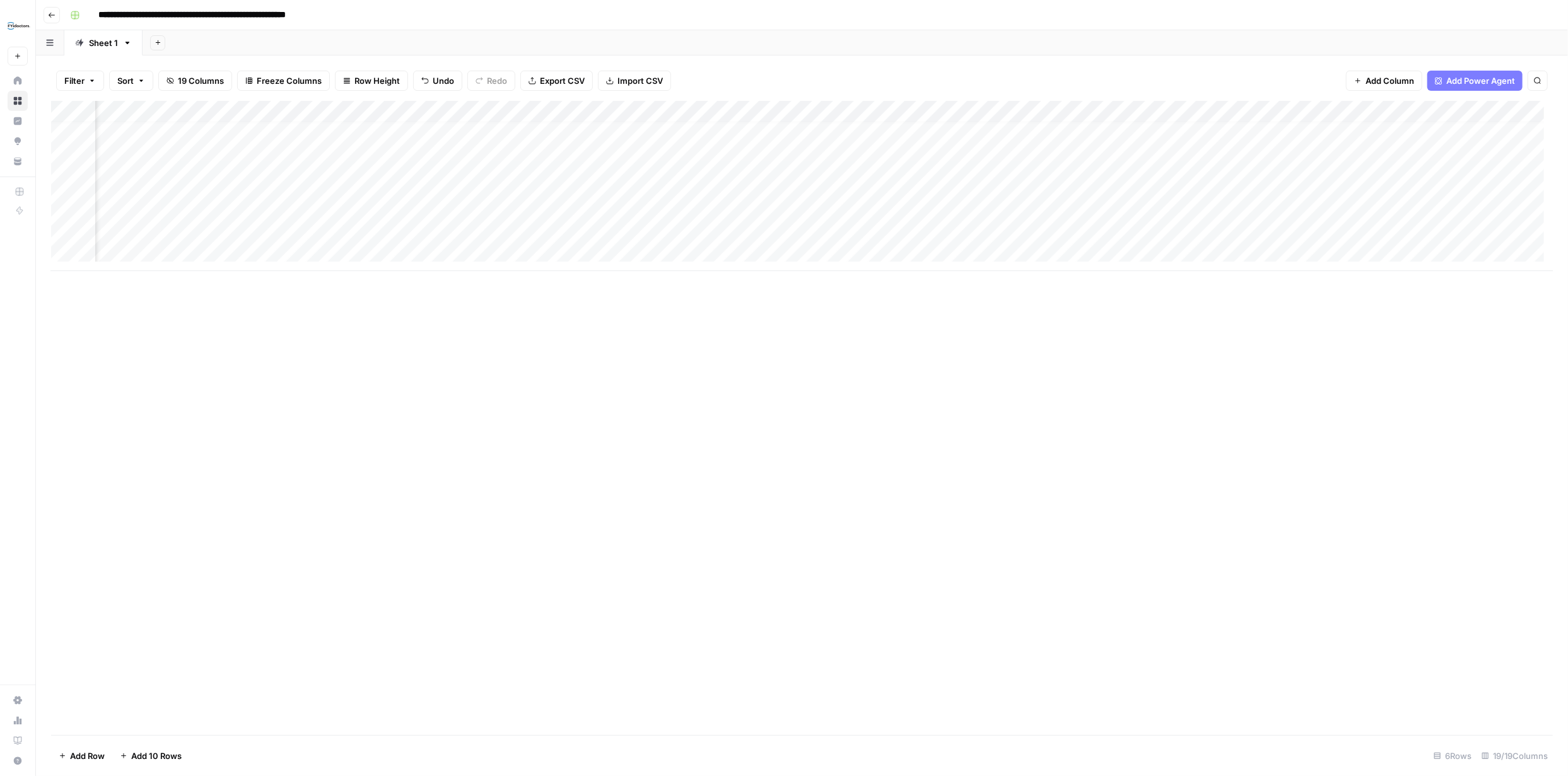
scroll to position [9, 917]
click at [1420, 109] on div "Add Column" at bounding box center [802, 185] width 1501 height 170
click at [1371, 320] on span "Remove Column" at bounding box center [1394, 316] width 110 height 13
click at [746, 137] on span "Delete" at bounding box center [739, 141] width 27 height 13
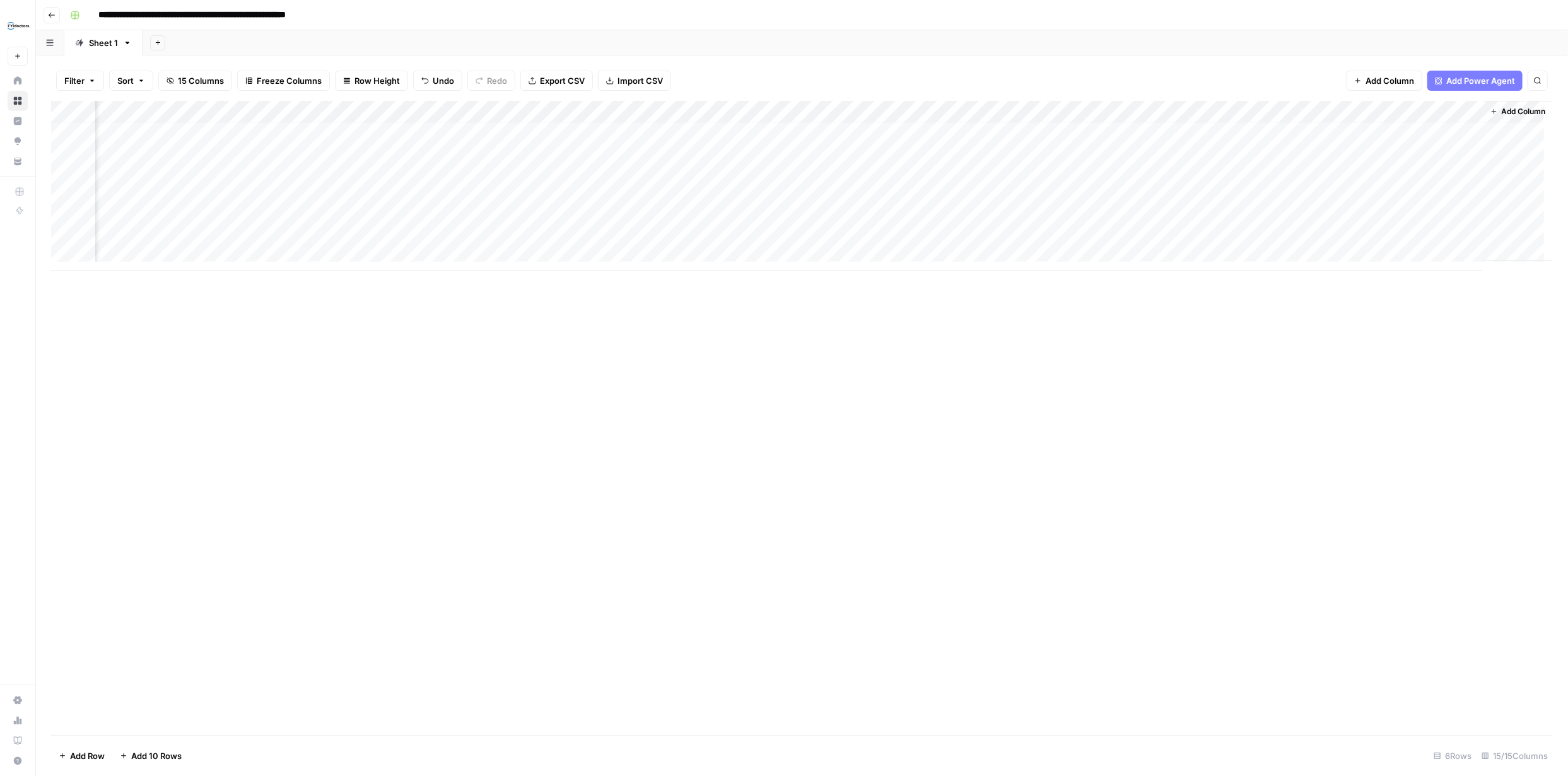
click at [1100, 114] on div "Add Column" at bounding box center [802, 185] width 1501 height 170
click at [1006, 278] on span "Remove Column" at bounding box center [1008, 281] width 110 height 13
click at [754, 127] on button "Delete" at bounding box center [739, 131] width 42 height 23
click at [1280, 109] on div "Add Column" at bounding box center [802, 185] width 1501 height 170
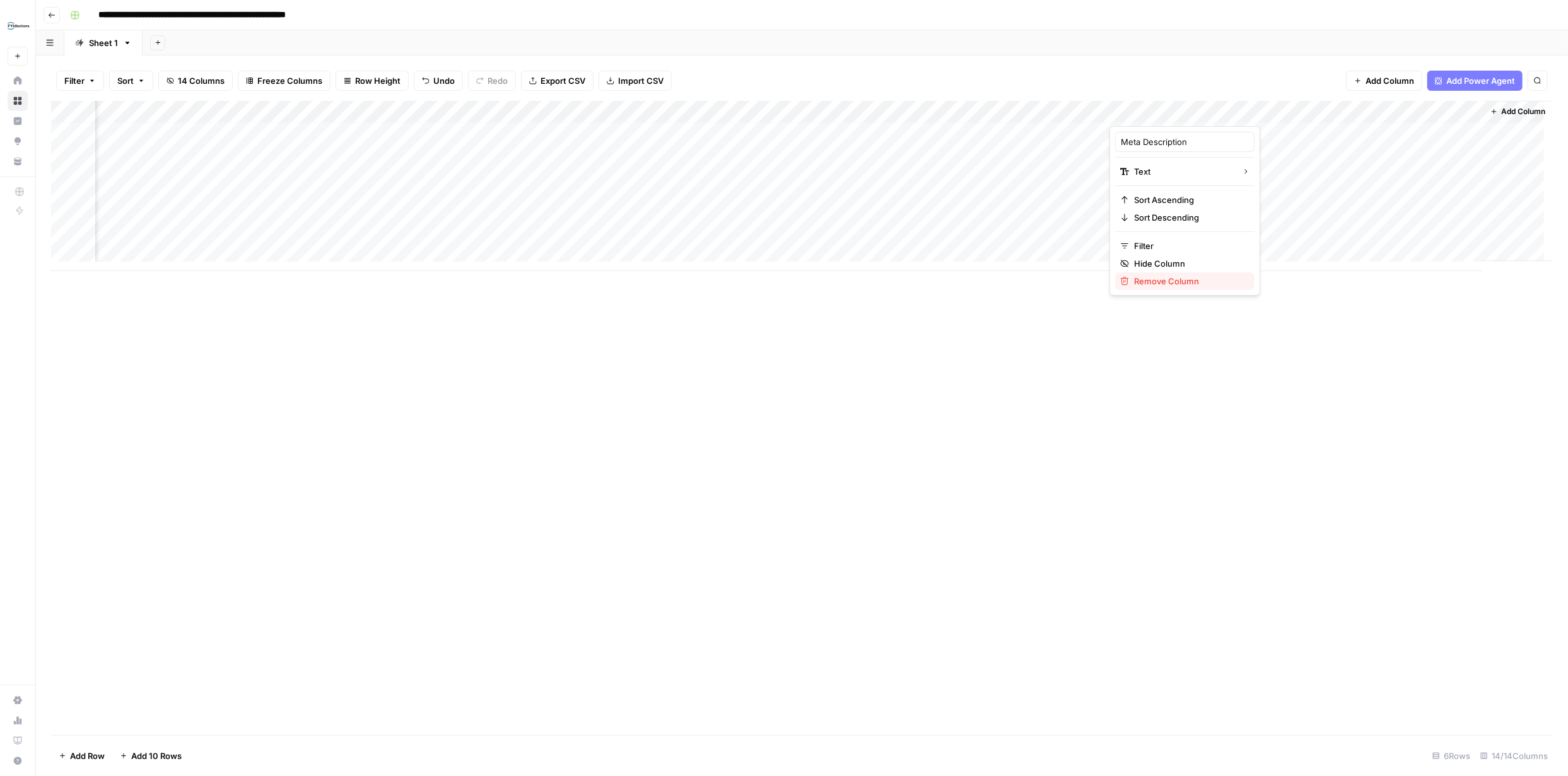
click at [1183, 280] on span "Remove Column" at bounding box center [1188, 281] width 110 height 13
click at [752, 125] on span "Delete" at bounding box center [739, 130] width 27 height 13
click at [1462, 111] on div "Add Column" at bounding box center [802, 185] width 1501 height 170
click at [1362, 278] on span "Remove Column" at bounding box center [1370, 281] width 110 height 13
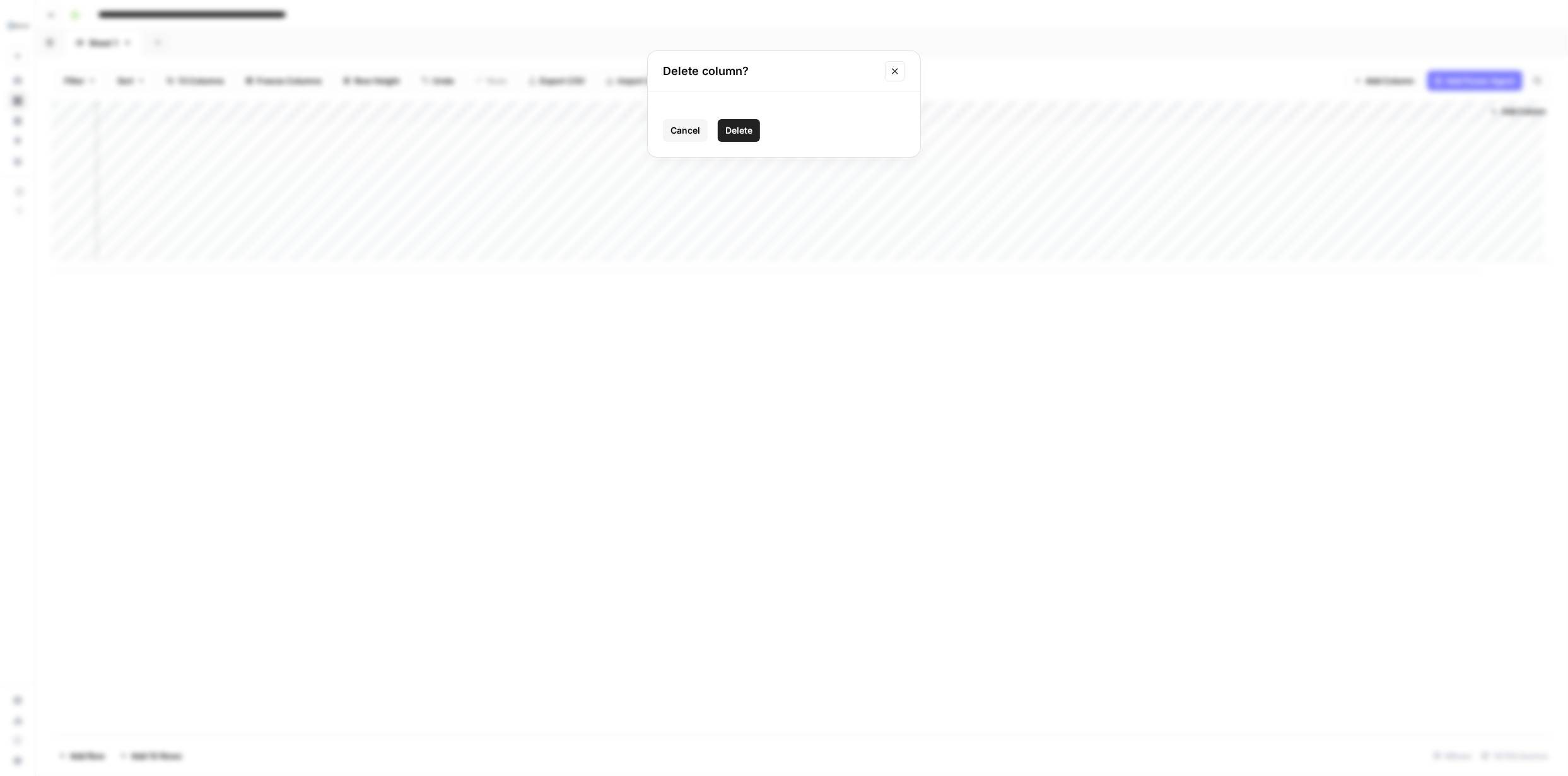
drag, startPoint x: 751, startPoint y: 133, endPoint x: 767, endPoint y: 132, distance: 16.0
click at [749, 132] on span "Delete" at bounding box center [739, 130] width 27 height 13
click at [1528, 111] on span "Add Column" at bounding box center [1523, 111] width 44 height 11
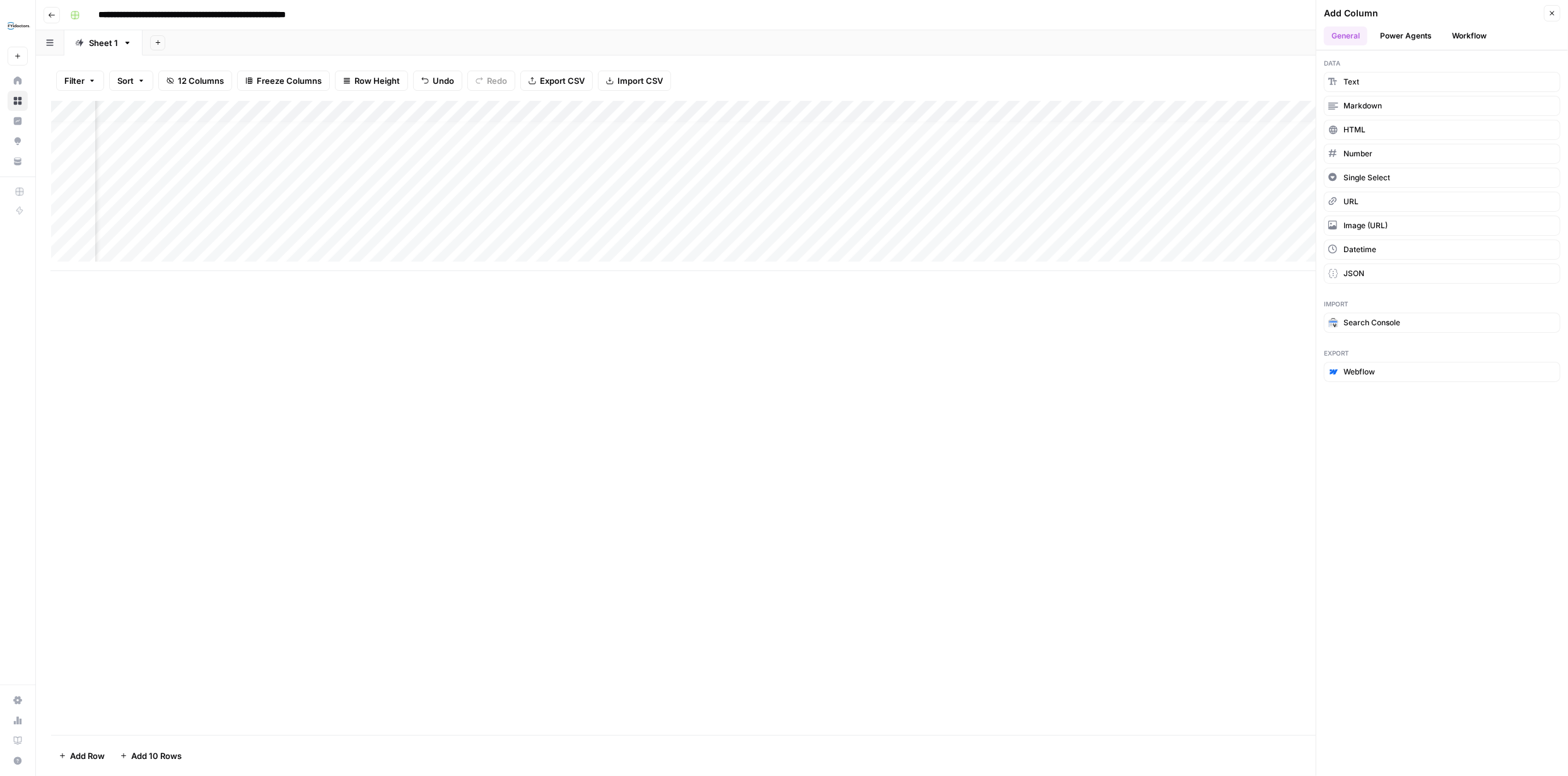
click at [1427, 37] on button "Power Agents" at bounding box center [1406, 36] width 67 height 19
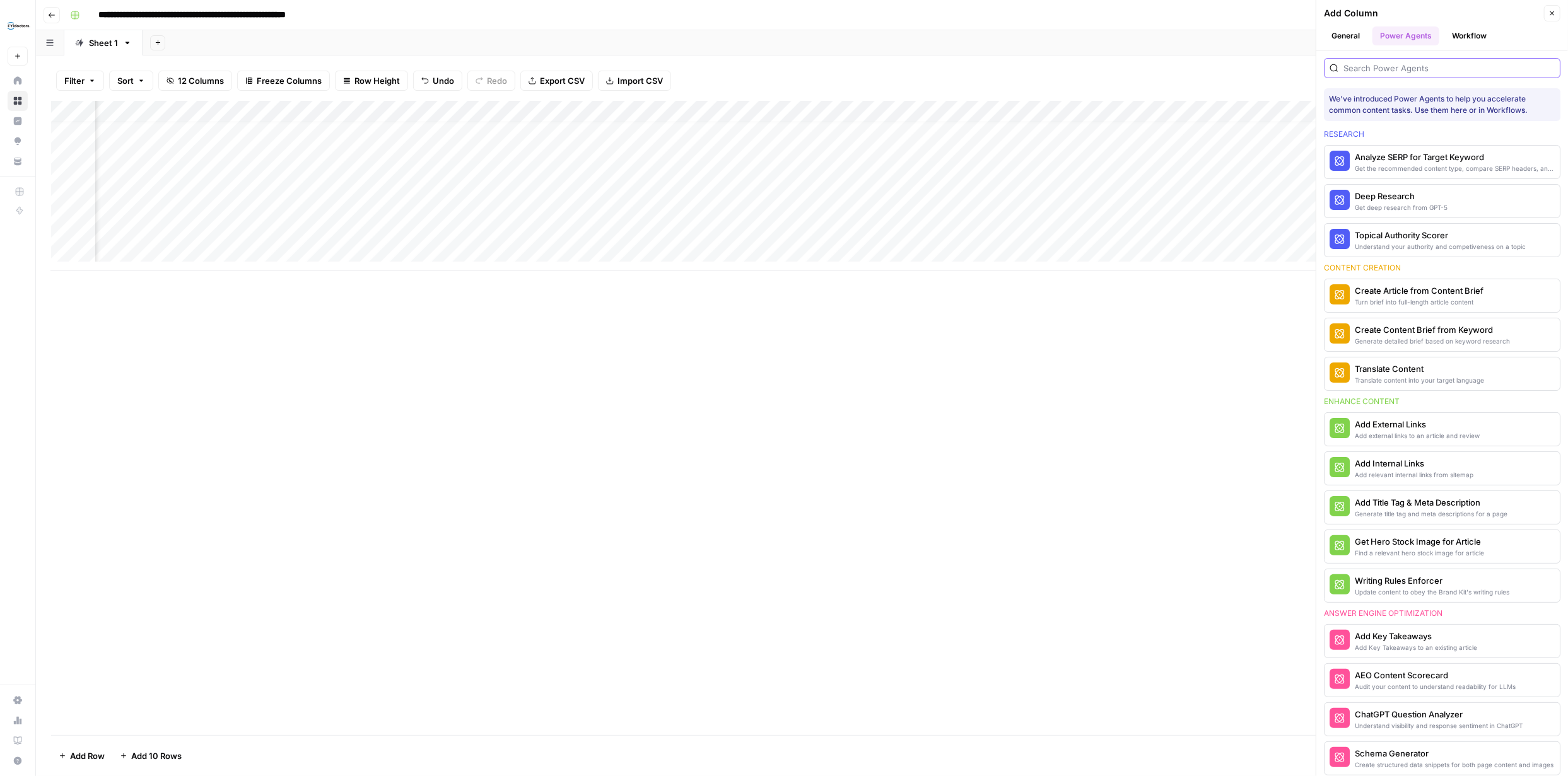
click at [1445, 64] on input "search" at bounding box center [1449, 68] width 212 height 13
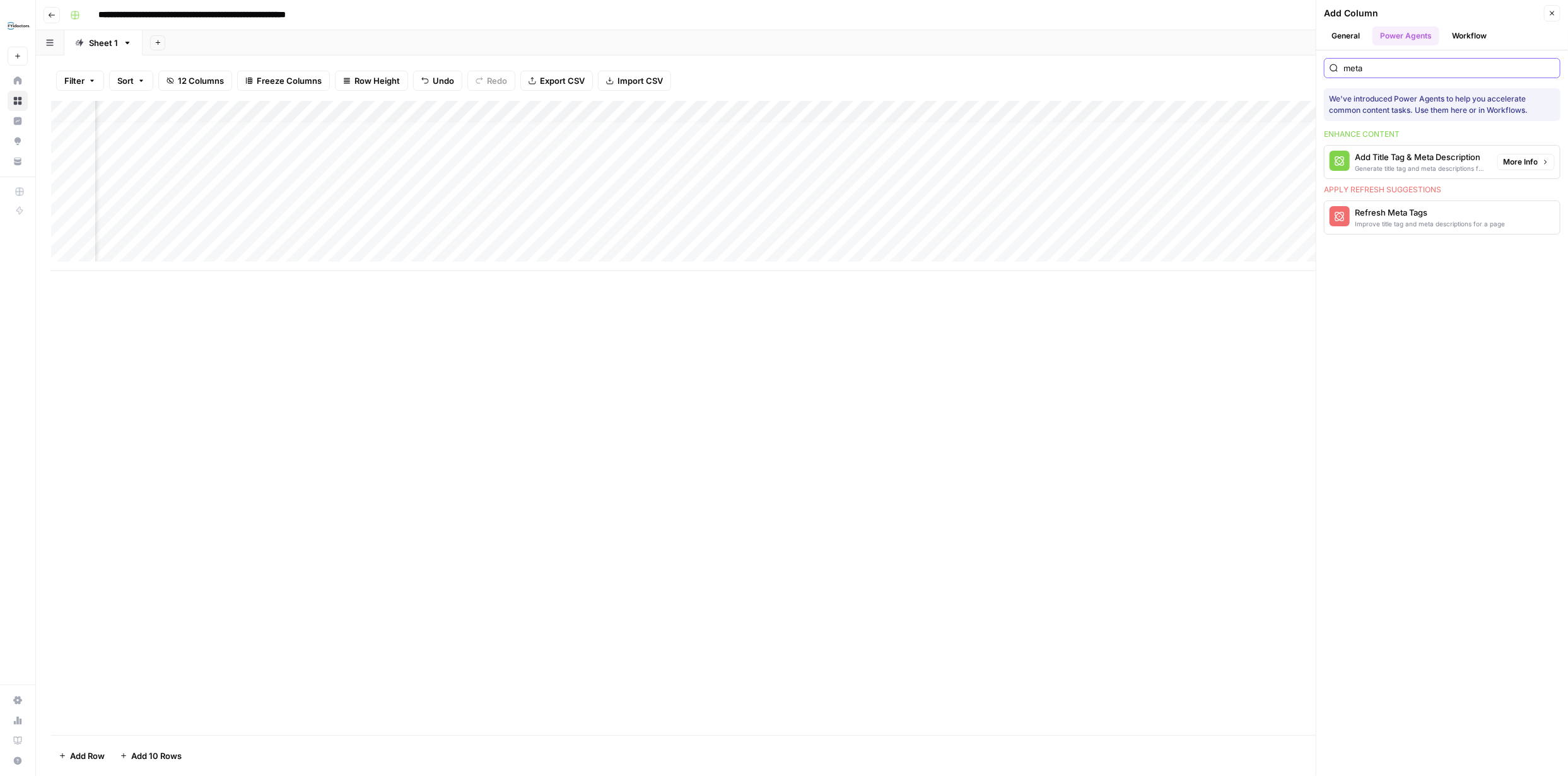
type input "meta"
click at [1453, 157] on div "Add Title Tag & Meta Description" at bounding box center [1421, 157] width 132 height 13
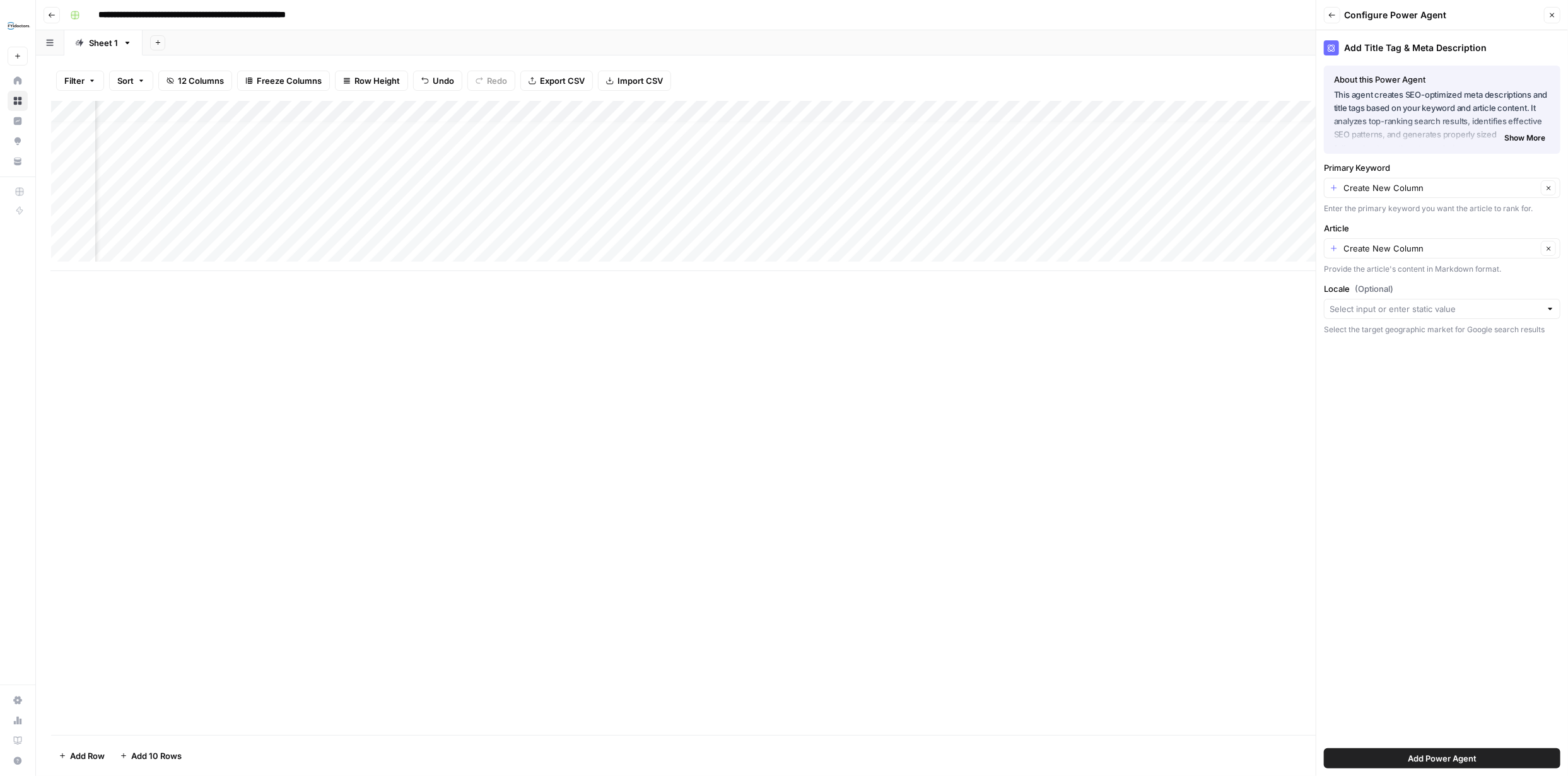
click at [1542, 314] on div at bounding box center [1442, 309] width 236 height 20
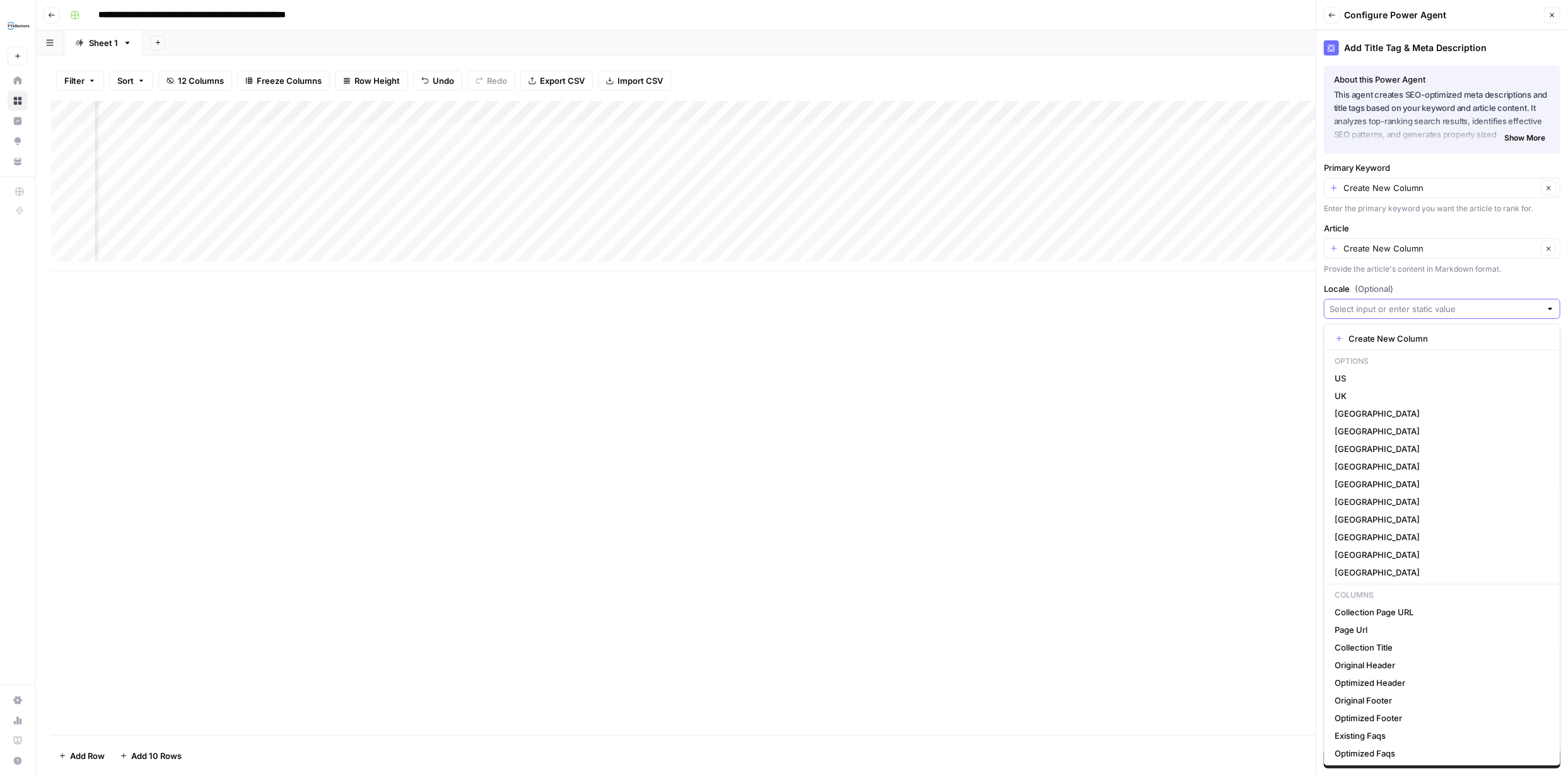
click at [1537, 309] on input "Locale (Optional)" at bounding box center [1435, 309] width 212 height 13
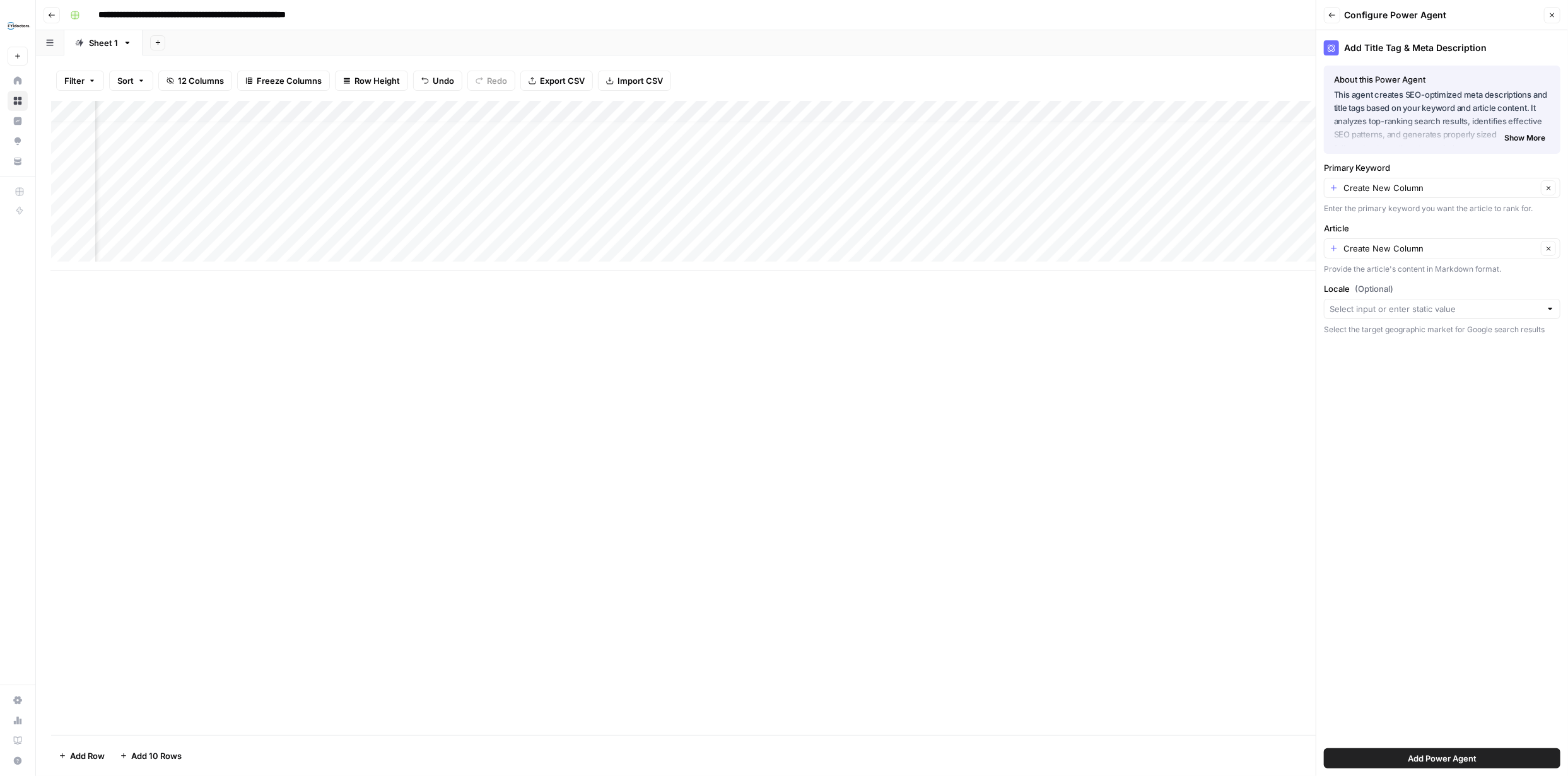
click at [1280, 399] on div "Add Column" at bounding box center [802, 418] width 1501 height 635
click at [1471, 758] on span "Add Power Agent" at bounding box center [1442, 759] width 69 height 13
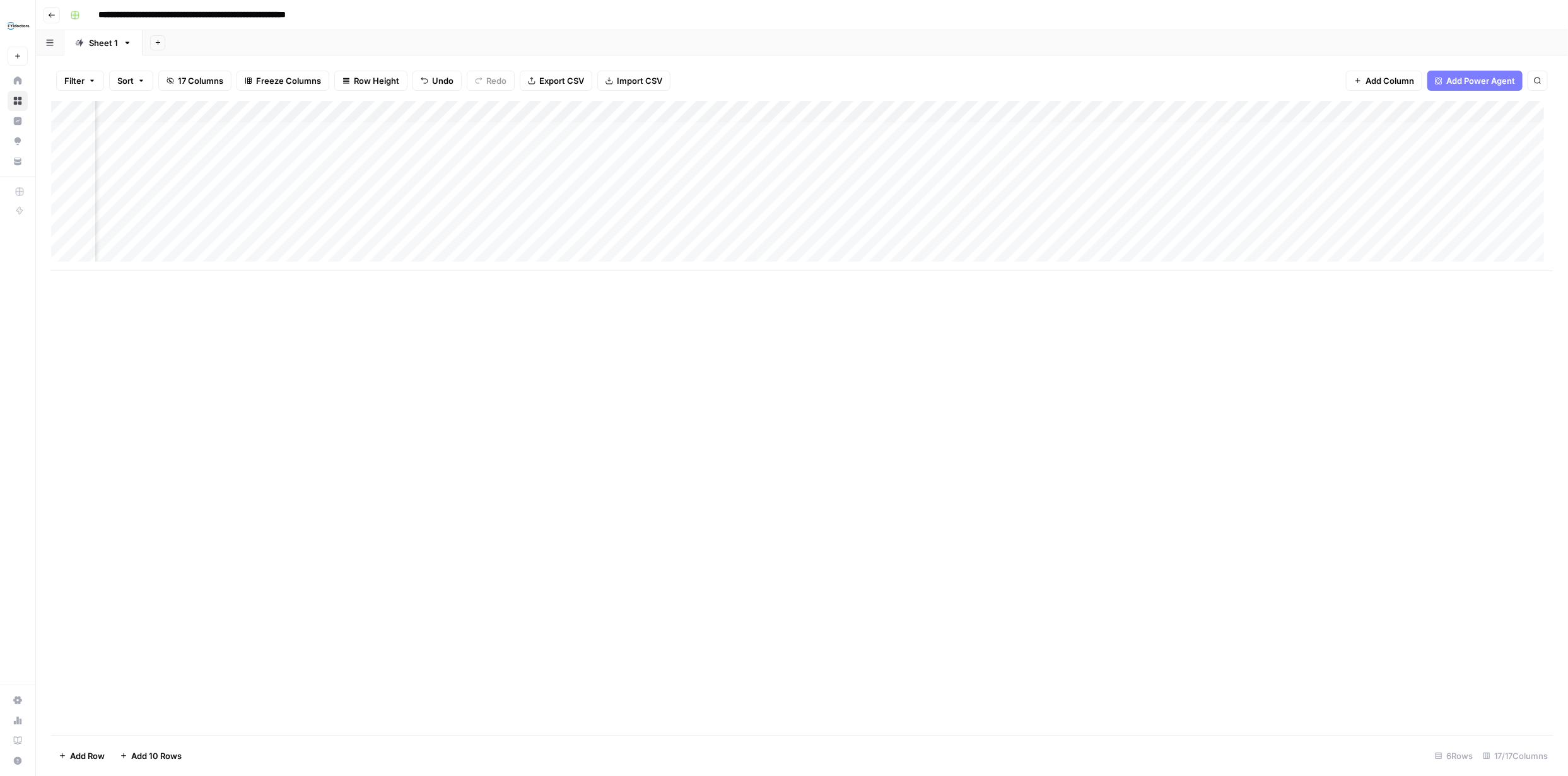
scroll to position [0, 790]
click at [1350, 132] on div "Add Column" at bounding box center [802, 185] width 1501 height 170
click at [1026, 132] on div "Add Column" at bounding box center [802, 185] width 1501 height 170
click at [1421, 110] on div "Add Column" at bounding box center [802, 185] width 1501 height 170
click at [1311, 219] on span "Configure Inputs" at bounding box center [1340, 218] width 110 height 13
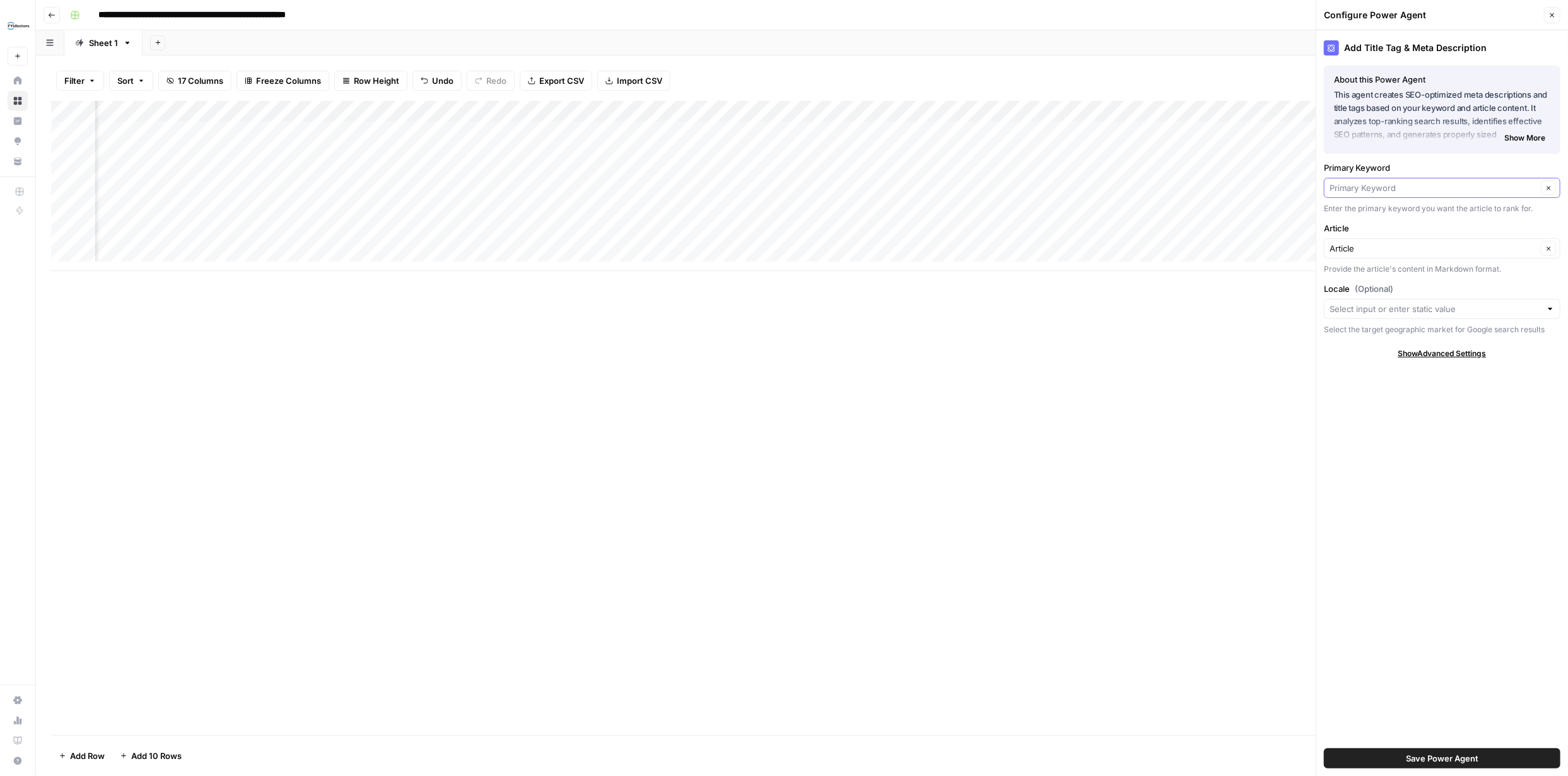
click at [1509, 187] on input "Primary Keyword" at bounding box center [1433, 187] width 208 height 13
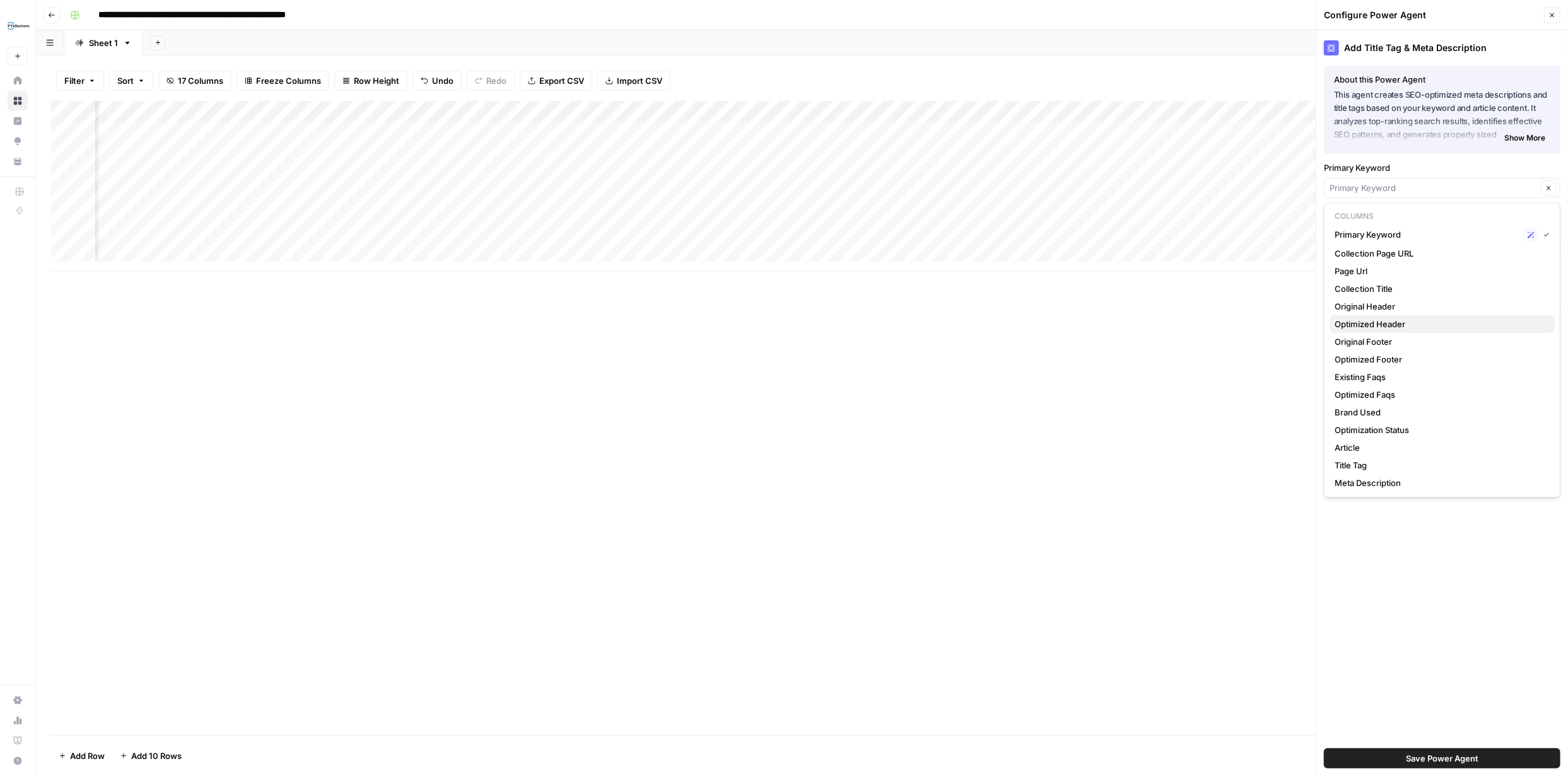
click at [1389, 320] on span "Optimized Header" at bounding box center [1439, 324] width 210 height 13
type input "Optimized Header"
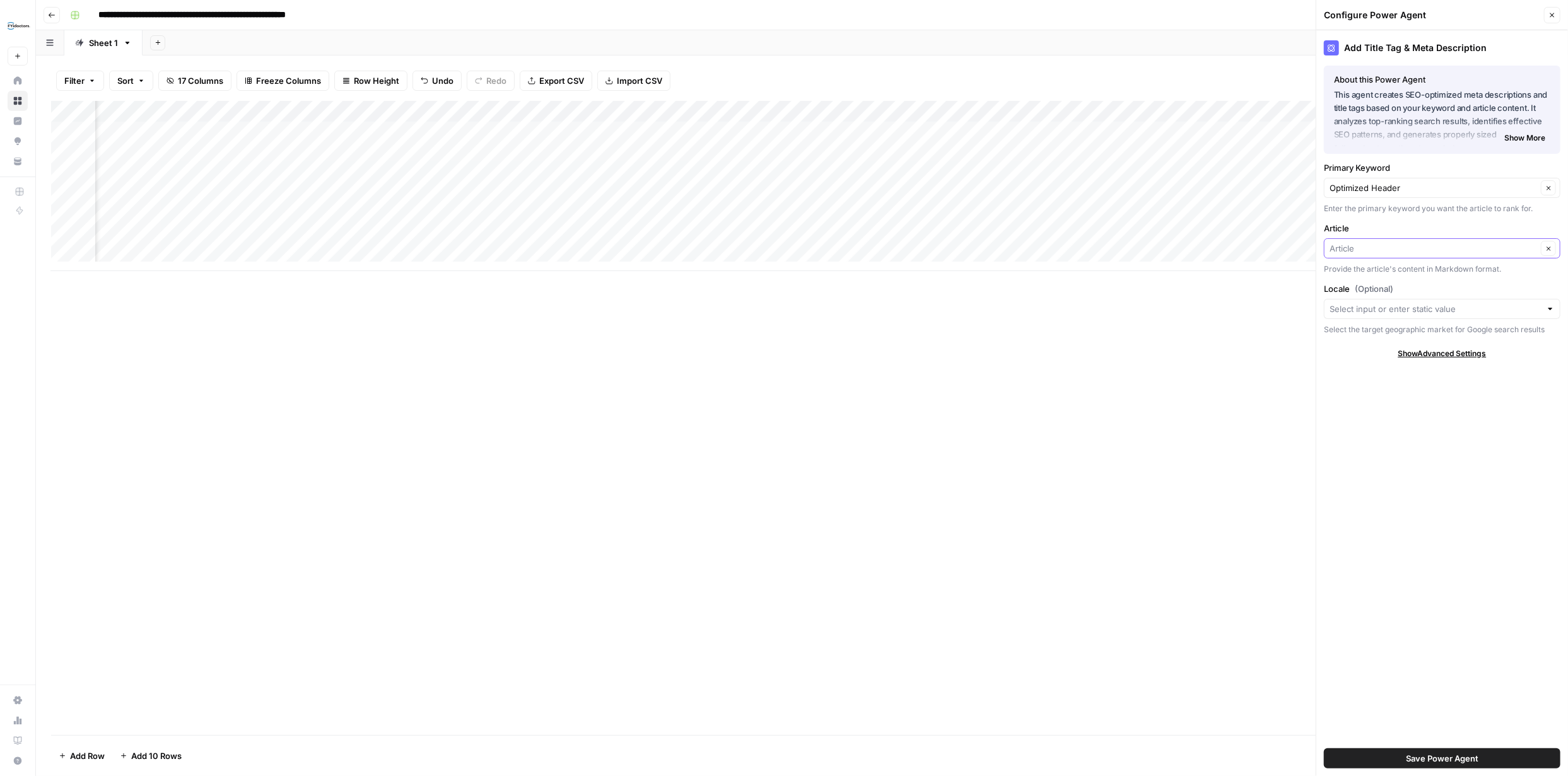
click at [1480, 252] on input "Article" at bounding box center [1433, 248] width 208 height 13
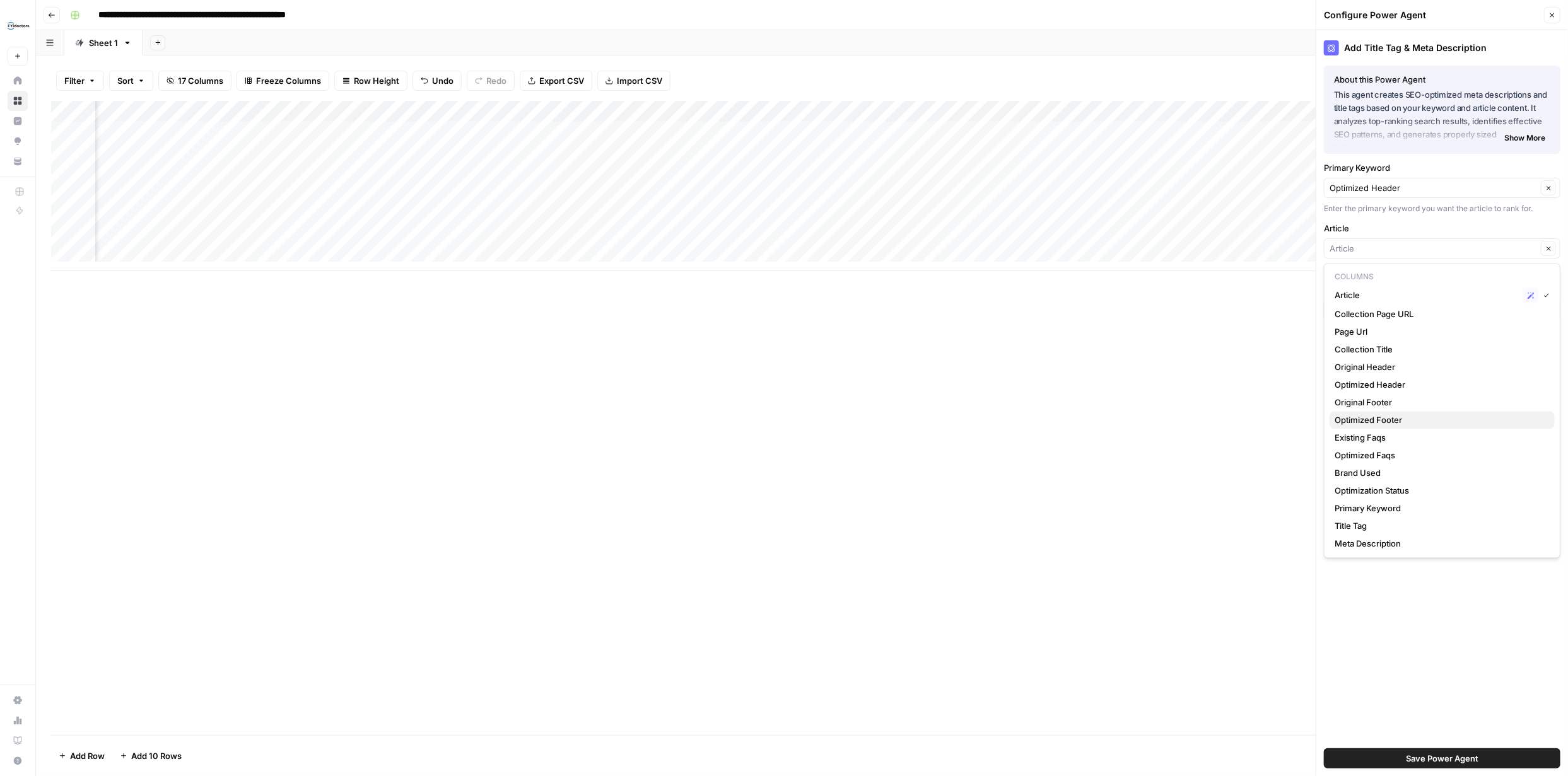
click at [1385, 416] on span "Optimized Footer" at bounding box center [1439, 420] width 210 height 13
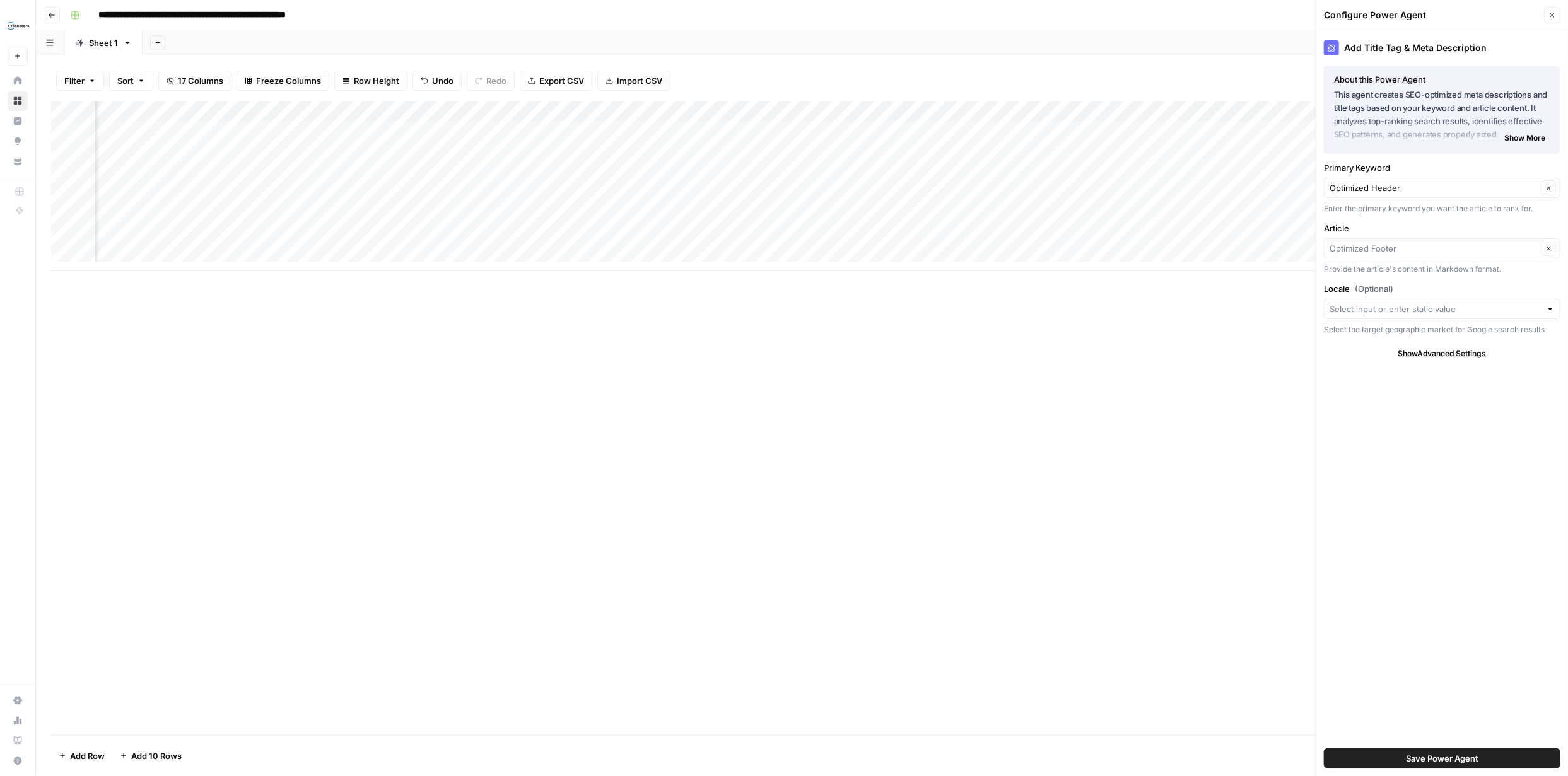
type input "Optimized Footer"
click at [1449, 764] on span "Save Power Agent" at bounding box center [1442, 759] width 73 height 13
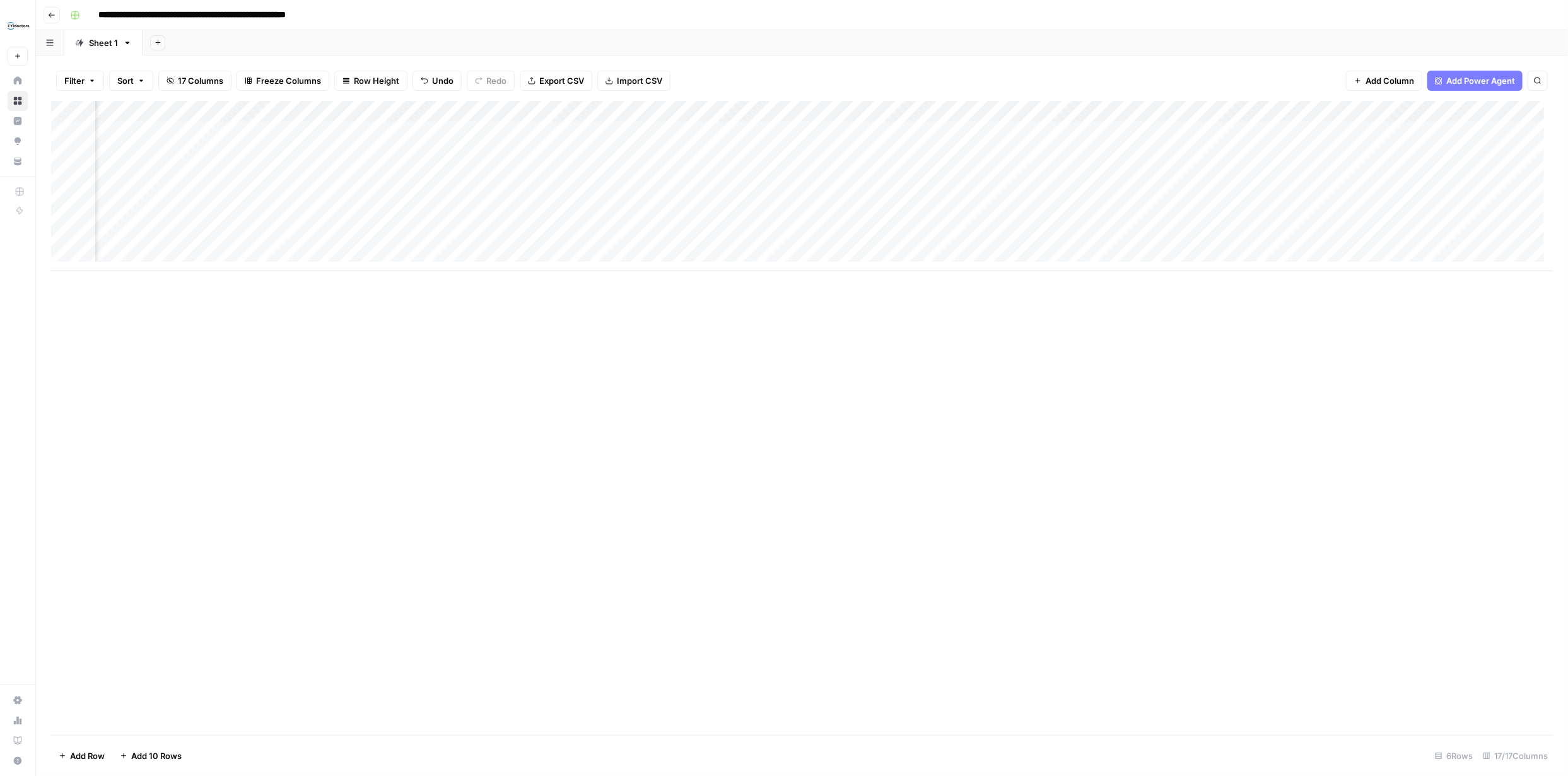
click at [1356, 130] on div "Add Column" at bounding box center [802, 185] width 1501 height 170
click at [1344, 129] on div "Add Column" at bounding box center [802, 185] width 1501 height 170
click at [1345, 129] on div "Add Column" at bounding box center [802, 185] width 1501 height 170
click at [1436, 317] on div "Add Column" at bounding box center [802, 418] width 1501 height 635
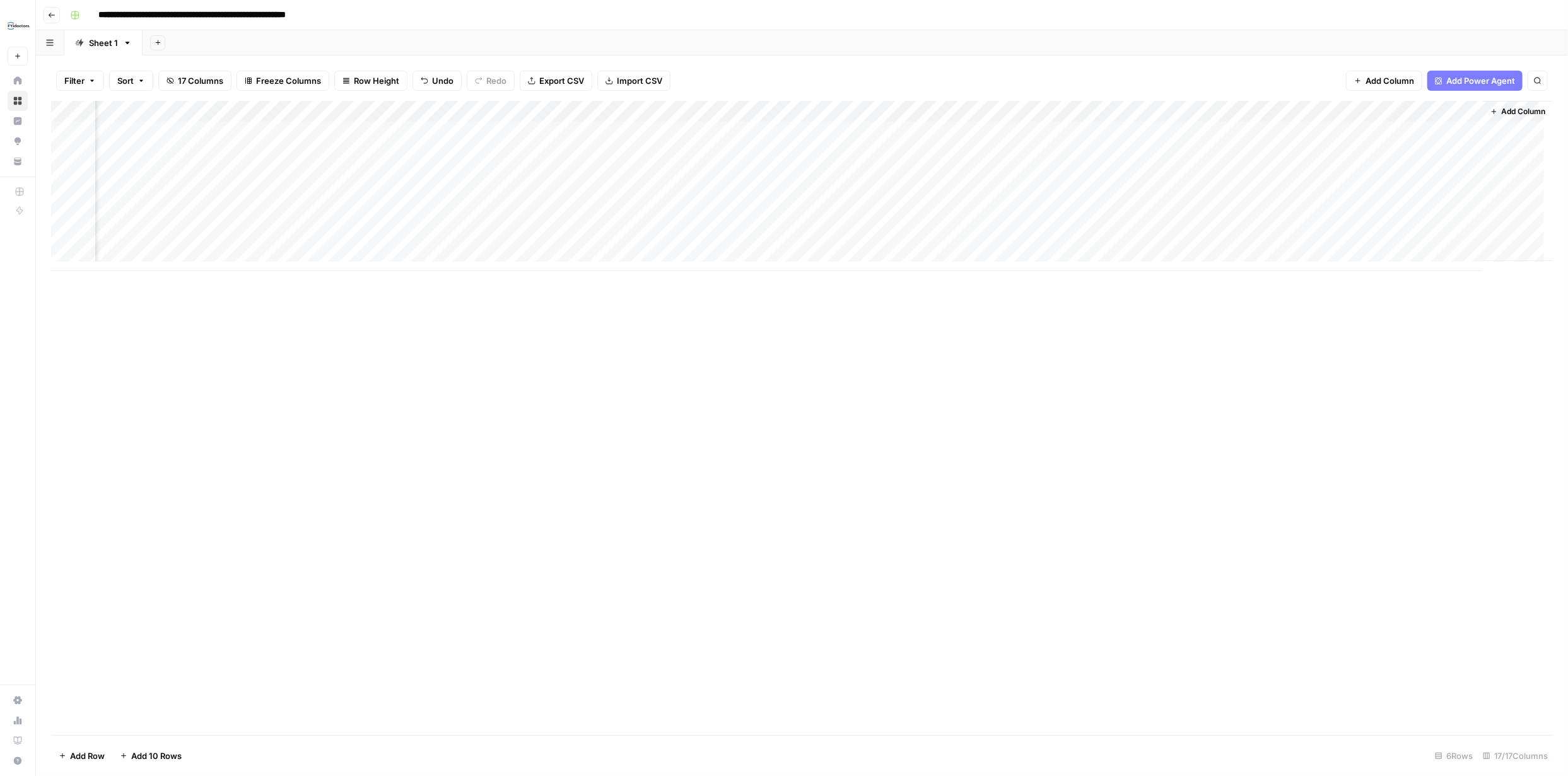
click at [1457, 131] on div "Add Column" at bounding box center [802, 185] width 1501 height 170
click at [1458, 132] on div "Add Column" at bounding box center [802, 185] width 1501 height 170
click at [865, 109] on div "Add Column" at bounding box center [802, 185] width 1501 height 170
click at [770, 280] on span "Remove Column" at bounding box center [773, 281] width 110 height 13
click at [747, 128] on span "Delete" at bounding box center [739, 130] width 27 height 13
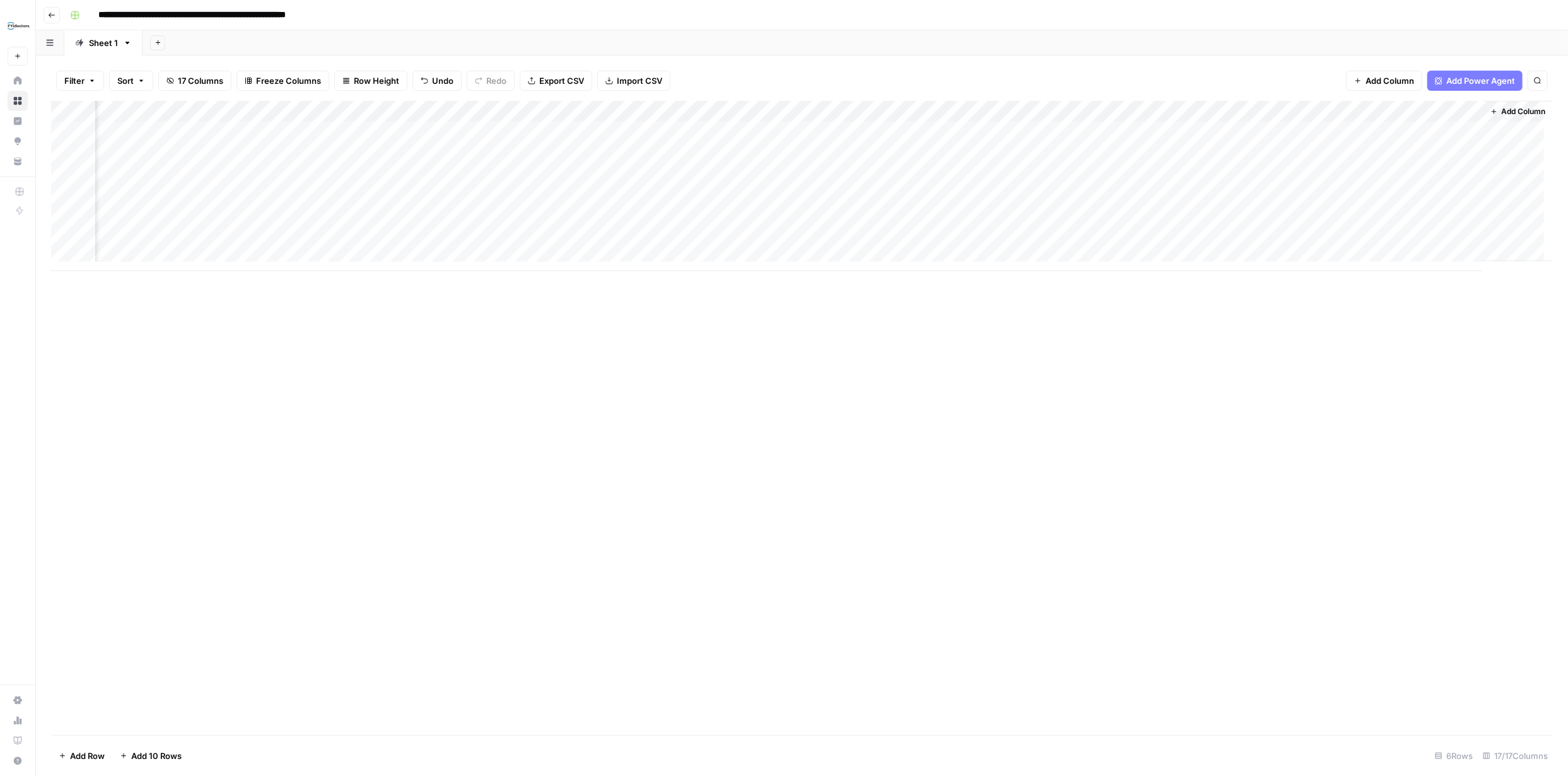
scroll to position [0, 811]
click at [1046, 110] on div "Add Column" at bounding box center [802, 185] width 1501 height 170
click at [955, 276] on span "Remove Column" at bounding box center [955, 281] width 110 height 13
click at [748, 129] on span "Delete" at bounding box center [739, 130] width 27 height 13
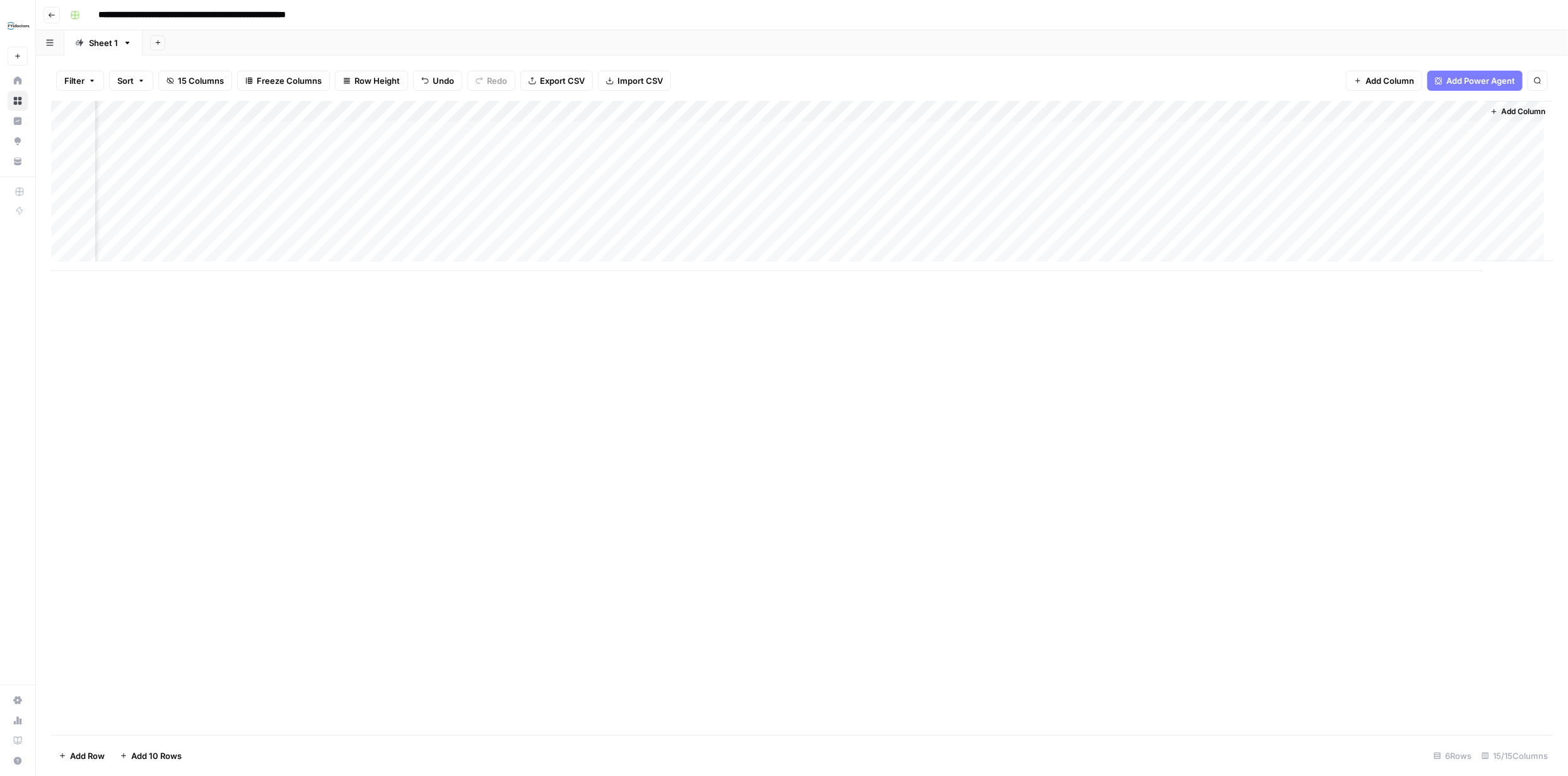
click at [1150, 151] on div "Add Column" at bounding box center [802, 185] width 1501 height 170
click at [1150, 216] on div "Add Column" at bounding box center [802, 185] width 1501 height 170
click at [179, 256] on div "Add Column" at bounding box center [802, 185] width 1501 height 170
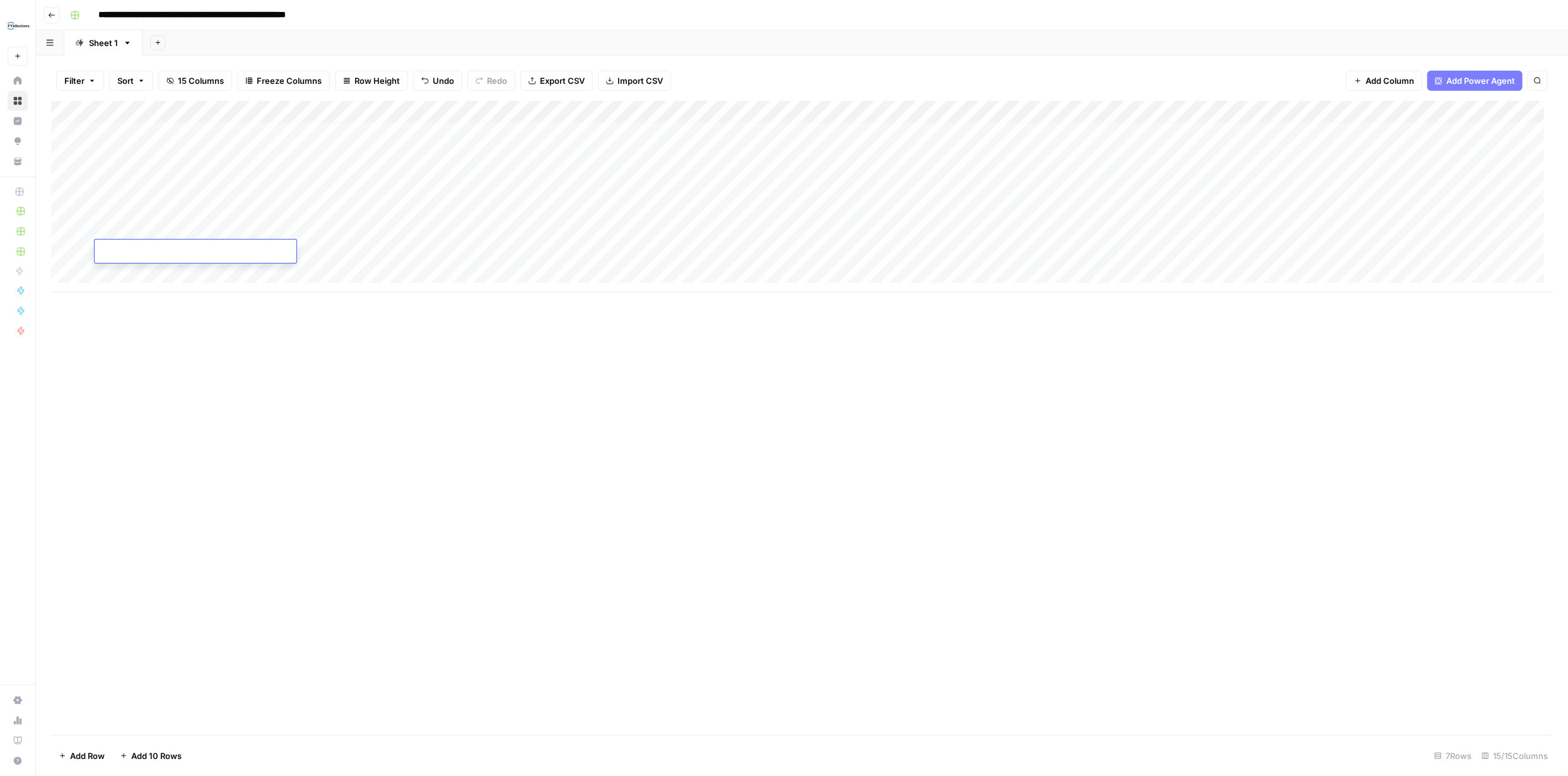
type textarea "**********"
click at [256, 325] on div "Add Column" at bounding box center [802, 418] width 1501 height 635
click at [158, 269] on div "Add Column" at bounding box center [802, 196] width 1501 height 191
click at [161, 272] on div "Add Column" at bounding box center [802, 196] width 1501 height 191
click at [161, 272] on div "Add Column" at bounding box center [802, 218] width 1501 height 235
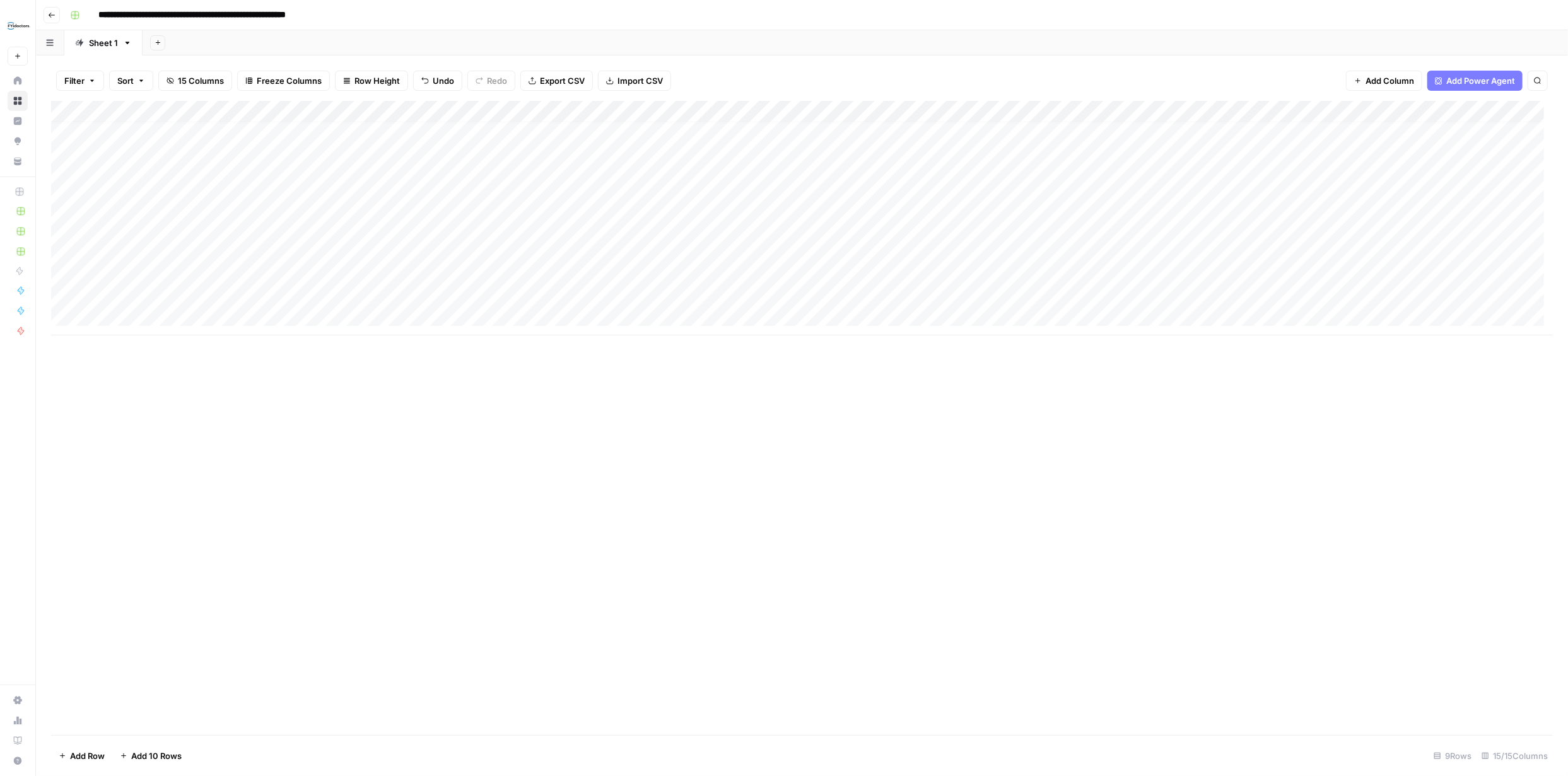
click at [161, 272] on div "Add Column" at bounding box center [802, 218] width 1501 height 235
type textarea "**********"
click at [313, 380] on div "Add Column" at bounding box center [802, 418] width 1501 height 635
click at [186, 292] on div "Add Column" at bounding box center [802, 218] width 1501 height 235
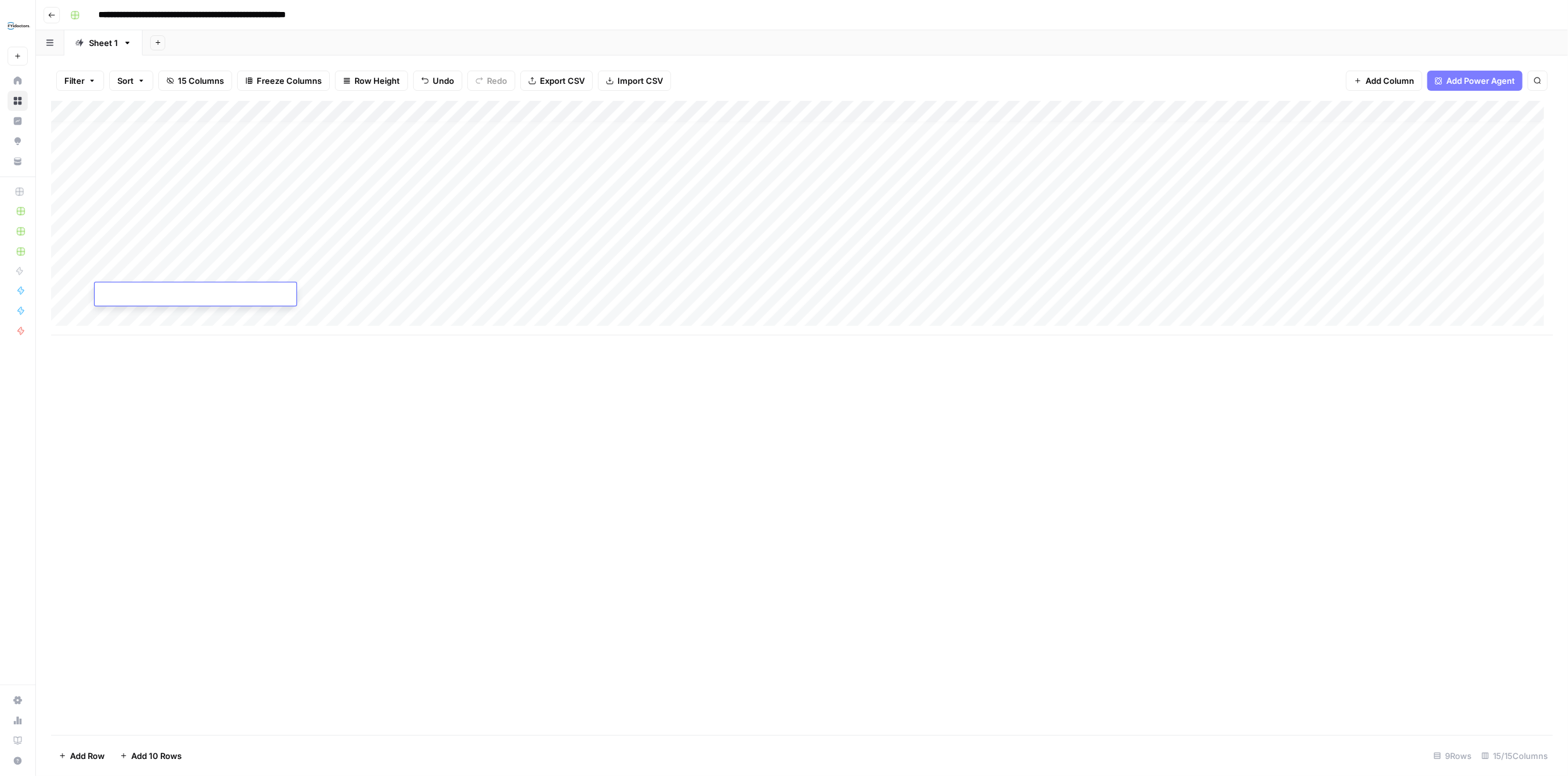
click at [186, 292] on textarea at bounding box center [195, 295] width 202 height 17
type textarea "**********"
click at [193, 396] on div "Add Column" at bounding box center [802, 418] width 1501 height 635
click at [83, 230] on div "Add Column" at bounding box center [802, 218] width 1501 height 235
click at [85, 249] on div "Add Column" at bounding box center [802, 218] width 1501 height 235
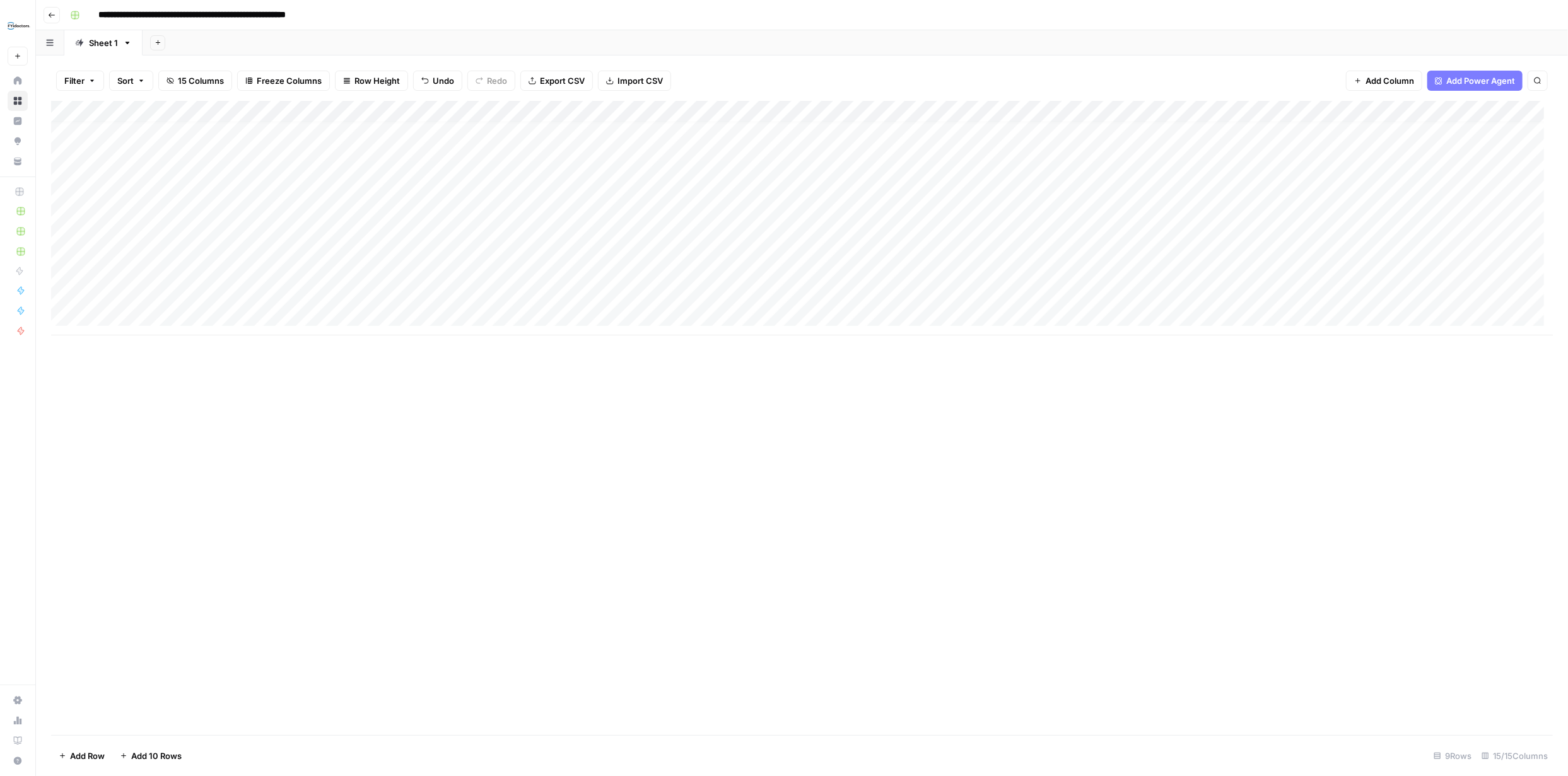
click at [84, 272] on div "Add Column" at bounding box center [802, 218] width 1501 height 235
click at [83, 293] on div "Add Column" at bounding box center [802, 218] width 1501 height 235
click at [1218, 165] on div "Add Column" at bounding box center [802, 218] width 1501 height 235
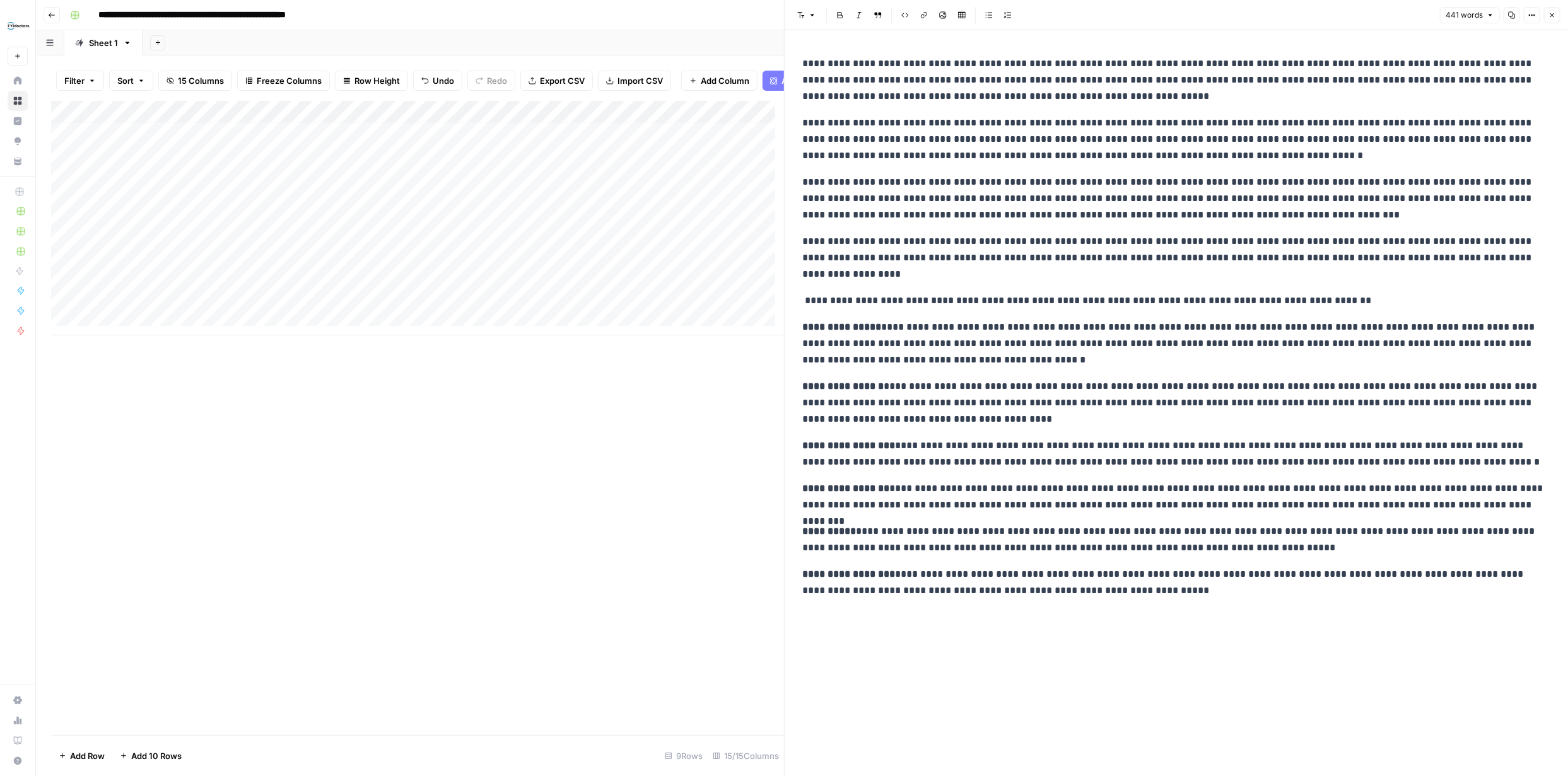
click at [223, 325] on div "Add Column" at bounding box center [418, 218] width 733 height 235
type textarea "**********"
click at [1550, 13] on icon "button" at bounding box center [1552, 15] width 5 height 5
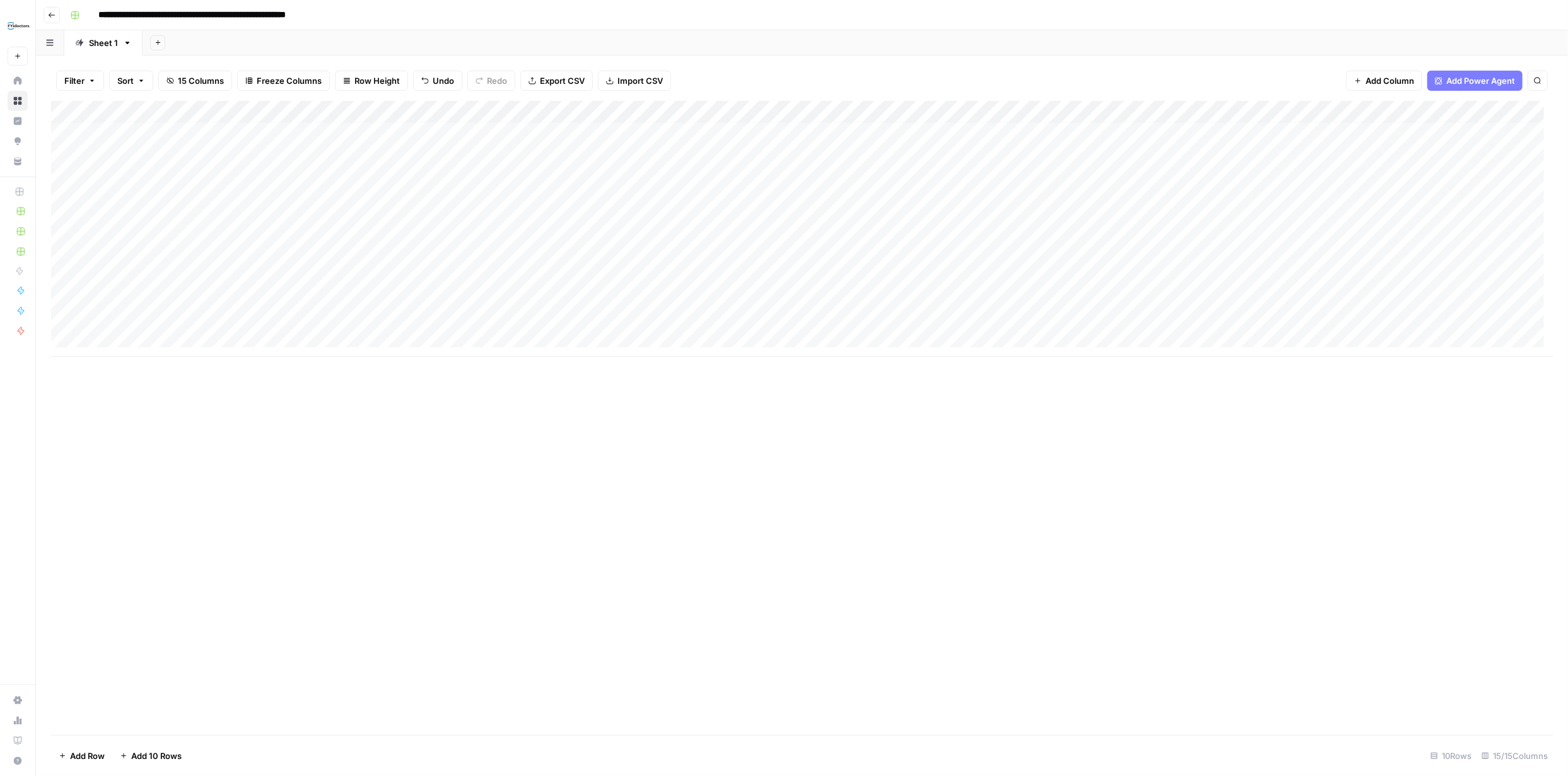
click at [195, 338] on div "Add Column" at bounding box center [802, 229] width 1501 height 256
click at [195, 338] on body "**********" at bounding box center [784, 388] width 1568 height 776
type textarea "**********"
click at [179, 481] on div "Add Column" at bounding box center [802, 418] width 1501 height 635
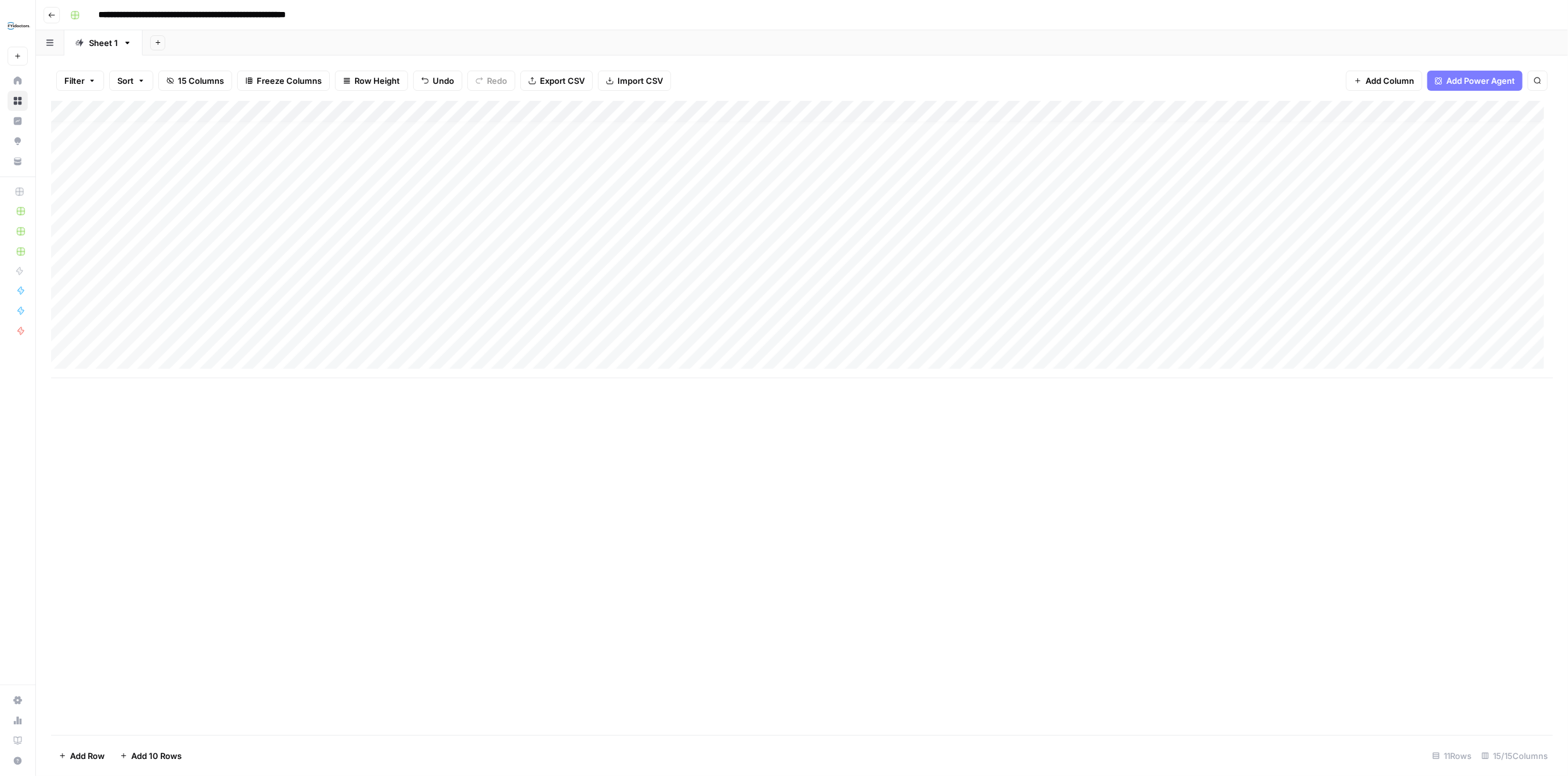
click at [137, 356] on div "Add Column" at bounding box center [802, 240] width 1501 height 278
click at [143, 356] on textarea at bounding box center [195, 359] width 202 height 17
type textarea "**********"
click at [153, 454] on div "Add Column" at bounding box center [802, 418] width 1501 height 635
click at [180, 376] on div "Add Column" at bounding box center [802, 250] width 1501 height 299
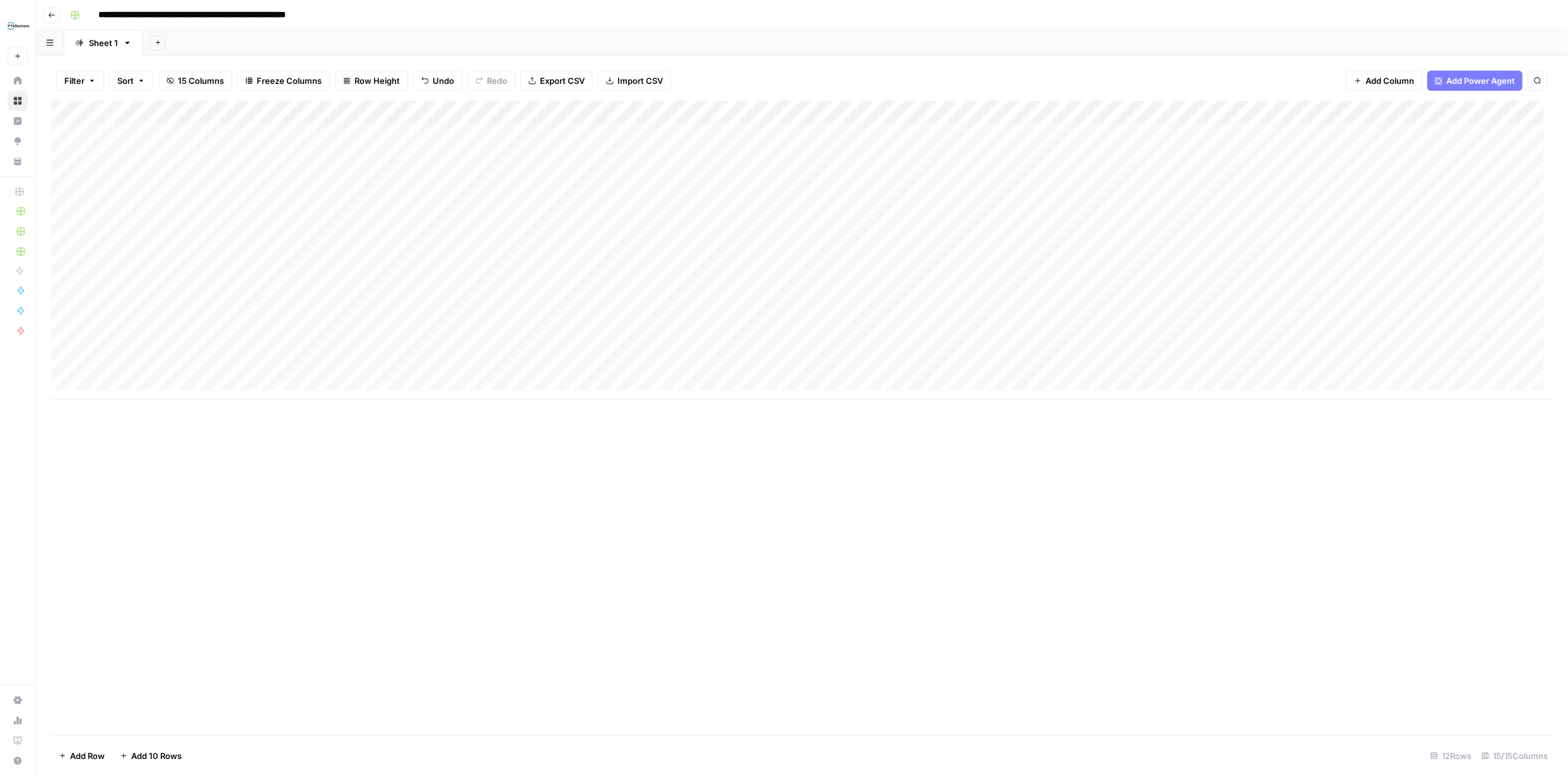
click at [180, 376] on div "Add Column" at bounding box center [802, 250] width 1501 height 299
click at [180, 376] on textarea at bounding box center [195, 381] width 202 height 17
type textarea "**********"
click at [195, 466] on div "Add Column" at bounding box center [802, 418] width 1501 height 635
click at [157, 398] on div "Add Column" at bounding box center [802, 261] width 1501 height 320
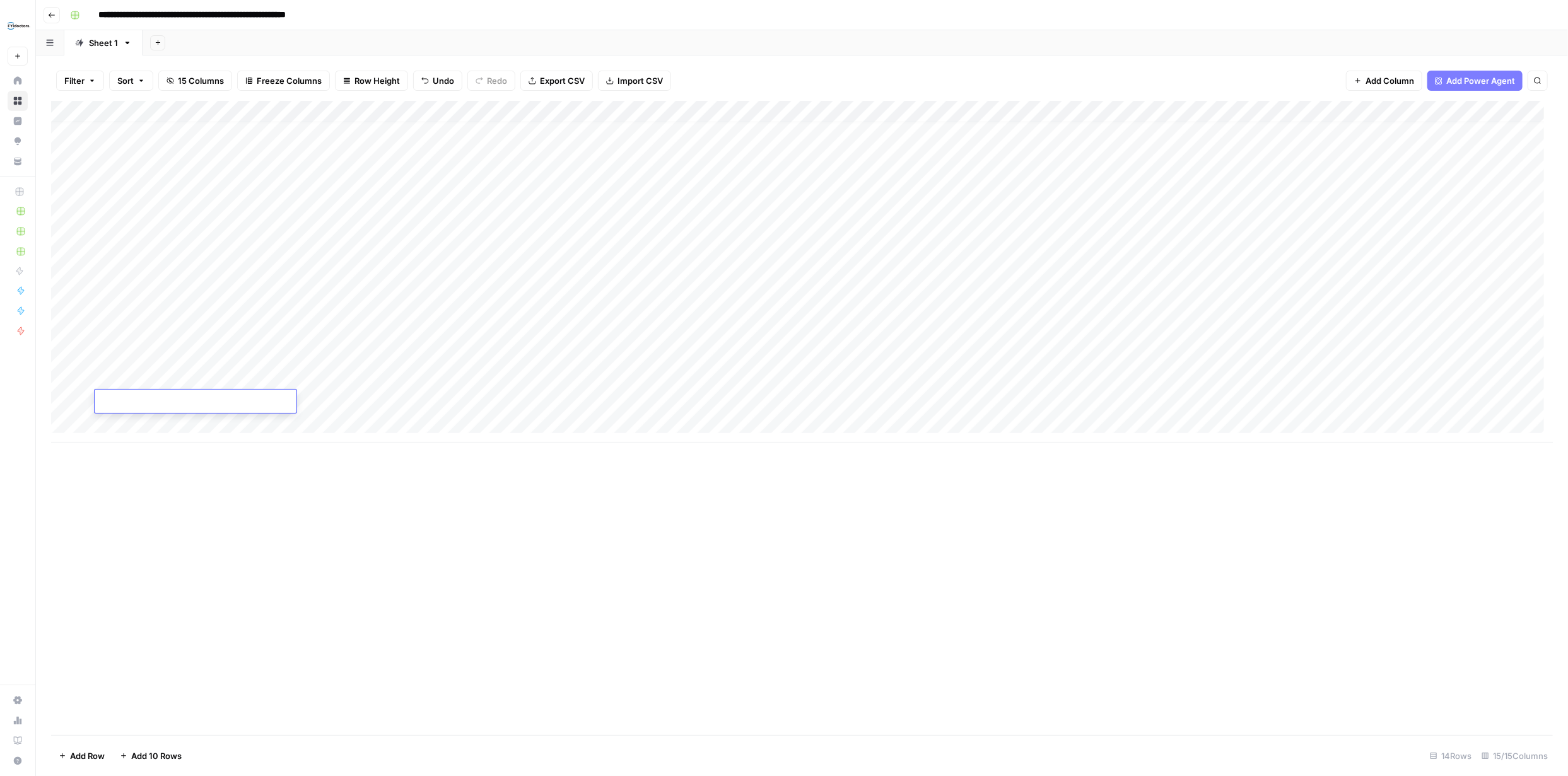
type textarea "**********"
click at [155, 428] on div "Add Column" at bounding box center [802, 272] width 1501 height 342
click at [242, 420] on textarea at bounding box center [195, 424] width 202 height 17
paste textarea "**********"
type textarea "**********"
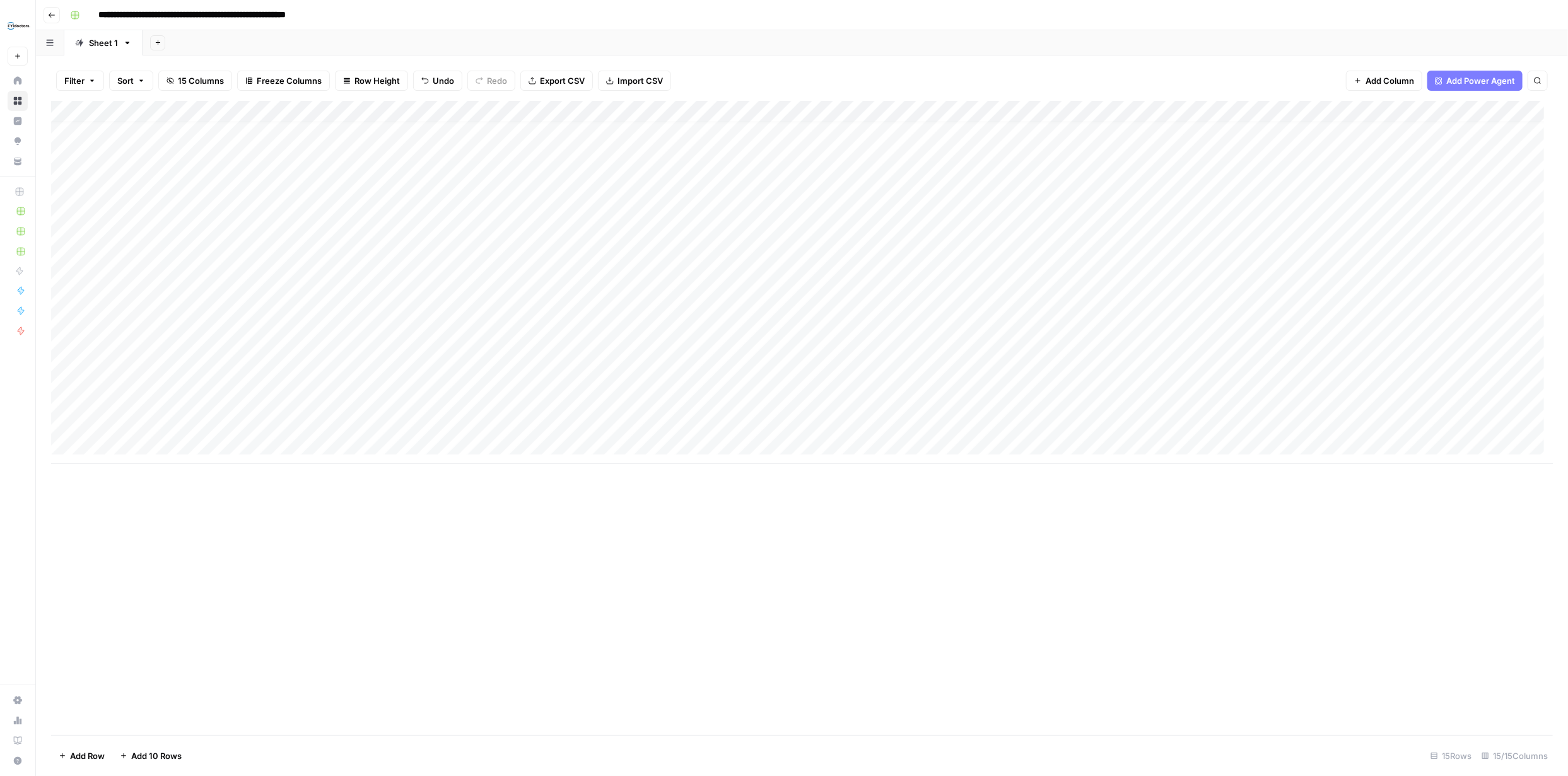
click at [179, 442] on div "Add Column" at bounding box center [802, 282] width 1501 height 363
click at [163, 463] on div "Add Column" at bounding box center [802, 293] width 1501 height 385
click at [155, 487] on div "Add Column" at bounding box center [802, 304] width 1501 height 406
click at [202, 439] on div "Add Column" at bounding box center [802, 314] width 1501 height 428
click at [198, 441] on div "Add Column" at bounding box center [802, 314] width 1501 height 428
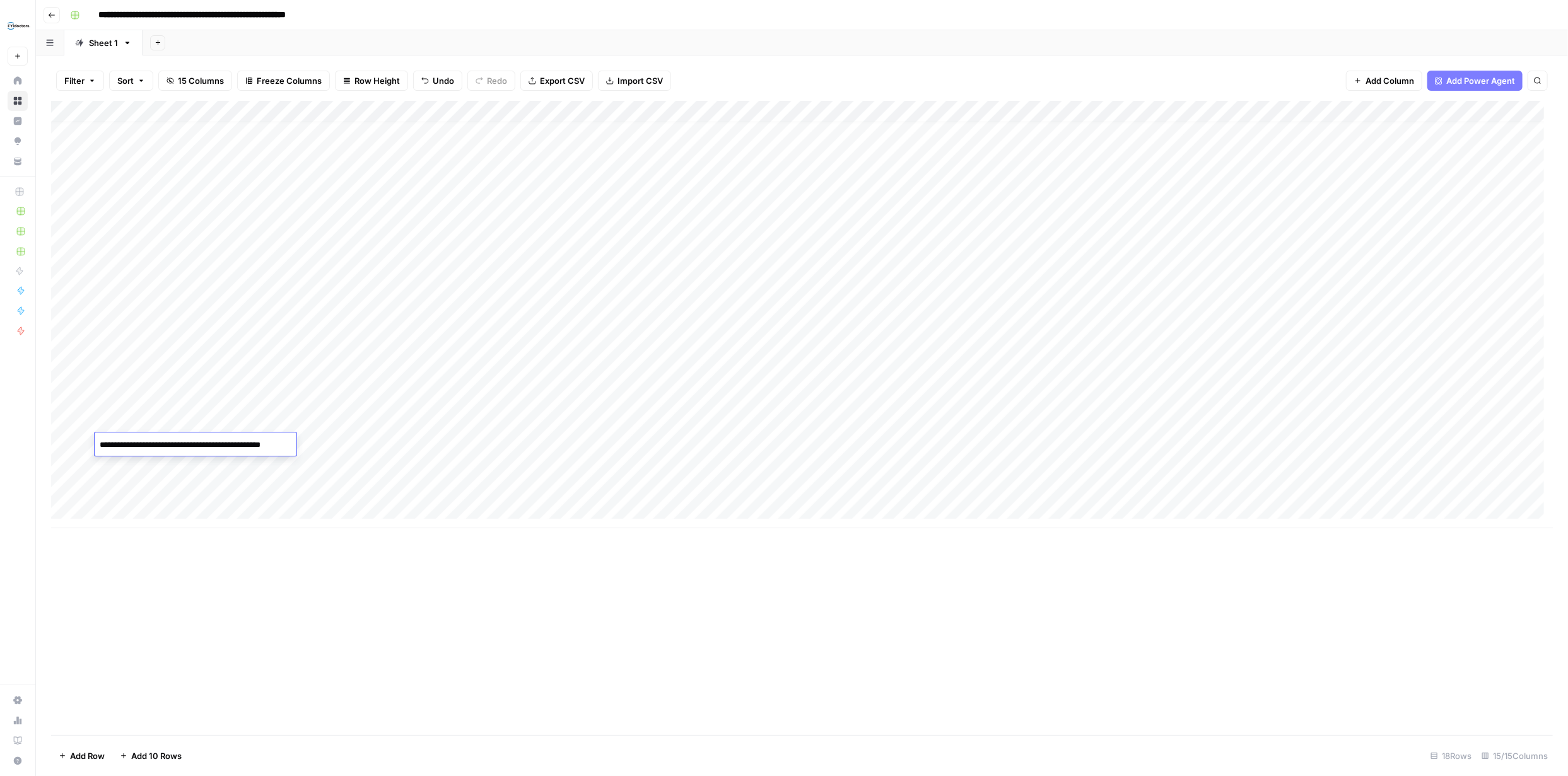
type textarea "**********"
click at [206, 466] on div "Add Column" at bounding box center [802, 314] width 1501 height 428
type textarea "**********"
click at [178, 486] on div "Add Column" at bounding box center [802, 314] width 1501 height 428
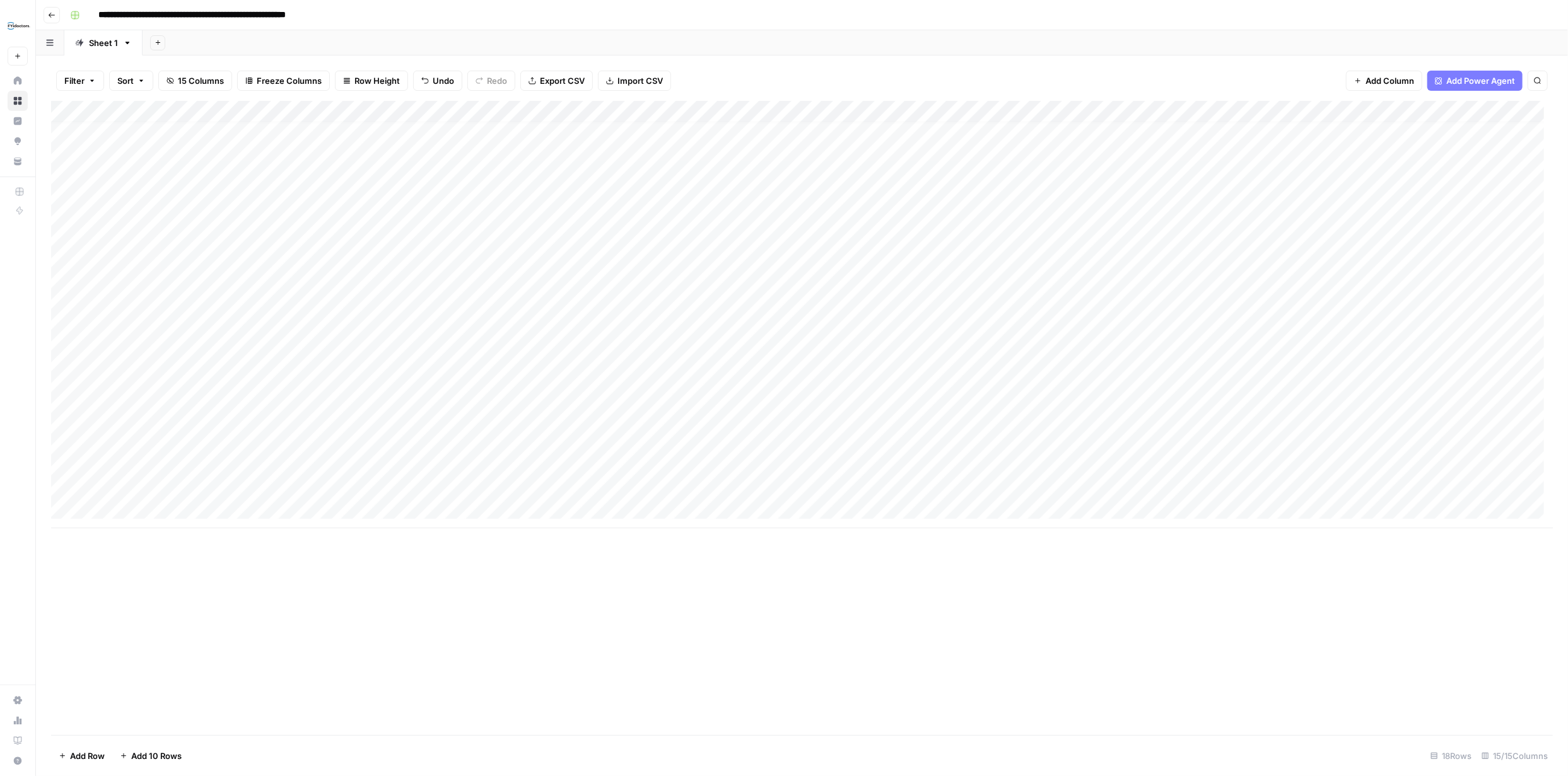
click at [178, 486] on div "Add Column" at bounding box center [802, 314] width 1501 height 428
type textarea "**********"
click at [236, 599] on div "Add Column" at bounding box center [802, 418] width 1501 height 635
click at [81, 316] on div "Add Column" at bounding box center [802, 314] width 1501 height 428
click at [995, 293] on div "Add Column" at bounding box center [802, 314] width 1501 height 428
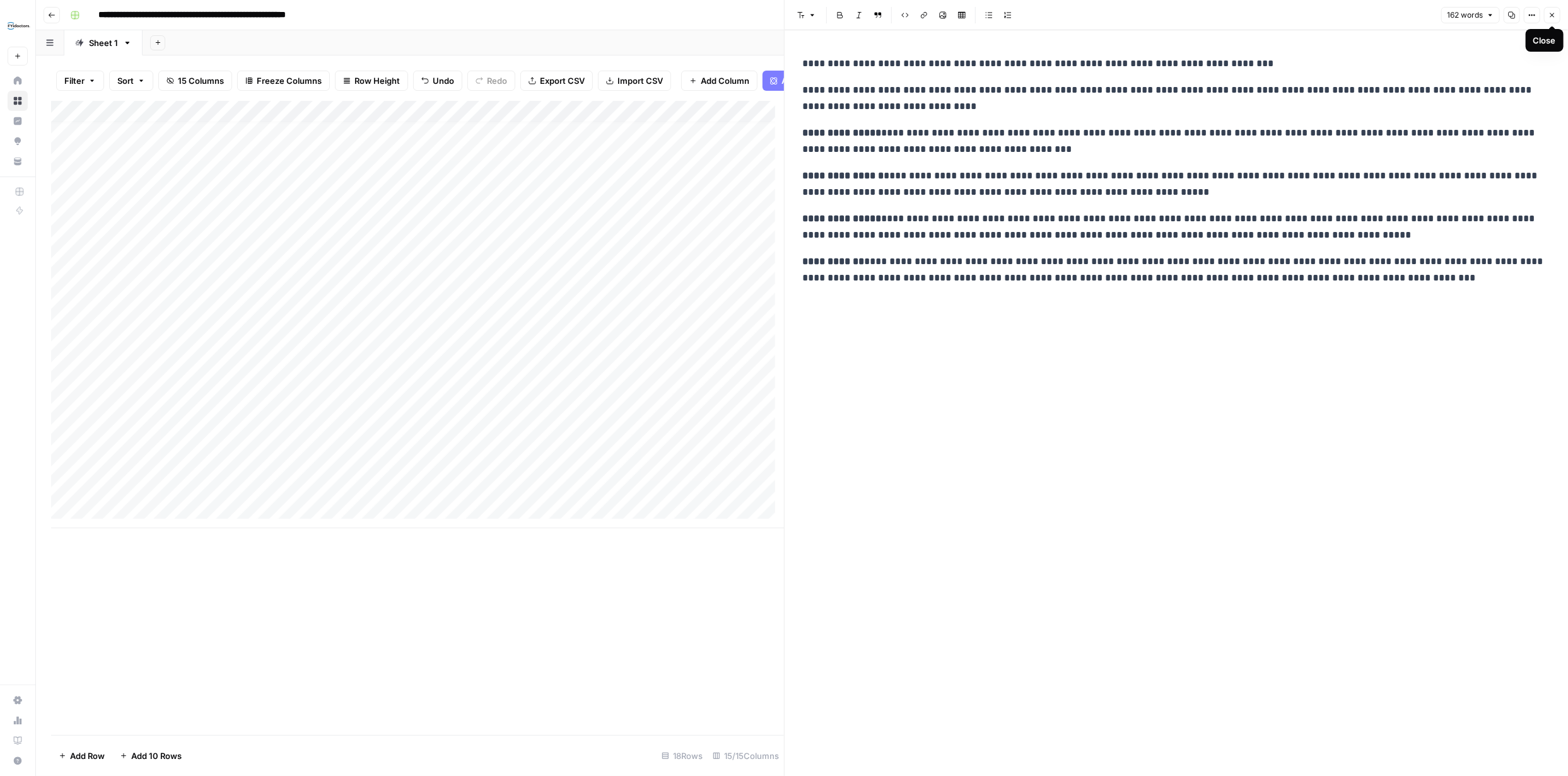
click at [1549, 15] on icon "button" at bounding box center [1551, 15] width 7 height 7
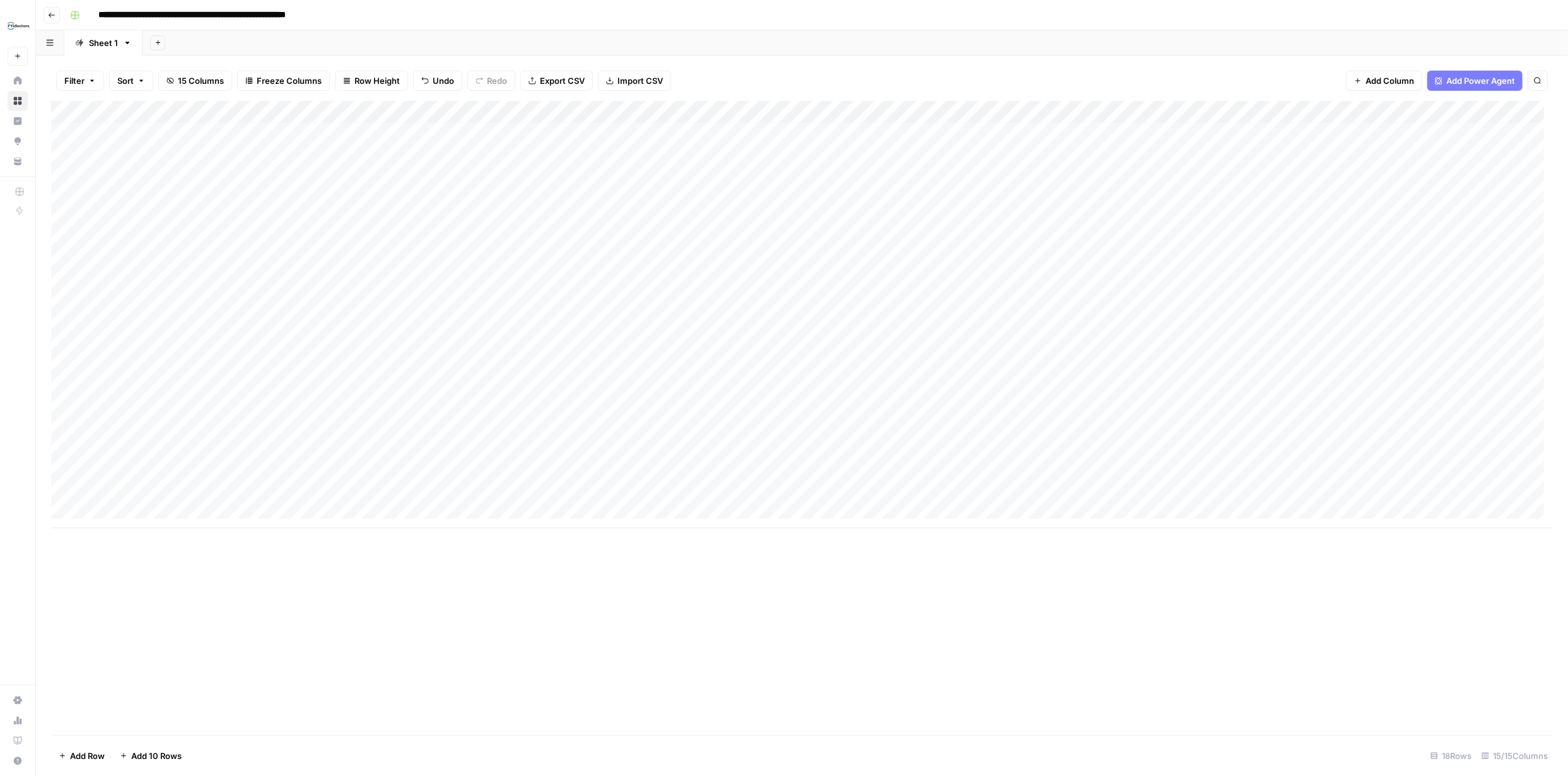
click at [1099, 293] on div "Add Column" at bounding box center [802, 314] width 1501 height 428
click at [1331, 599] on div "Add Column" at bounding box center [802, 418] width 1501 height 635
click at [1220, 290] on div "Add Column" at bounding box center [802, 314] width 1501 height 428
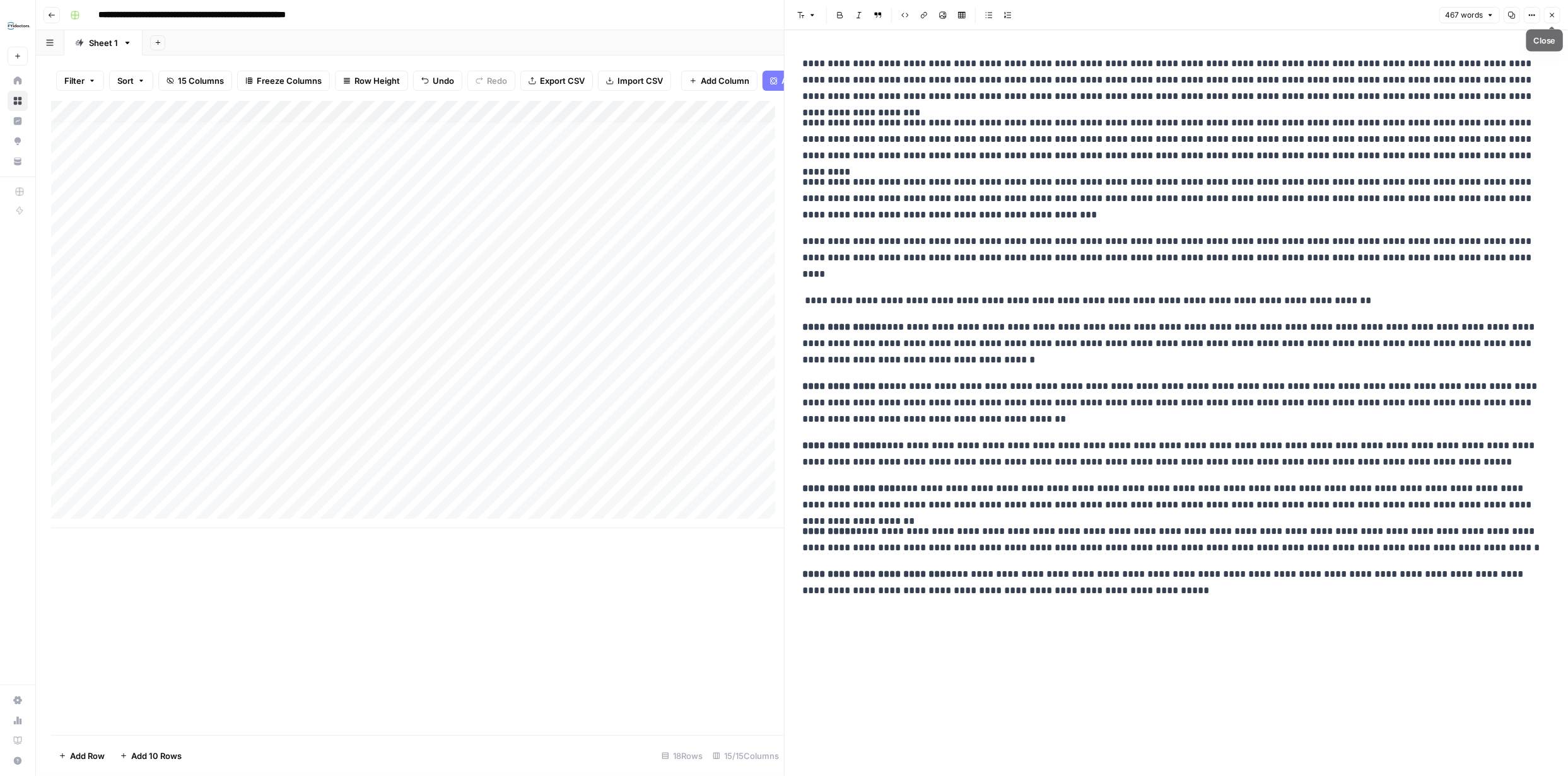
click at [1553, 17] on icon "button" at bounding box center [1551, 15] width 7 height 7
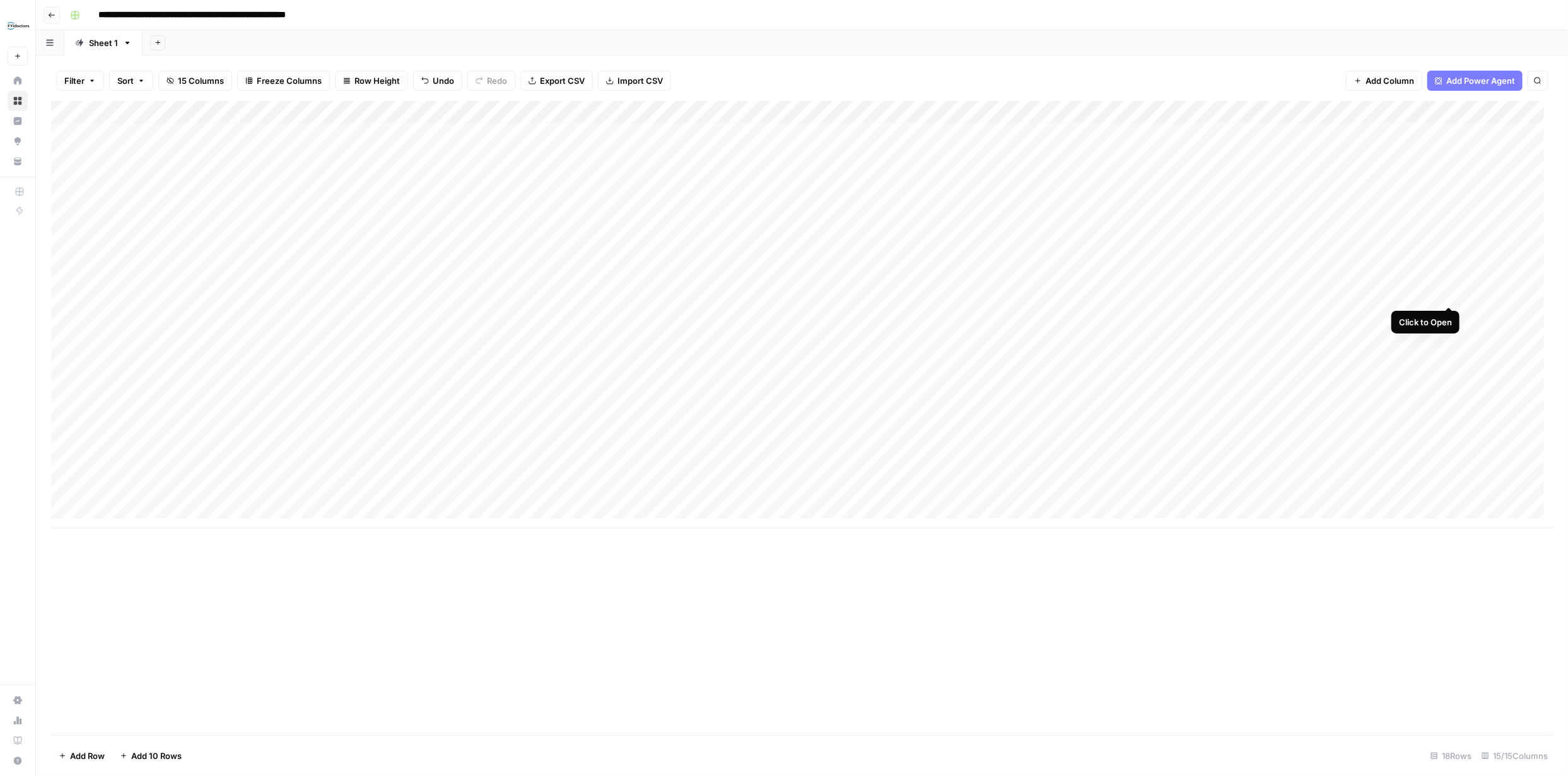
click at [1450, 294] on div "Add Column" at bounding box center [802, 314] width 1501 height 428
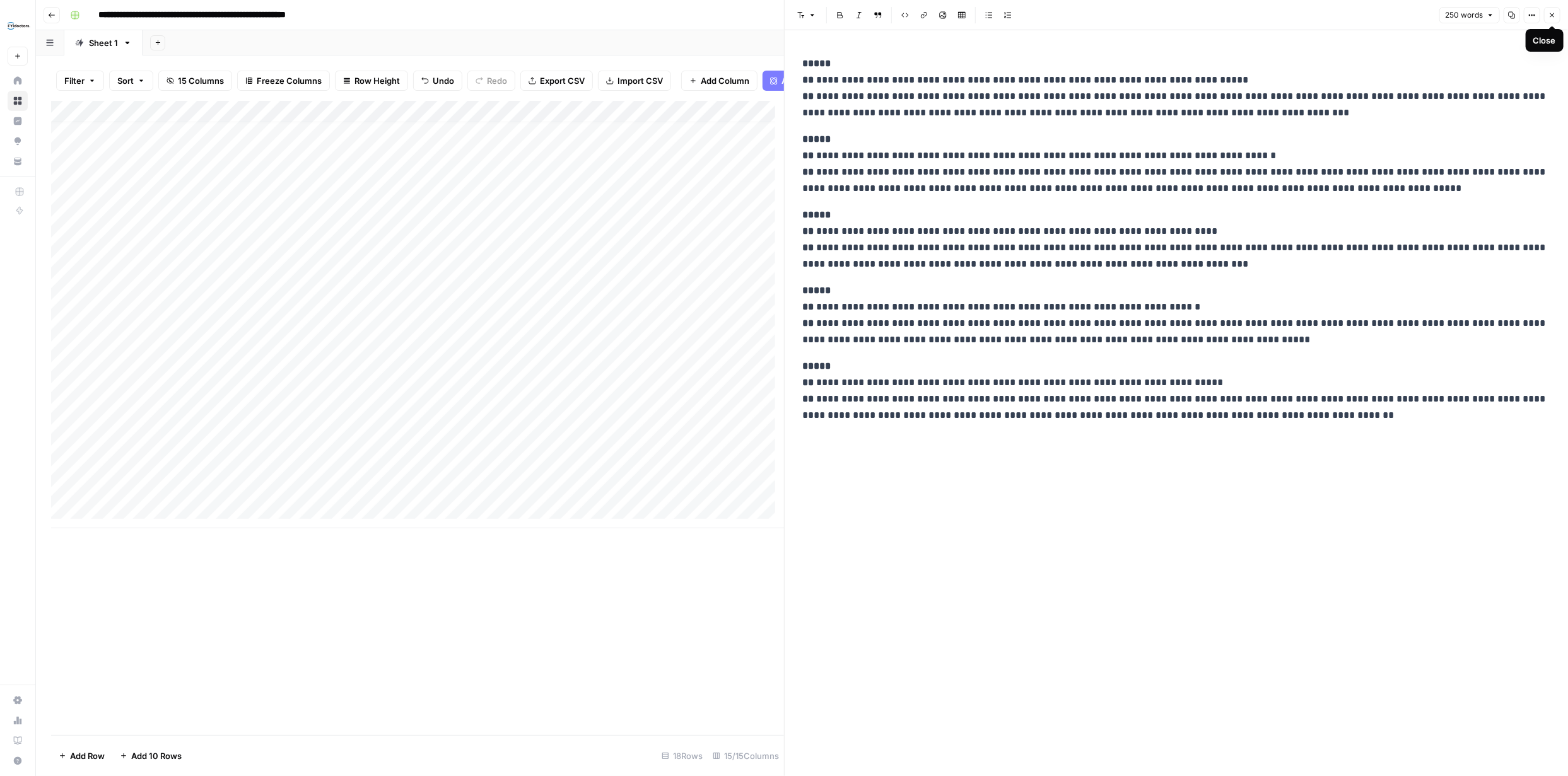
click at [1548, 12] on icon "button" at bounding box center [1551, 15] width 7 height 7
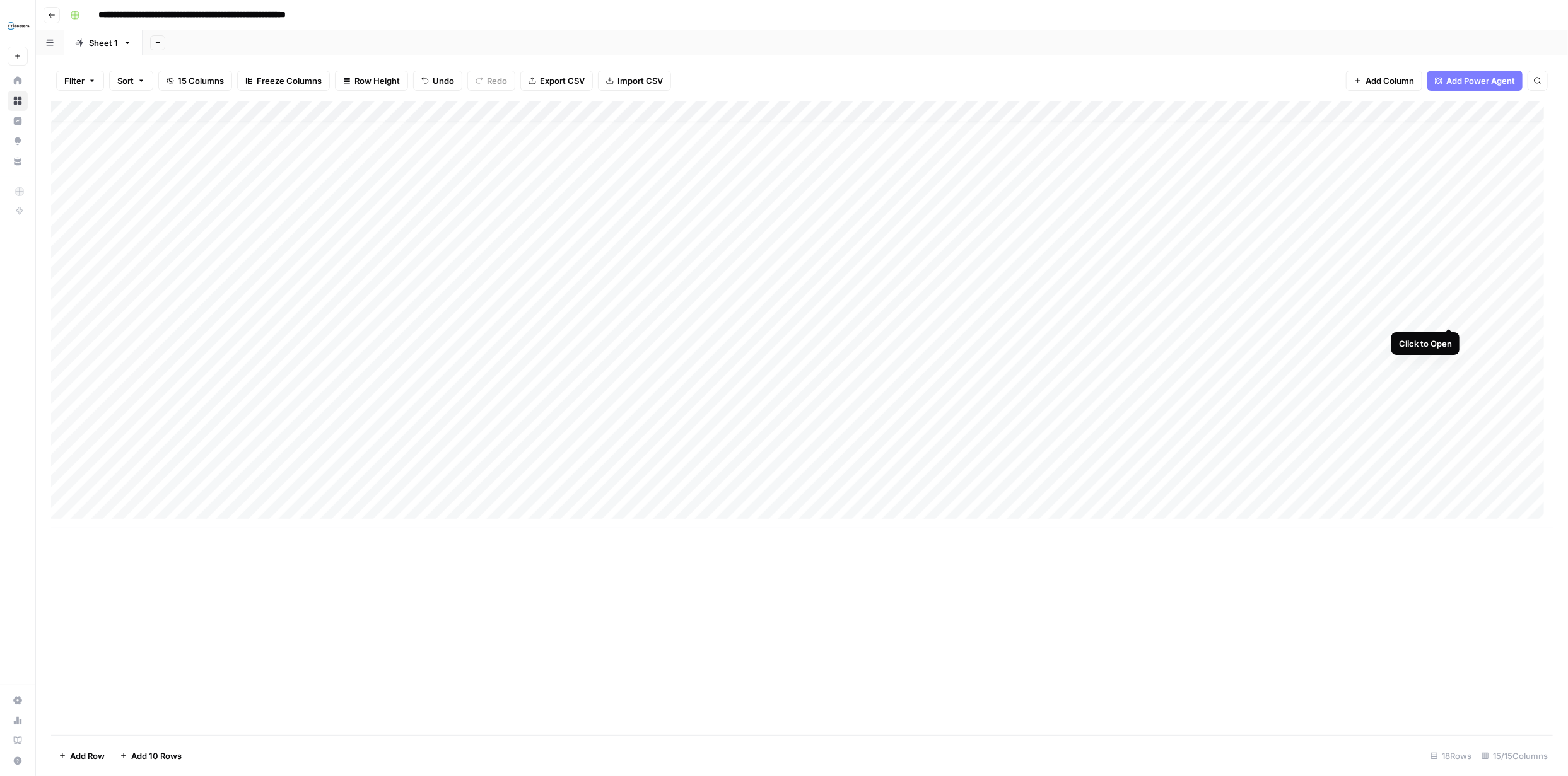
click at [1450, 315] on div "Add Column" at bounding box center [802, 314] width 1501 height 428
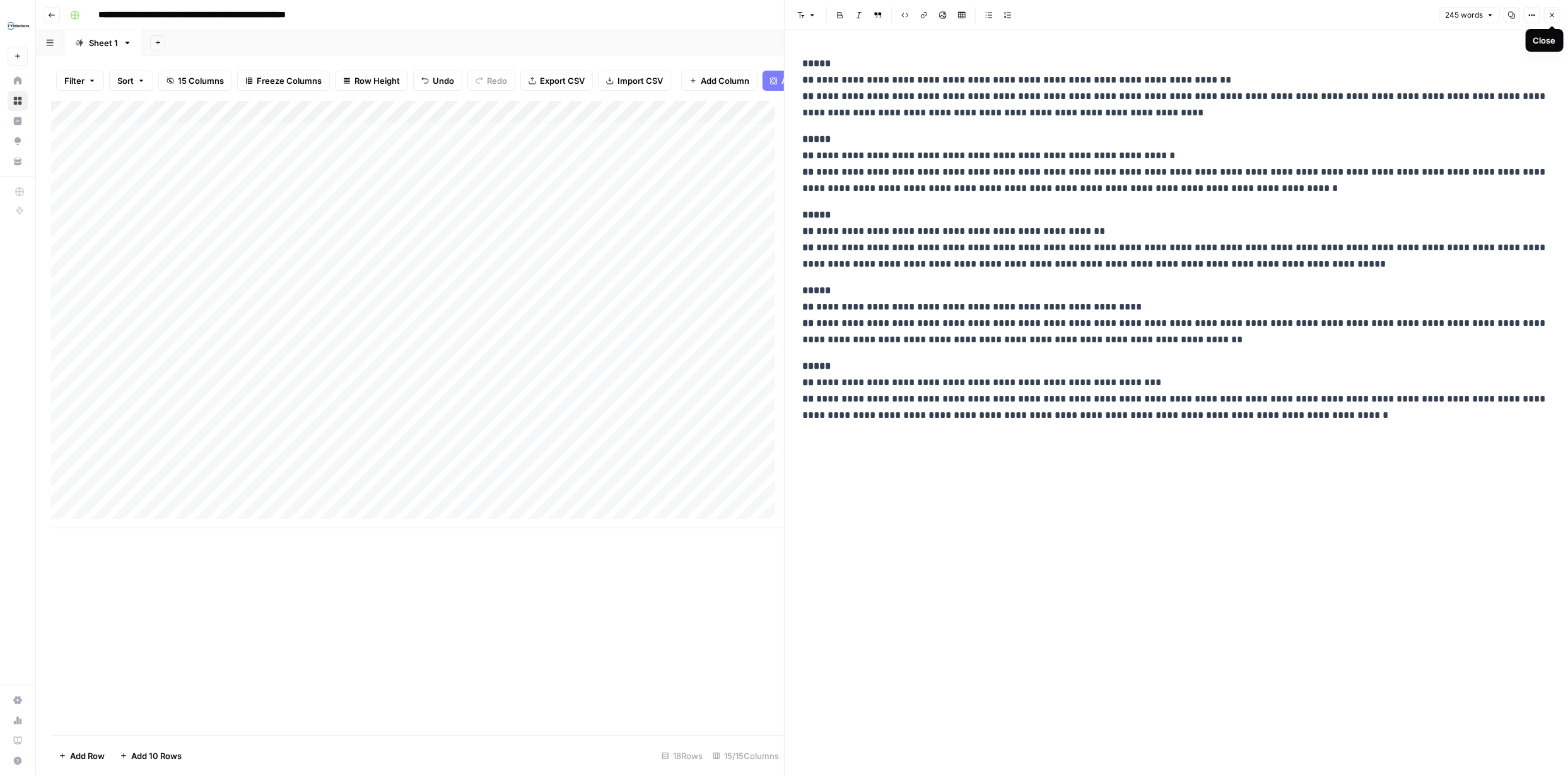
click at [1557, 14] on button "Close" at bounding box center [1552, 15] width 17 height 17
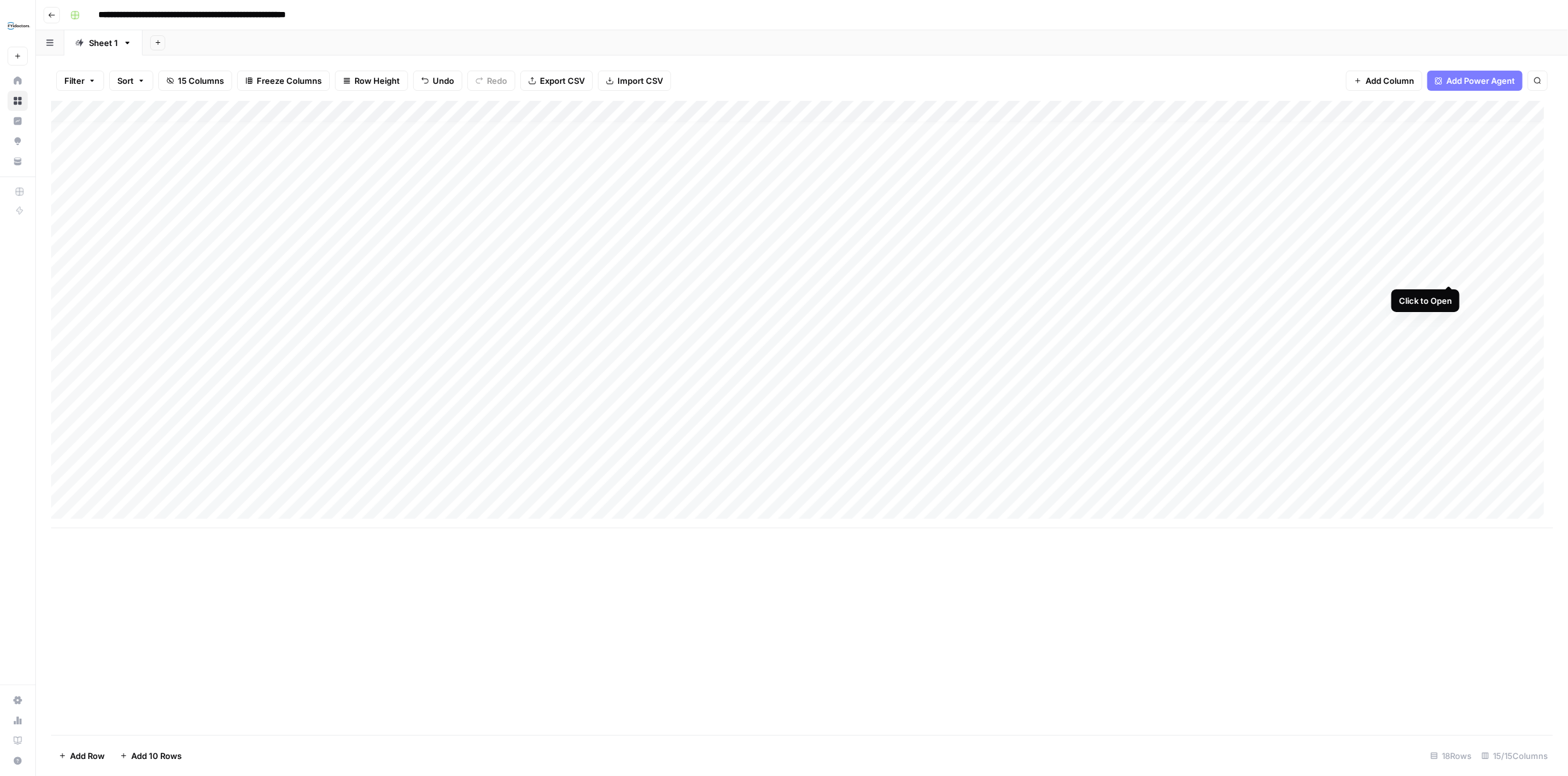
click at [1451, 272] on div "Add Column" at bounding box center [802, 314] width 1501 height 428
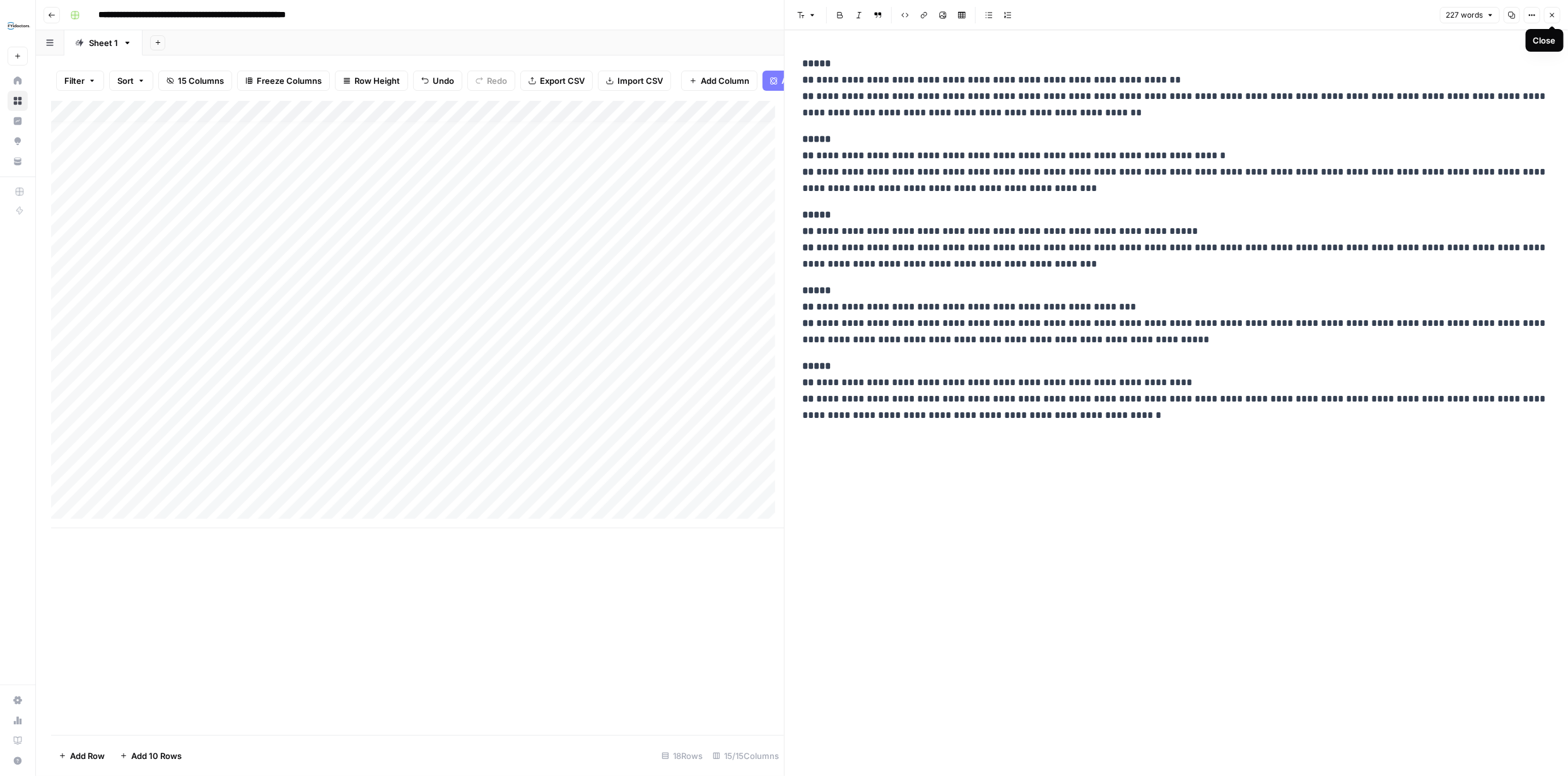
drag, startPoint x: 1549, startPoint y: 17, endPoint x: 1542, endPoint y: 24, distance: 9.9
click at [1548, 17] on icon "button" at bounding box center [1551, 15] width 7 height 7
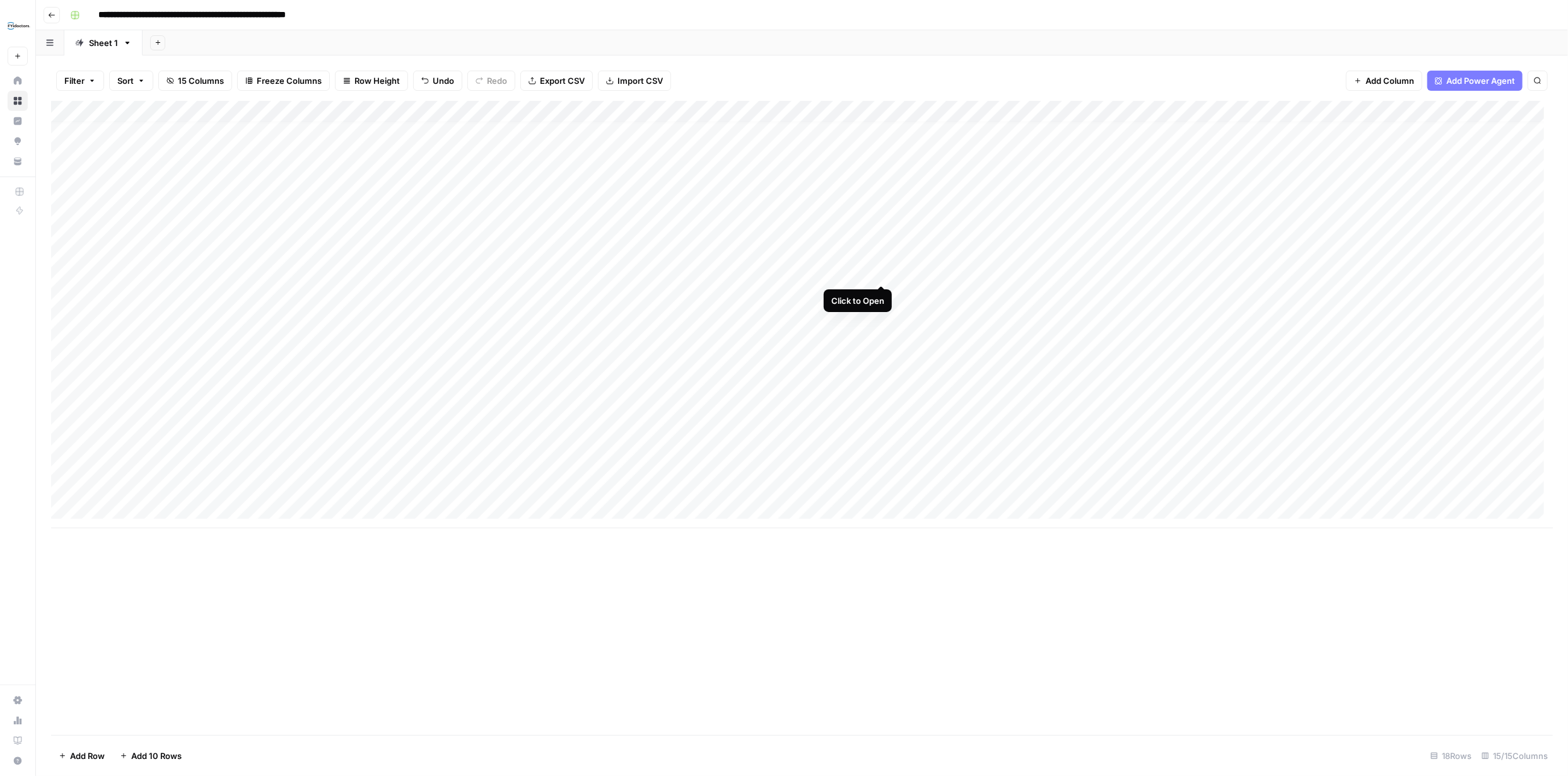
click at [878, 269] on div "Add Column" at bounding box center [802, 314] width 1501 height 428
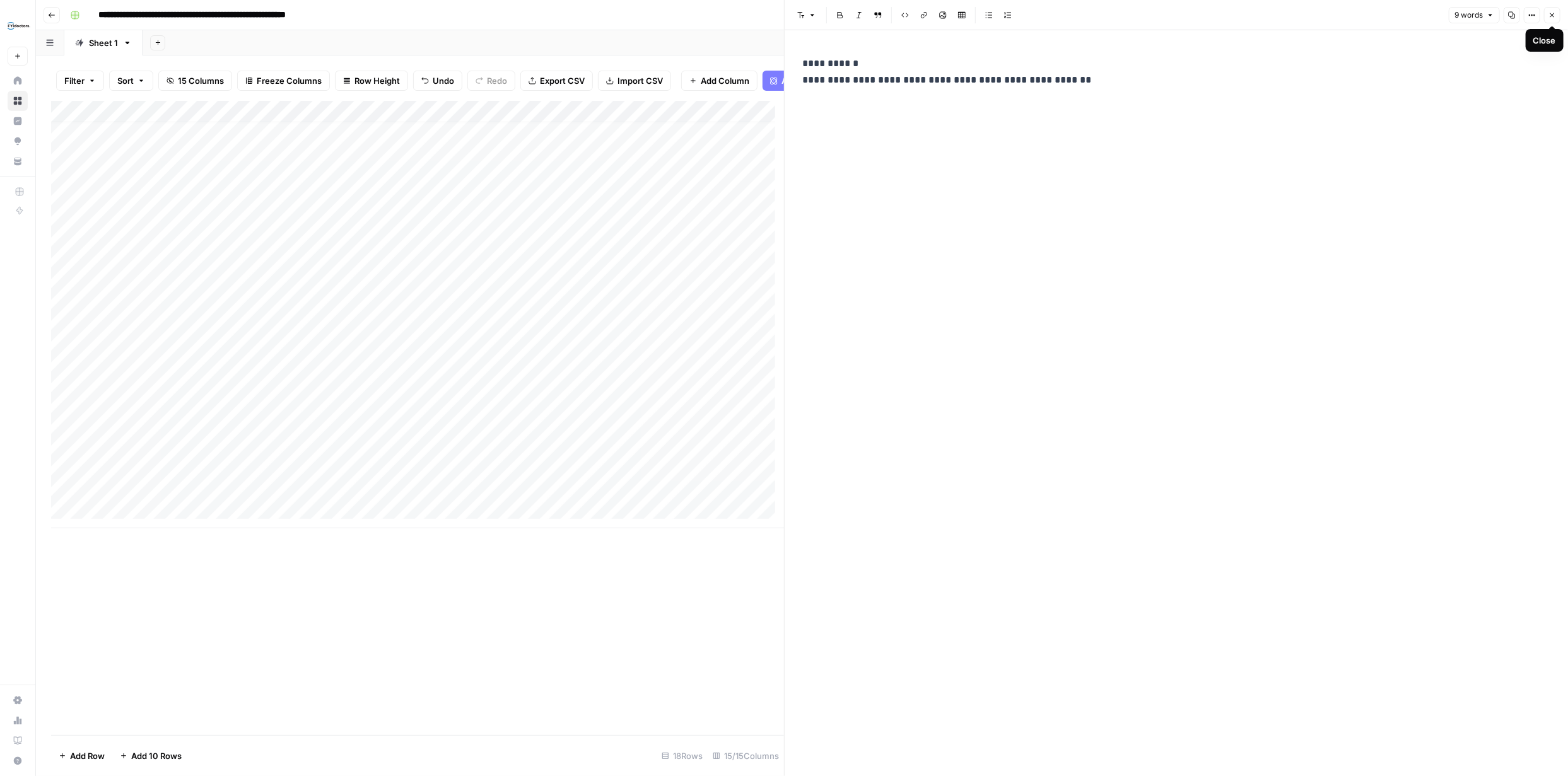
click at [1559, 17] on button "Close" at bounding box center [1552, 15] width 17 height 17
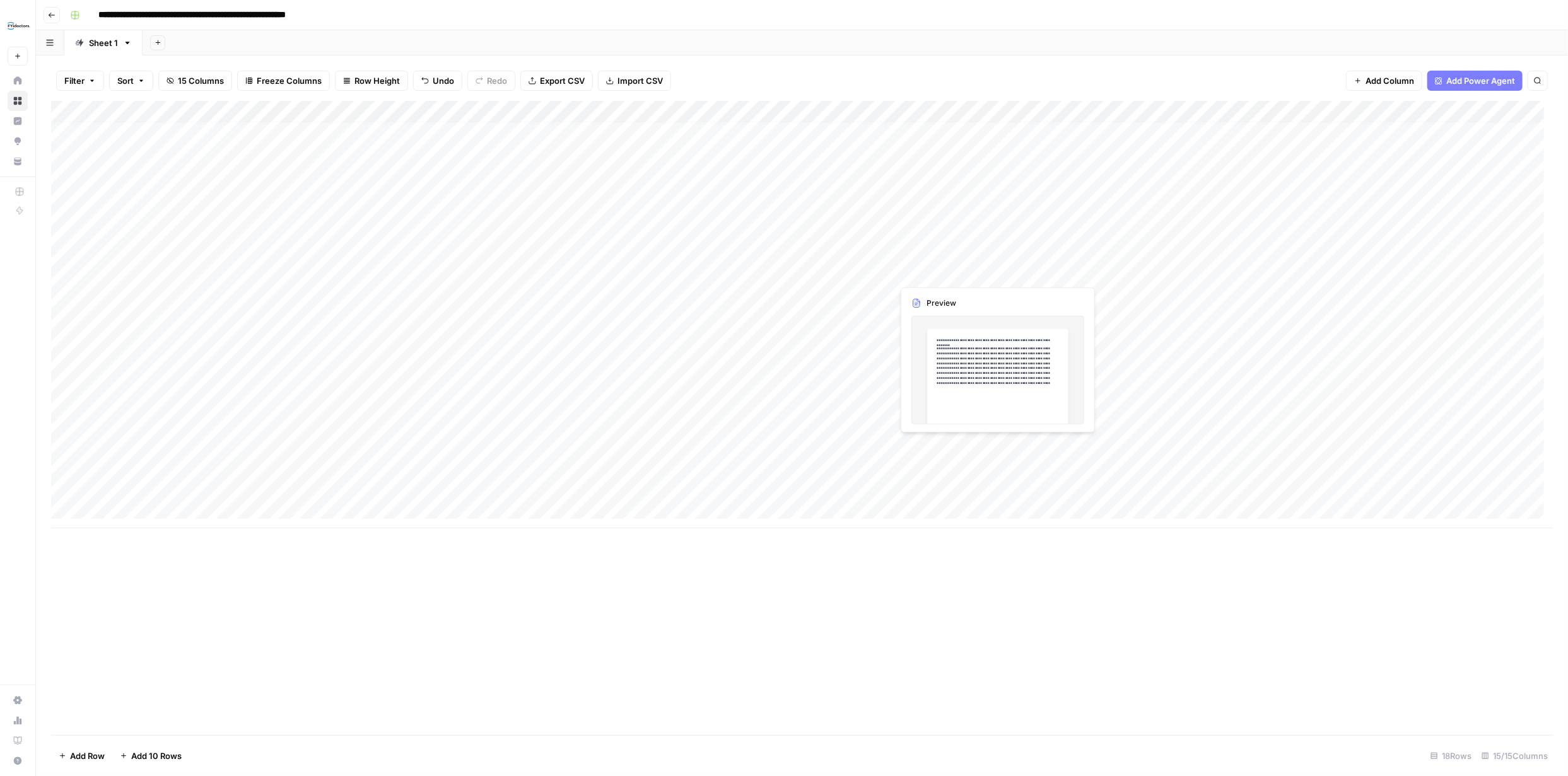
click at [994, 271] on div "Add Column" at bounding box center [802, 314] width 1501 height 428
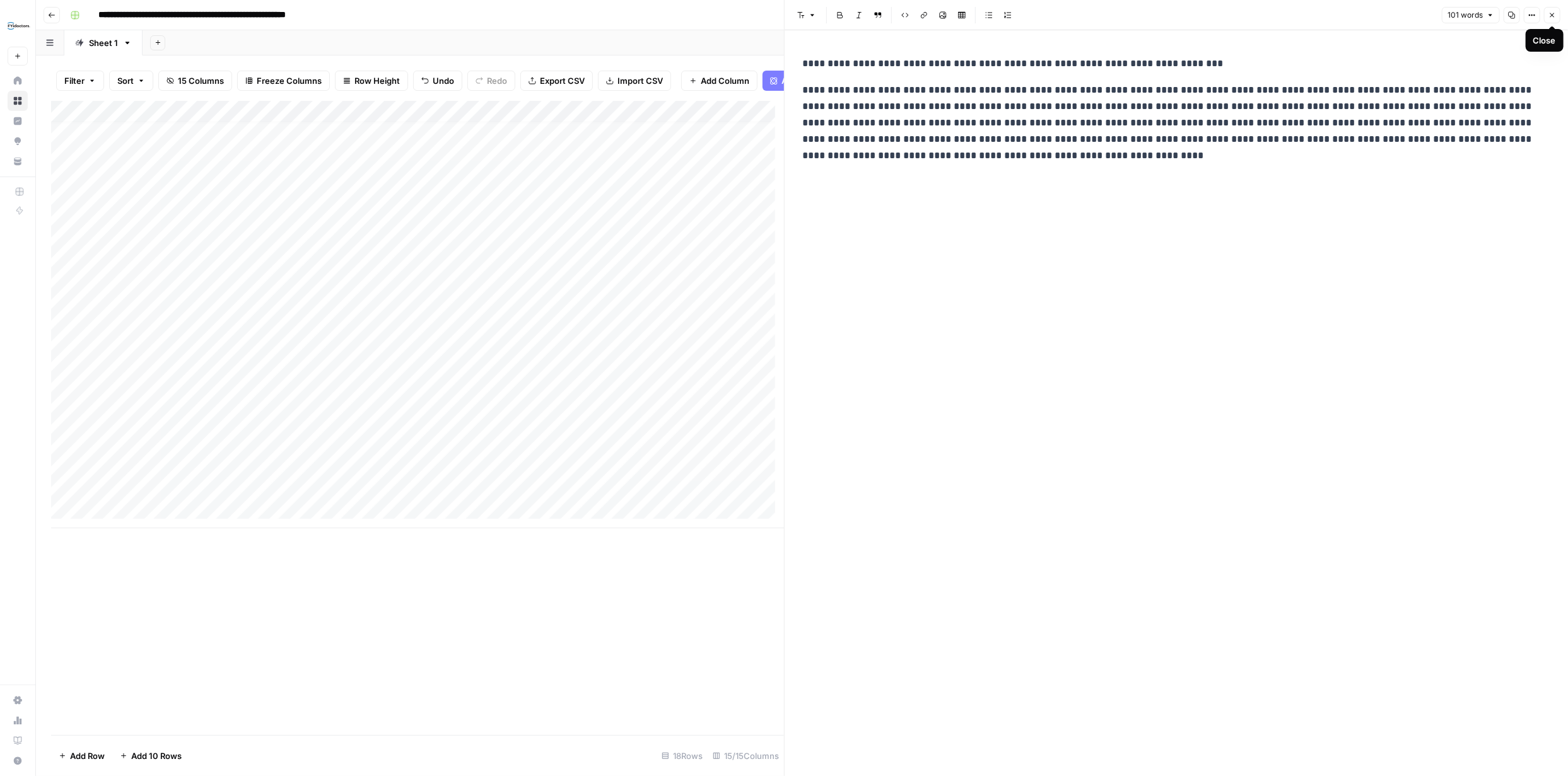
click at [1548, 16] on icon "button" at bounding box center [1551, 15] width 7 height 7
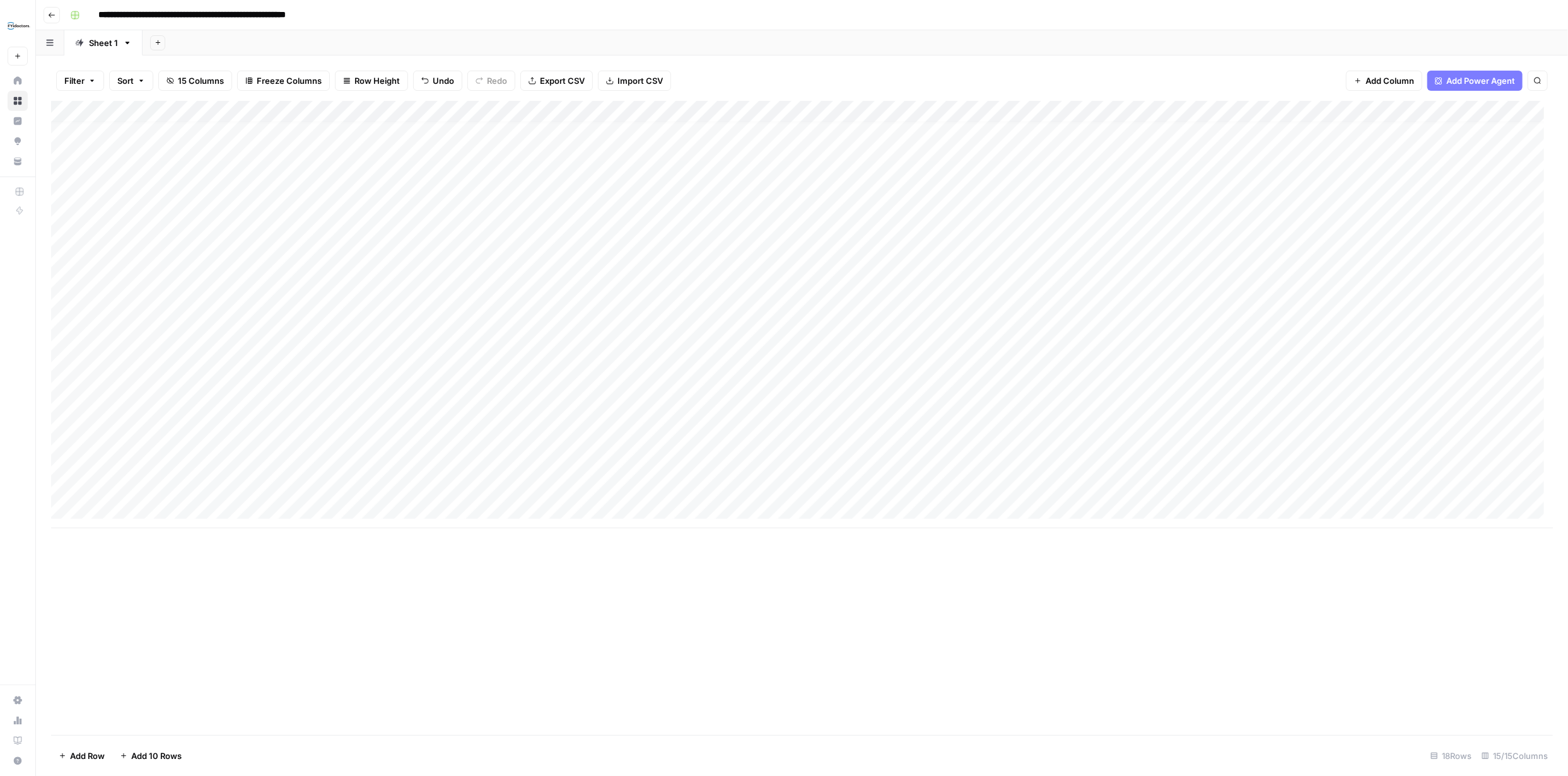
click at [1105, 272] on div "Add Column" at bounding box center [802, 314] width 1501 height 428
click at [1106, 272] on div "Add Column" at bounding box center [802, 314] width 1501 height 428
drag, startPoint x: 1106, startPoint y: 272, endPoint x: 1163, endPoint y: 613, distance: 345.7
click at [1156, 611] on div "Add Column" at bounding box center [802, 418] width 1501 height 635
click at [1224, 271] on div "Add Column" at bounding box center [802, 314] width 1501 height 428
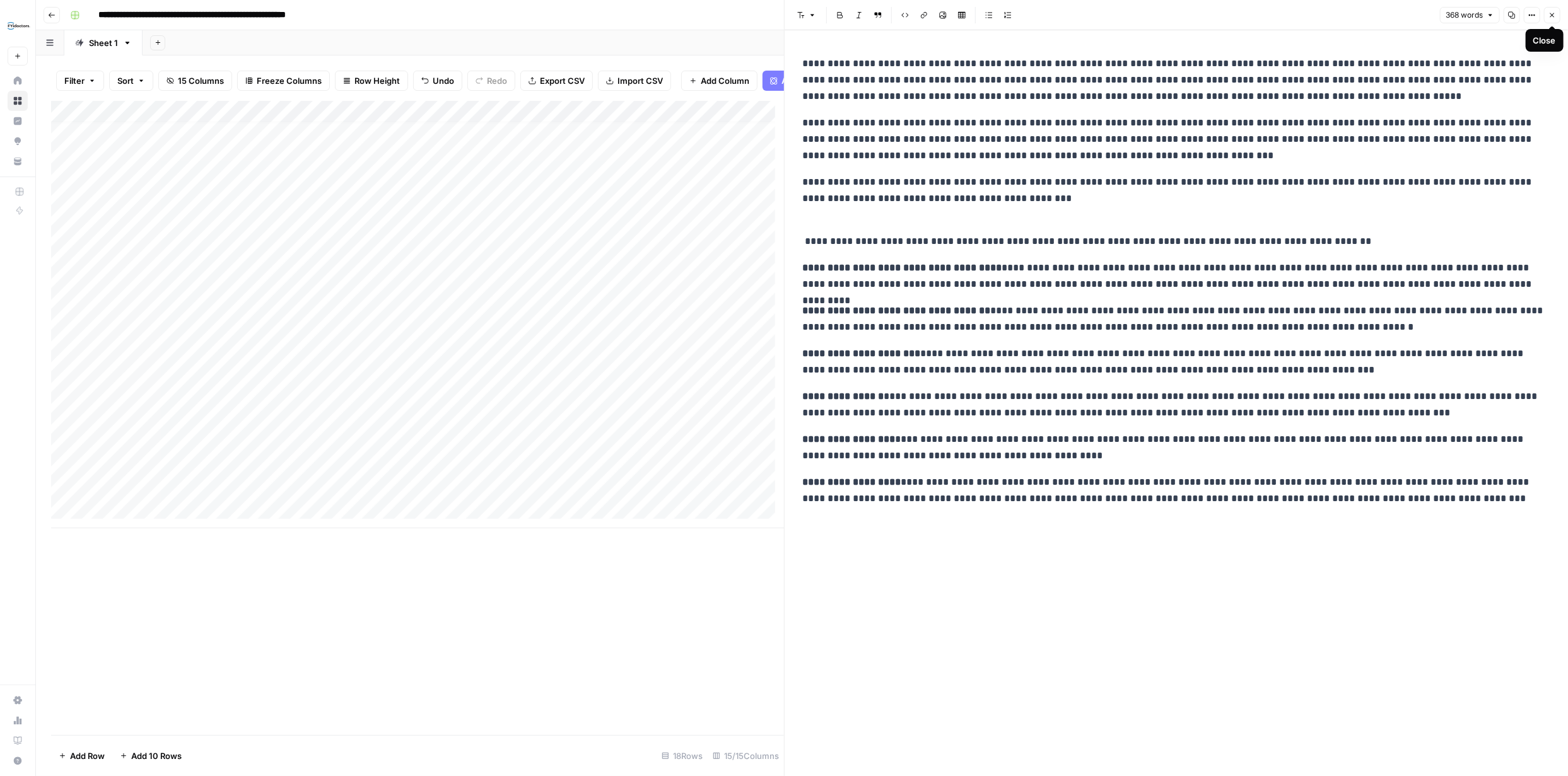
click at [1546, 12] on button "Close" at bounding box center [1552, 15] width 17 height 17
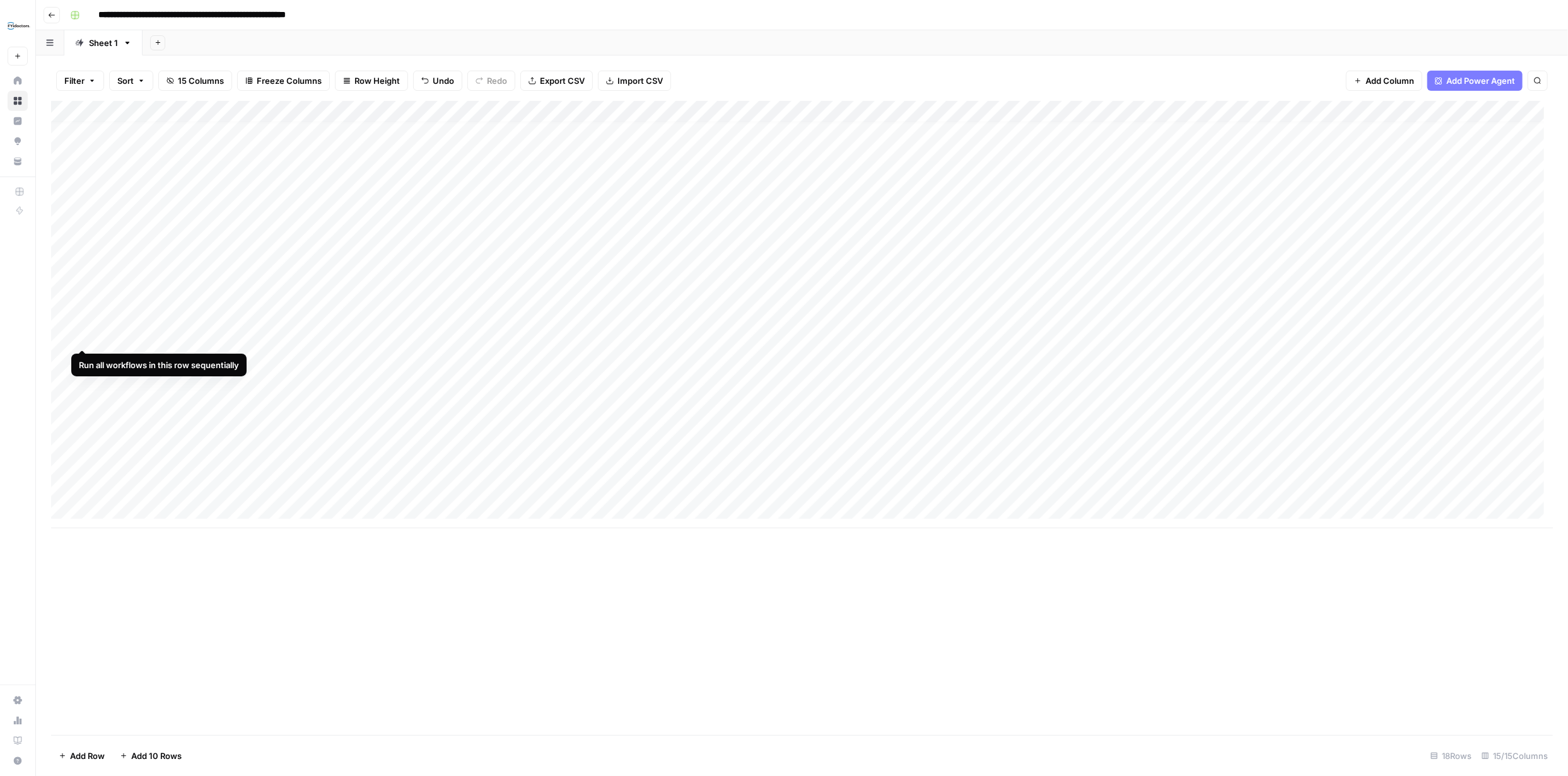
click at [77, 334] on div "Add Column" at bounding box center [802, 314] width 1501 height 428
click at [85, 358] on div "Add Column" at bounding box center [802, 314] width 1501 height 428
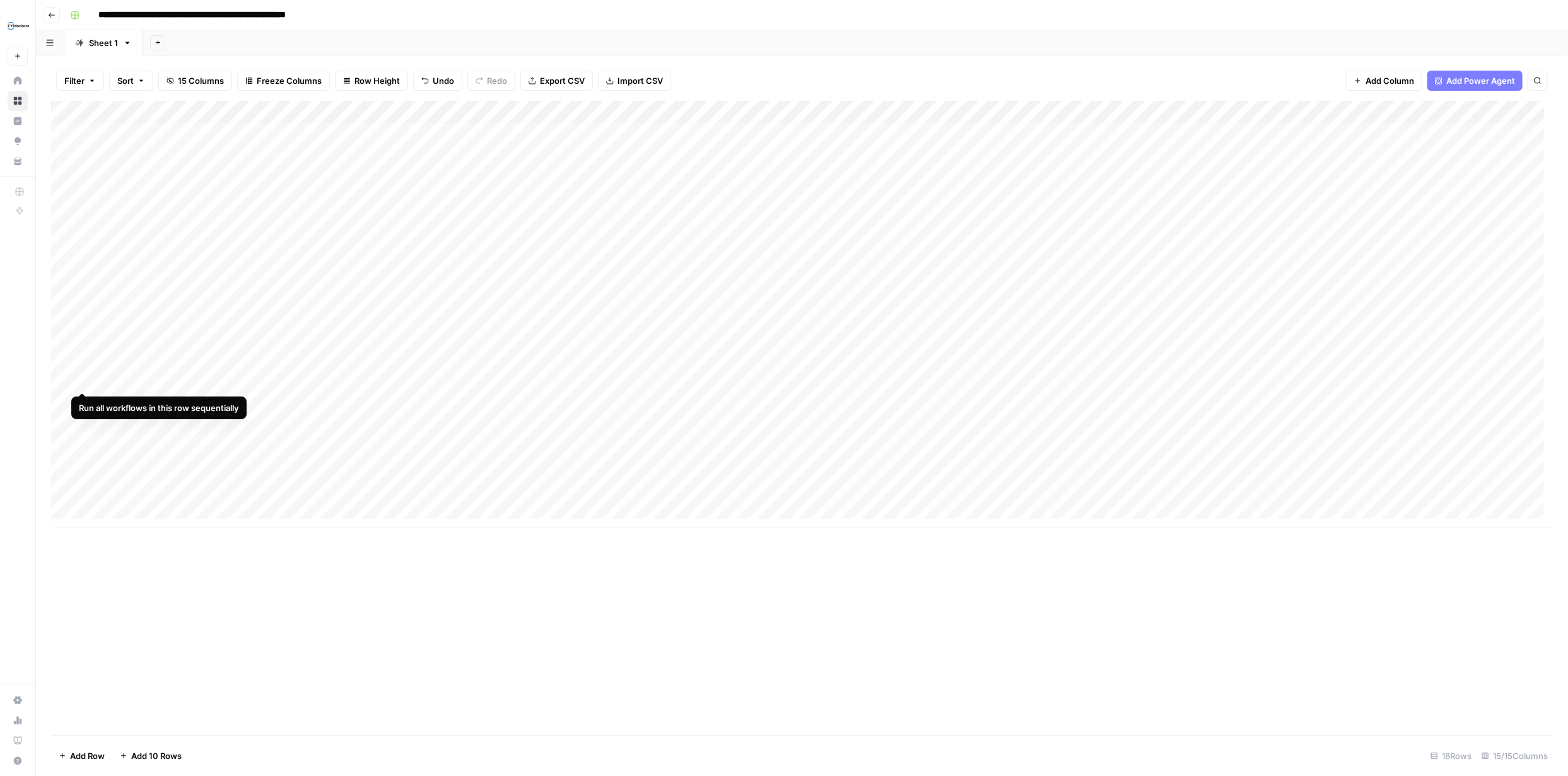
click at [80, 380] on div "Add Column" at bounding box center [802, 314] width 1501 height 428
click at [79, 400] on div "Add Column" at bounding box center [802, 314] width 1501 height 428
click at [84, 424] on div "Add Column" at bounding box center [802, 314] width 1501 height 428
click at [84, 442] on div "Add Column" at bounding box center [802, 314] width 1501 height 428
click at [81, 465] on div "Add Column" at bounding box center [802, 314] width 1501 height 428
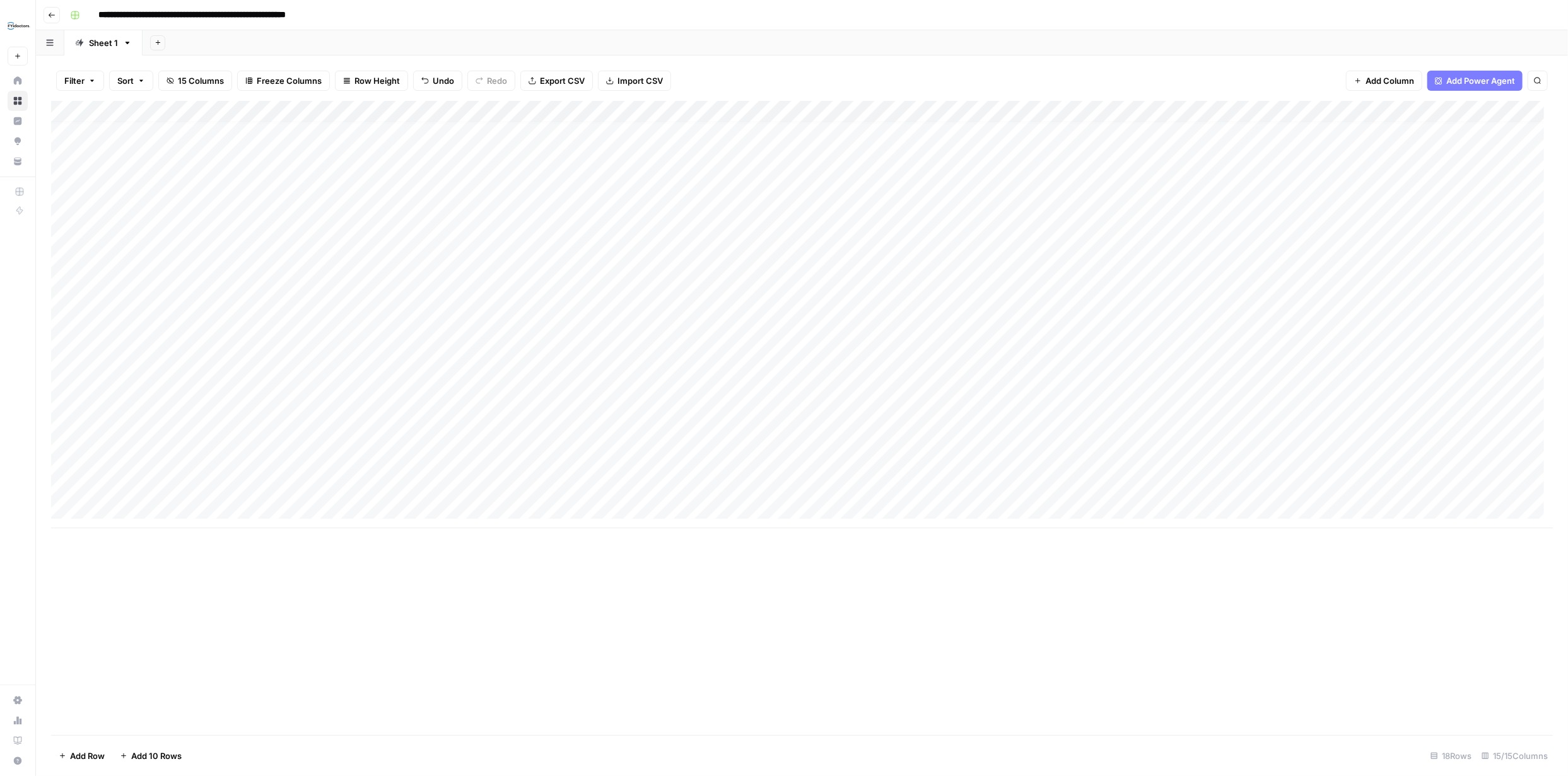
click at [84, 486] on div "Add Column" at bounding box center [802, 314] width 1501 height 428
click at [880, 246] on div "Add Column" at bounding box center [802, 314] width 1501 height 428
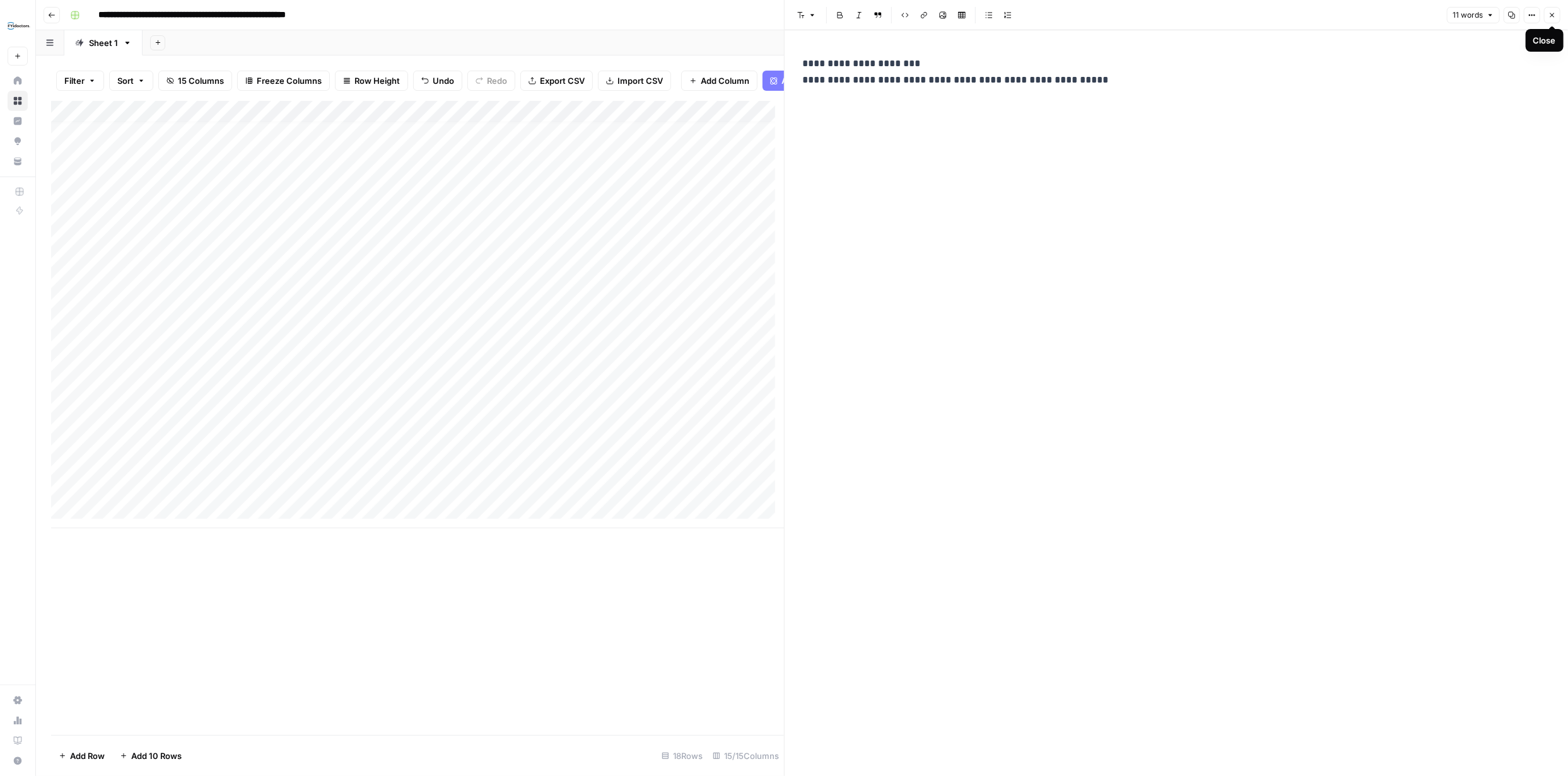
click at [1553, 16] on icon "button" at bounding box center [1552, 15] width 5 height 5
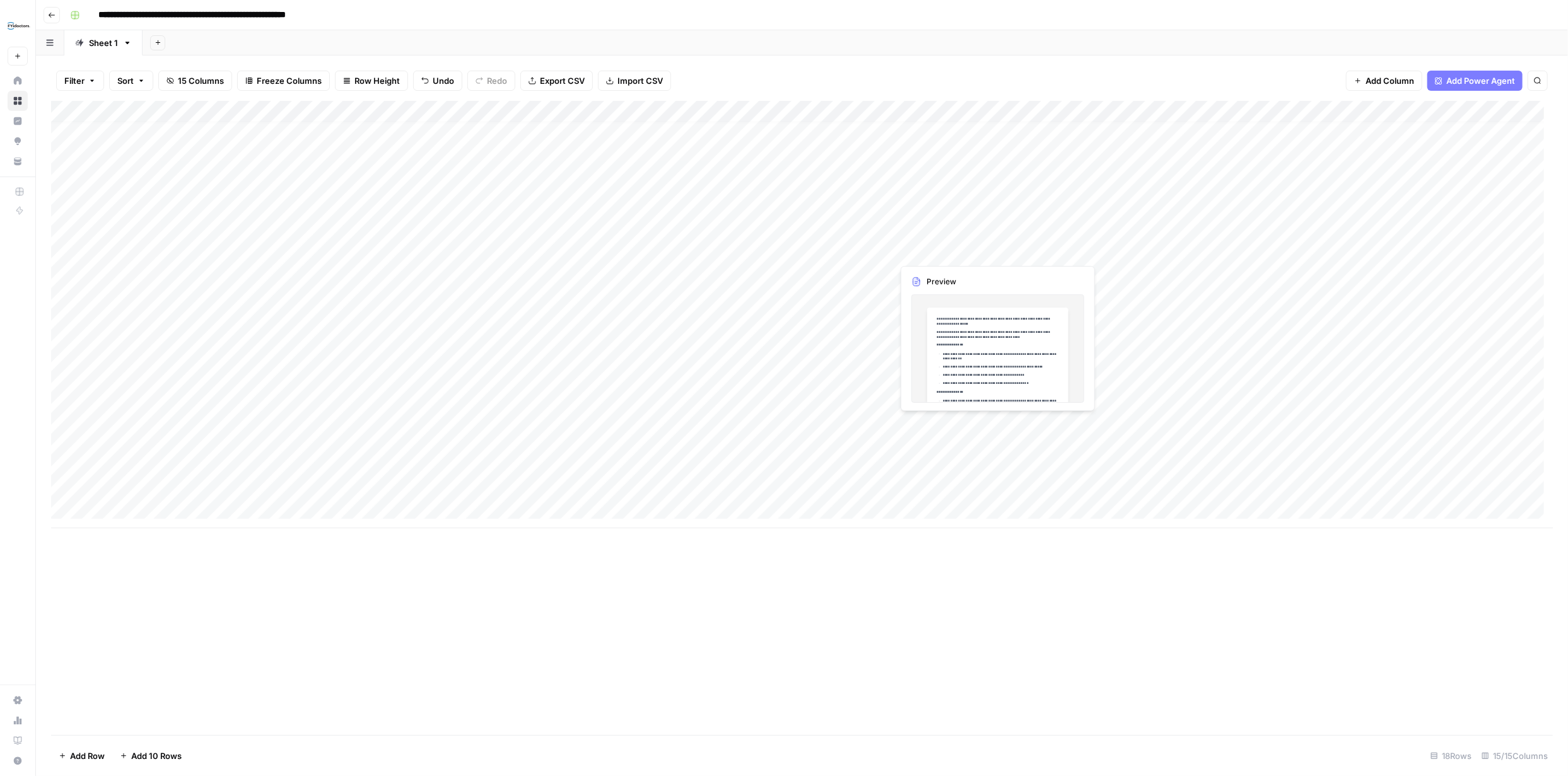
click at [995, 251] on div "Add Column" at bounding box center [802, 314] width 1501 height 428
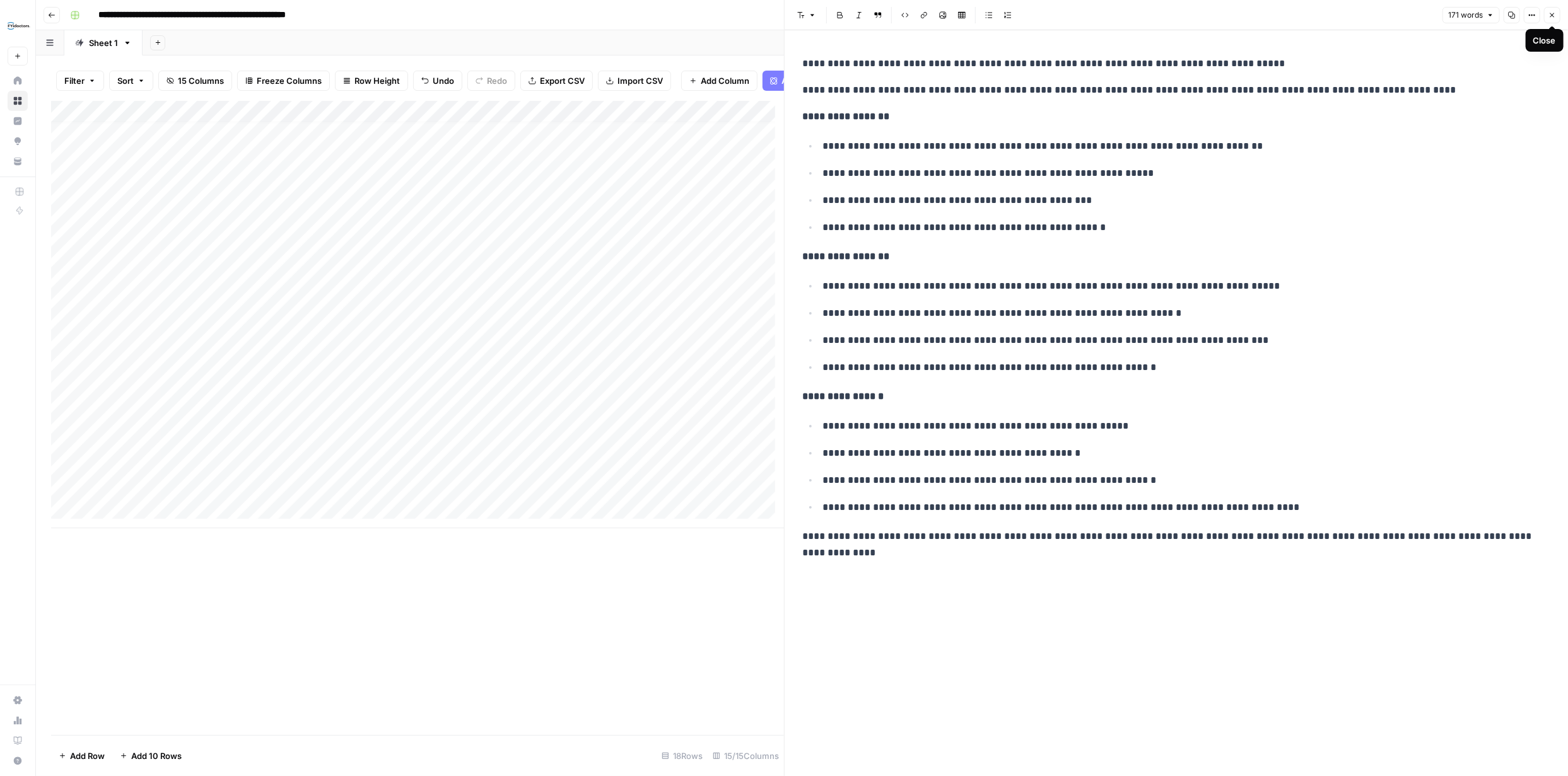
click at [1549, 17] on icon "button" at bounding box center [1551, 15] width 7 height 7
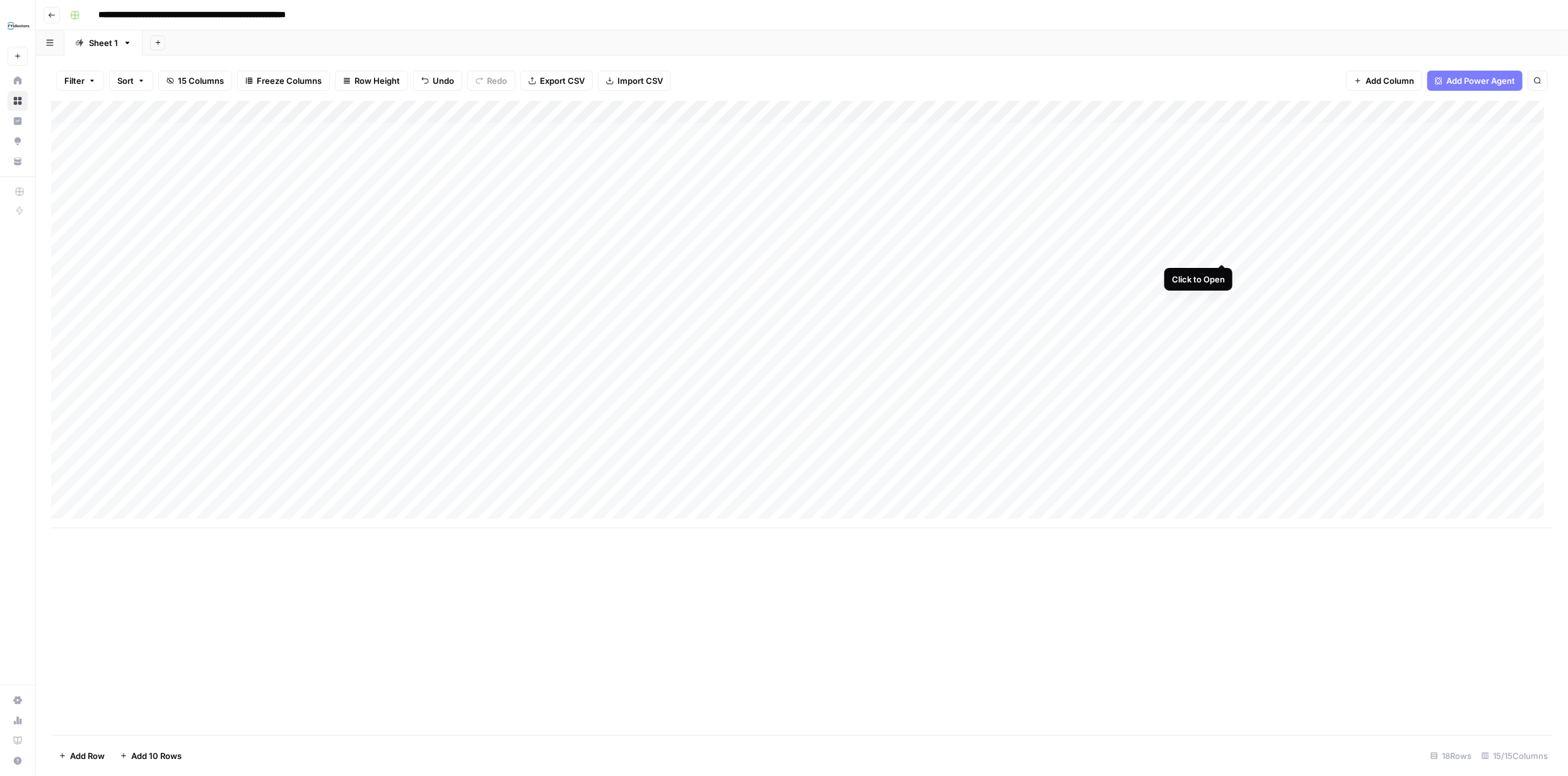
click at [1221, 251] on div "Add Column" at bounding box center [802, 314] width 1501 height 428
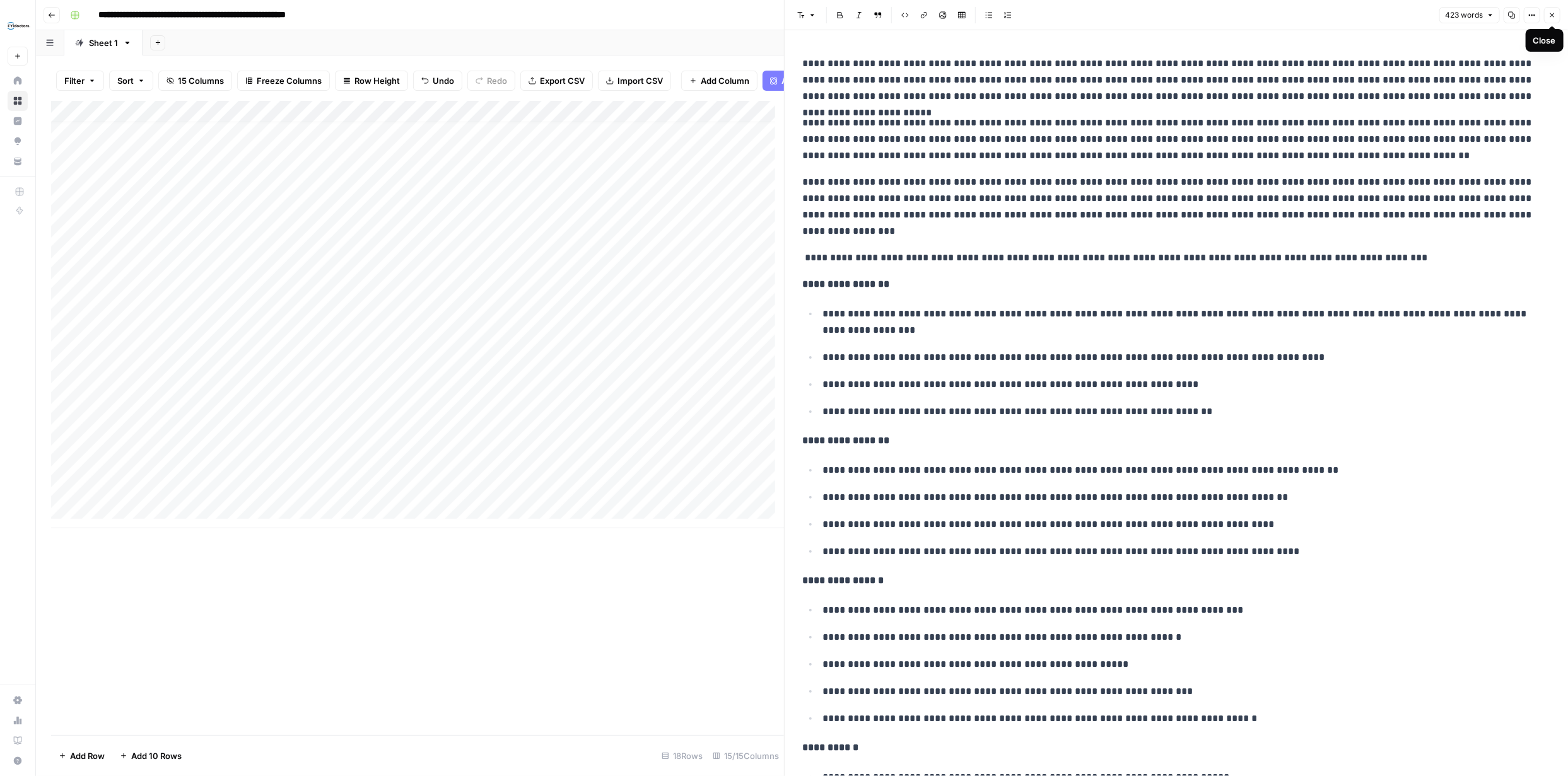
click at [1547, 13] on button "Close" at bounding box center [1552, 15] width 17 height 17
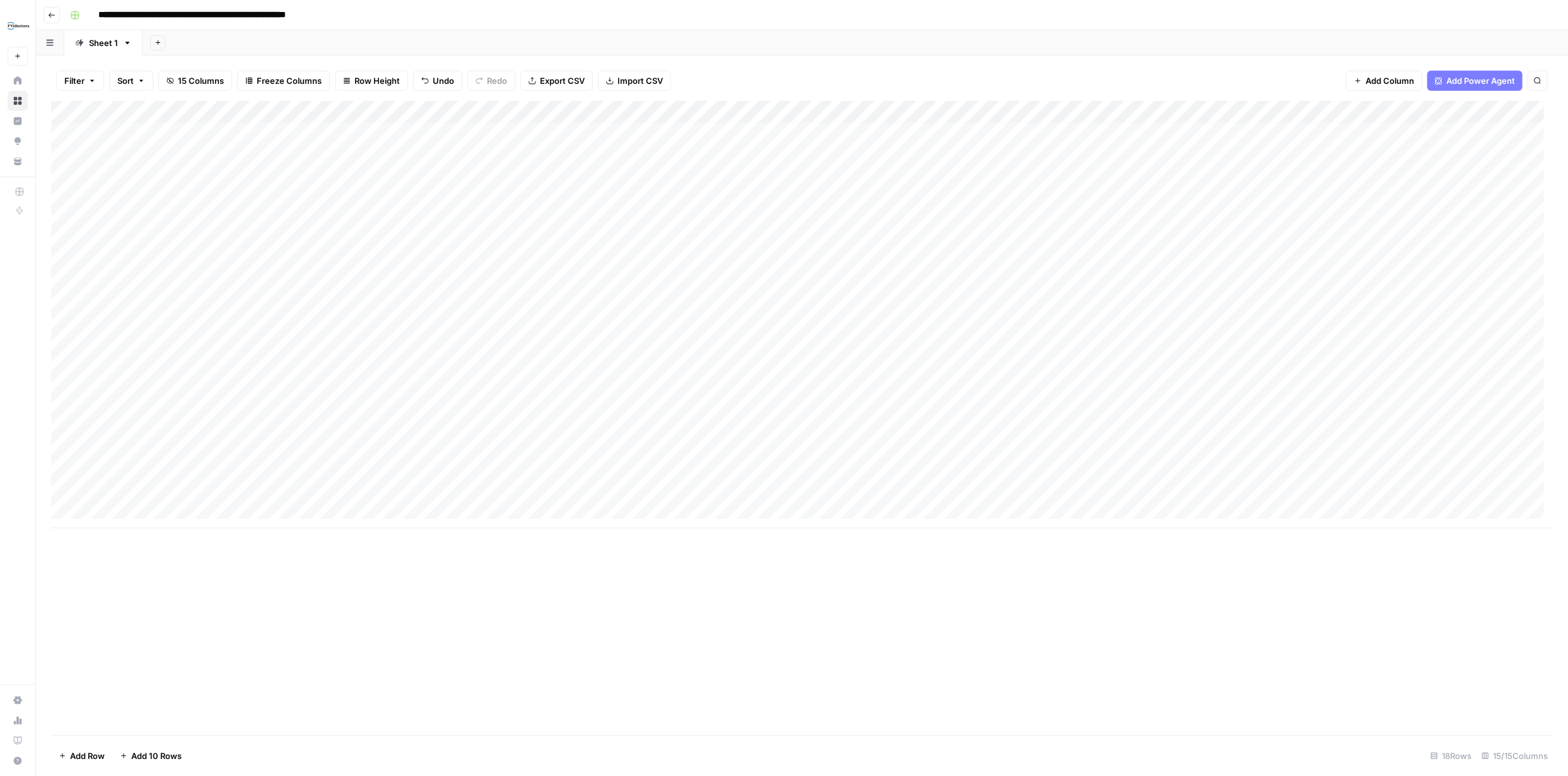
scroll to position [9, 0]
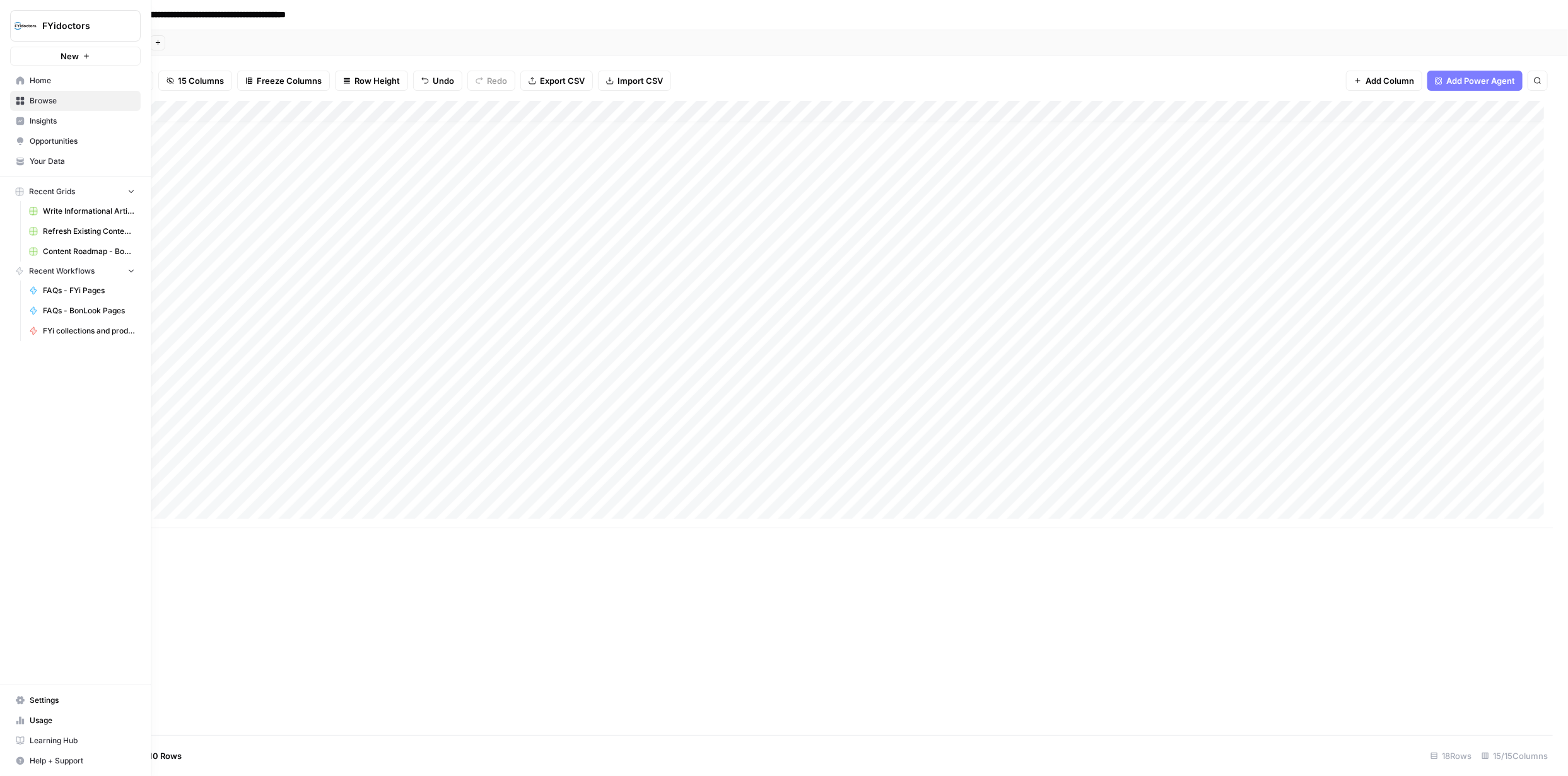
click at [29, 99] on span "Browse" at bounding box center [82, 101] width 105 height 11
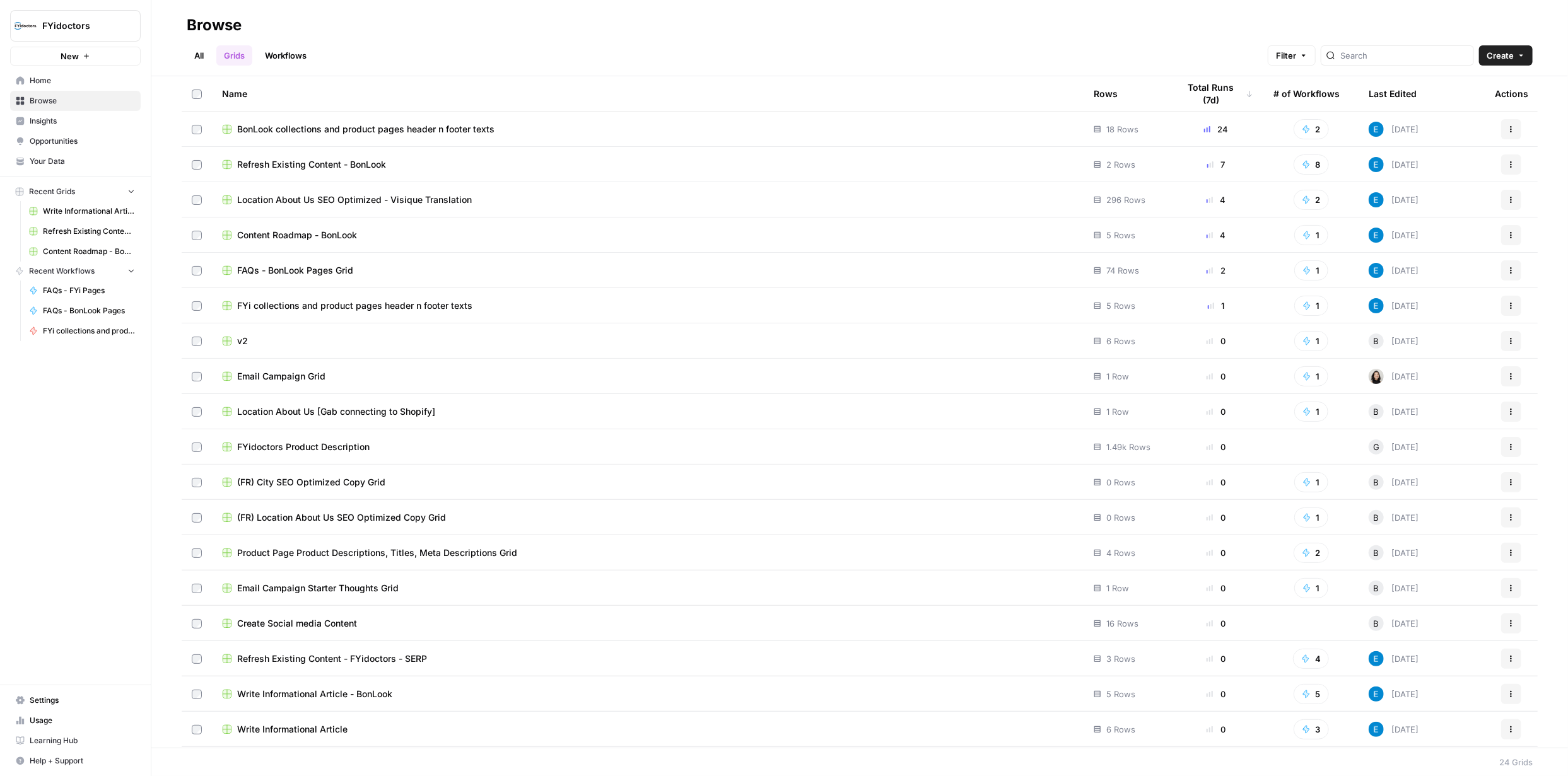
click at [462, 304] on span "FYi collections and product pages header n footer texts" at bounding box center [354, 306] width 236 height 13
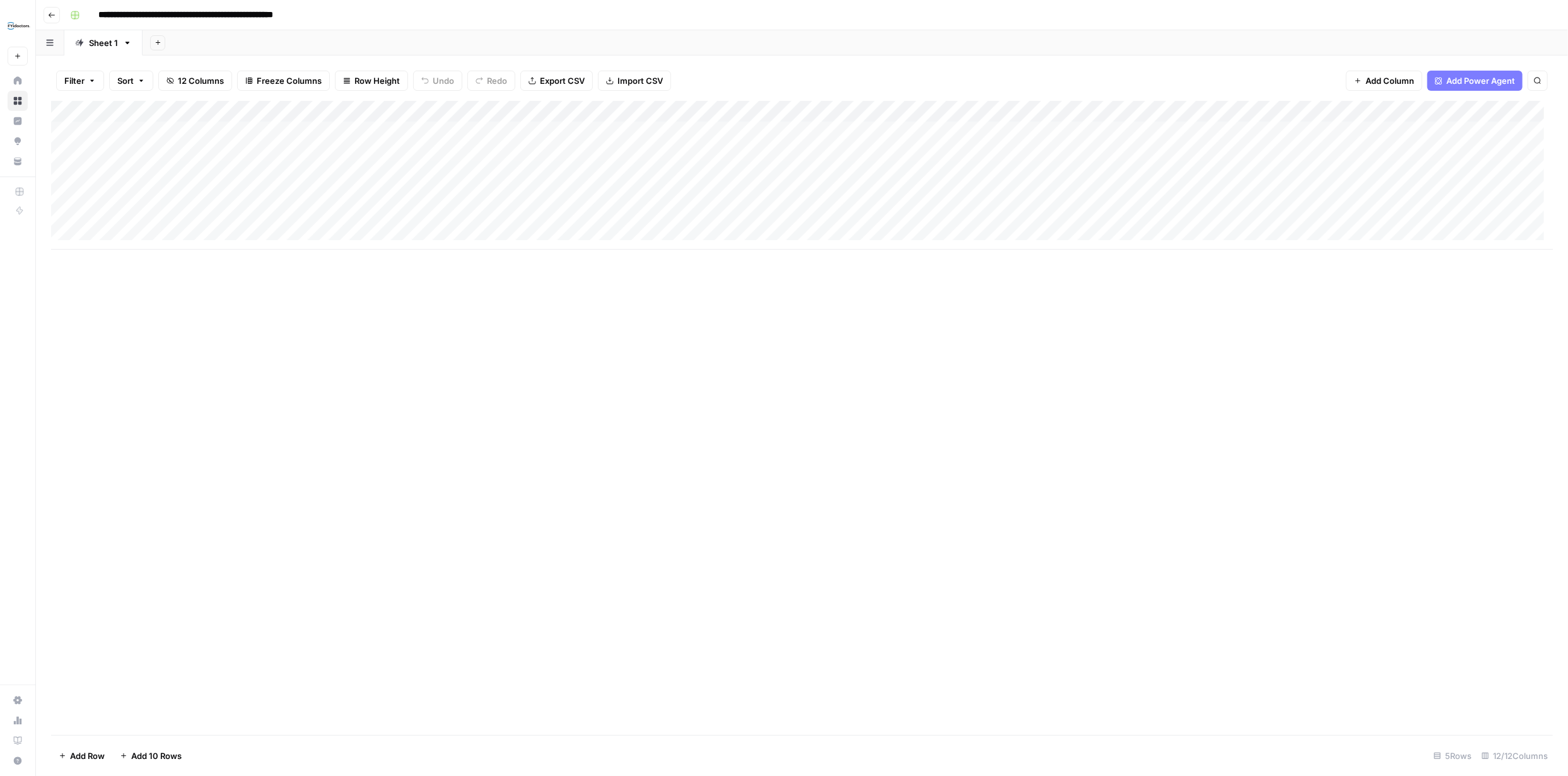
click at [522, 109] on div "Add Column" at bounding box center [802, 175] width 1501 height 149
click at [346, 231] on span "Edit Workflow" at bounding box center [356, 235] width 110 height 13
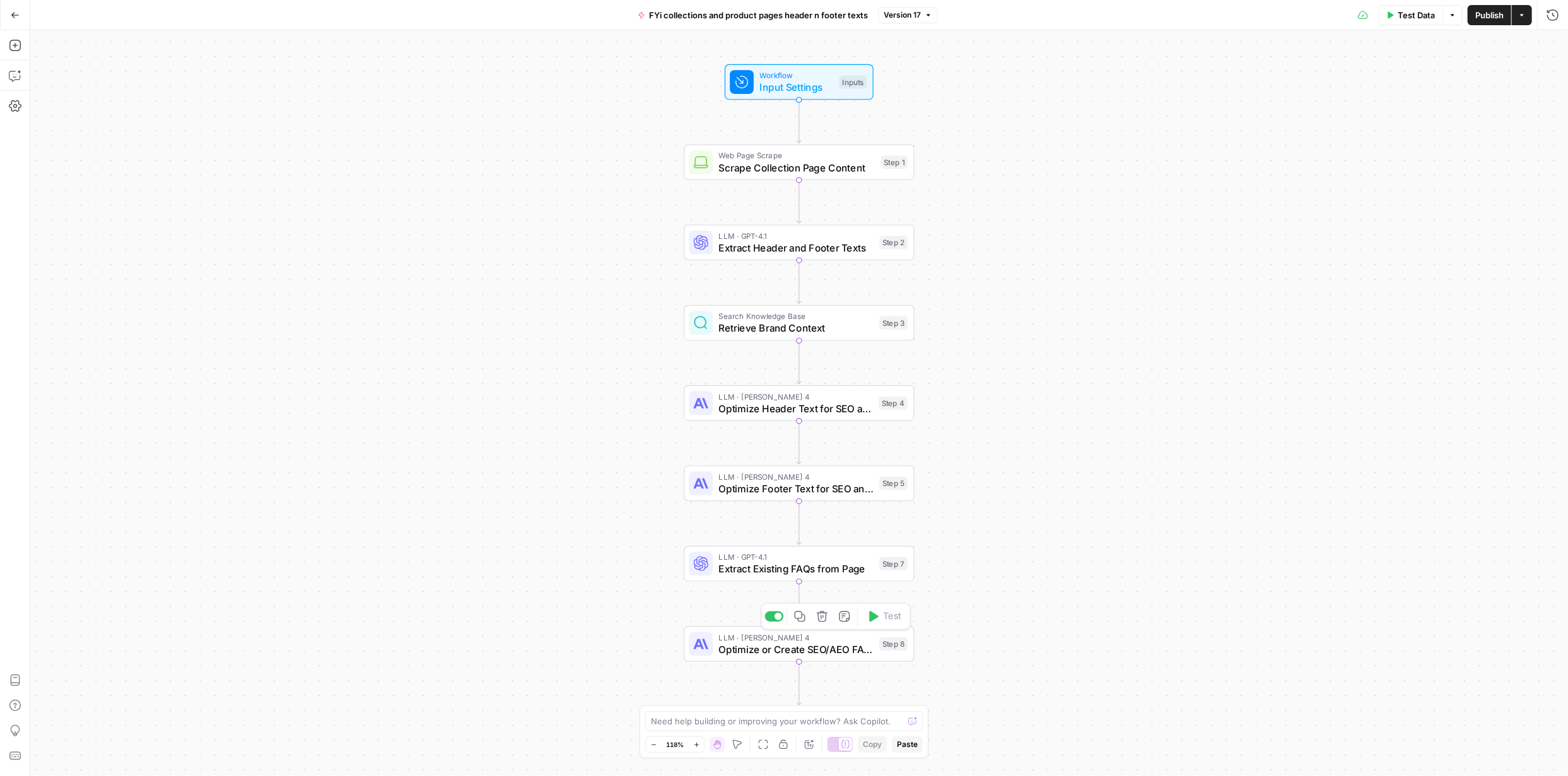
click at [853, 647] on span "Optimize or Create SEO/AEO FAQs" at bounding box center [796, 649] width 155 height 15
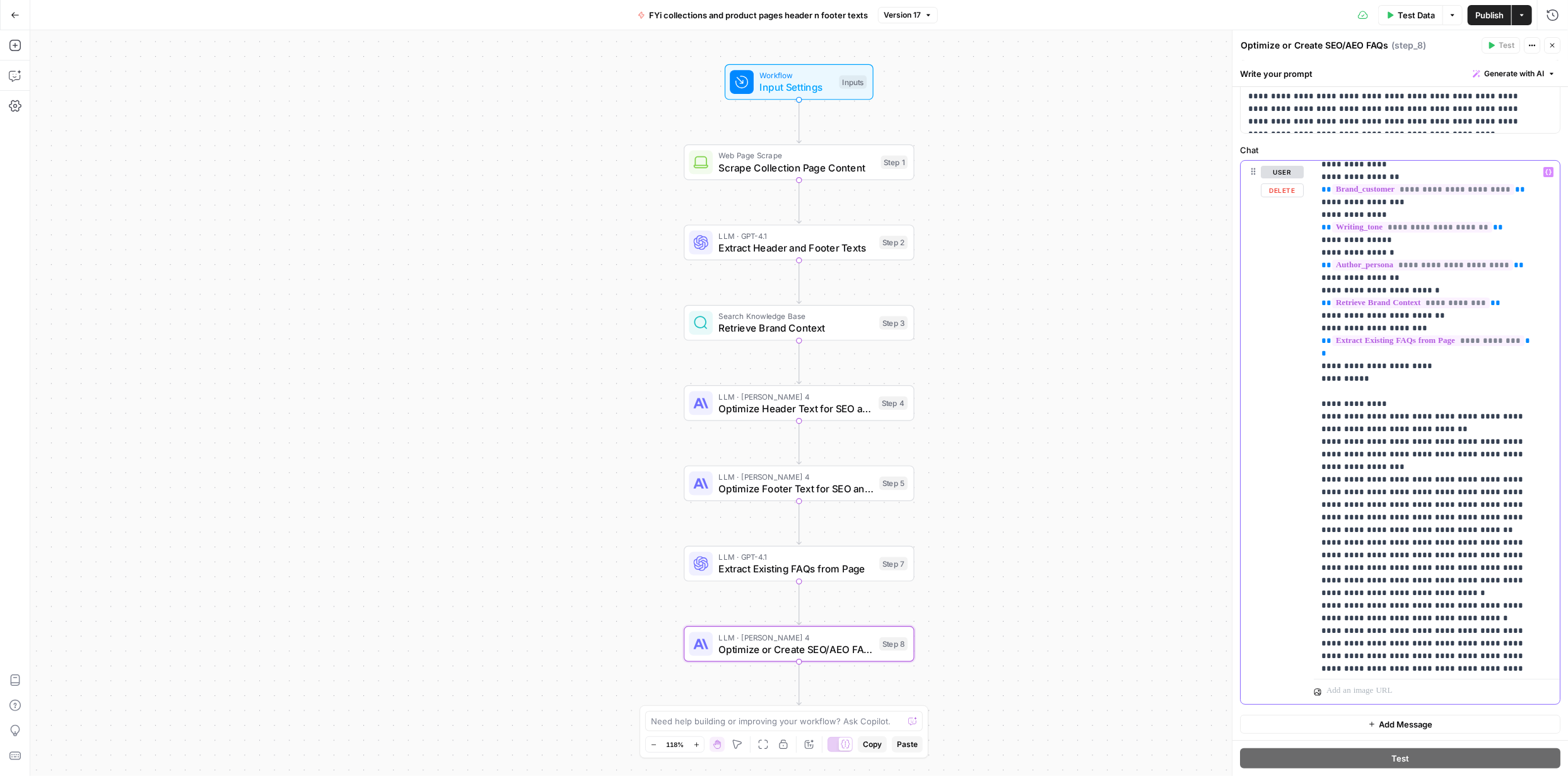
scroll to position [365, 0]
click at [23, 14] on button "Go Back" at bounding box center [15, 15] width 23 height 23
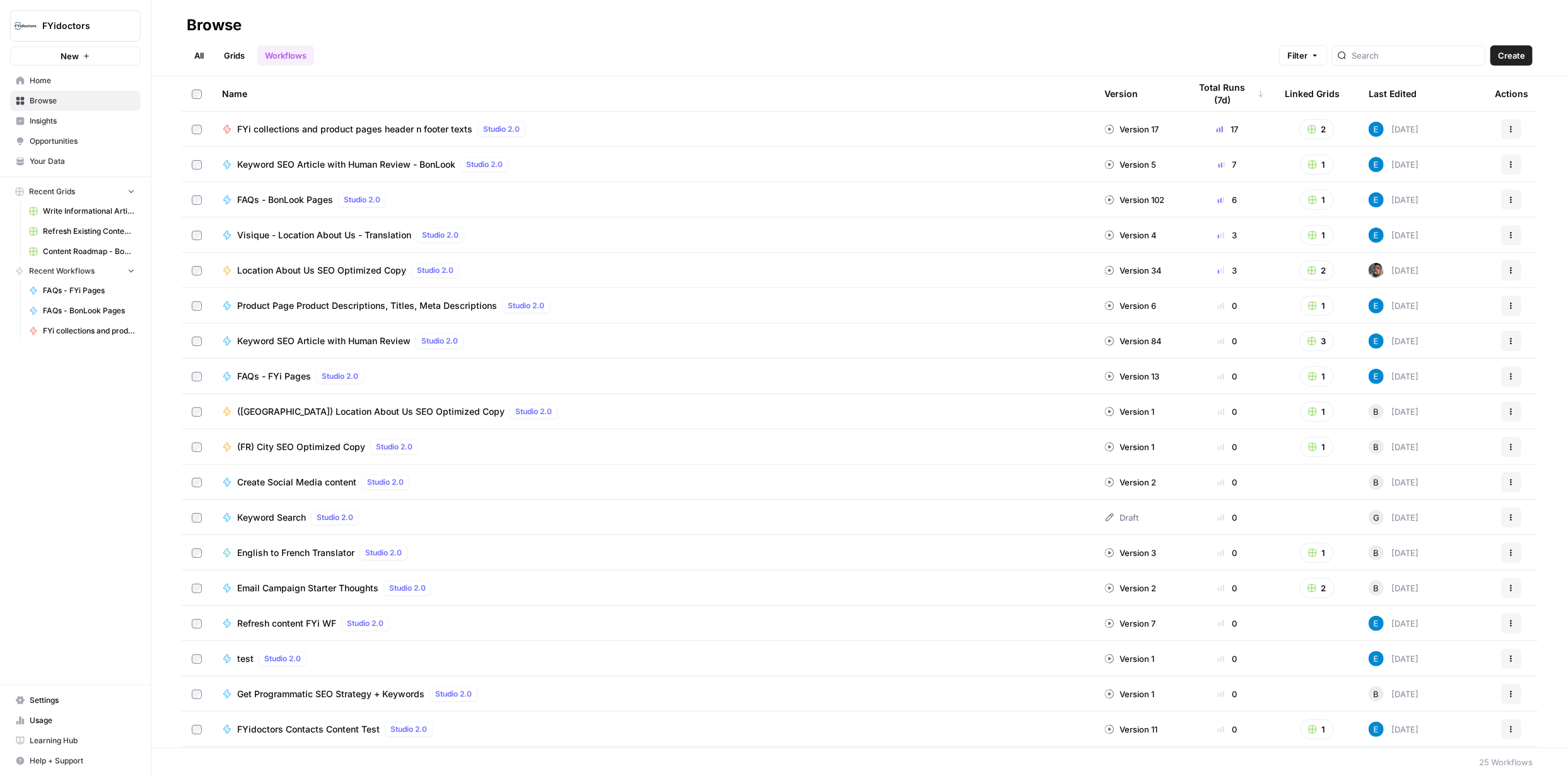
click at [91, 96] on span "Browse" at bounding box center [82, 101] width 105 height 11
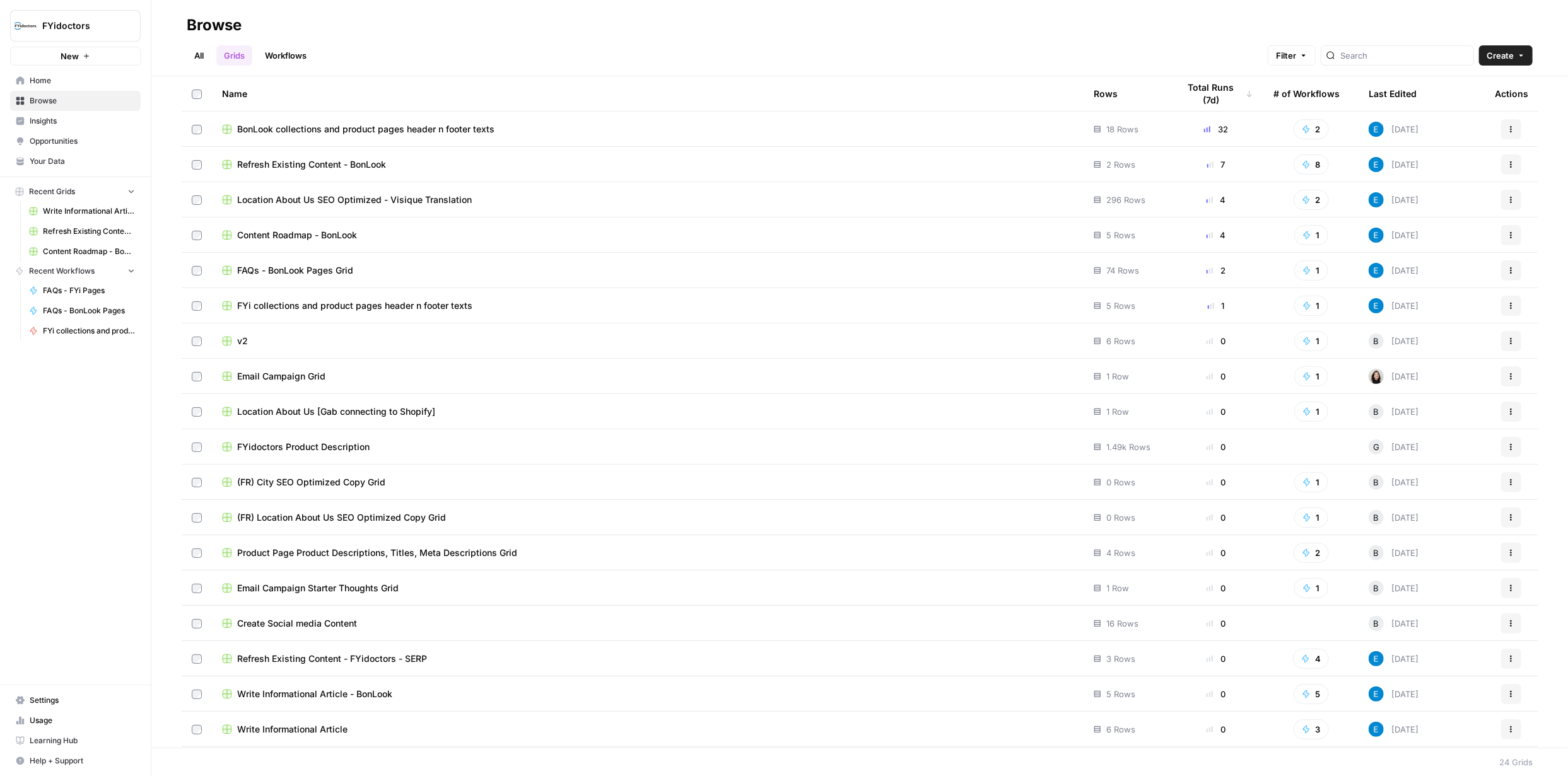
click at [332, 304] on span "FYi collections and product pages header n footer texts" at bounding box center [354, 306] width 236 height 13
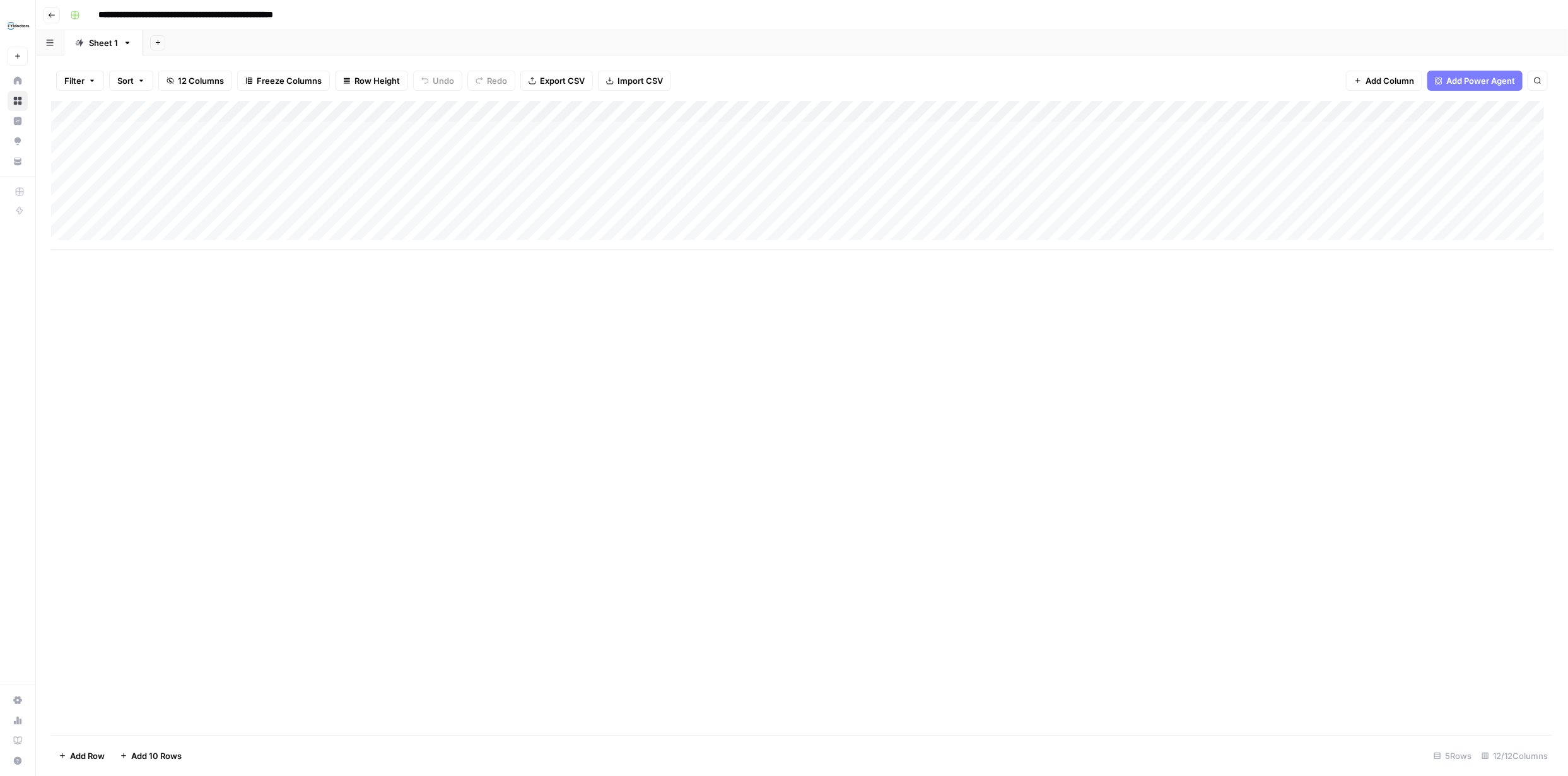
click at [879, 197] on div "Add Column" at bounding box center [802, 175] width 1501 height 149
click at [959, 310] on div "Add Column" at bounding box center [802, 418] width 1501 height 635
click at [993, 192] on div "Add Column" at bounding box center [802, 175] width 1501 height 149
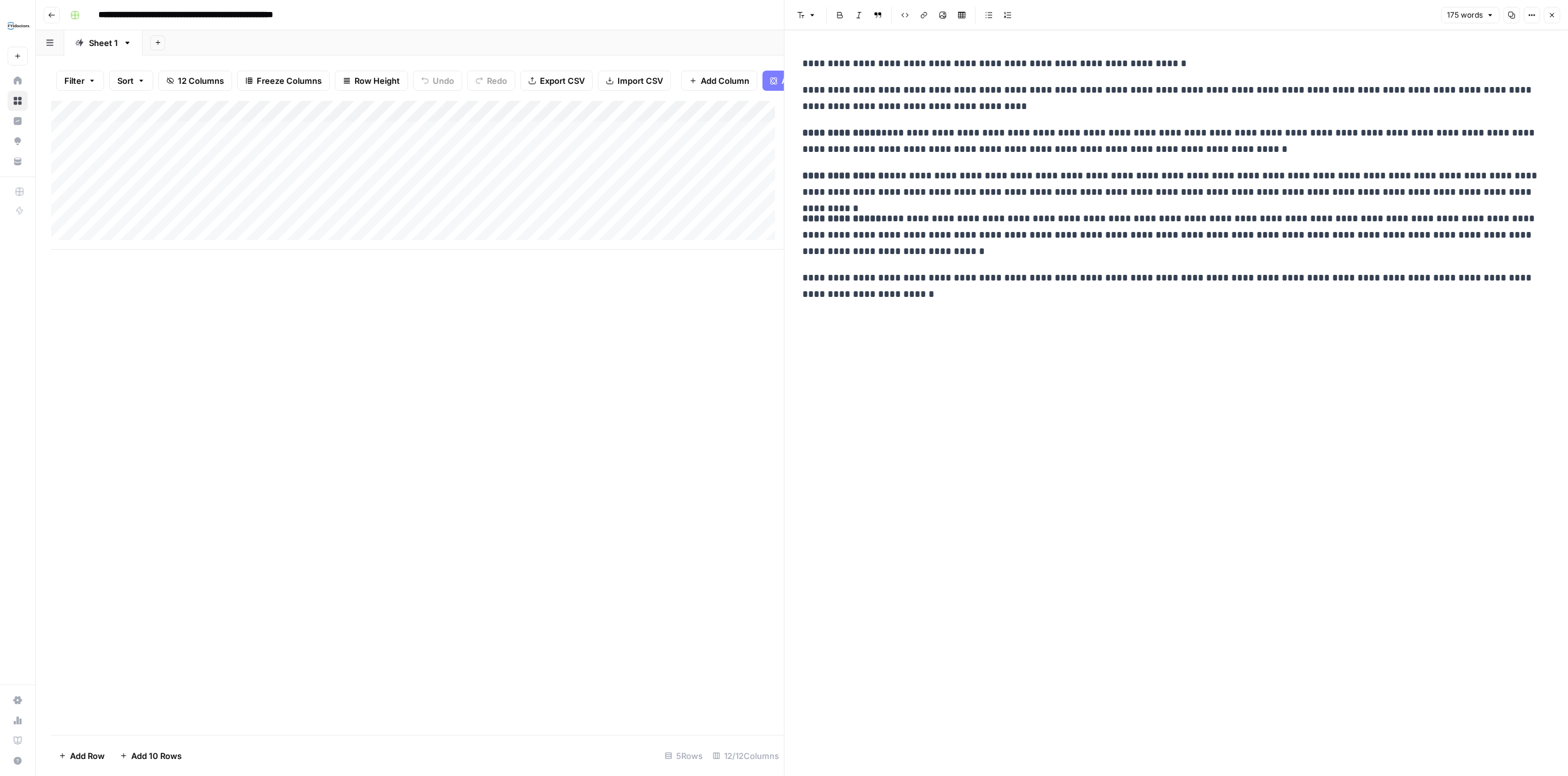
click at [1550, 11] on icon "button" at bounding box center [1551, 15] width 7 height 7
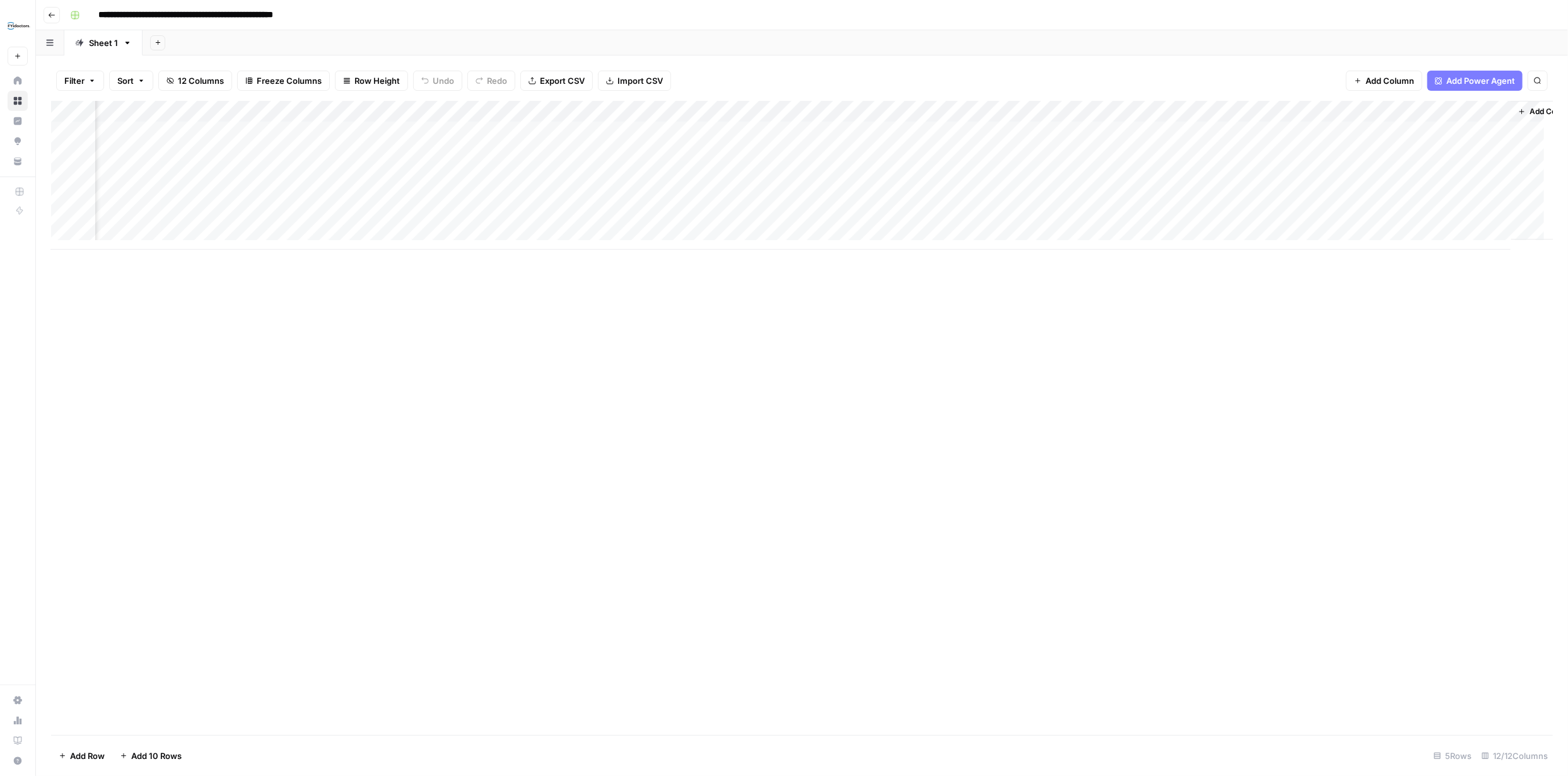
scroll to position [0, 214]
click at [895, 198] on div "Add Column" at bounding box center [802, 175] width 1501 height 149
click at [894, 198] on div "Add Column" at bounding box center [802, 175] width 1501 height 149
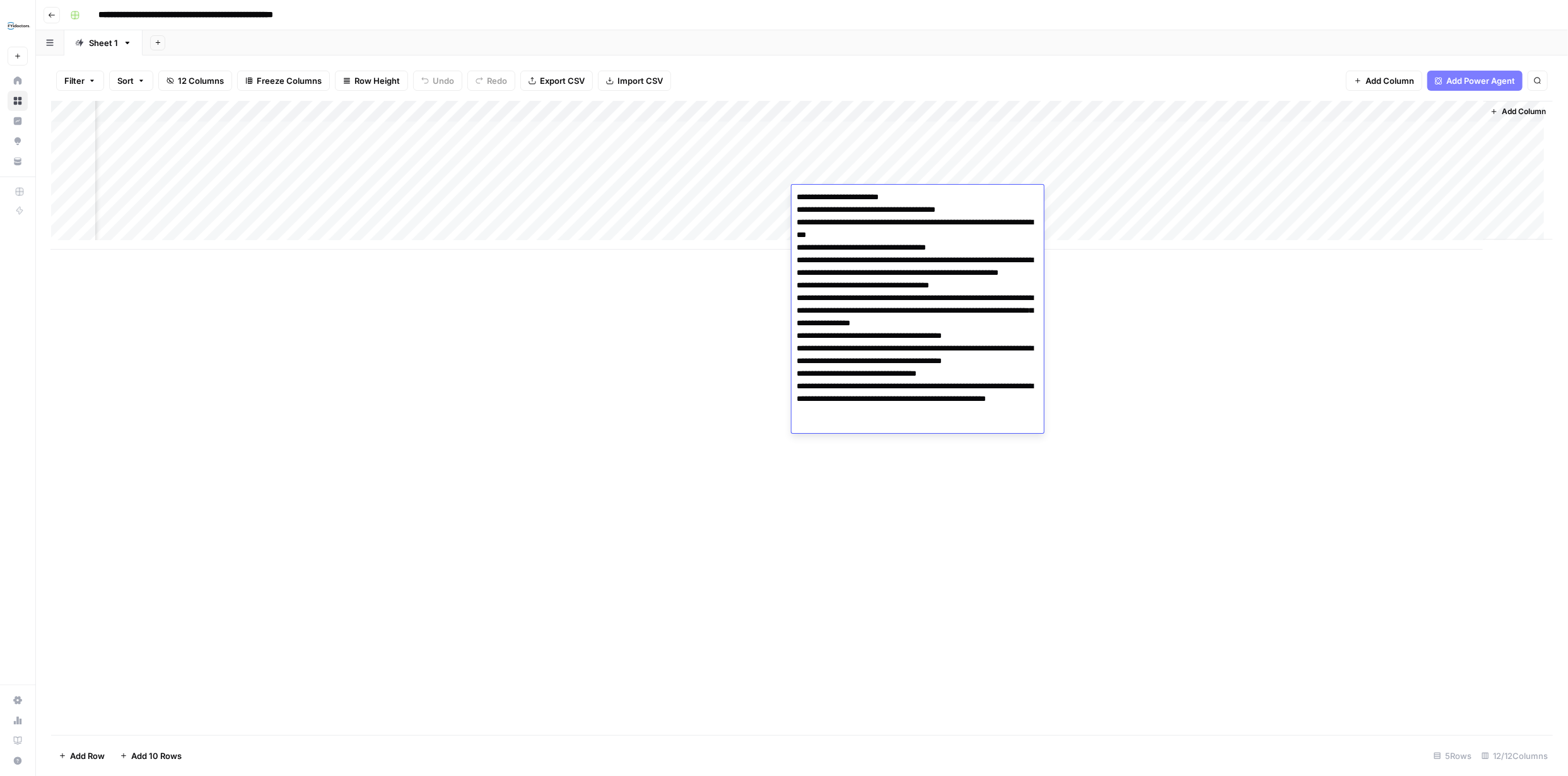
click at [1124, 285] on div "Add Column" at bounding box center [802, 418] width 1501 height 635
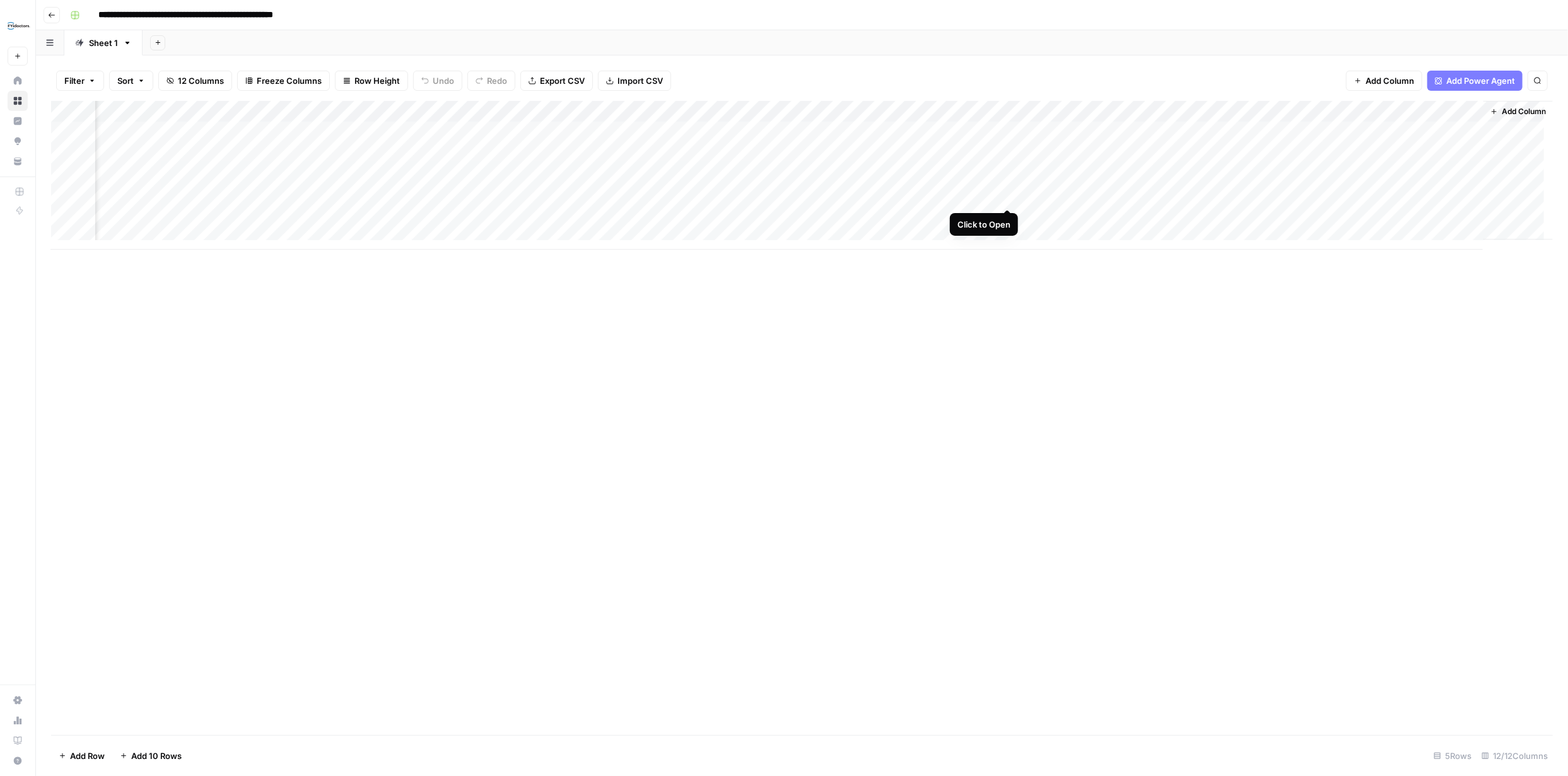
click at [1006, 196] on div "Add Column" at bounding box center [802, 175] width 1501 height 149
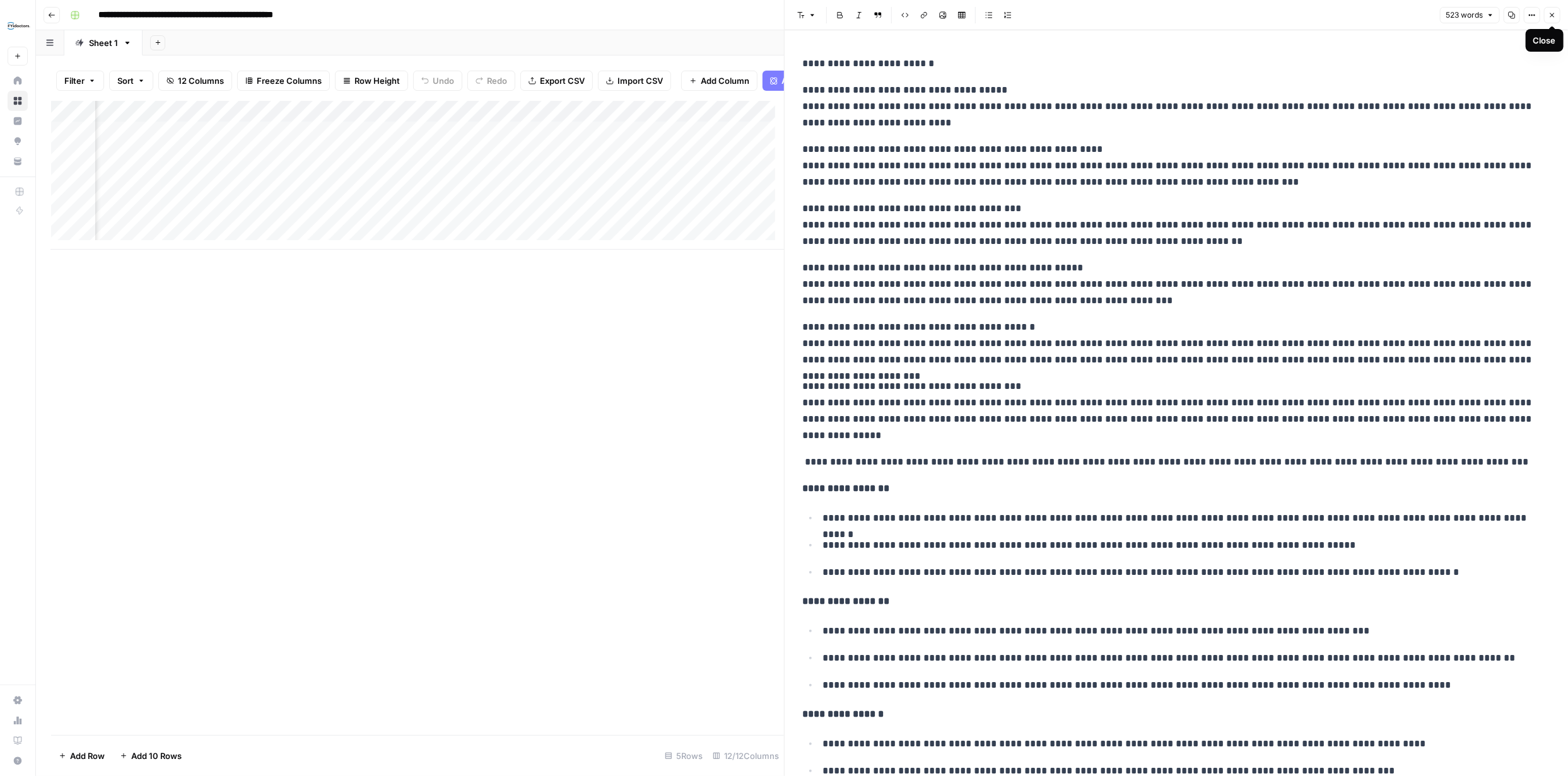
click at [1547, 13] on button "Close" at bounding box center [1552, 15] width 17 height 17
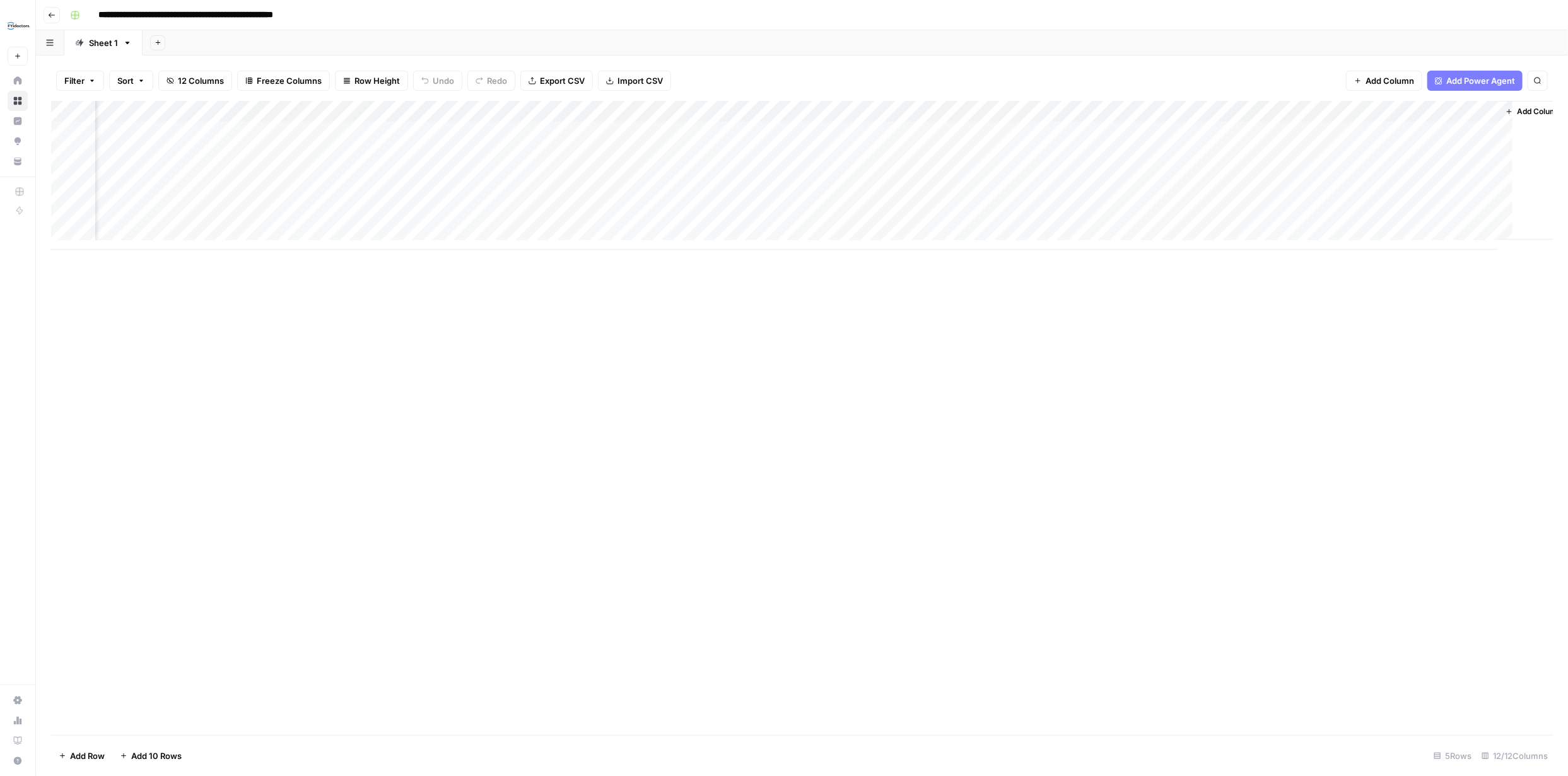
scroll to position [0, 199]
click at [1477, 196] on div "Add Column" at bounding box center [802, 175] width 1501 height 149
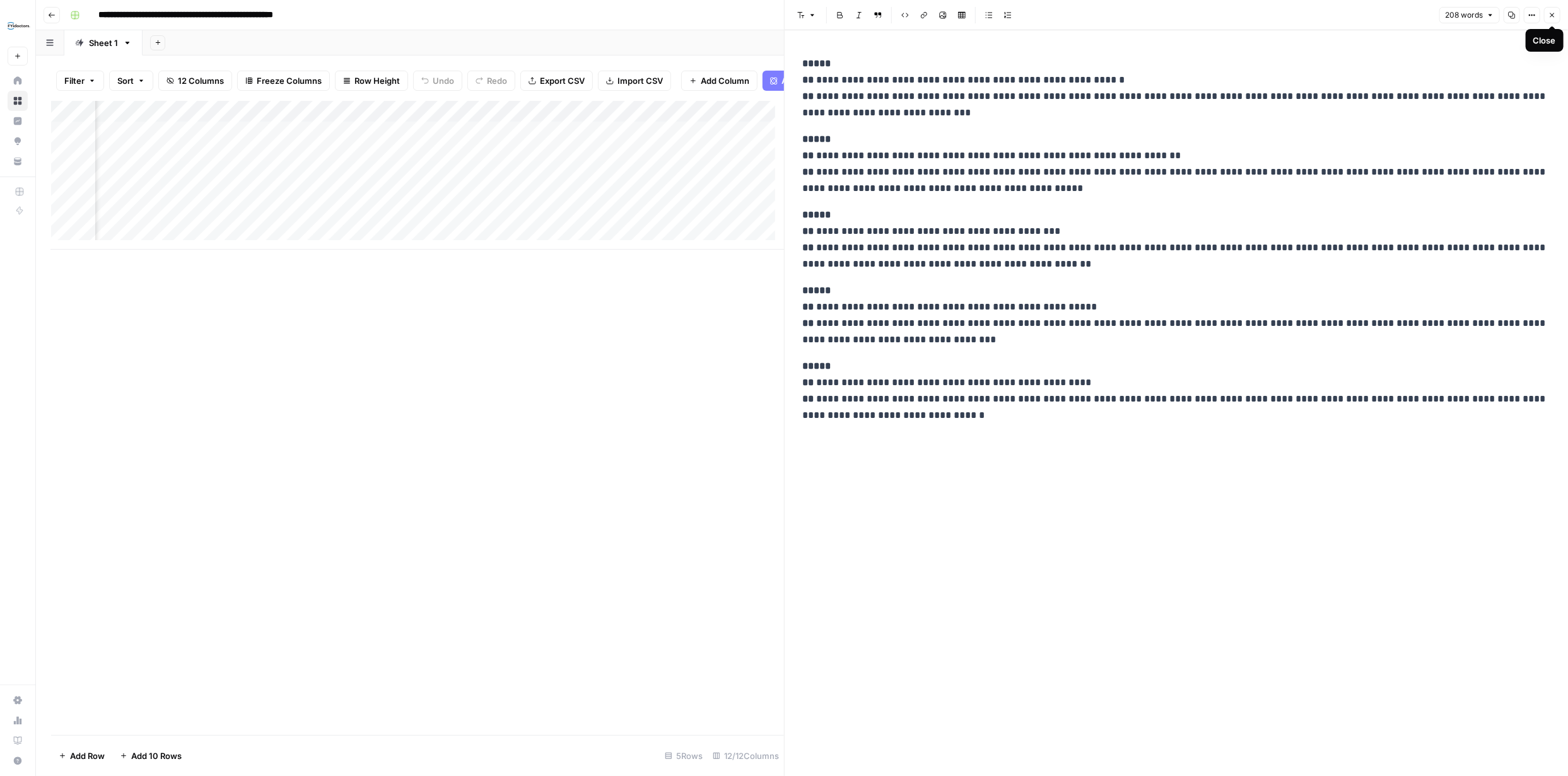
click at [1547, 19] on button "Close" at bounding box center [1552, 15] width 17 height 17
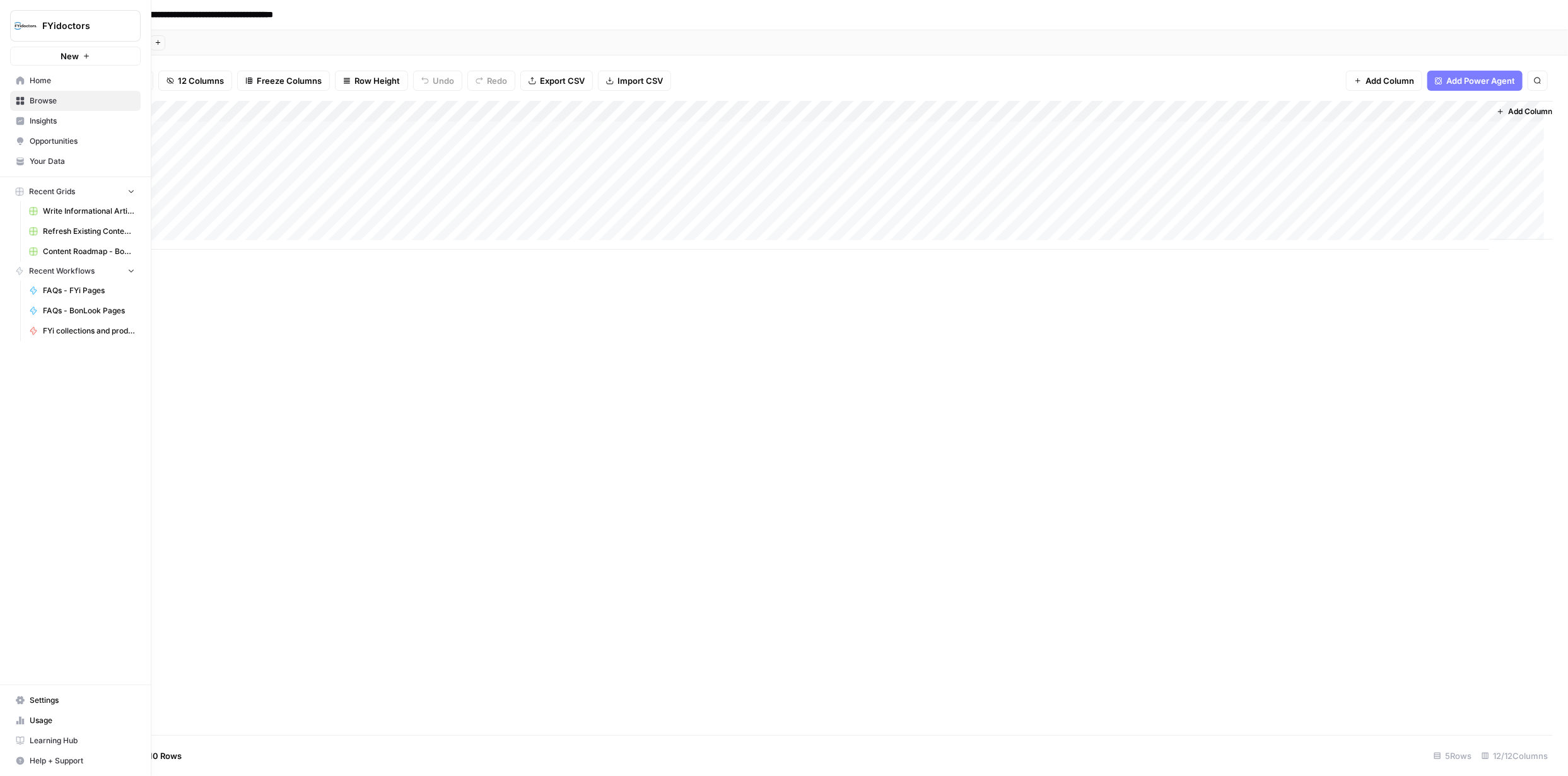
click at [20, 99] on icon at bounding box center [20, 101] width 9 height 9
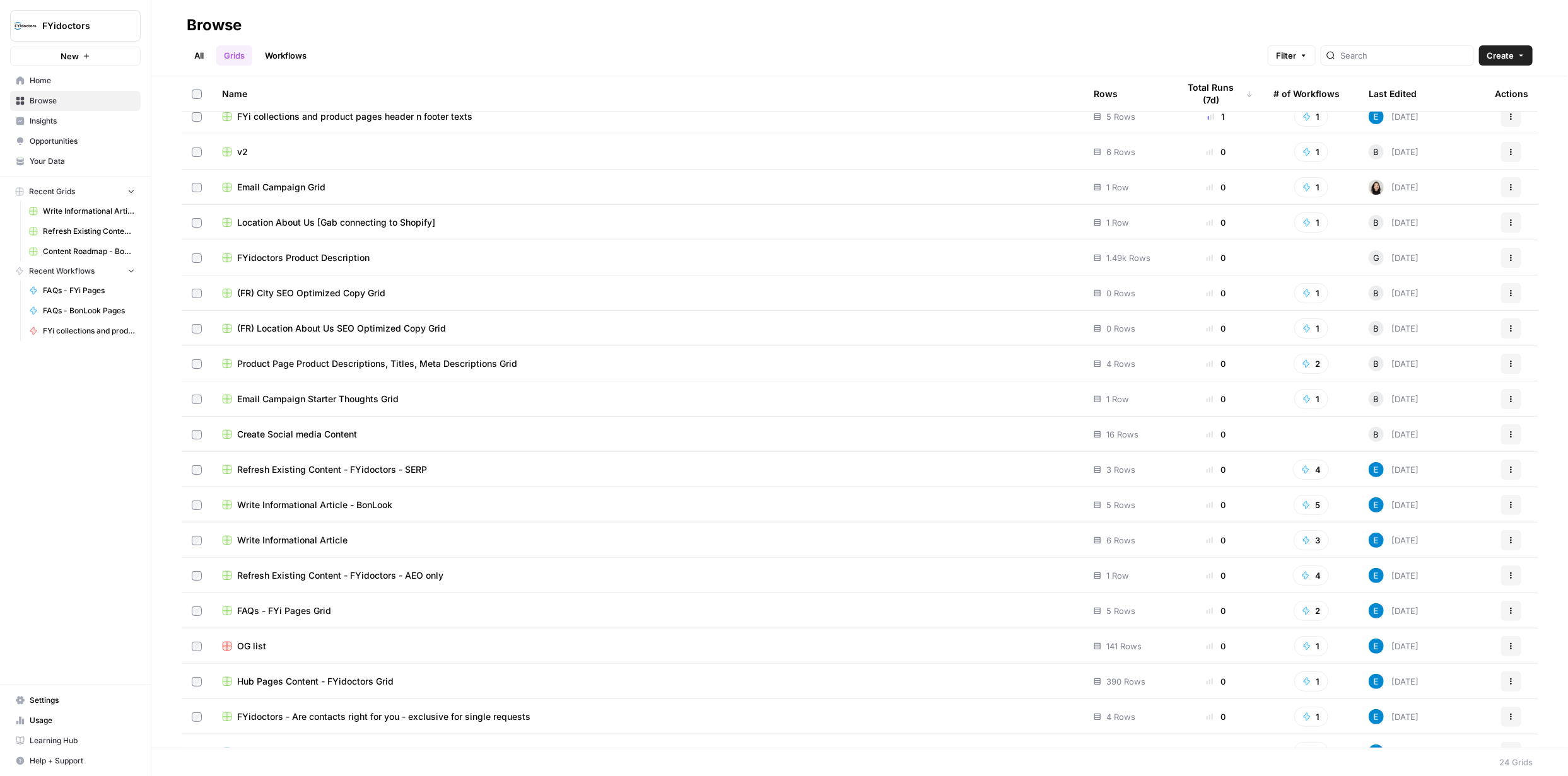
scroll to position [211, 0]
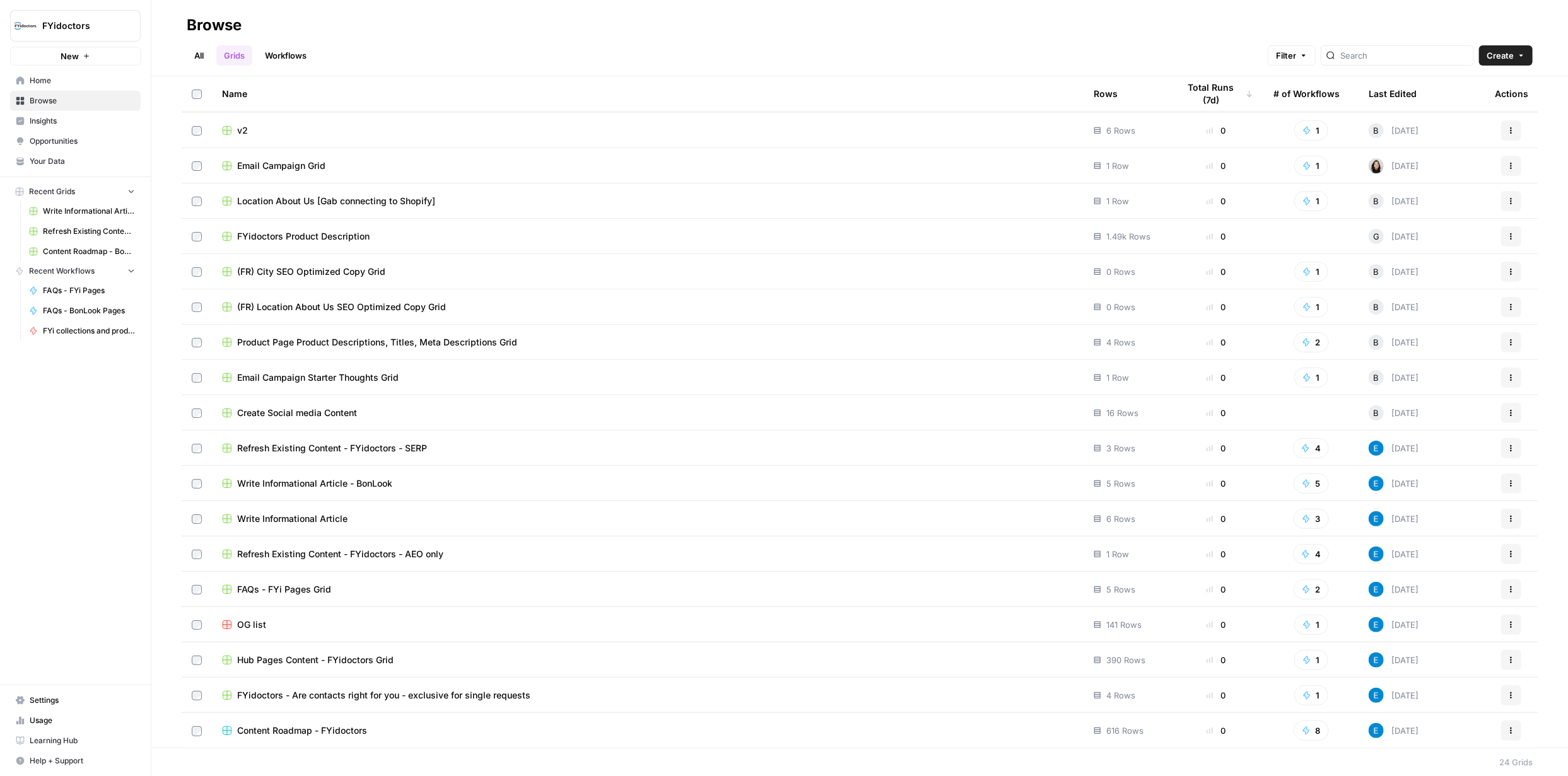
click at [428, 550] on span "Refresh Existing Content - FYidoctors - AEO only" at bounding box center [340, 554] width 206 height 13
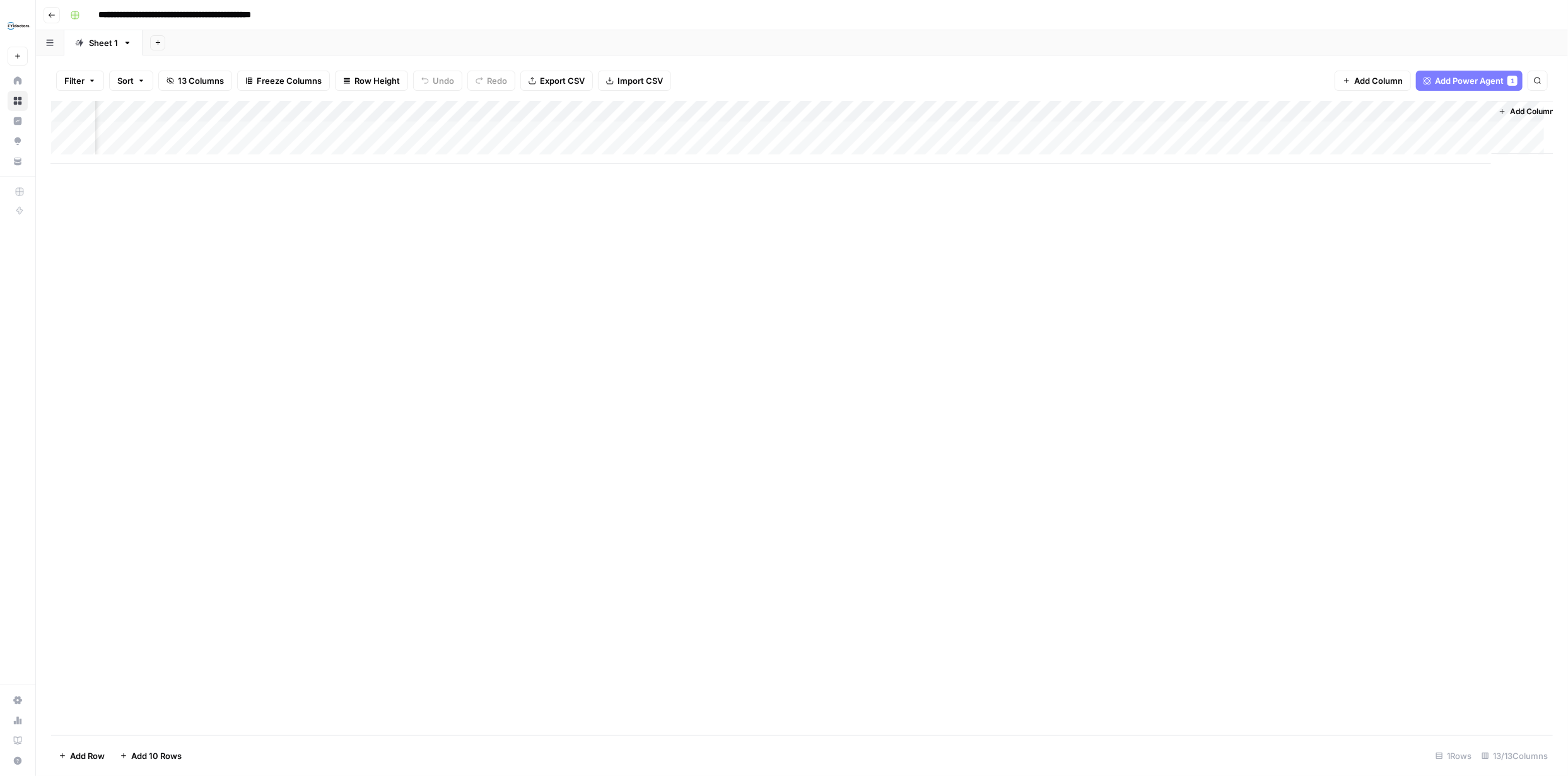
scroll to position [0, 406]
click at [1328, 132] on div "Add Column" at bounding box center [802, 132] width 1501 height 63
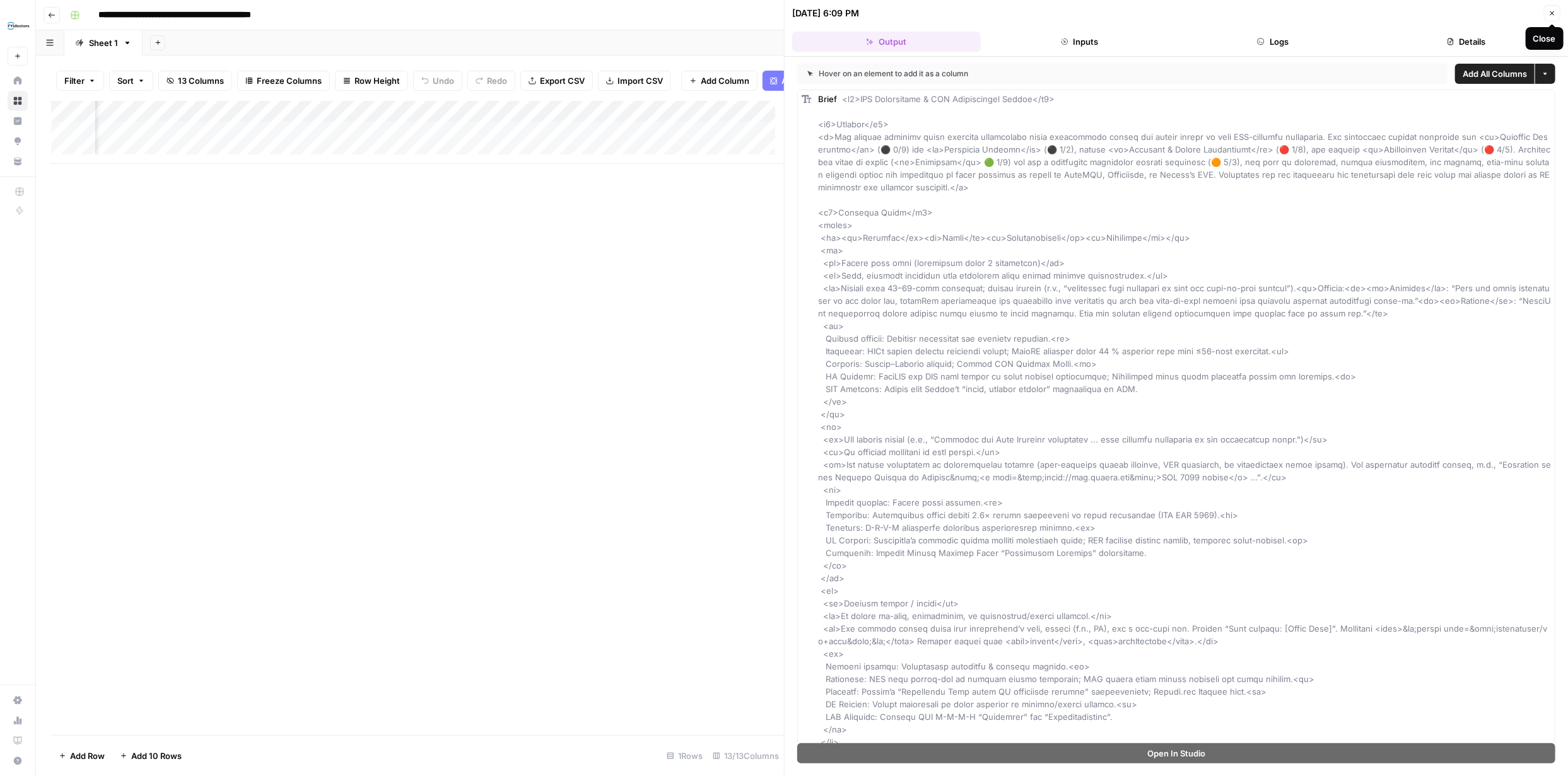
click at [1546, 19] on button "Close" at bounding box center [1552, 13] width 17 height 17
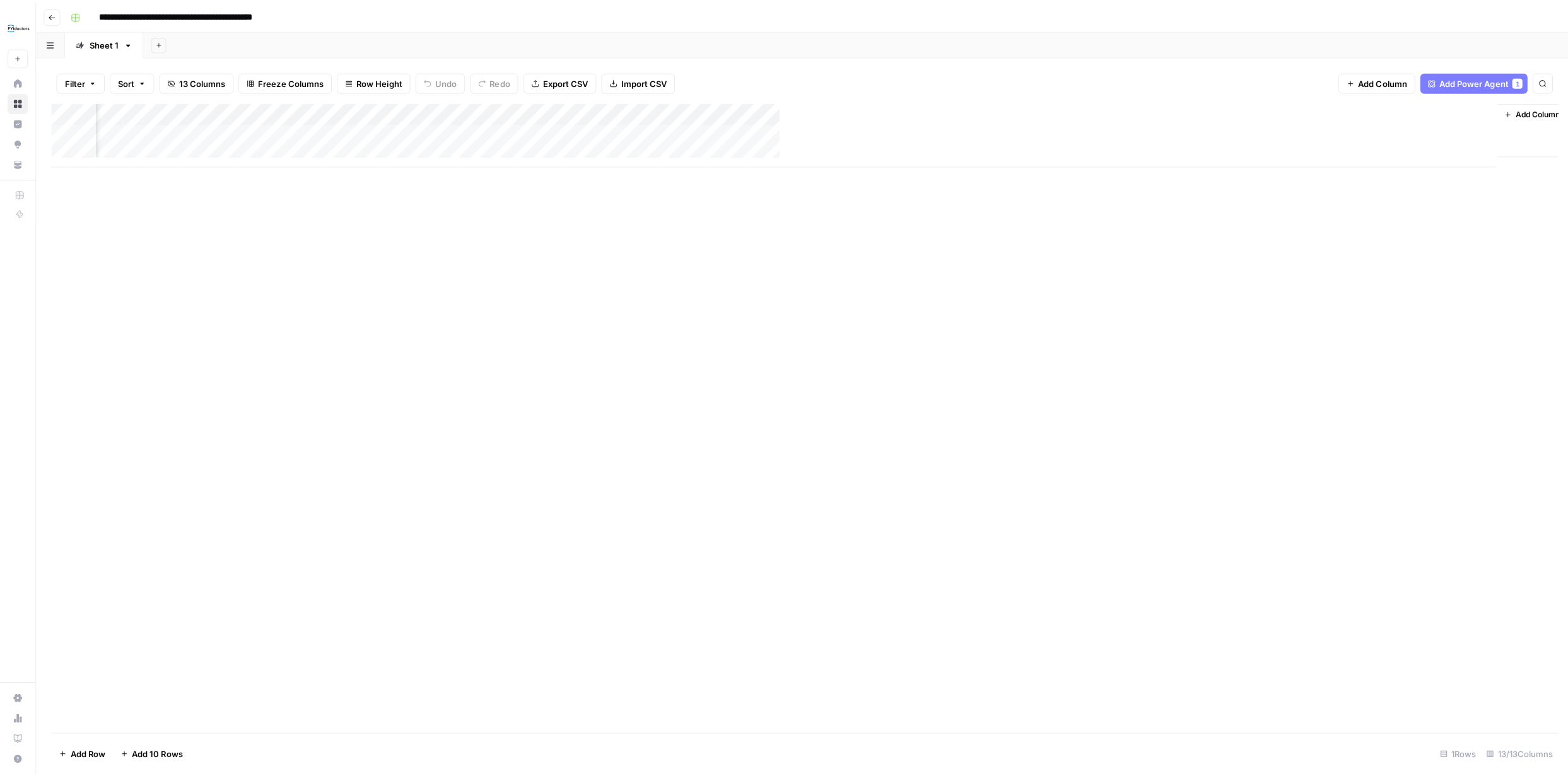
scroll to position [0, 390]
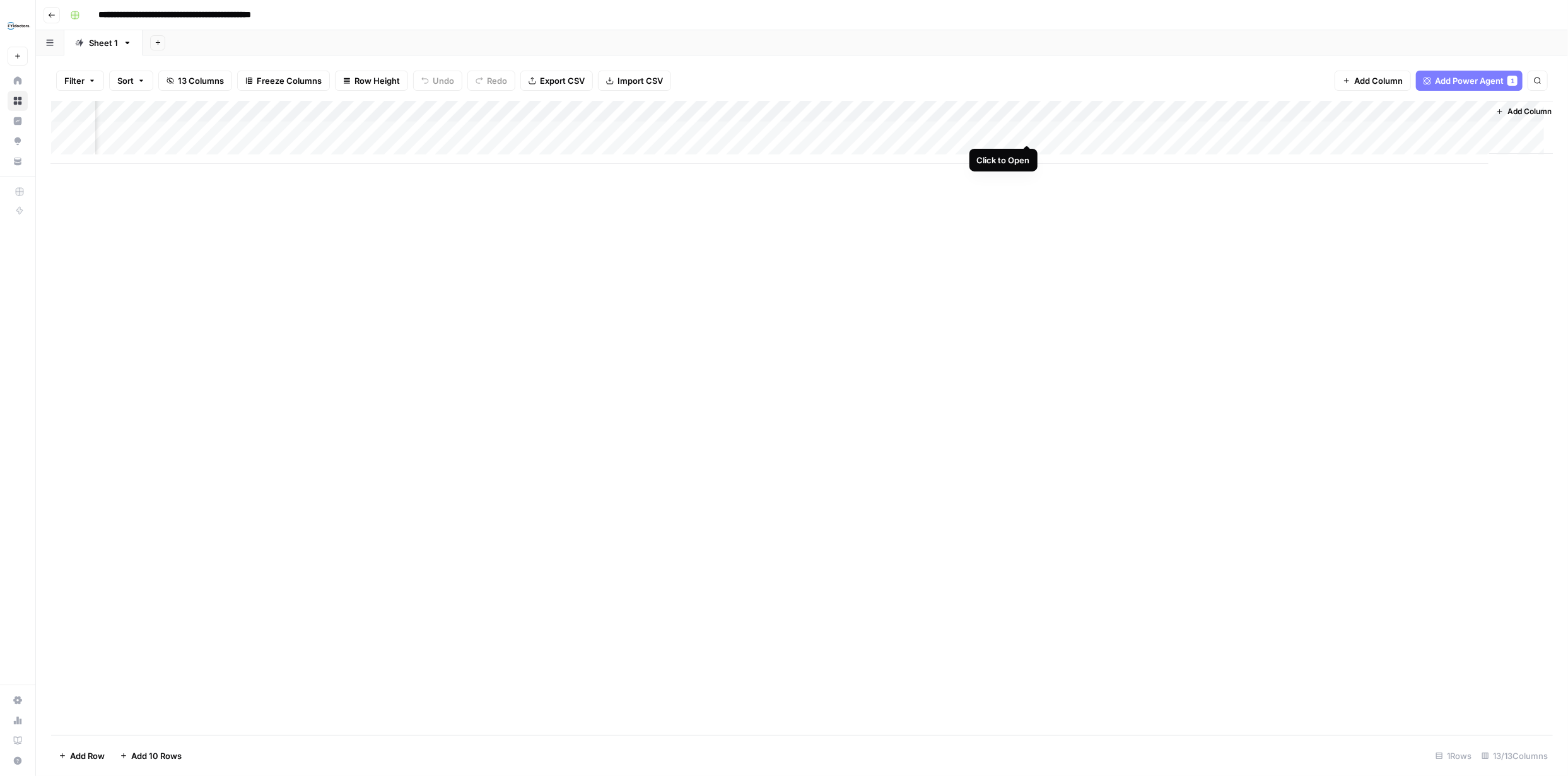
click at [1029, 130] on div "Add Column" at bounding box center [802, 132] width 1501 height 63
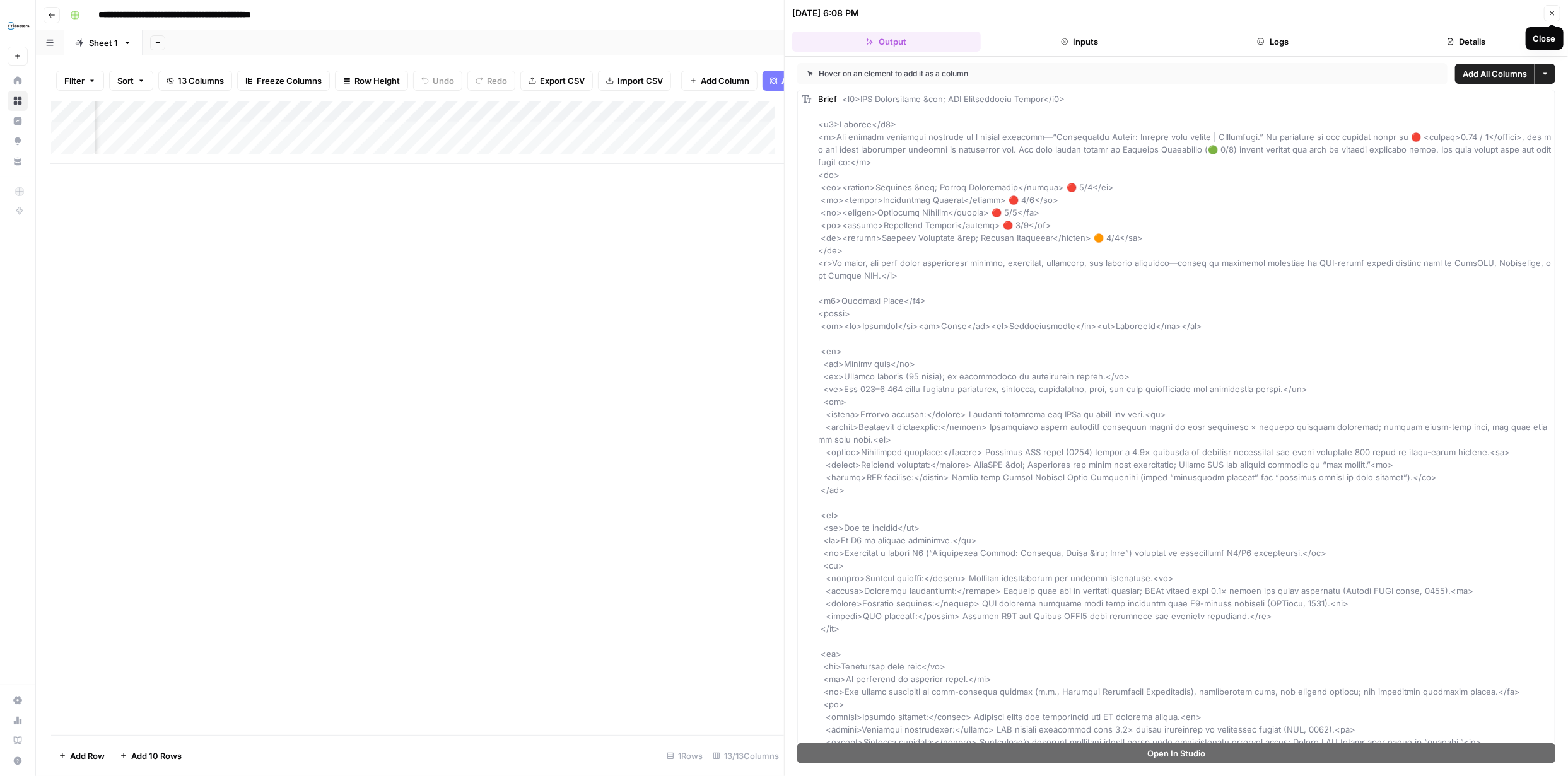
click at [1549, 11] on icon "button" at bounding box center [1551, 13] width 7 height 7
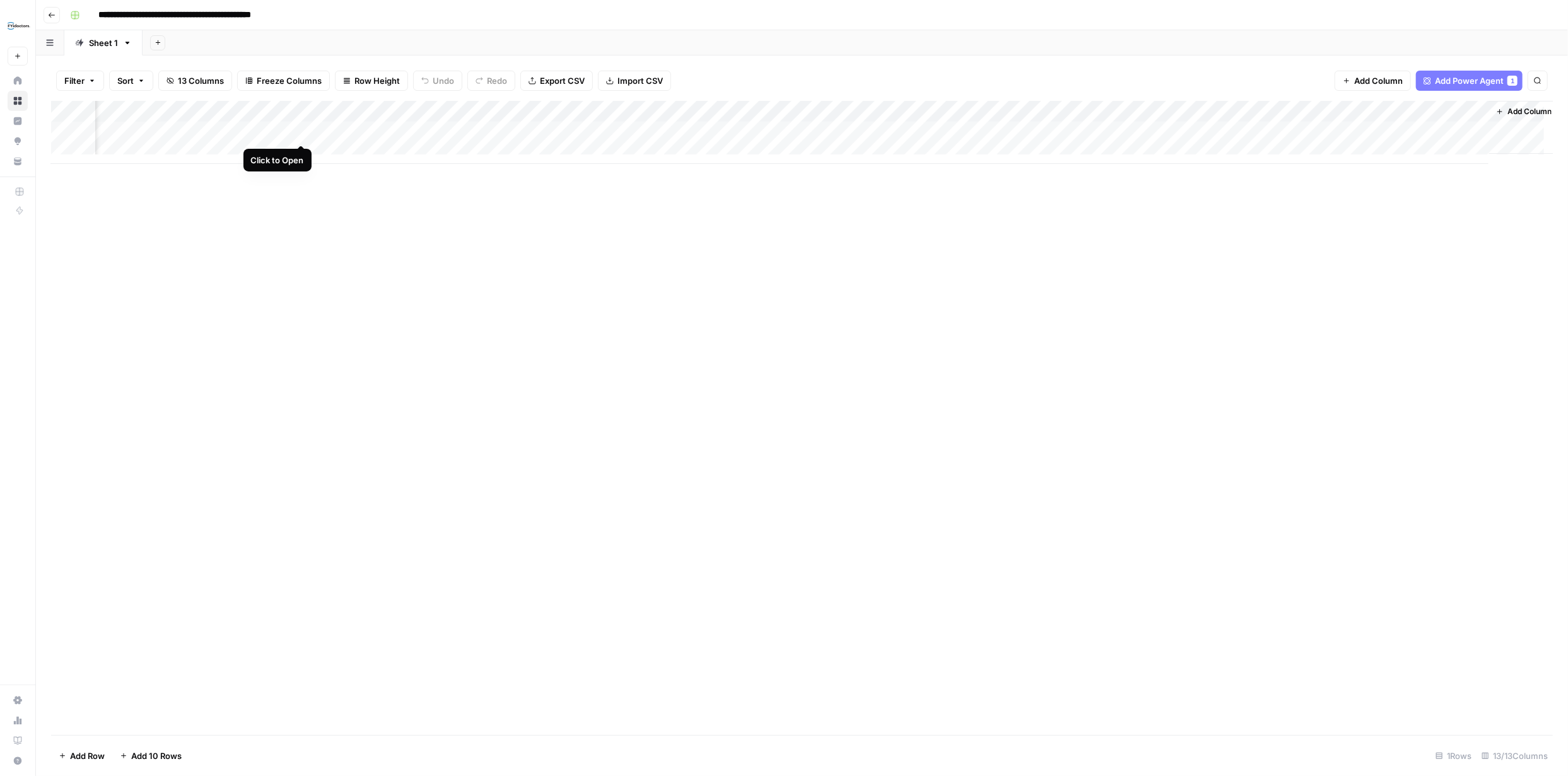
click at [302, 129] on div "Add Column" at bounding box center [802, 132] width 1501 height 63
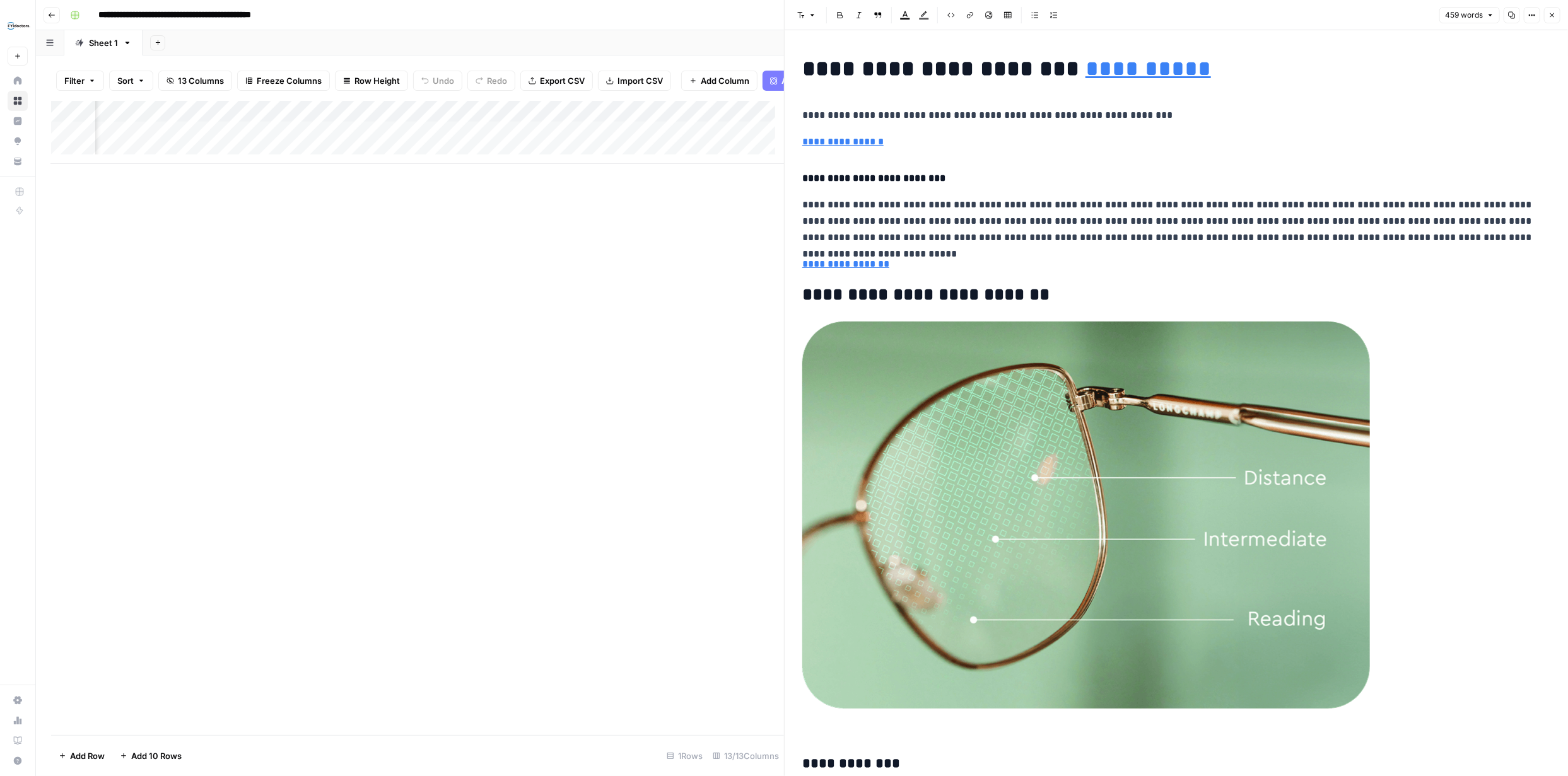
click at [1548, 14] on icon "button" at bounding box center [1551, 15] width 7 height 7
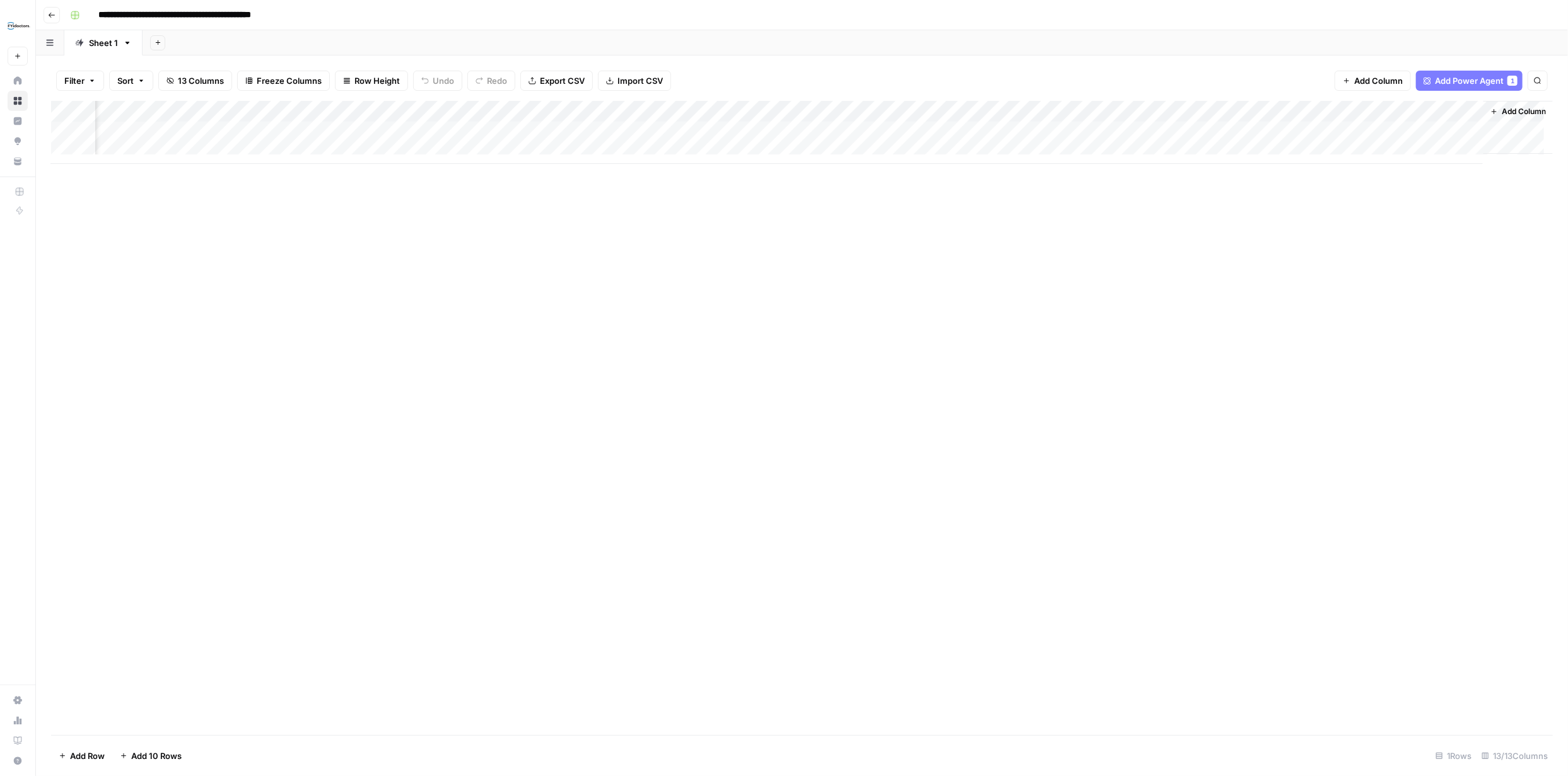
scroll to position [0, 406]
click at [1012, 129] on div "Add Column" at bounding box center [802, 132] width 1501 height 63
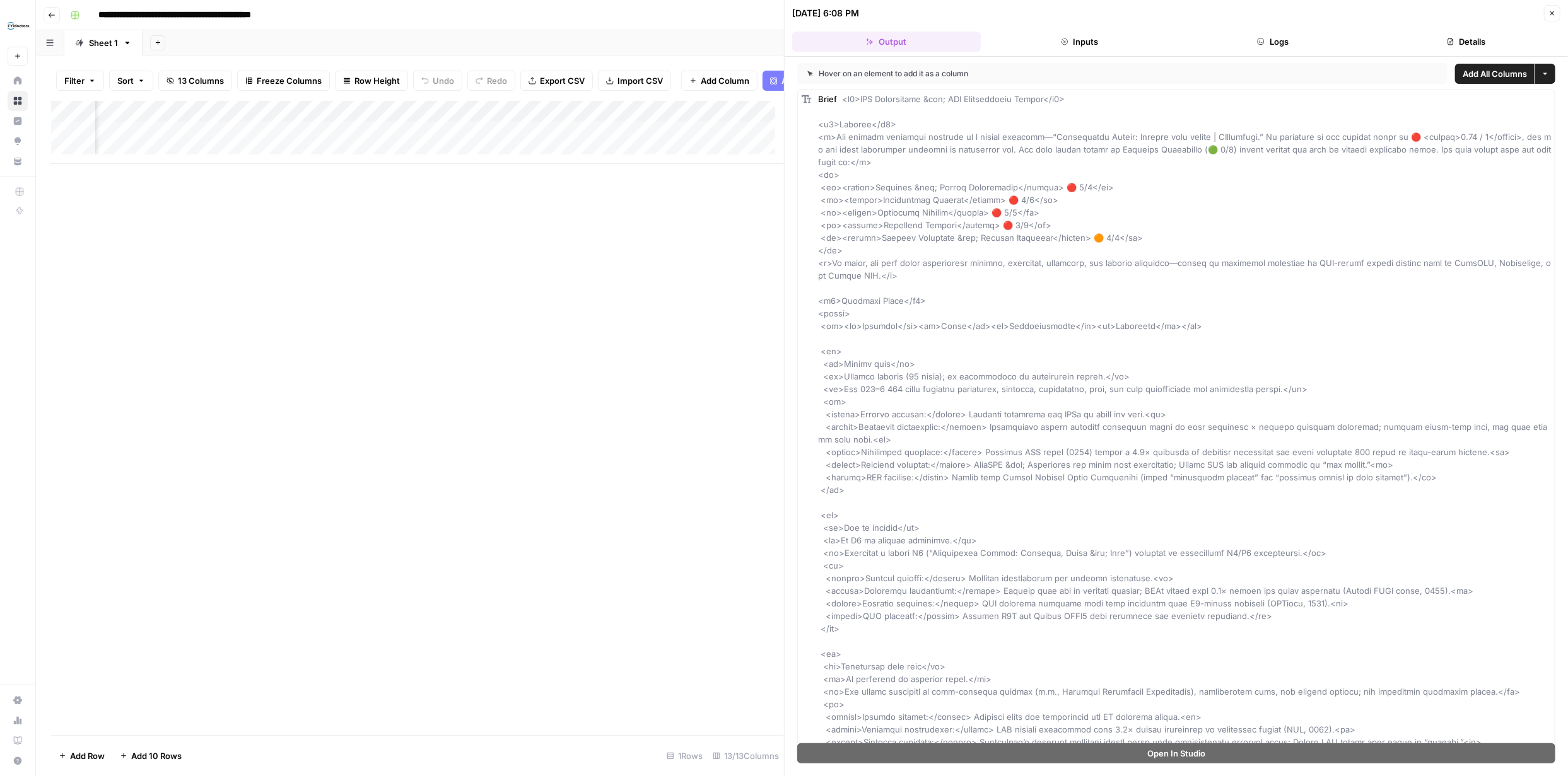
click at [1291, 41] on button "Logs" at bounding box center [1272, 41] width 189 height 20
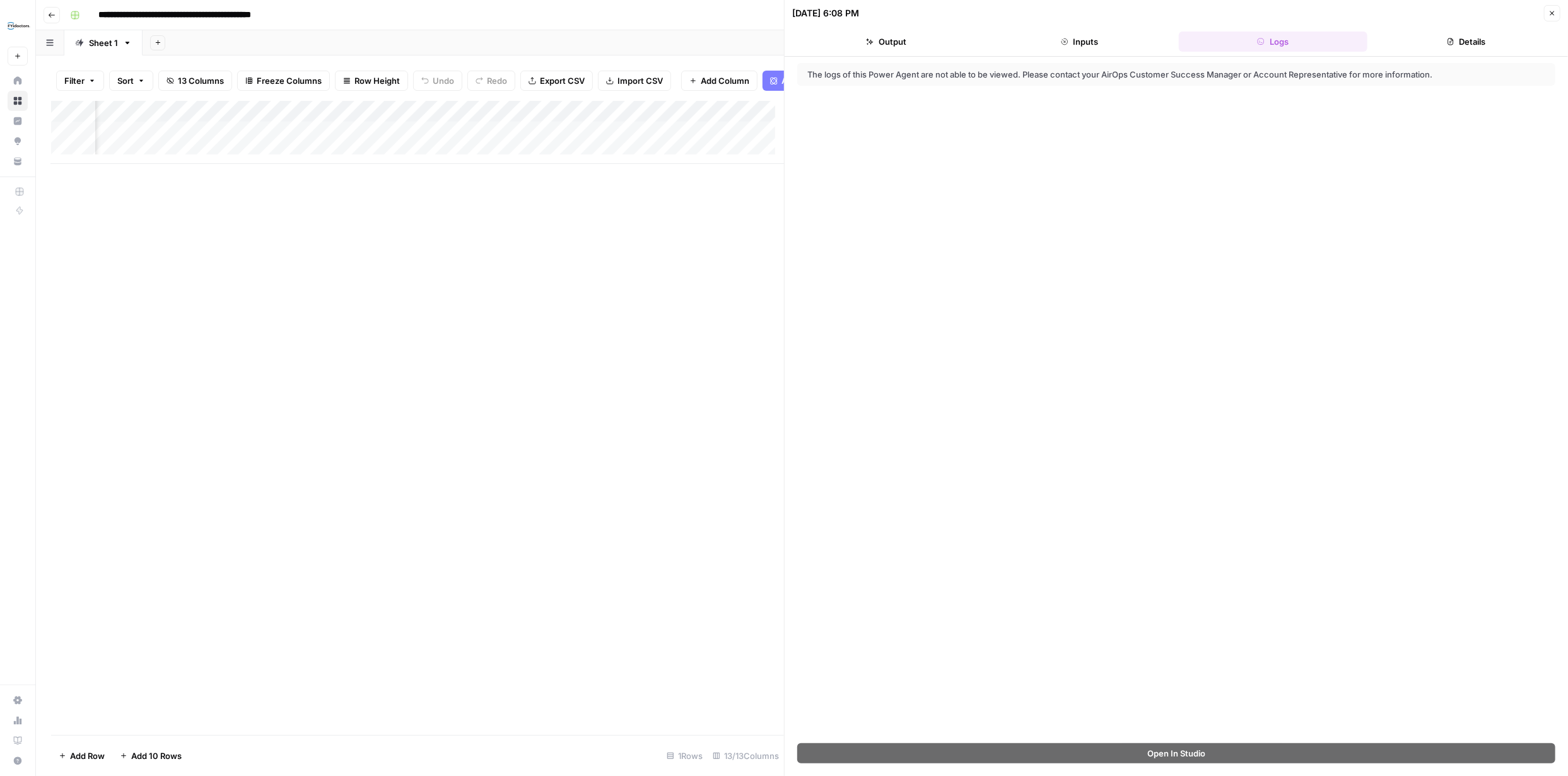
click at [1091, 43] on button "Inputs" at bounding box center [1080, 41] width 189 height 20
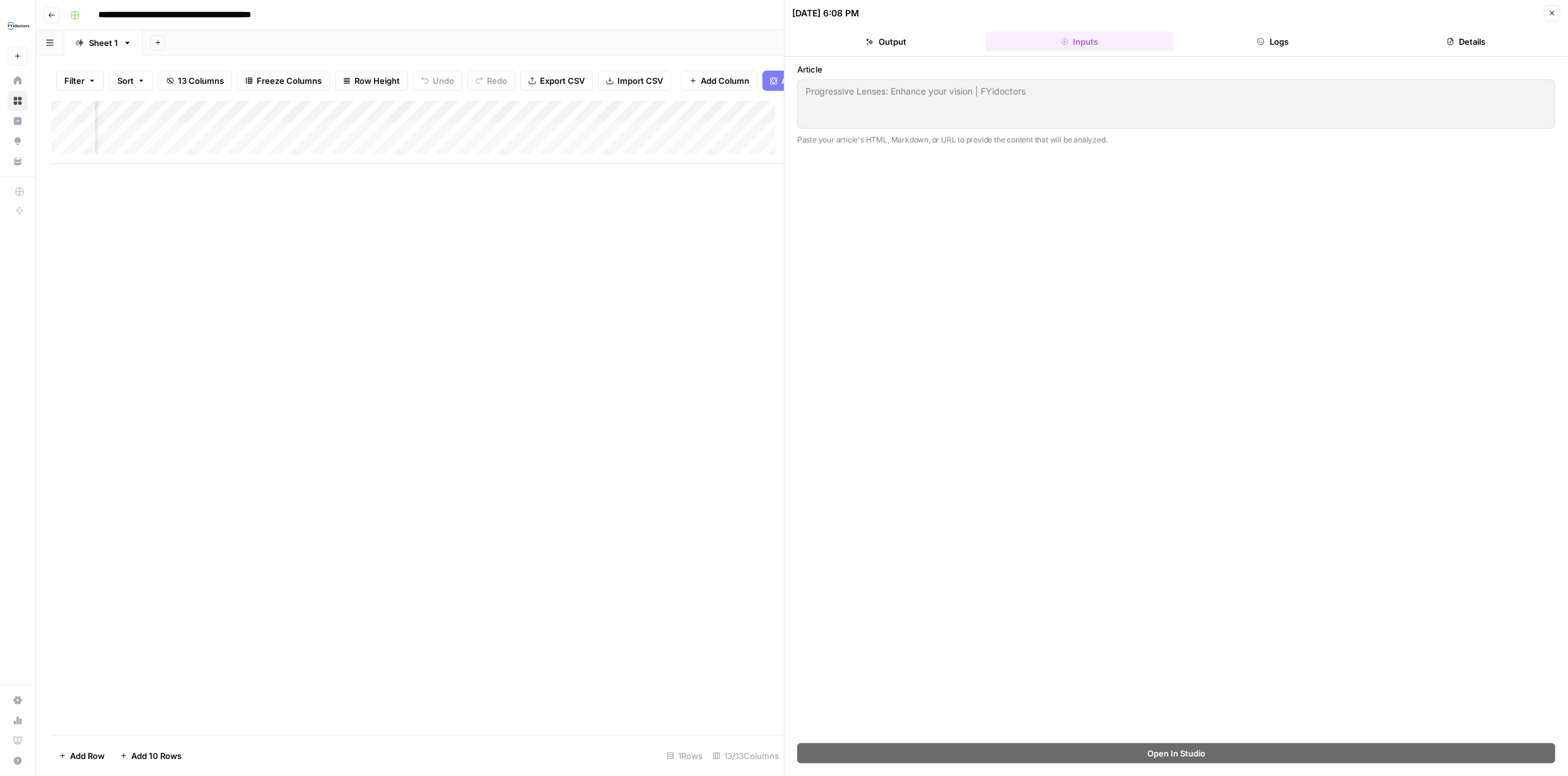
click at [1481, 47] on button "Details" at bounding box center [1467, 41] width 189 height 20
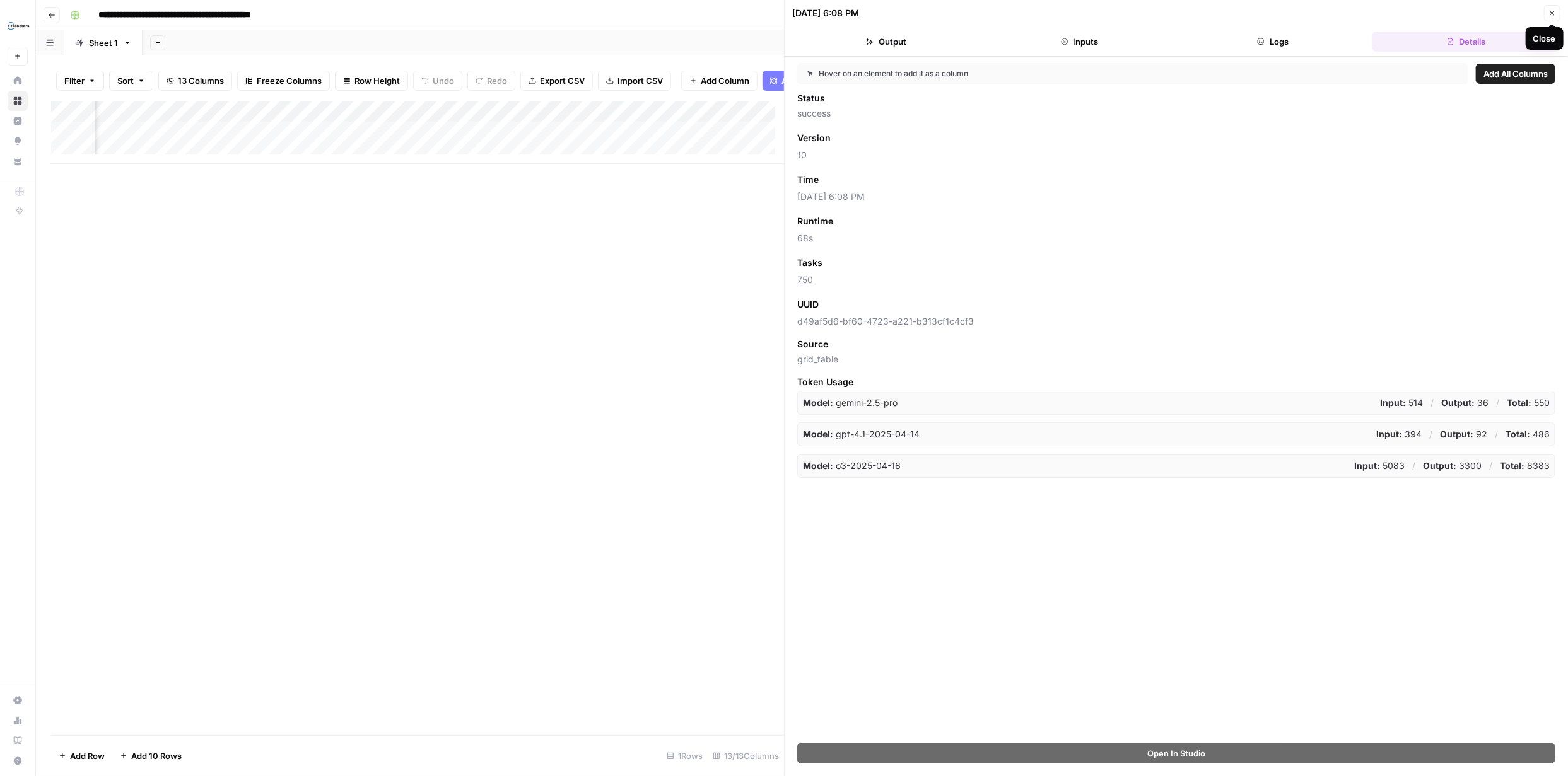
click at [1553, 12] on icon "button" at bounding box center [1552, 13] width 5 height 5
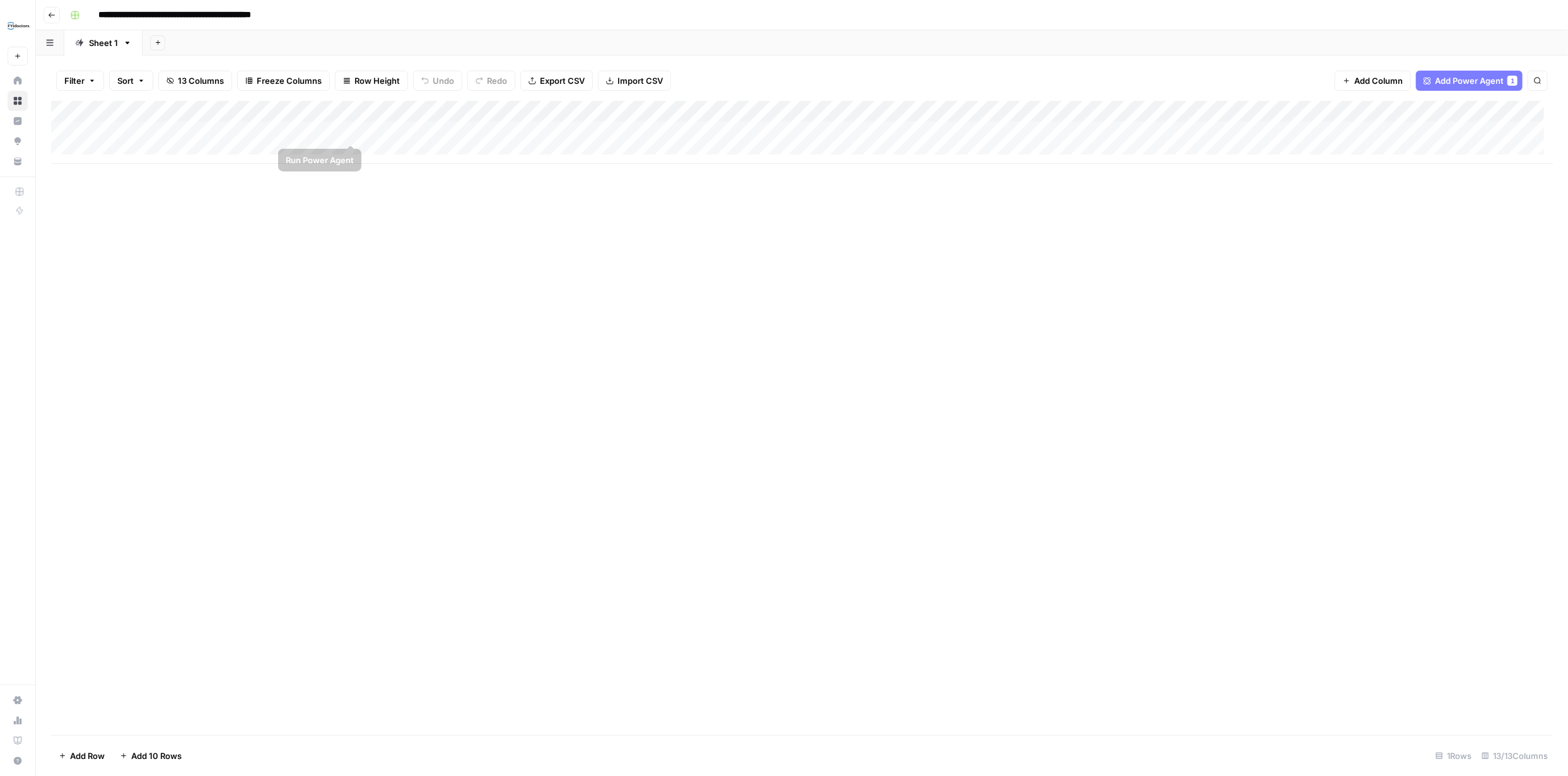
click at [345, 131] on div "Add Column" at bounding box center [802, 132] width 1501 height 63
click at [1509, 109] on span "Add Column" at bounding box center [1523, 111] width 44 height 11
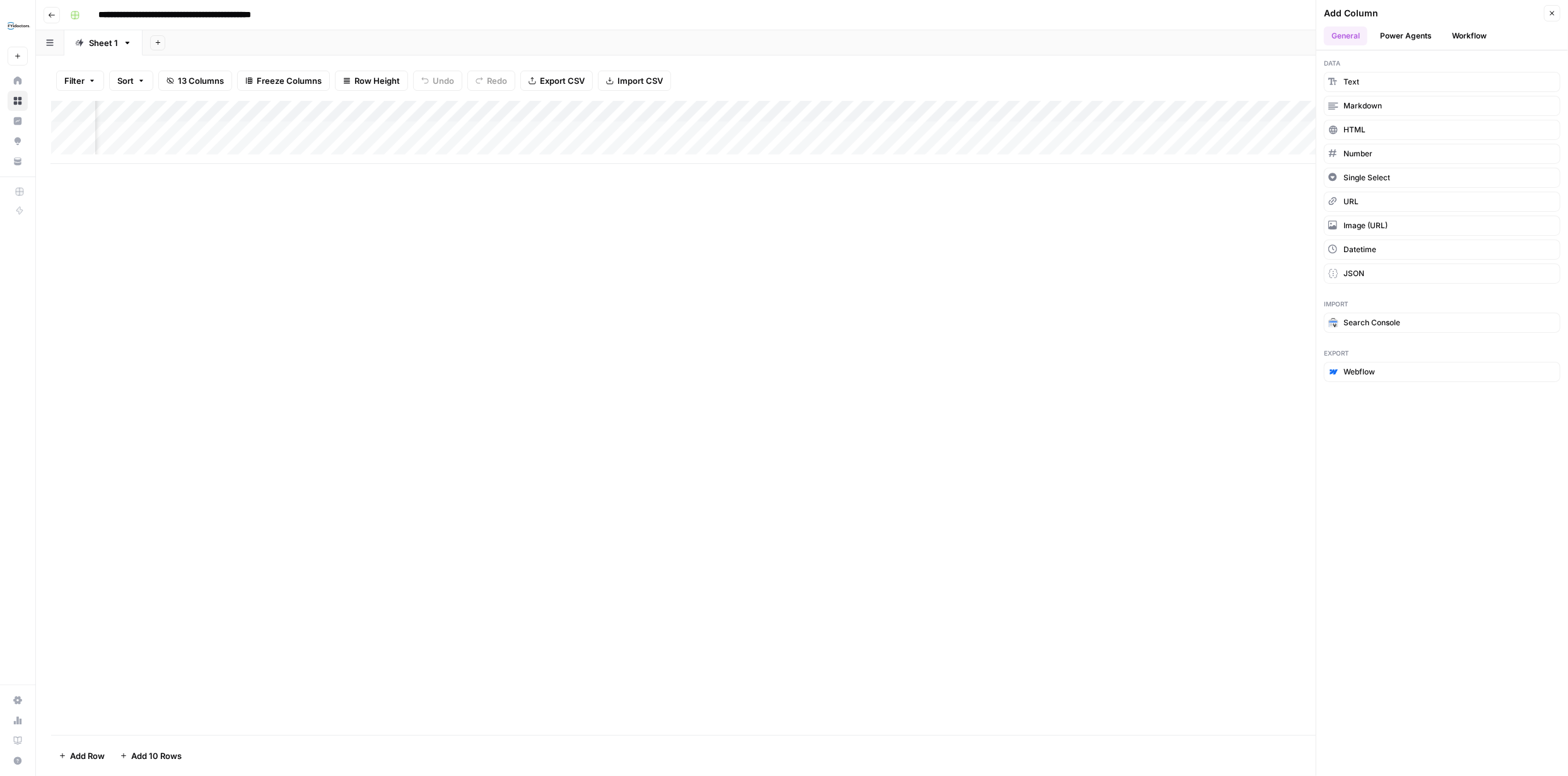
click at [1431, 33] on button "Power Agents" at bounding box center [1406, 36] width 67 height 19
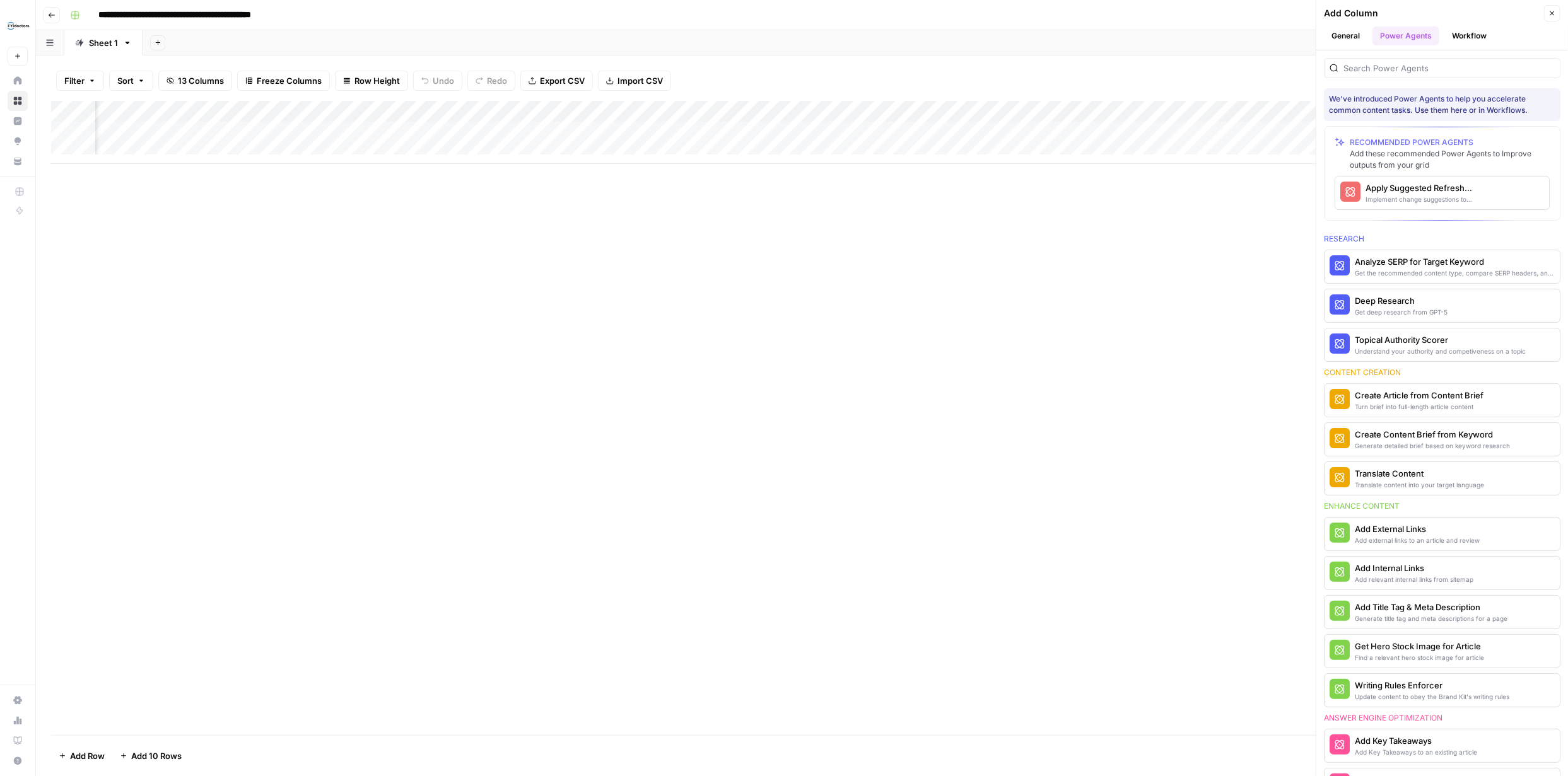
scroll to position [0, 783]
click at [1443, 189] on div "Apply Suggested Refresh Changes" at bounding box center [1421, 187] width 111 height 13
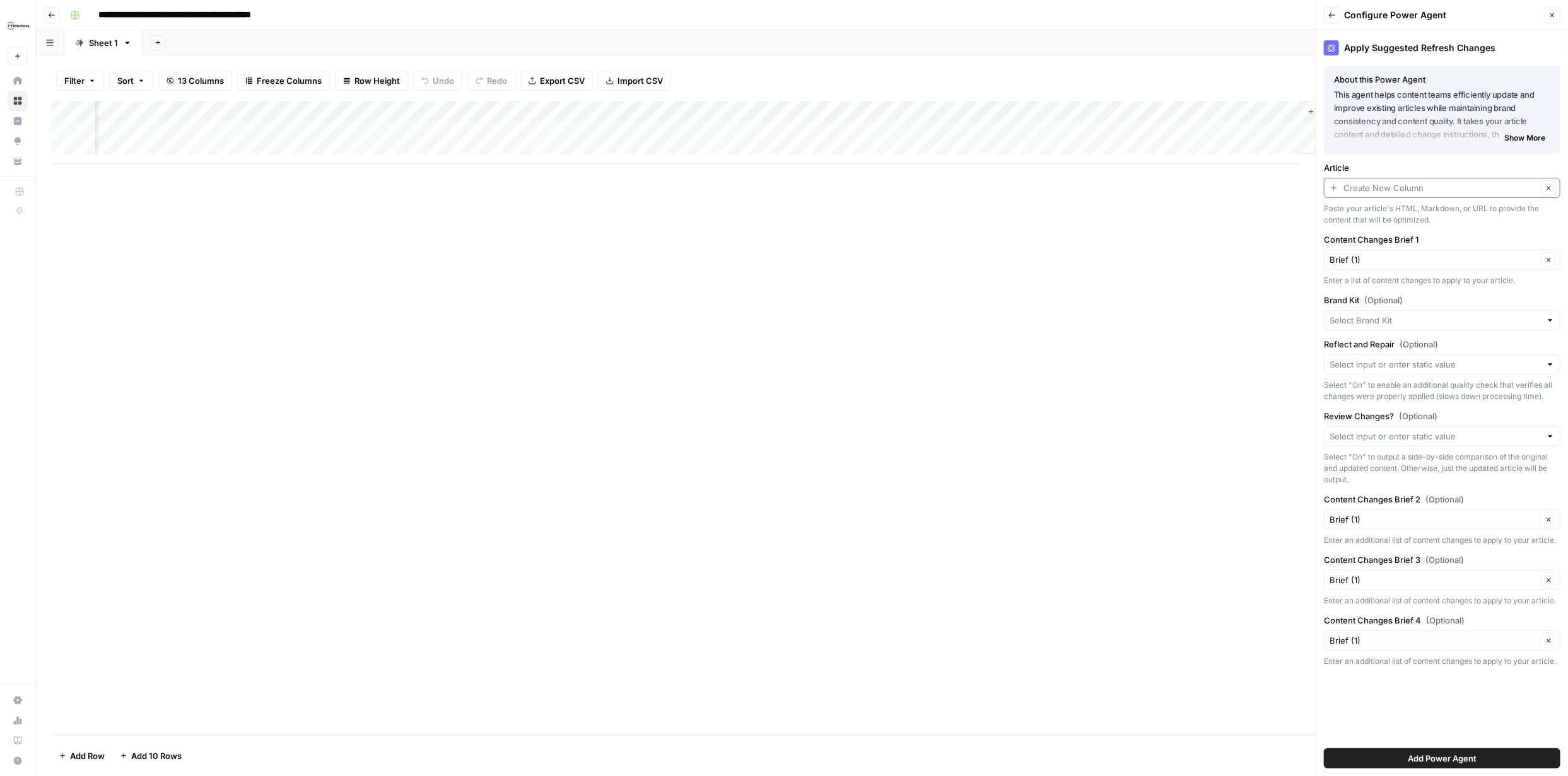
click at [1491, 185] on input "Article" at bounding box center [1440, 187] width 193 height 13
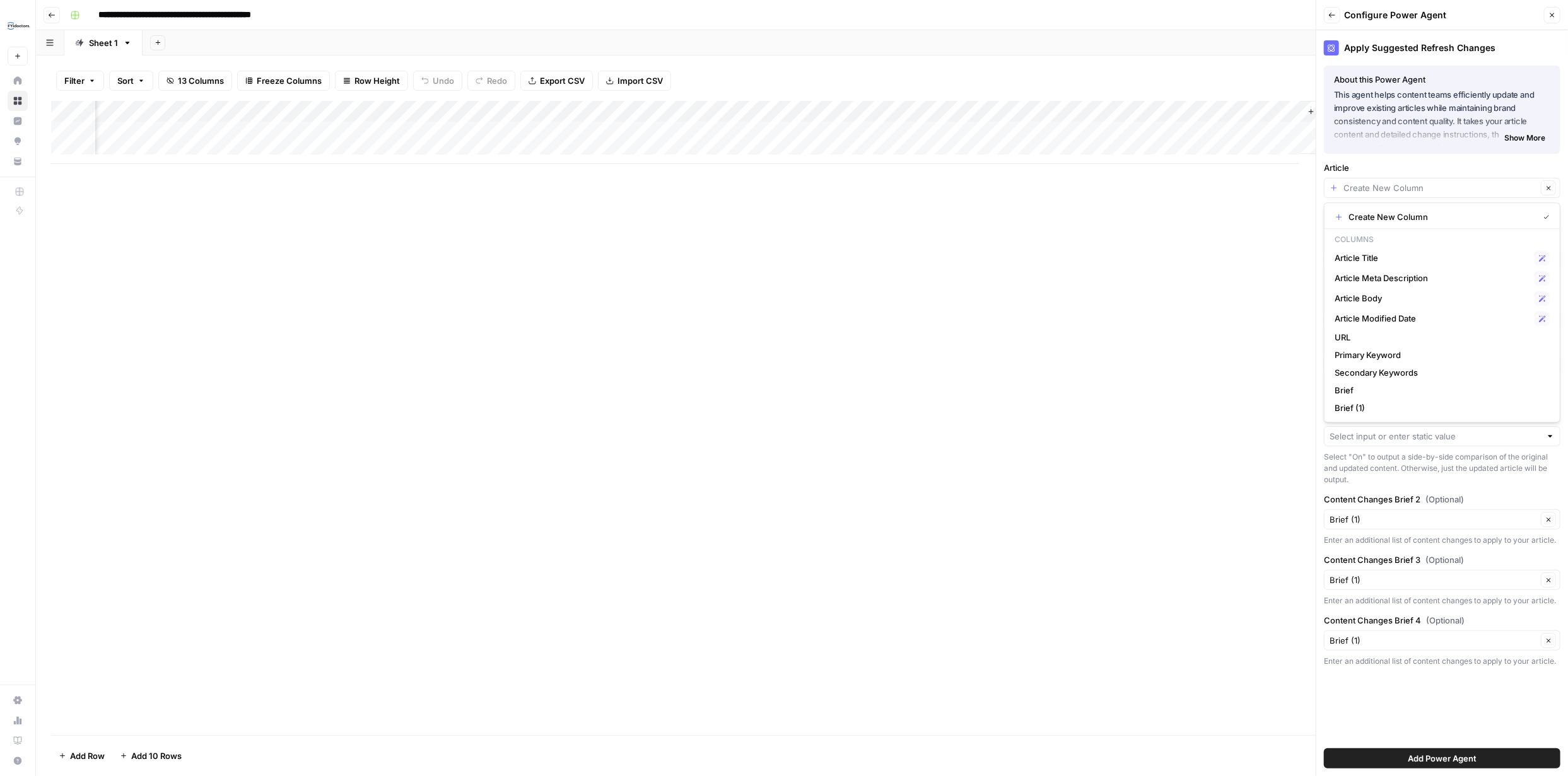
scroll to position [0, 588]
type input "Create New Column"
click at [1550, 12] on icon "button" at bounding box center [1551, 15] width 7 height 7
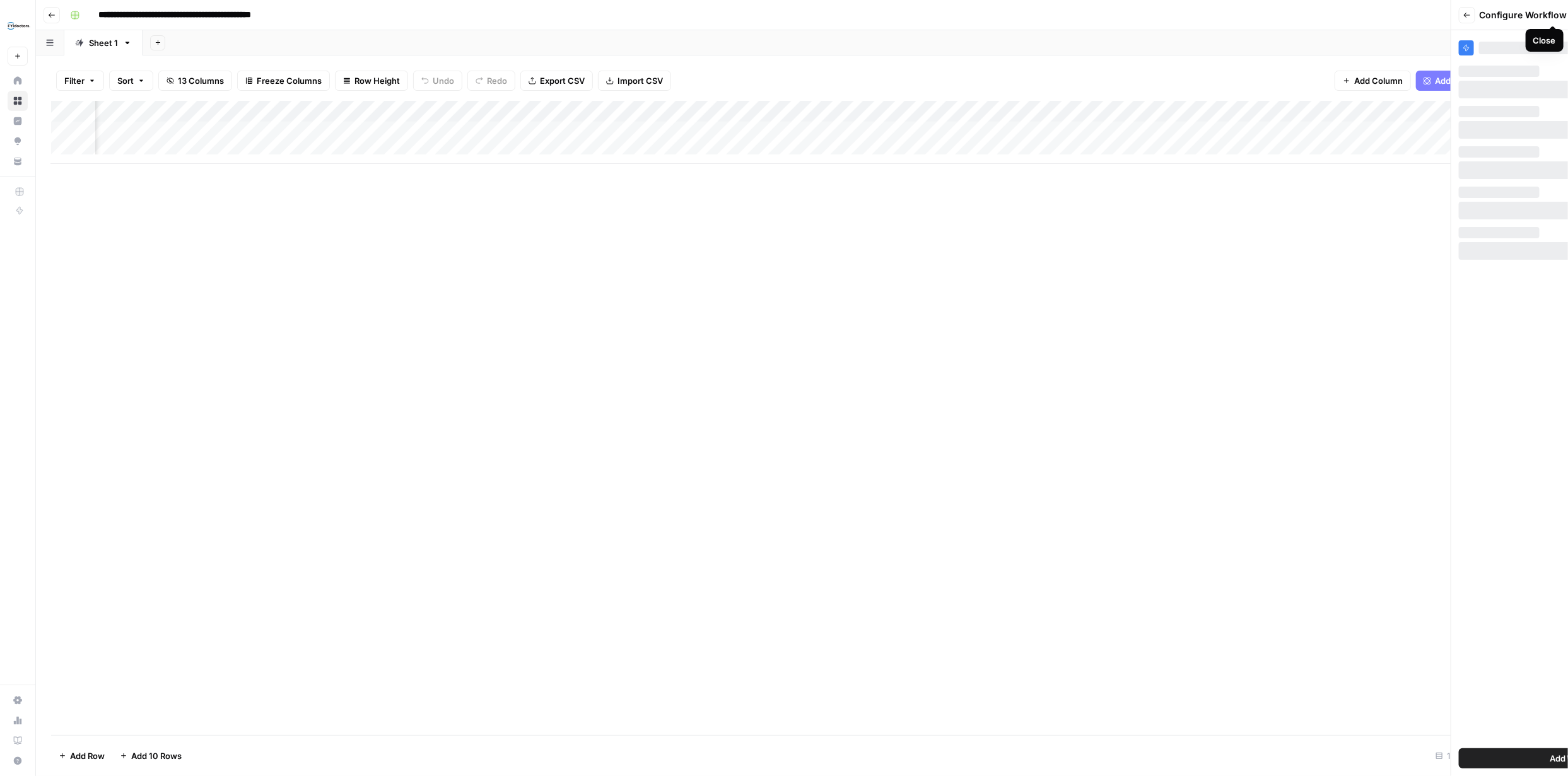
scroll to position [0, 406]
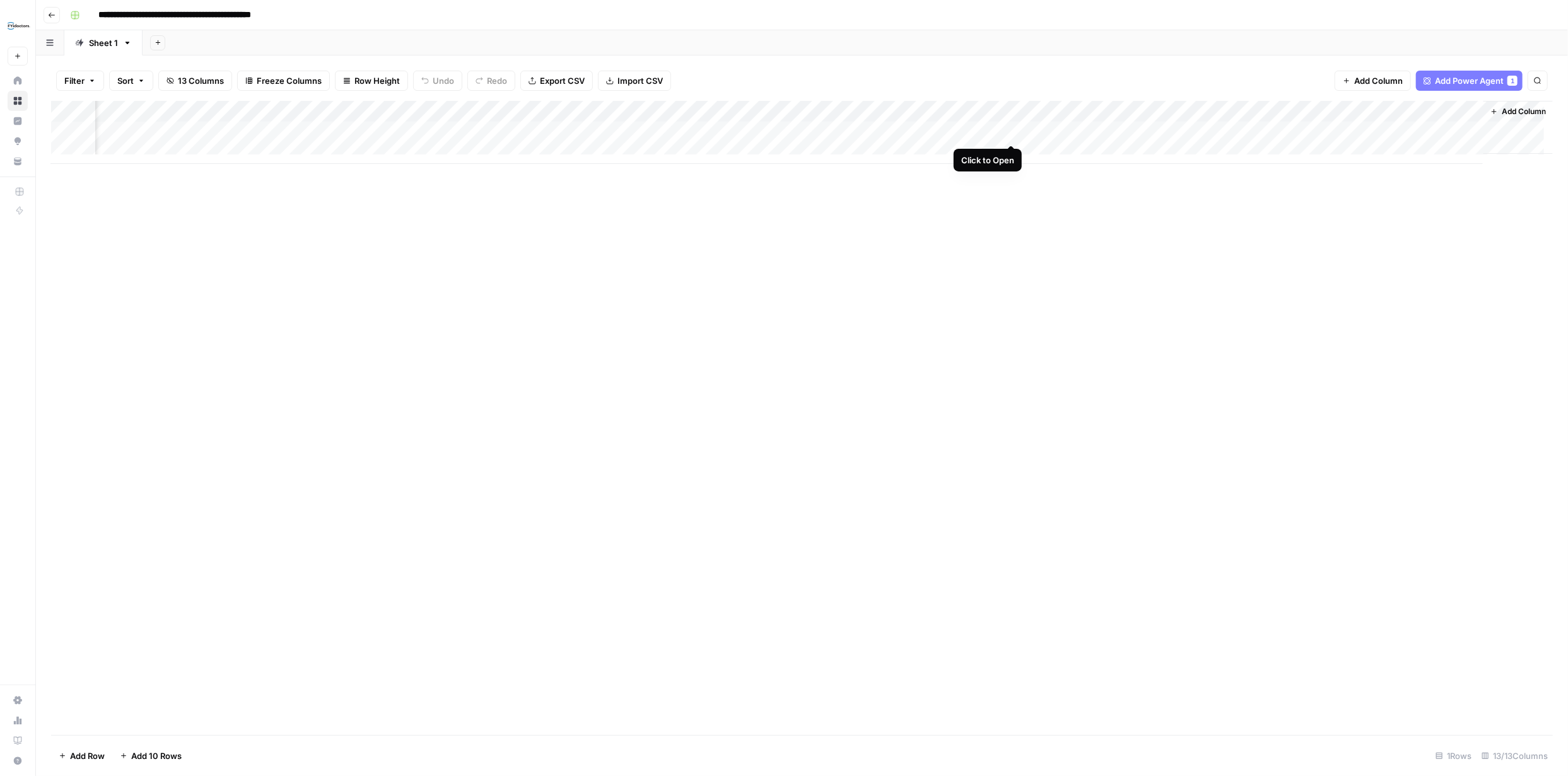
click at [1010, 130] on div "Add Column" at bounding box center [802, 132] width 1501 height 63
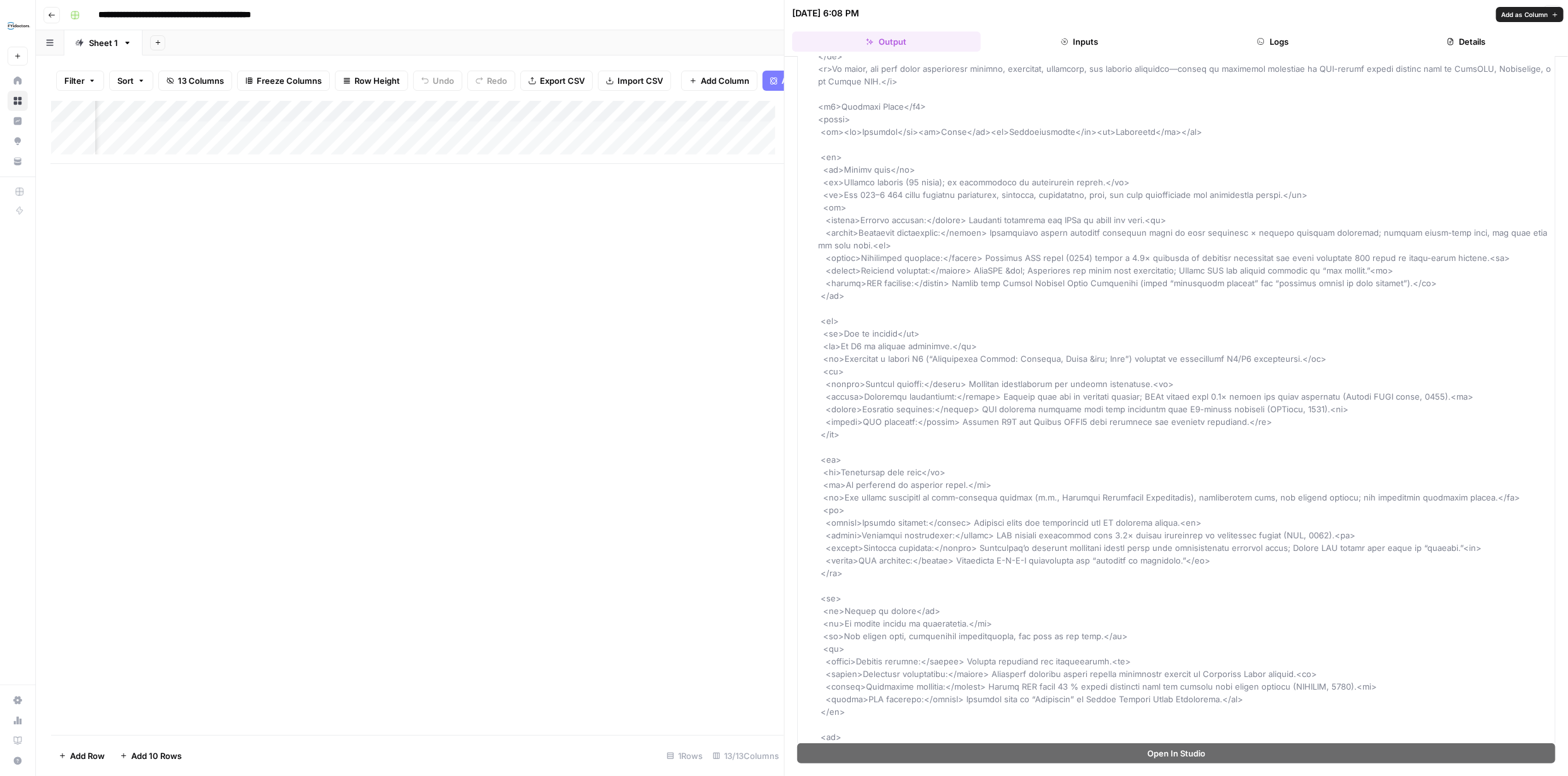
scroll to position [252, 0]
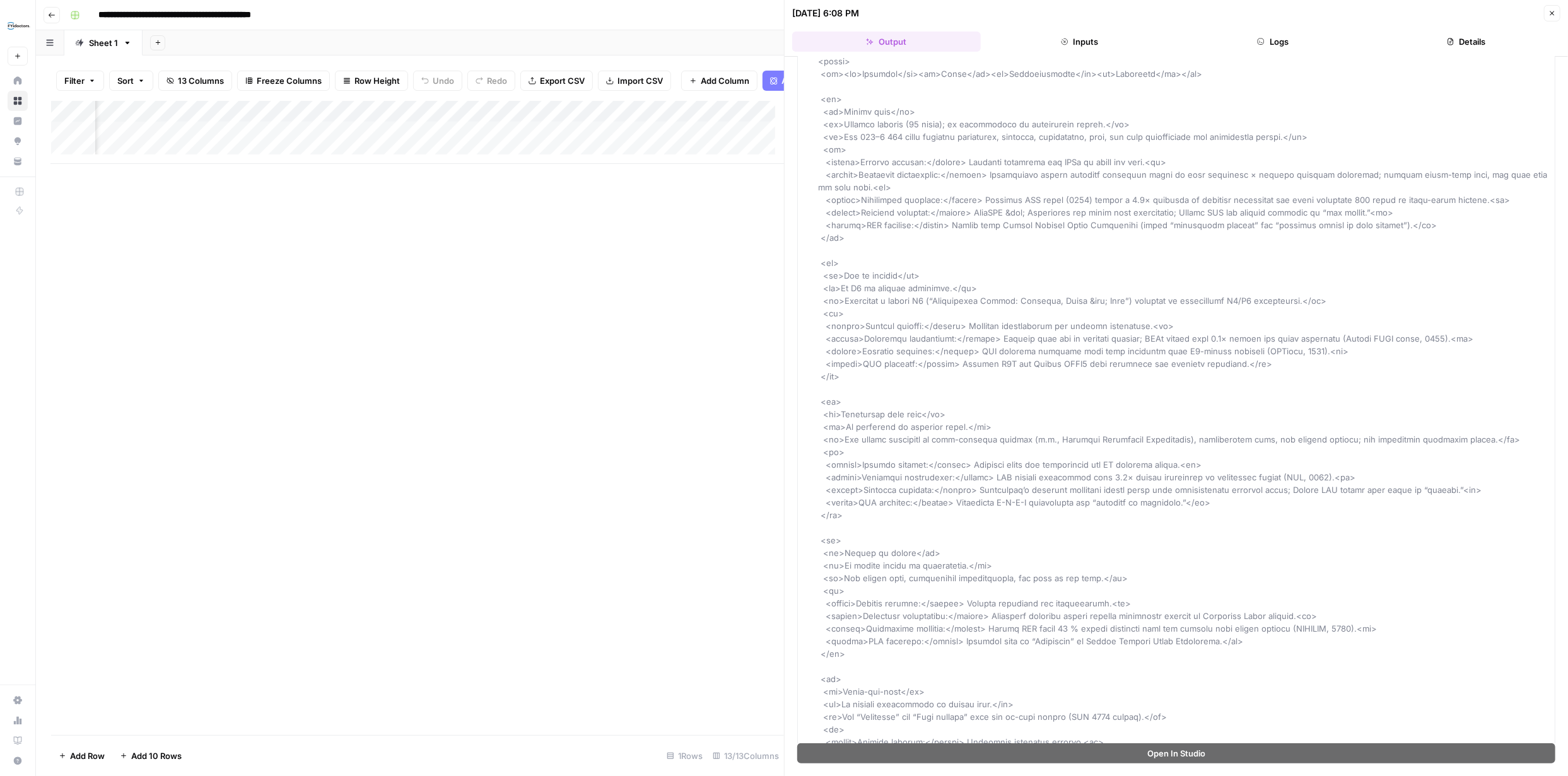
click at [1552, 10] on icon "button" at bounding box center [1551, 13] width 7 height 7
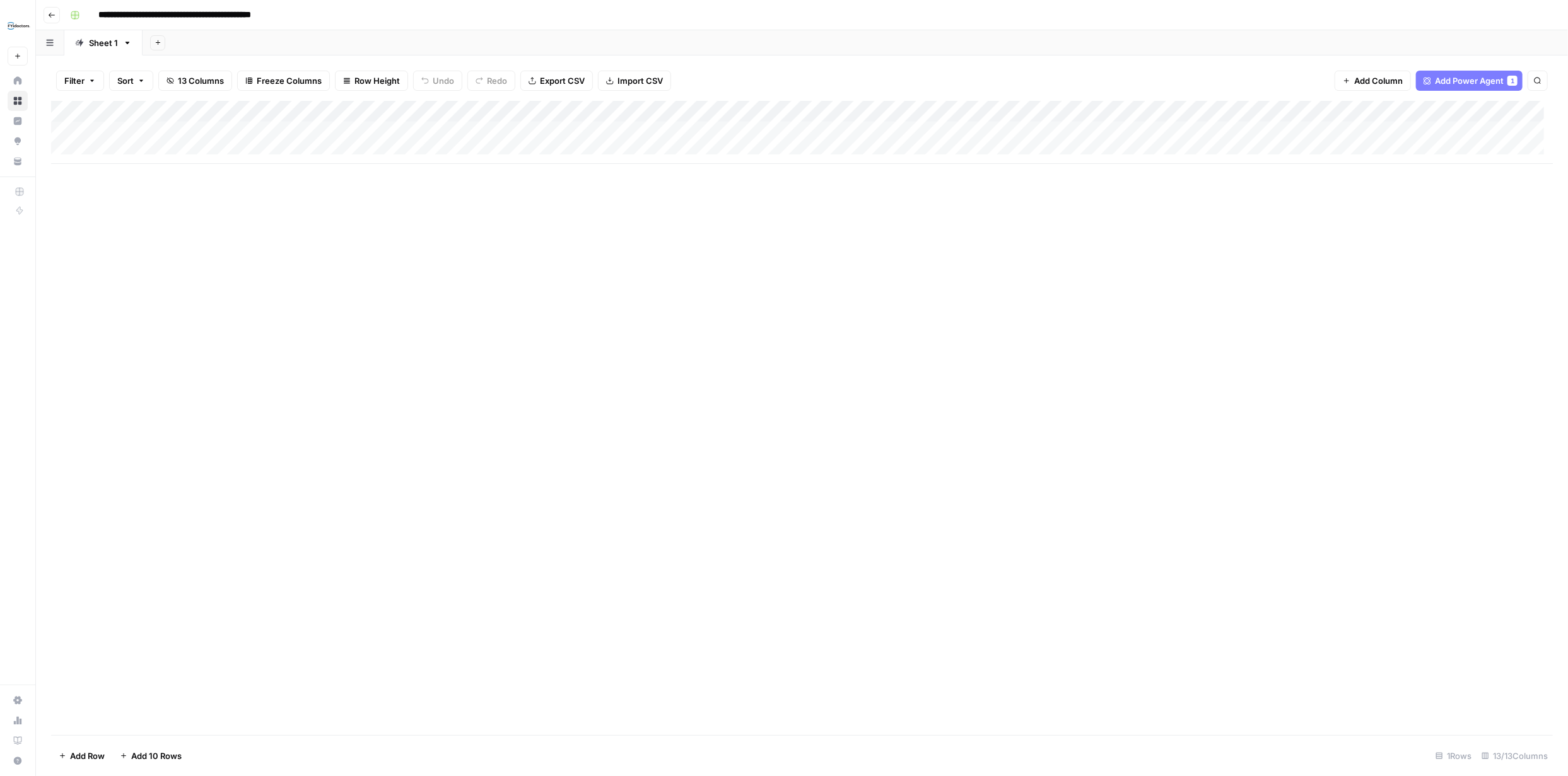
click at [334, 111] on div "Add Column" at bounding box center [802, 132] width 1501 height 63
click at [609, 306] on div "Add Column" at bounding box center [802, 418] width 1501 height 635
click at [1010, 109] on div "Add Column" at bounding box center [802, 132] width 1501 height 63
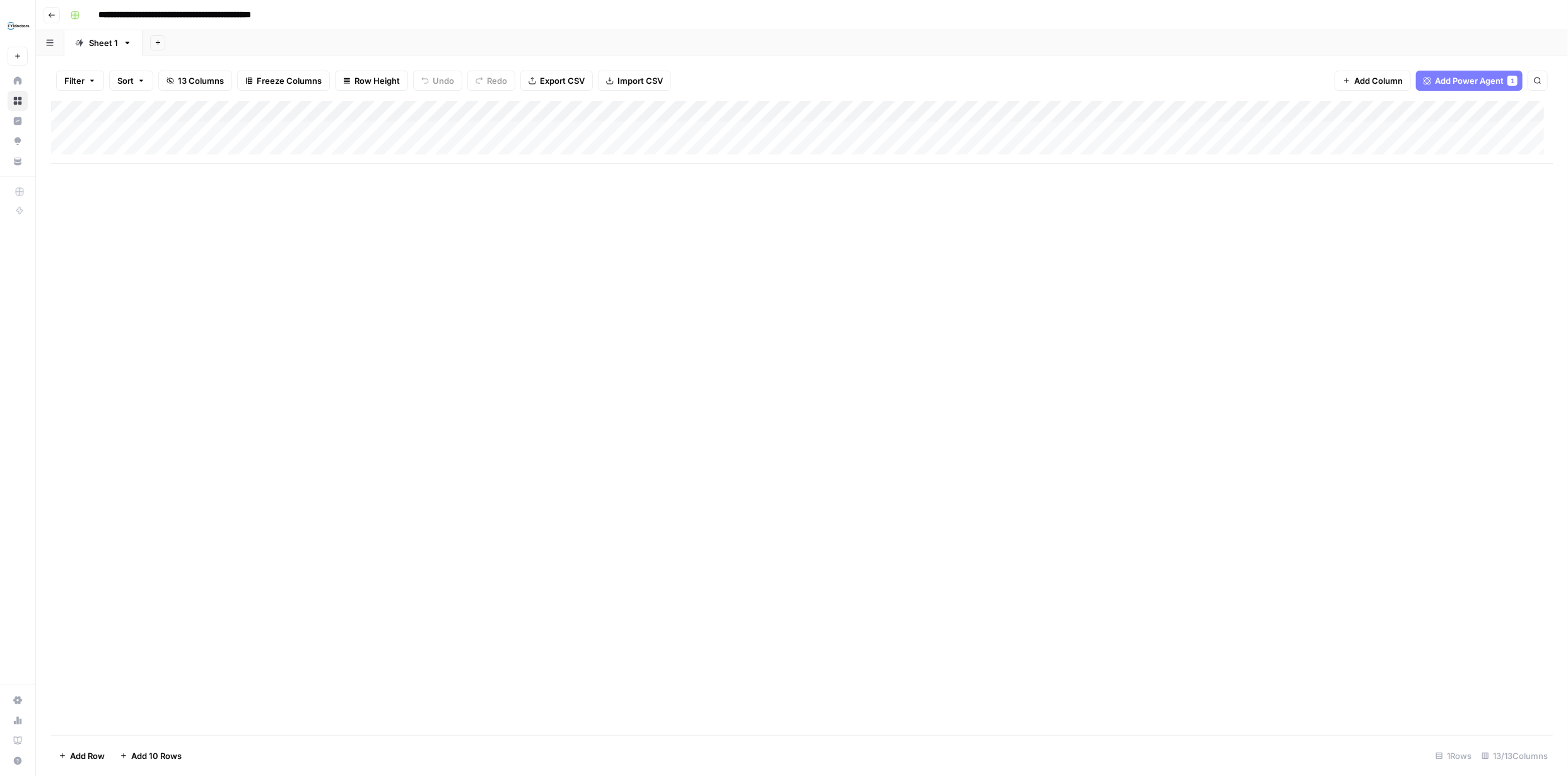
click at [198, 111] on div "Add Column" at bounding box center [802, 132] width 1501 height 63
click at [313, 232] on div "Add Column" at bounding box center [802, 418] width 1501 height 635
click at [333, 111] on div "Add Column" at bounding box center [802, 132] width 1501 height 63
click at [294, 237] on span "Fork Power Agent" at bounding box center [288, 235] width 110 height 13
click at [895, 73] on icon "Close modal" at bounding box center [895, 71] width 10 height 10
